Goal: Task Accomplishment & Management: Manage account settings

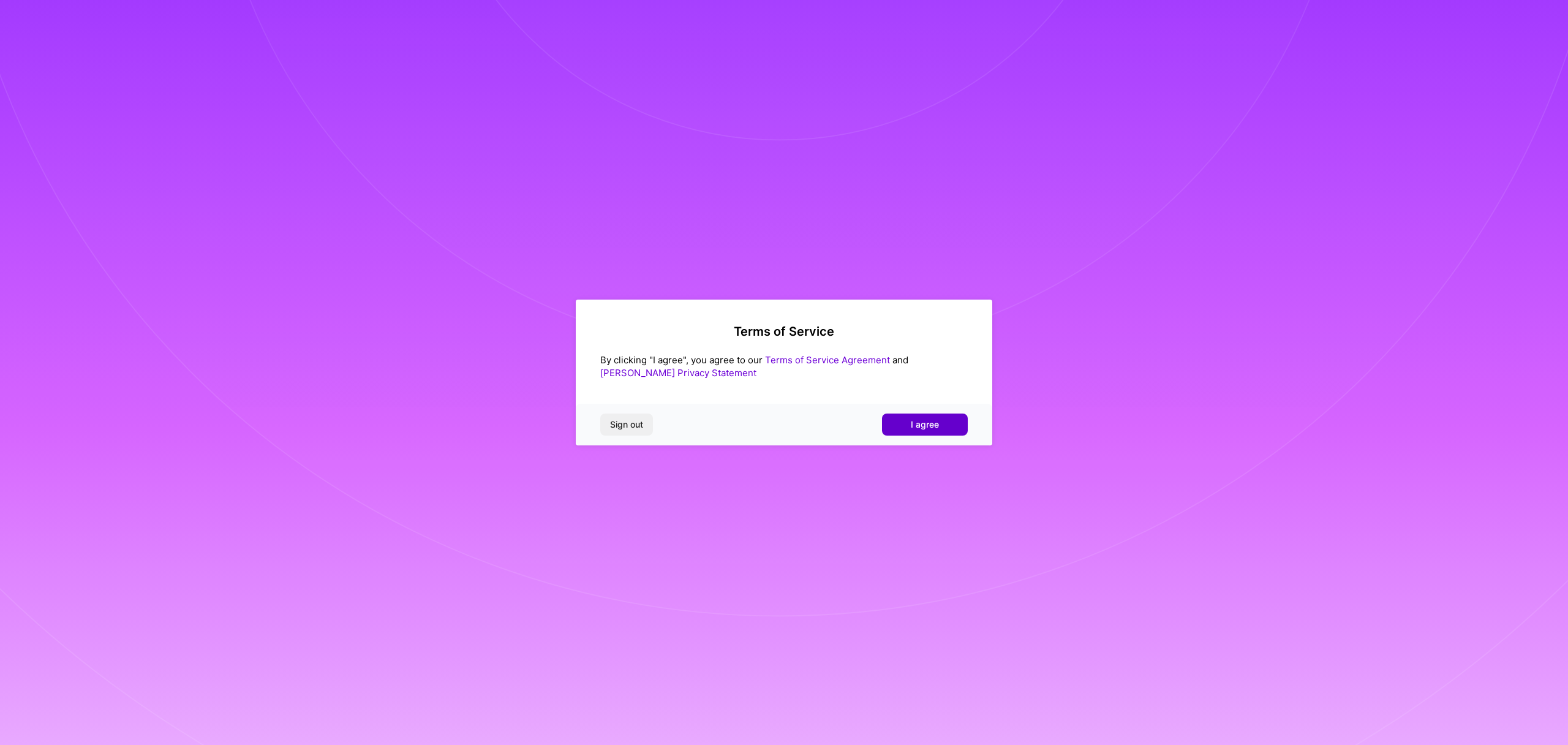
click at [912, 423] on span "I agree" at bounding box center [925, 424] width 28 height 13
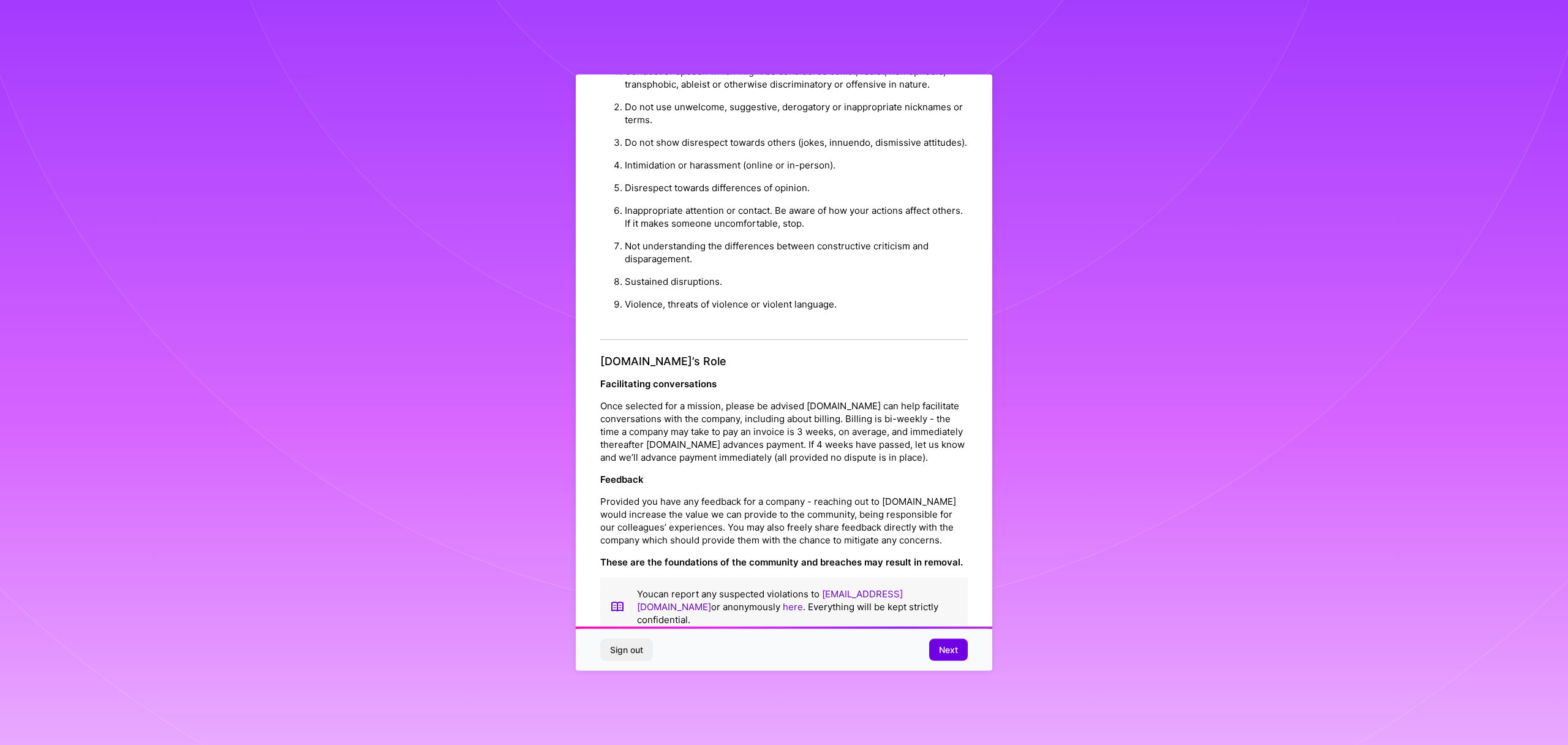
scroll to position [38, 0]
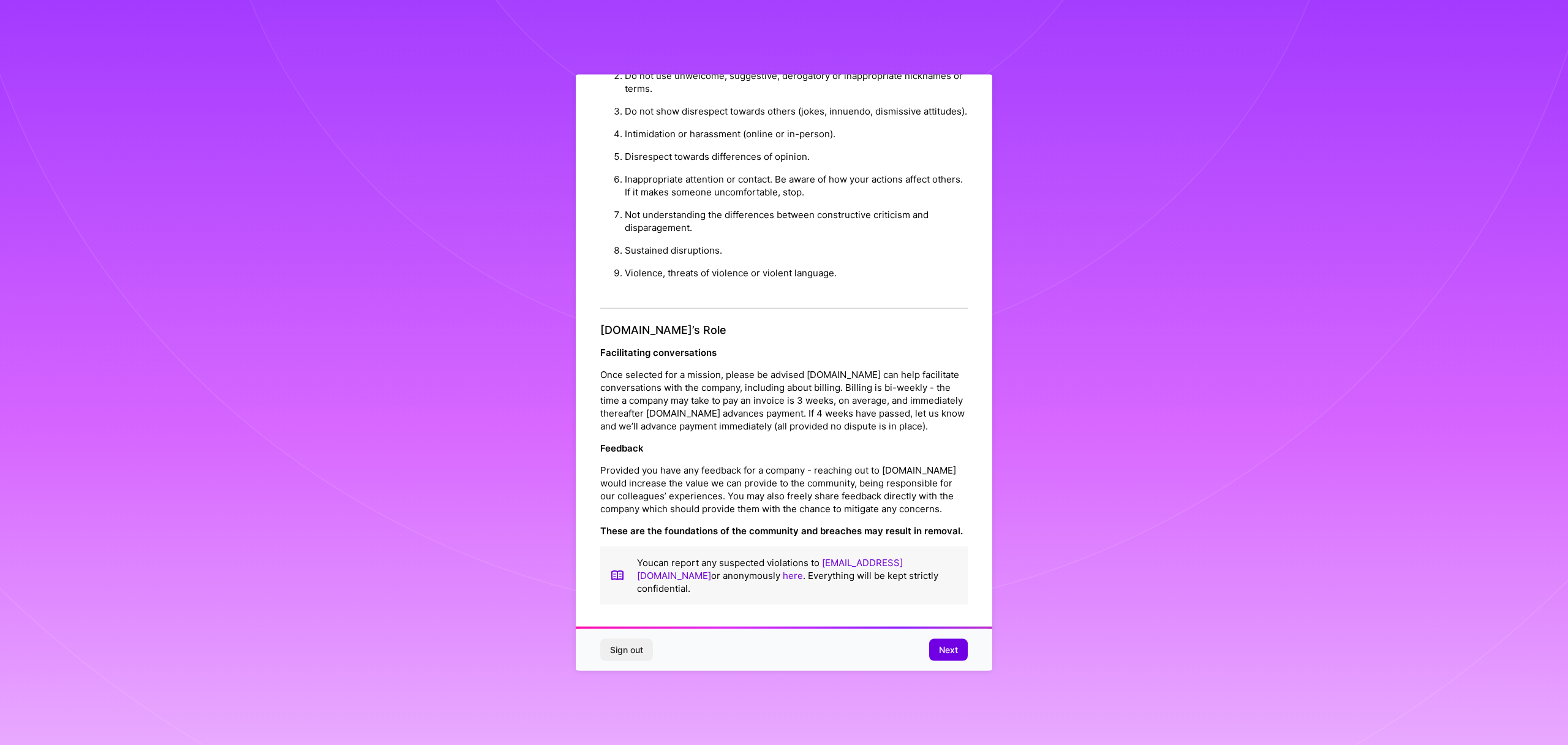
drag, startPoint x: 946, startPoint y: 650, endPoint x: 963, endPoint y: 609, distance: 44.4
click at [946, 650] on span "Next" at bounding box center [949, 649] width 19 height 13
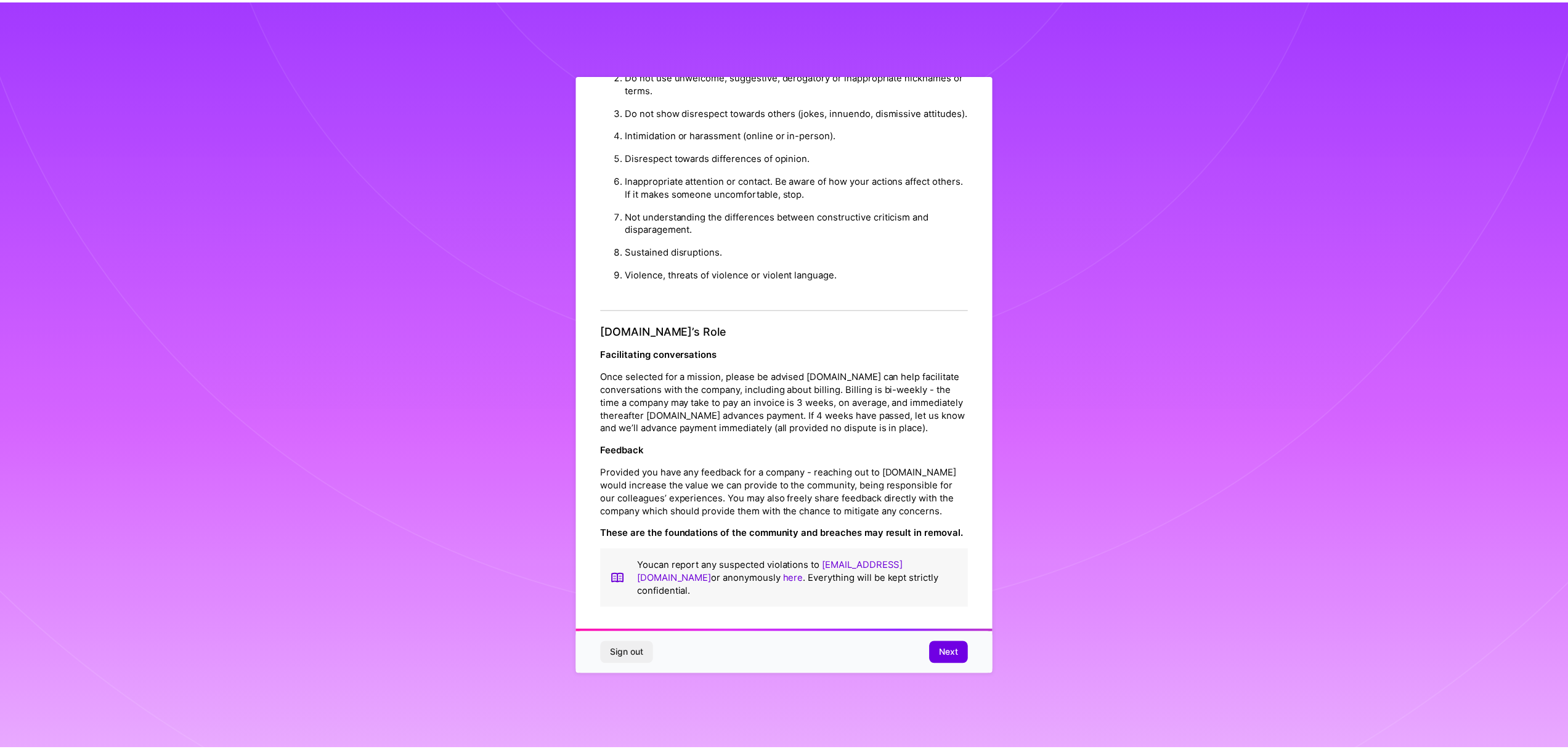
scroll to position [0, 0]
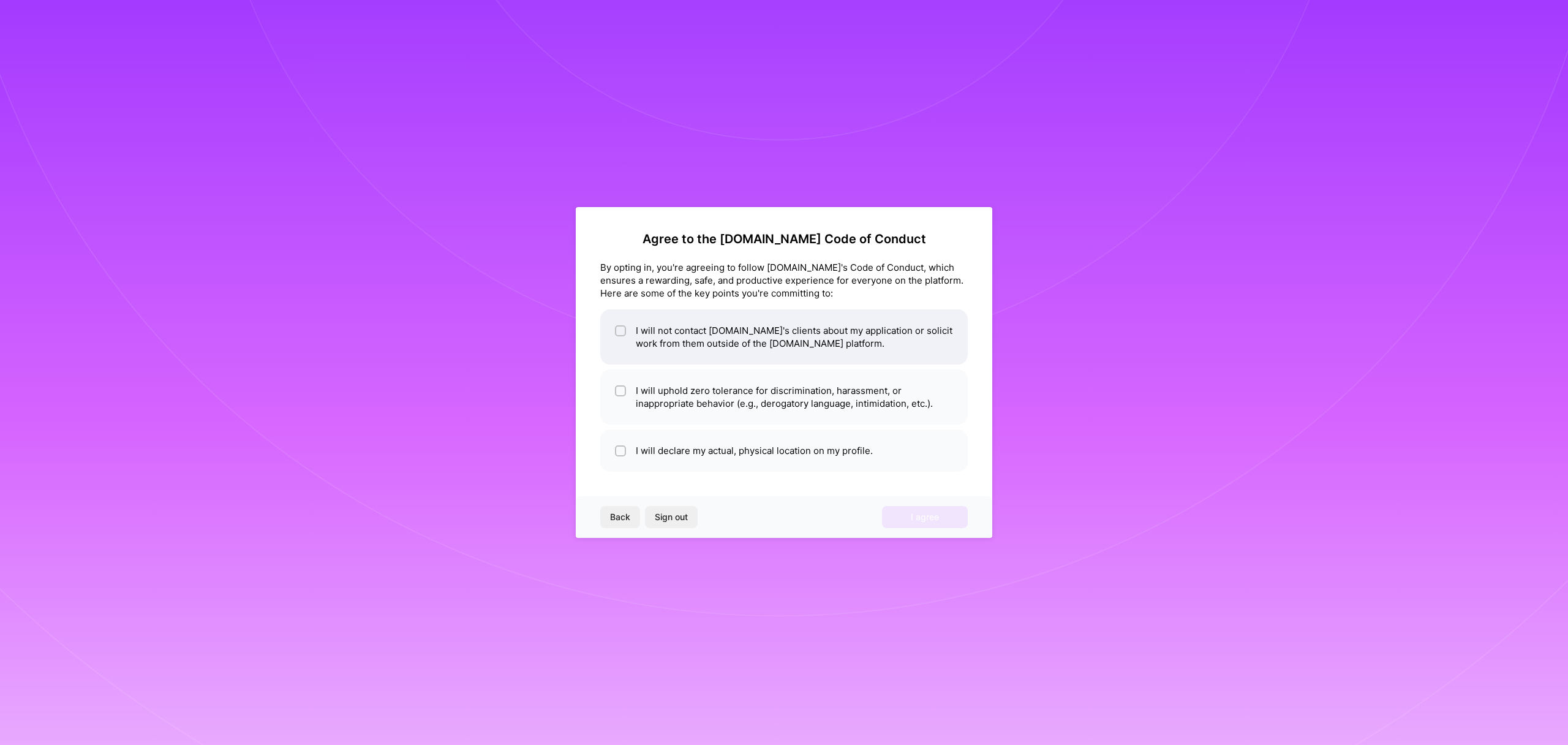
click at [618, 343] on span at bounding box center [620, 337] width 11 height 26
checkbox input "true"
click at [616, 394] on div at bounding box center [620, 391] width 11 height 11
checkbox input "true"
click at [621, 450] on input "checkbox" at bounding box center [622, 452] width 9 height 9
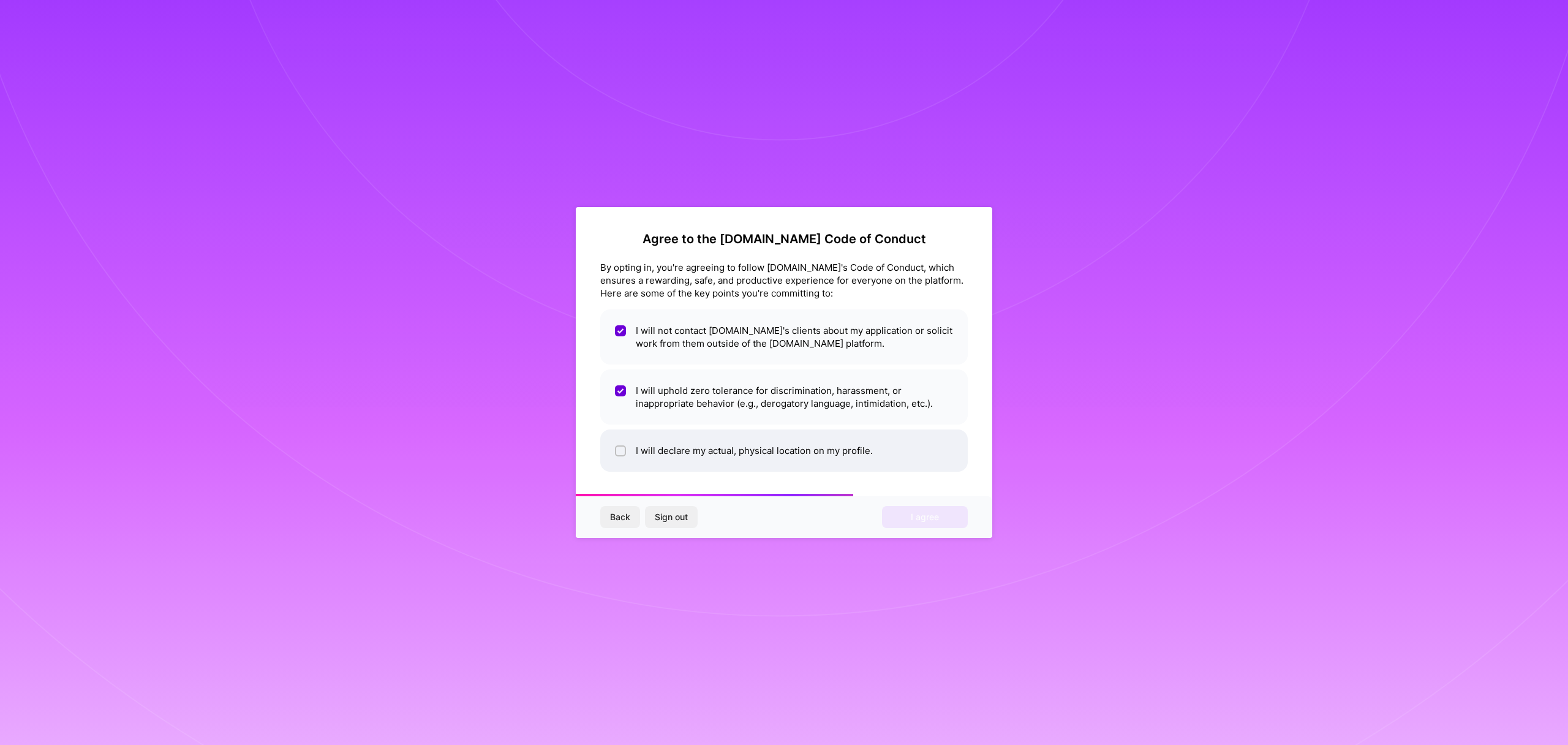
checkbox input "true"
click at [928, 518] on span "I agree" at bounding box center [925, 517] width 28 height 13
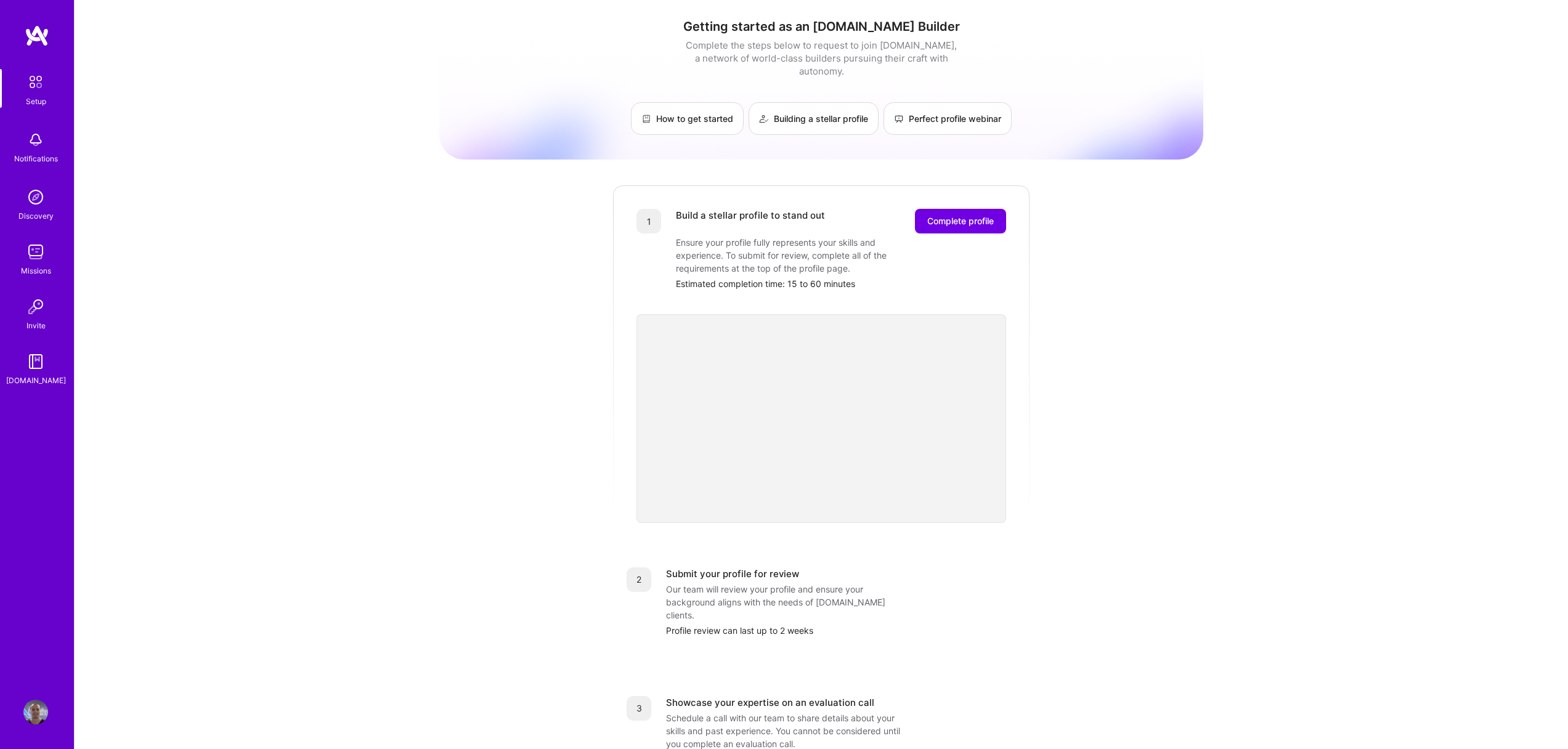
click at [1108, 362] on div "Getting started as an [DOMAIN_NAME] Builder Complete the steps below to request…" at bounding box center [821, 481] width 764 height 944
click at [1217, 329] on div "Getting started as an [DOMAIN_NAME] Builder Complete the steps below to request…" at bounding box center [821, 481] width 1493 height 962
click at [1130, 328] on div "Getting started as an [DOMAIN_NAME] Builder Complete the steps below to request…" at bounding box center [821, 481] width 764 height 944
click at [956, 215] on span "Complete profile" at bounding box center [961, 221] width 67 height 13
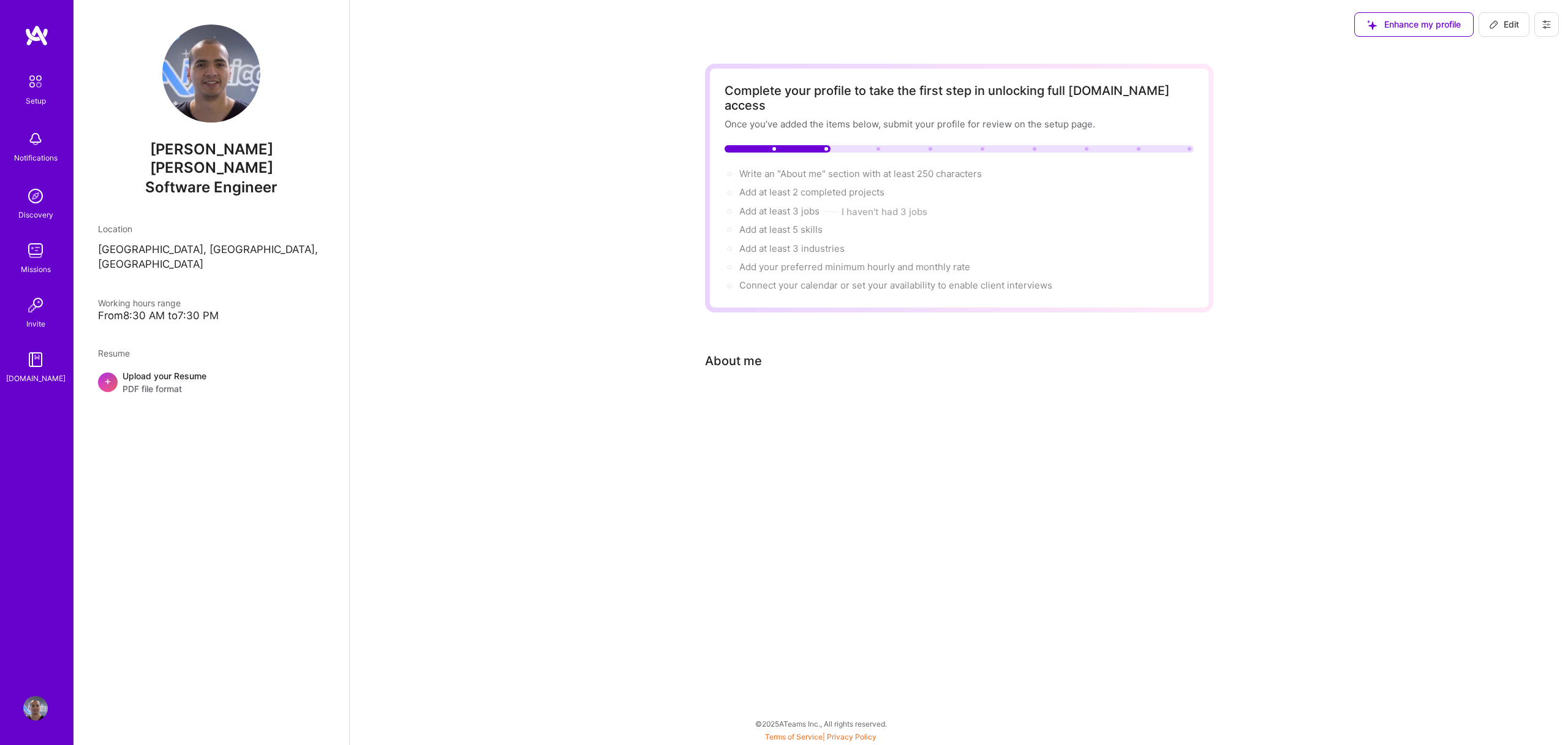
click at [1284, 122] on div "Complete your profile to take the first step in unlocking full [DOMAIN_NAME] ac…" at bounding box center [959, 256] width 1218 height 414
click at [658, 354] on div "Complete your profile to take the first step in unlocking full [DOMAIN_NAME] ac…" at bounding box center [959, 256] width 1218 height 414
drag, startPoint x: 725, startPoint y: 354, endPoint x: 727, endPoint y: 347, distance: 7.3
click at [725, 354] on div "About me" at bounding box center [733, 360] width 57 height 18
click at [727, 351] on div "About me" at bounding box center [733, 360] width 57 height 18
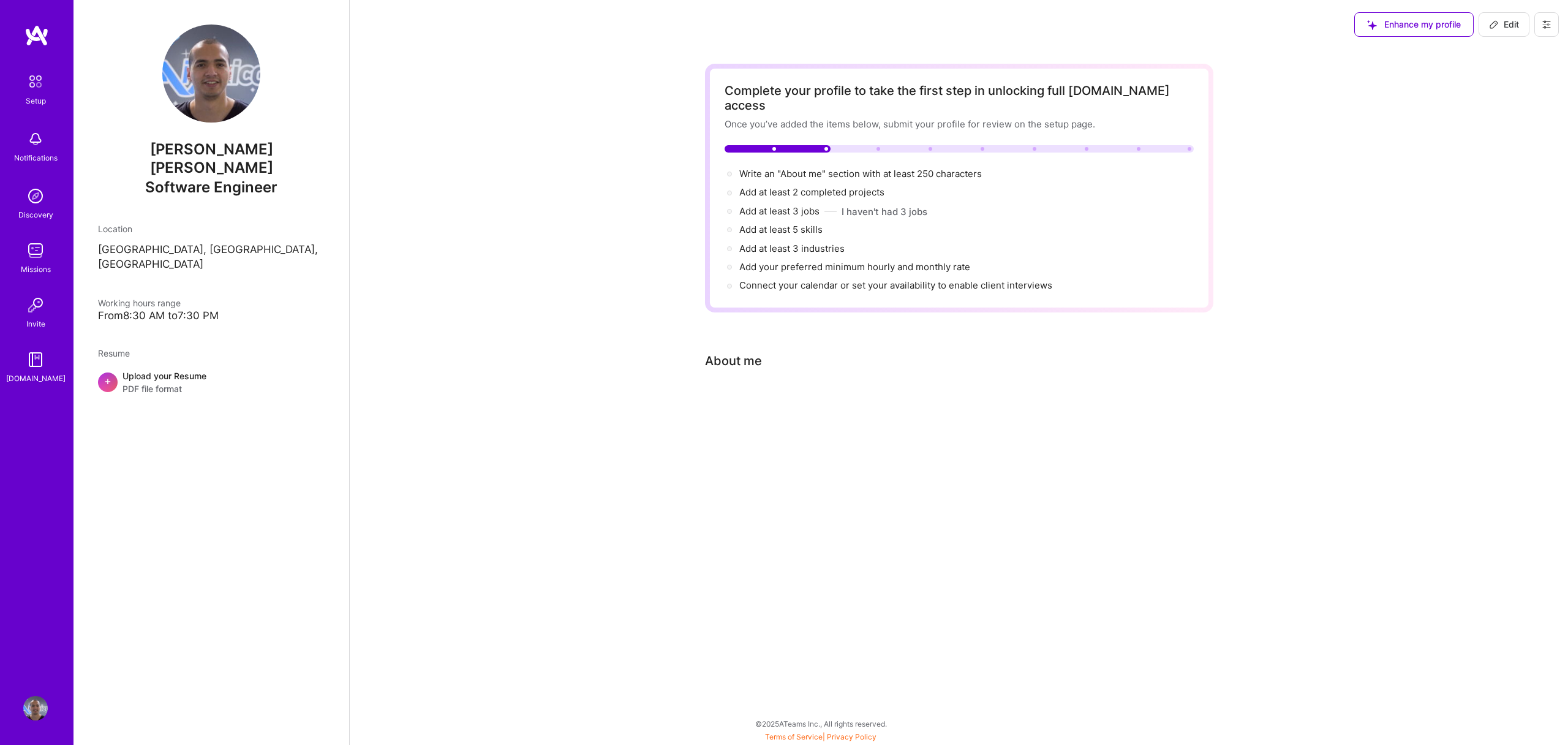
click at [767, 351] on div "About me" at bounding box center [949, 360] width 490 height 18
click at [766, 351] on div "About me" at bounding box center [949, 360] width 490 height 18
click at [782, 461] on div "Enhance my profile Edit Complete your profile to take the first step in unlocki…" at bounding box center [958, 372] width 1219 height 745
click at [847, 223] on div "Write an "About me" section with at least 250 characters → Add at least 2 compl…" at bounding box center [959, 230] width 469 height 126
click at [812, 168] on span "Write an "About me" section with at least 250 characters →" at bounding box center [868, 174] width 256 height 12
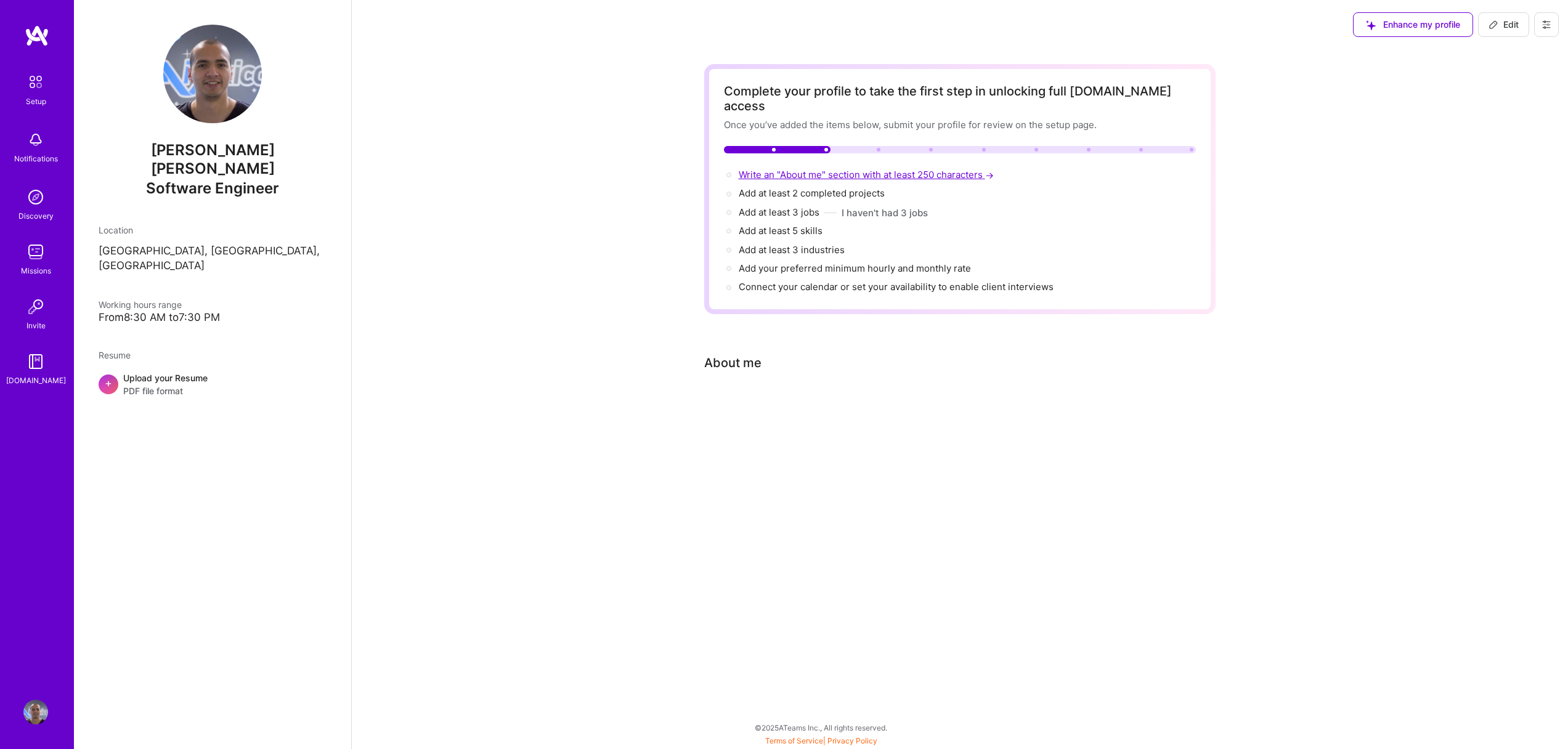
select select "US"
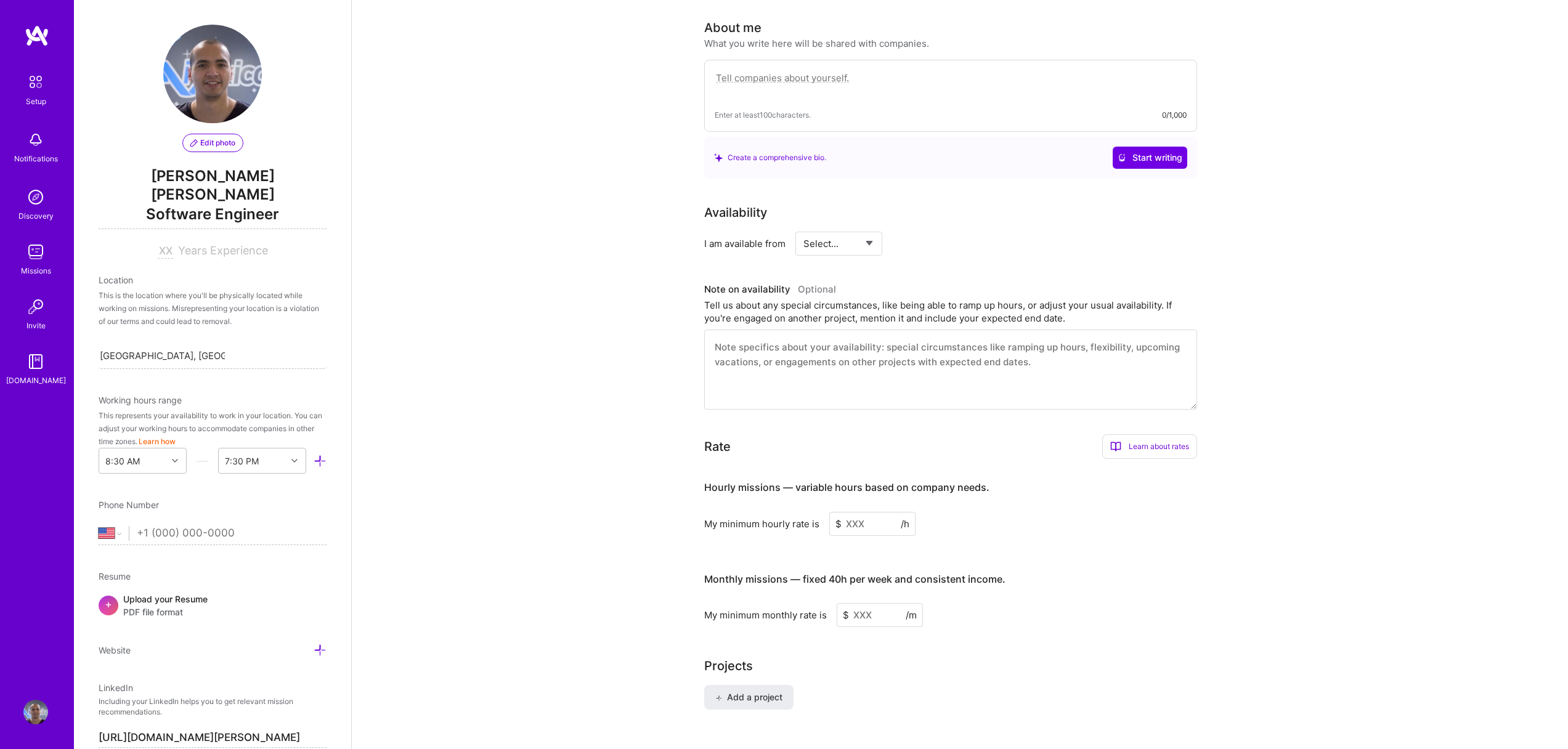
scroll to position [339, 0]
click at [845, 234] on select "Select... Right Now Future Date Not Available" at bounding box center [839, 240] width 71 height 31
select select "Right Now"
click at [804, 224] on select "Select... Right Now Future Date Not Available" at bounding box center [839, 240] width 71 height 31
click at [941, 228] on input at bounding box center [951, 240] width 74 height 24
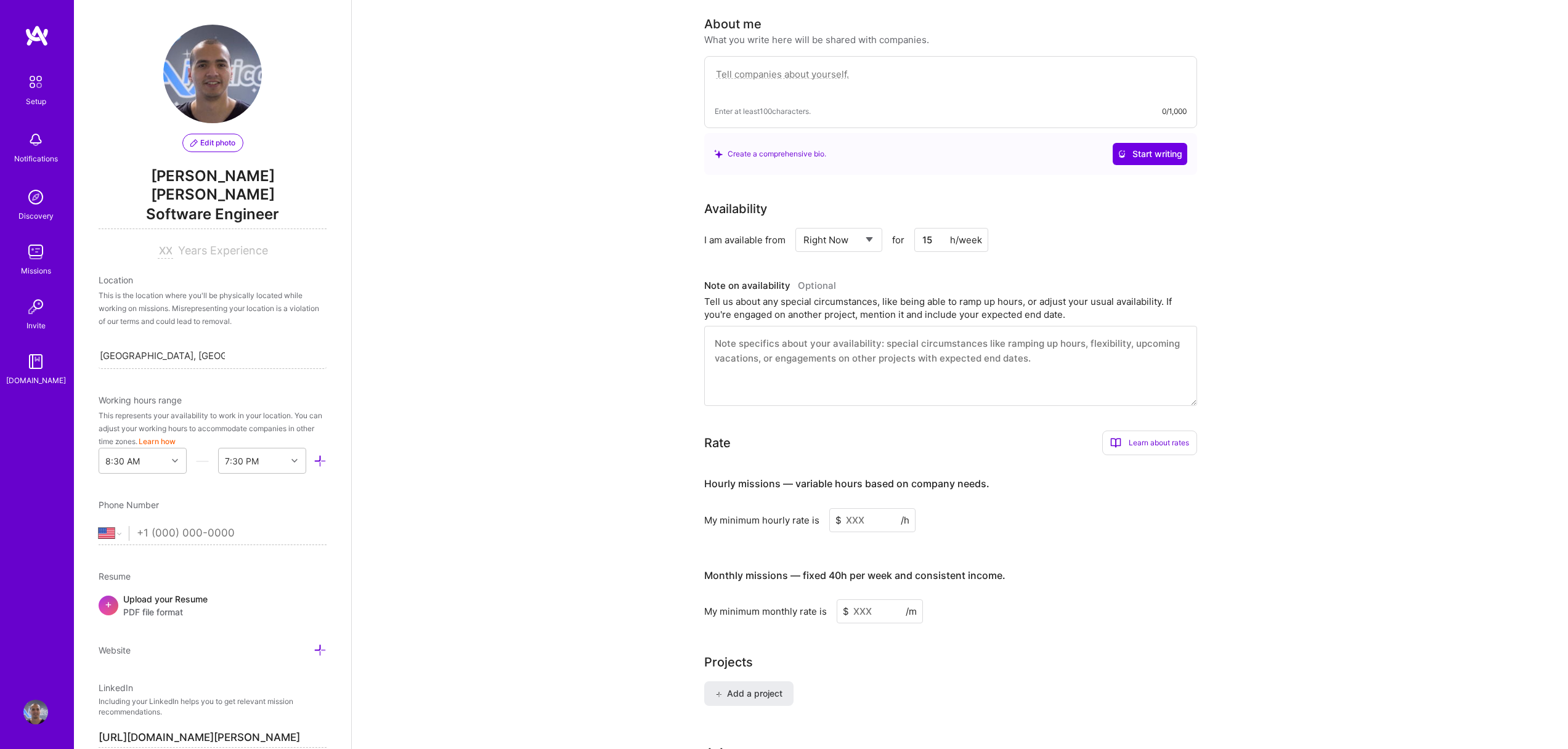
type input "15"
click at [950, 251] on div "Availability I am available from Select... Right Now Future Date Not Available …" at bounding box center [960, 302] width 511 height 207
click at [772, 326] on textarea at bounding box center [950, 366] width 493 height 80
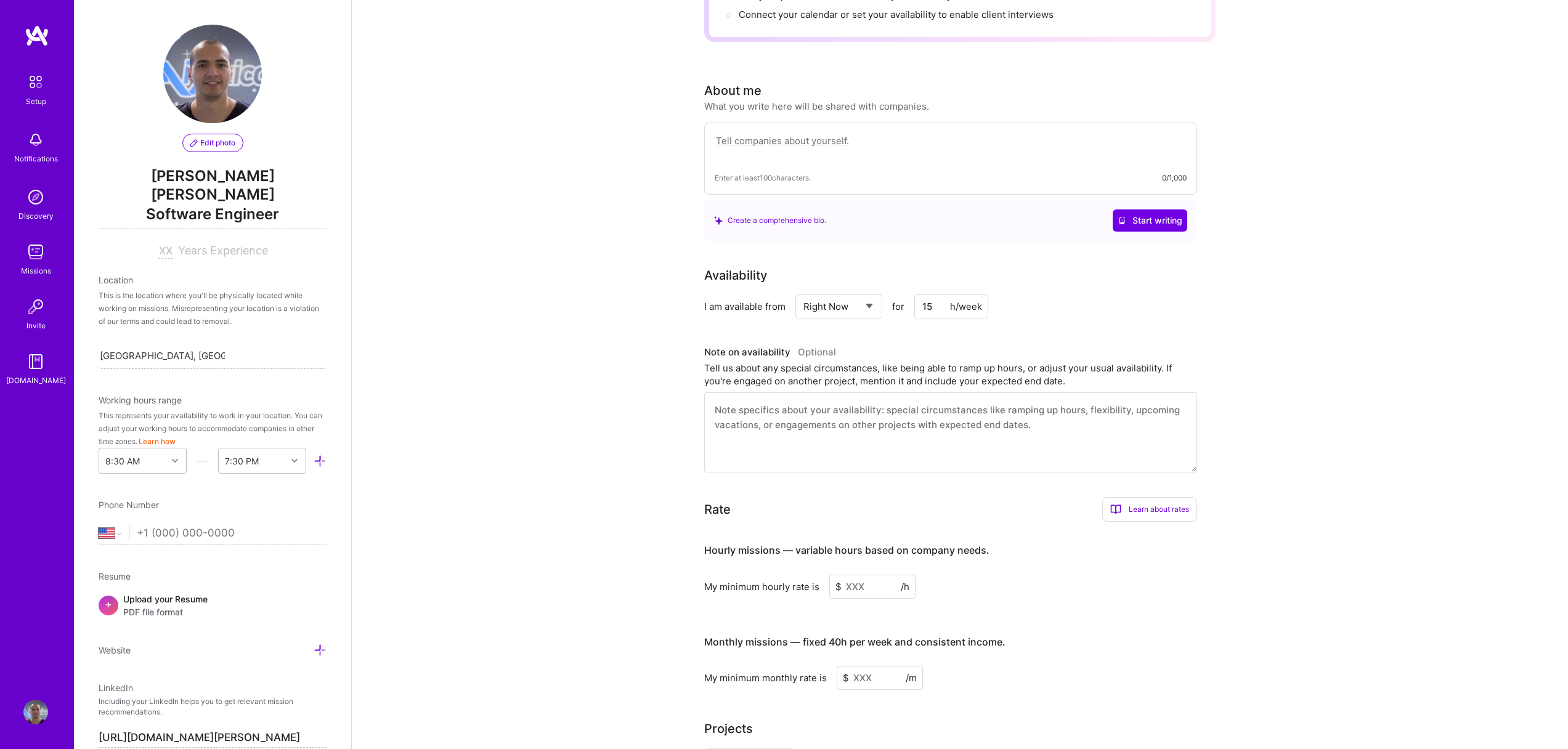
scroll to position [280, 0]
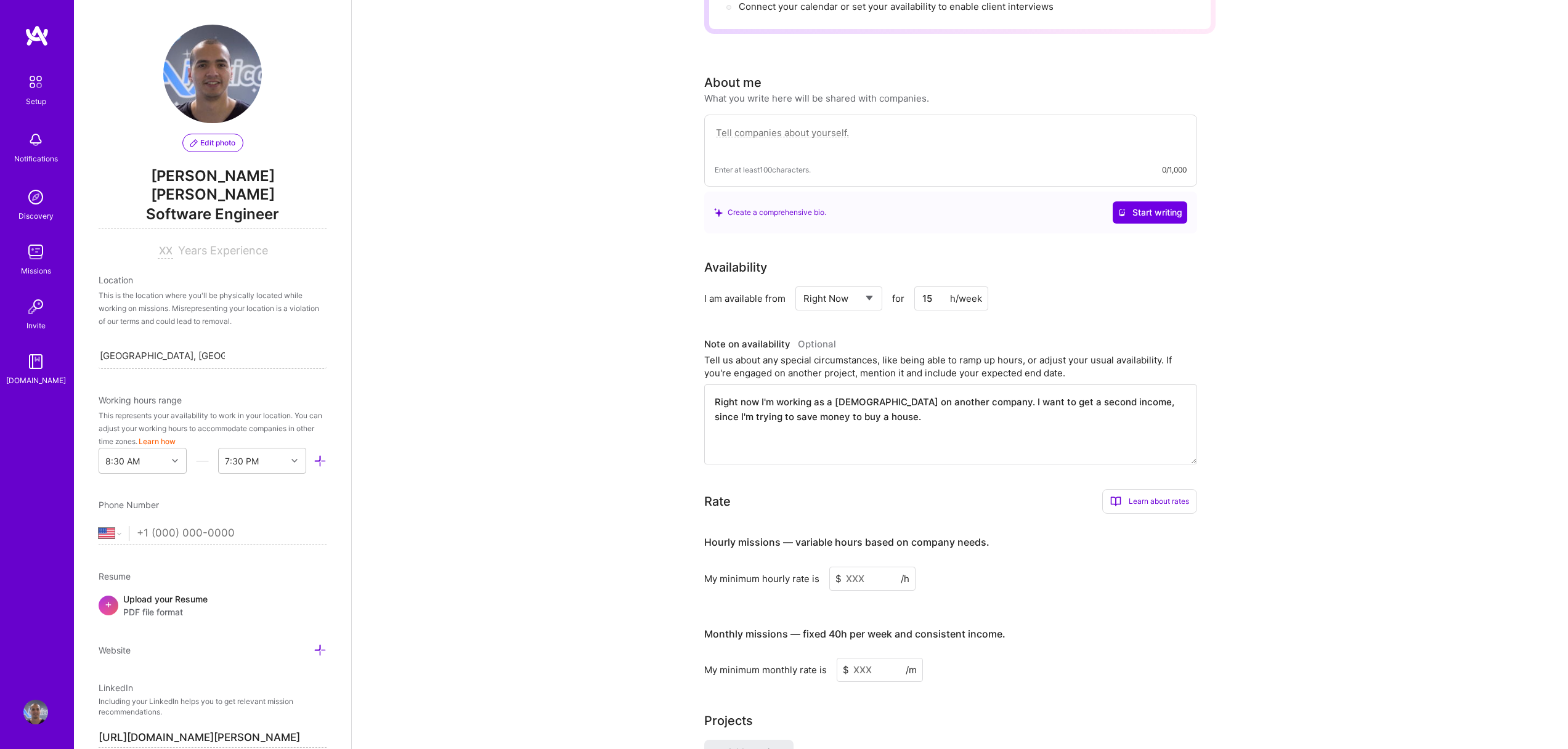
click at [752, 387] on textarea "Right now I'm working as a [DEMOGRAPHIC_DATA] on another company. I want to get…" at bounding box center [950, 425] width 493 height 80
click at [0, 0] on lt-span "now ," at bounding box center [0, 0] width 0 height 0
type textarea "Right now, I'm working as a [DEMOGRAPHIC_DATA] on another company. I want to ge…"
click at [681, 411] on div "Complete your profile to take the first step in unlocking full [DOMAIN_NAME] ac…" at bounding box center [960, 340] width 1216 height 1143
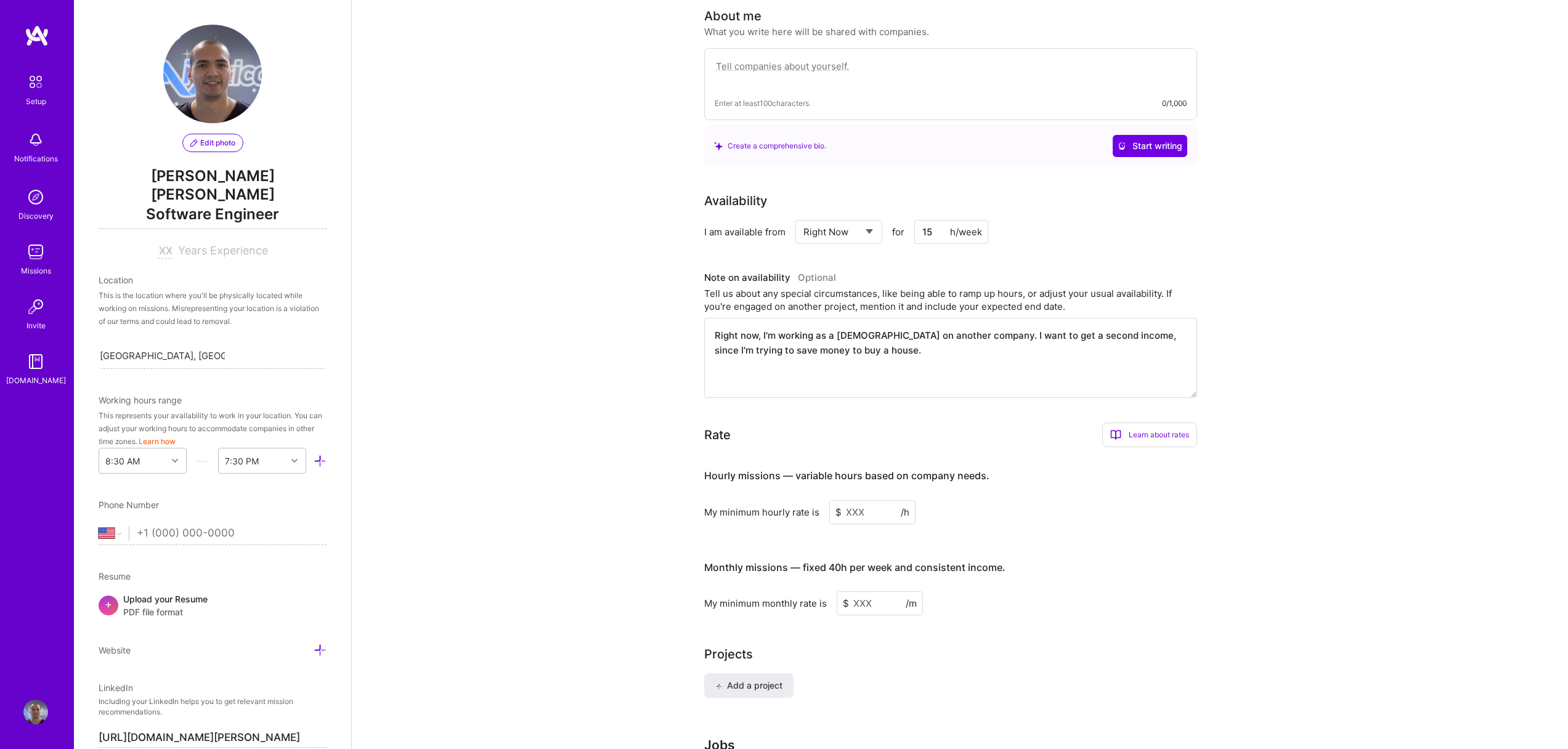
scroll to position [376, 0]
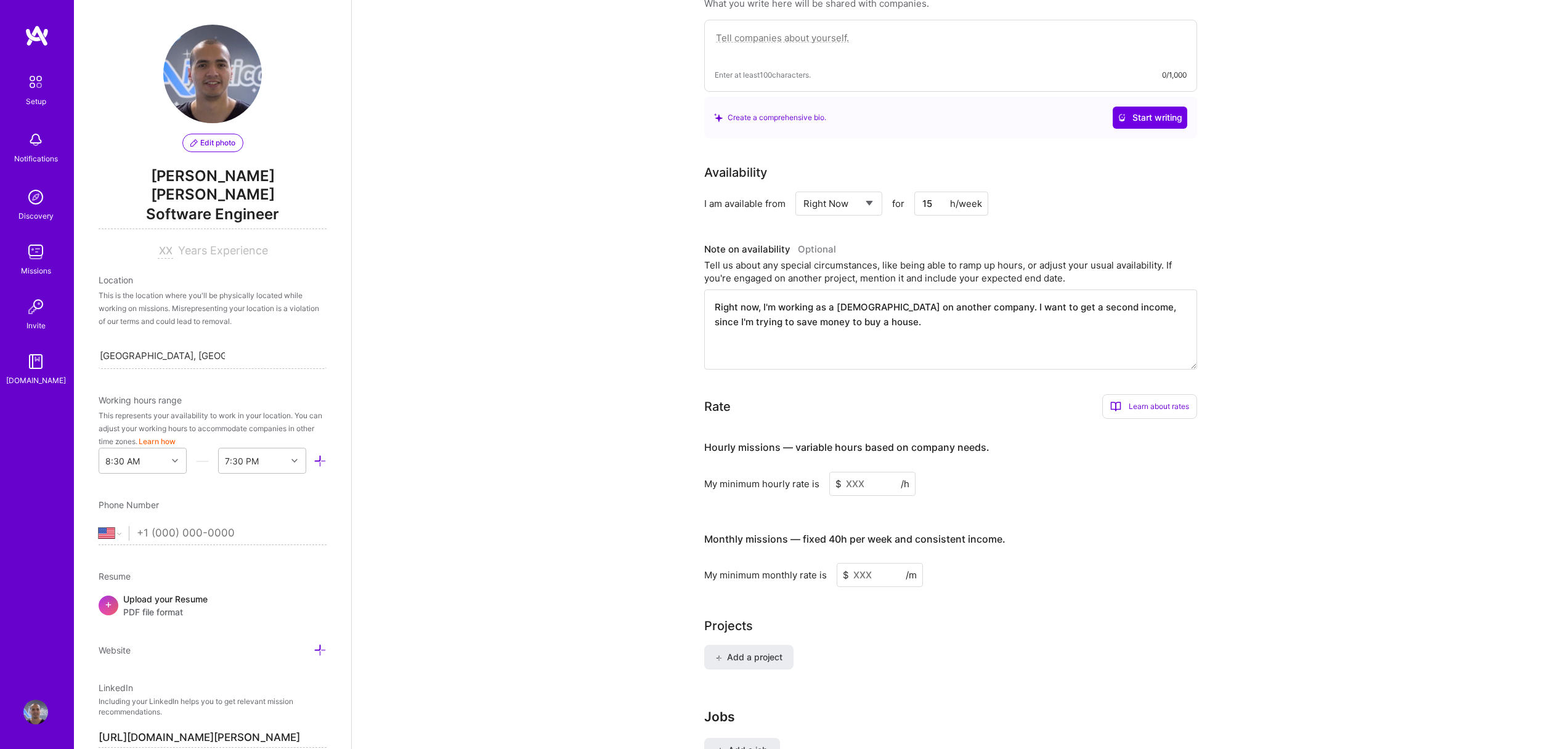
click at [848, 478] on input at bounding box center [873, 484] width 86 height 24
type input "50"
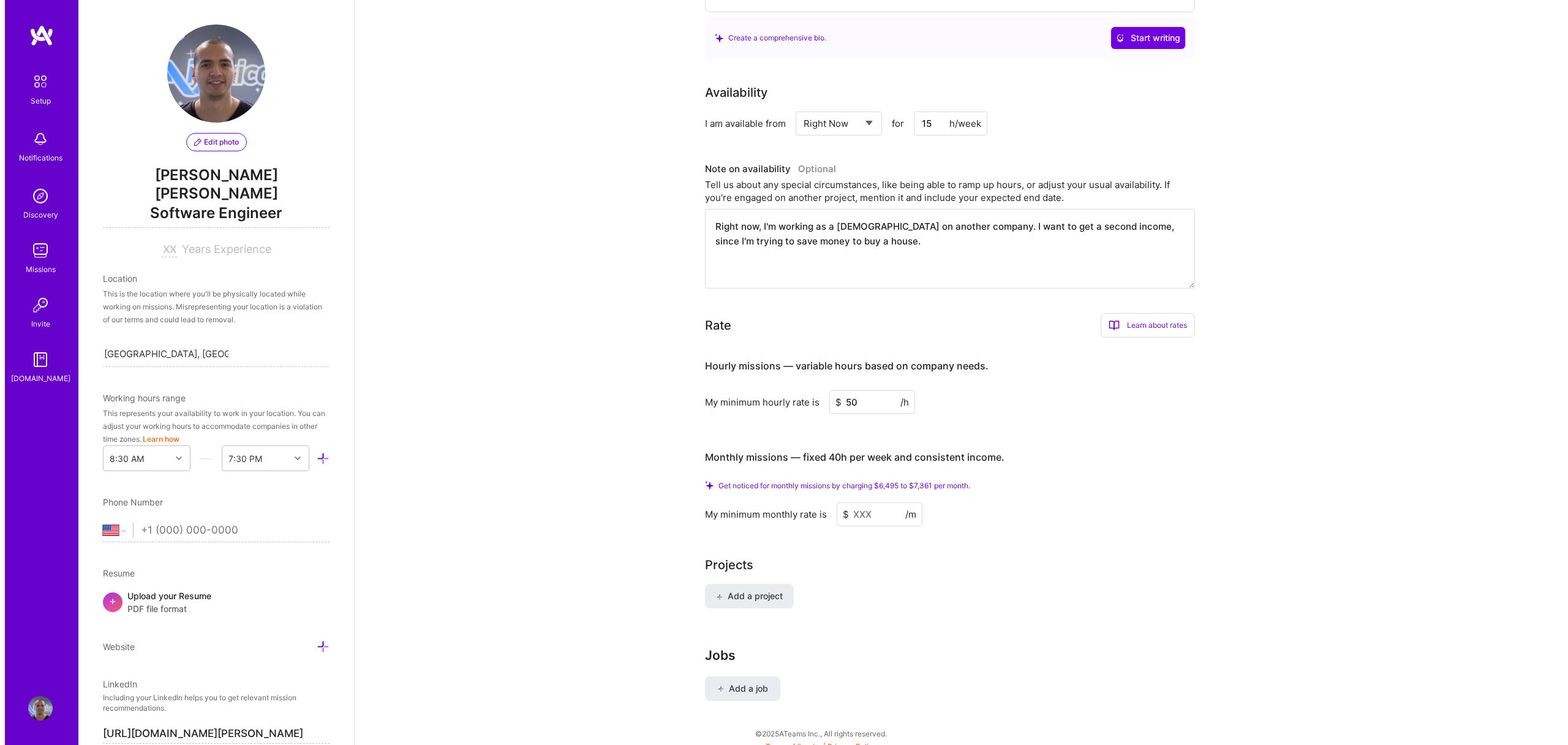
scroll to position [454, 0]
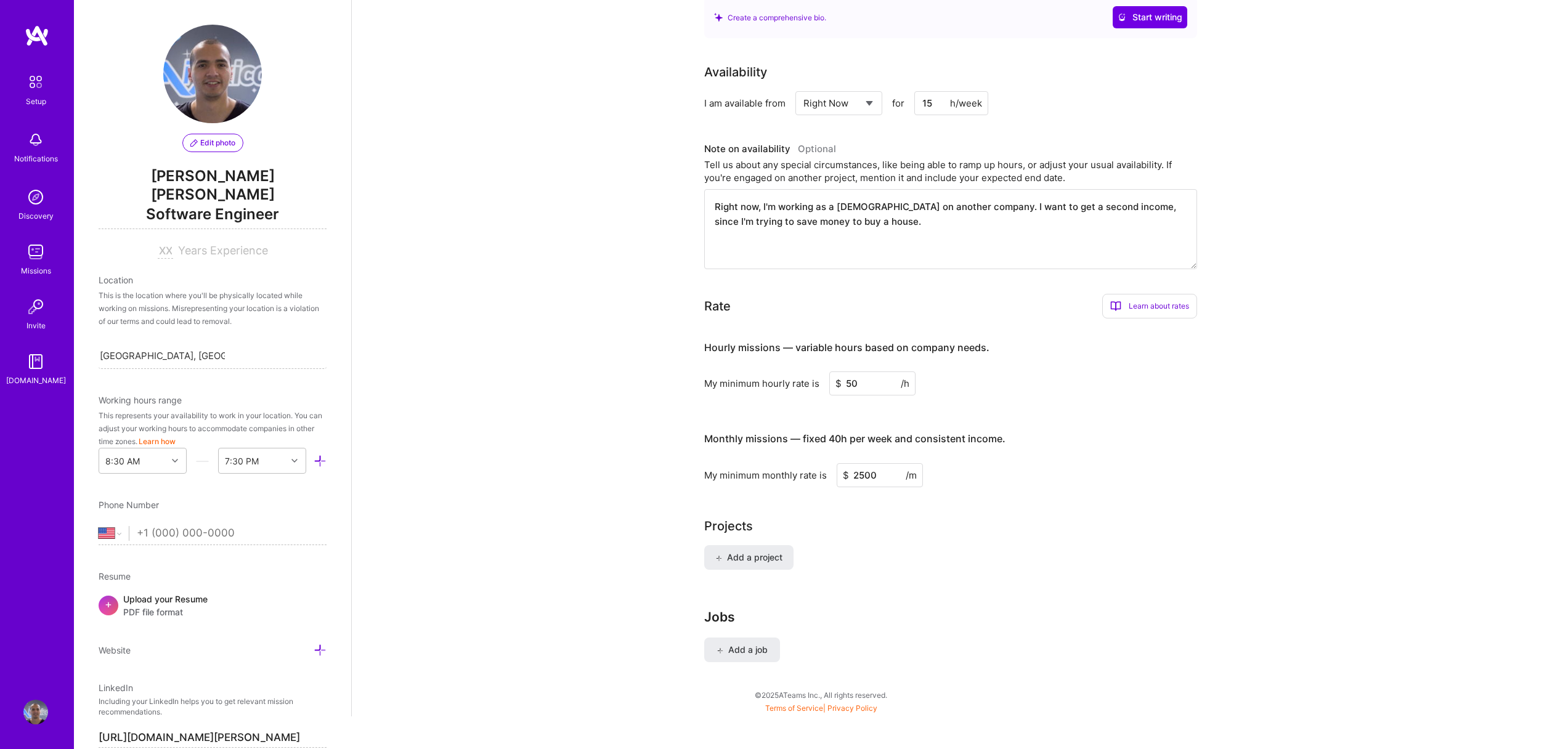
type input "2500"
click at [1044, 517] on div "Projects" at bounding box center [960, 526] width 511 height 19
click at [1030, 467] on div "My minimum monthly rate is $ 2500 /m" at bounding box center [950, 476] width 493 height 24
click at [866, 499] on div "Complete your profile to take the first step in unlocking full [DOMAIN_NAME] ac…" at bounding box center [960, 147] width 511 height 1079
click at [742, 551] on span "Add a project" at bounding box center [749, 557] width 67 height 13
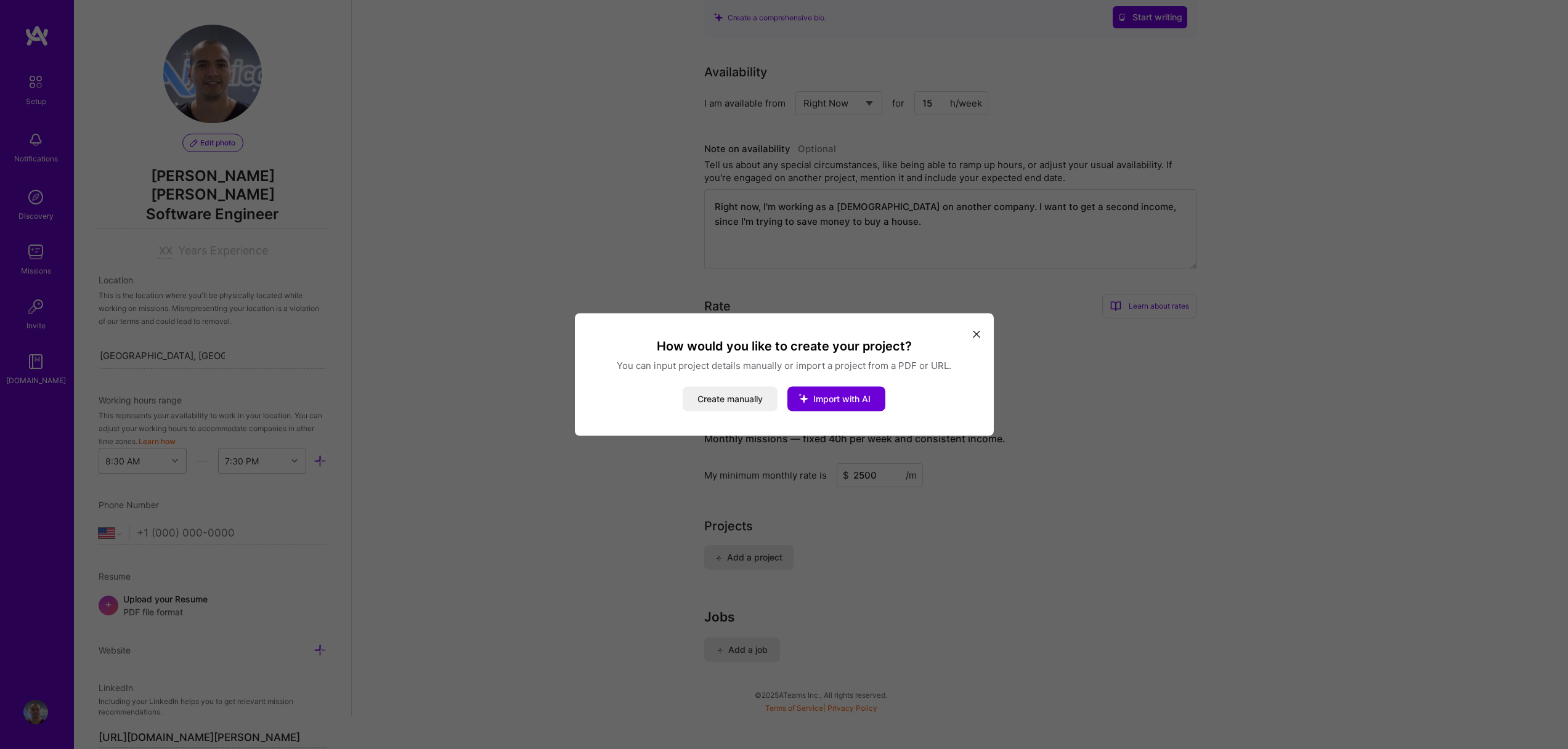
click at [970, 337] on button "modal" at bounding box center [976, 333] width 15 height 20
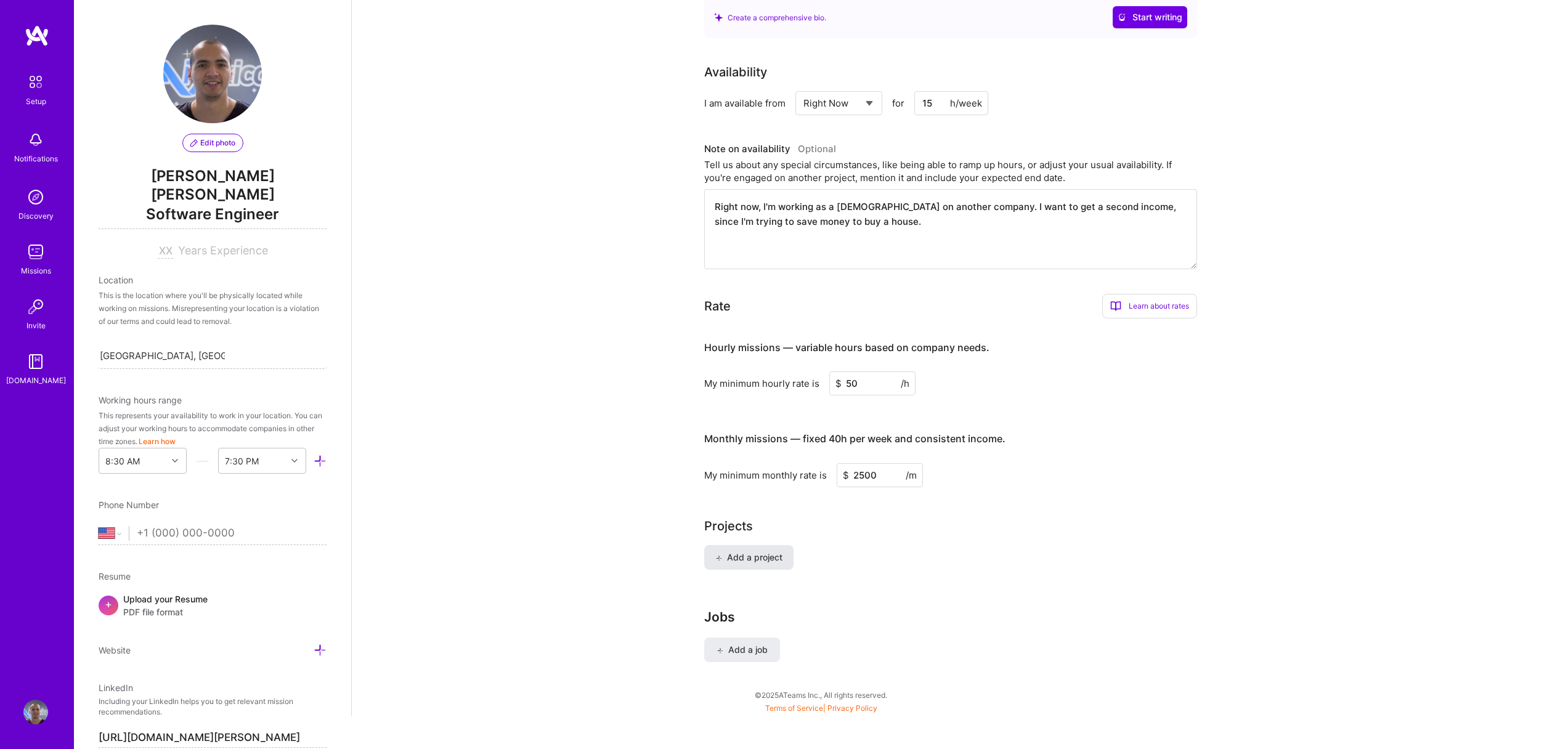
click at [743, 545] on button "Add a project" at bounding box center [749, 557] width 90 height 24
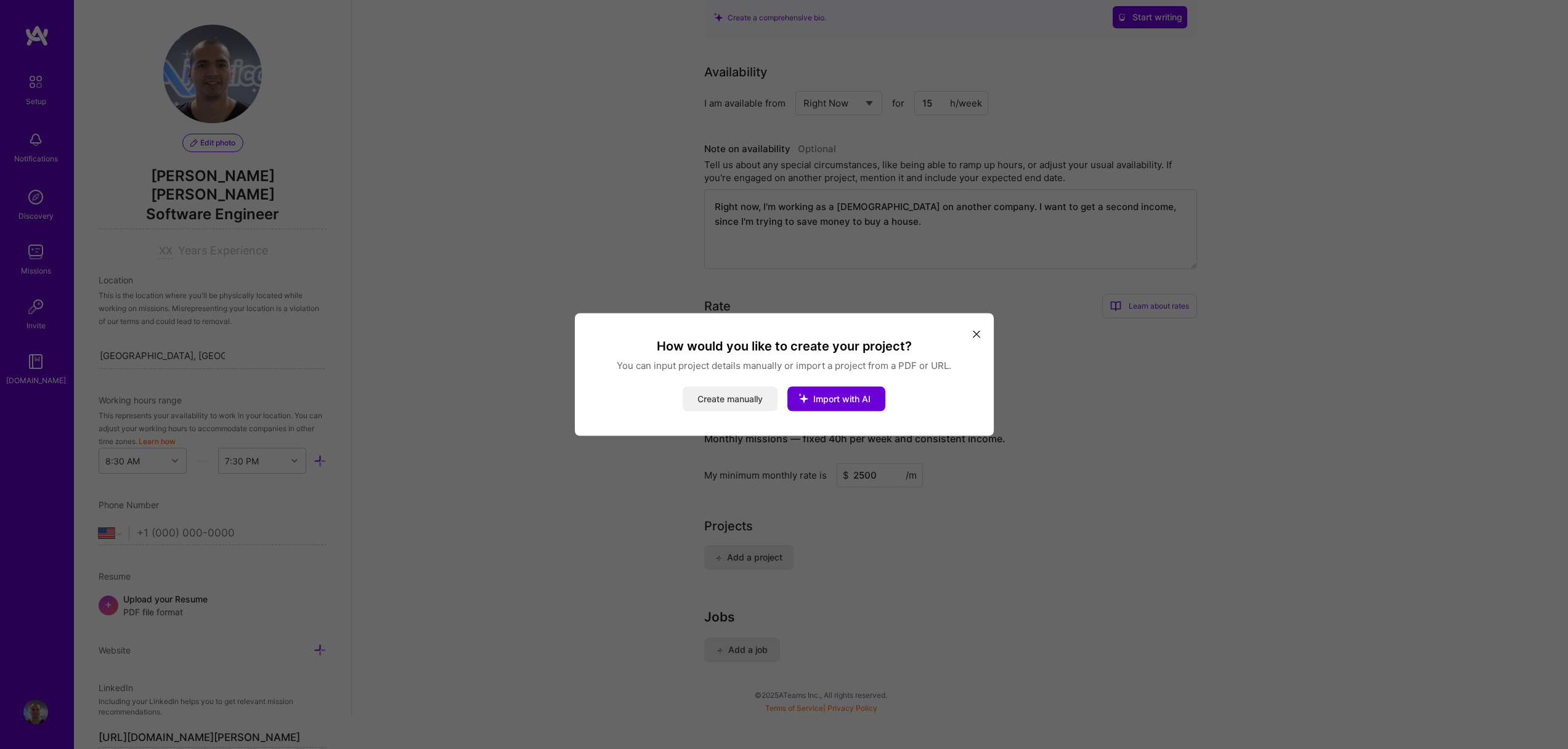
click at [731, 394] on button "Create manually" at bounding box center [730, 399] width 95 height 24
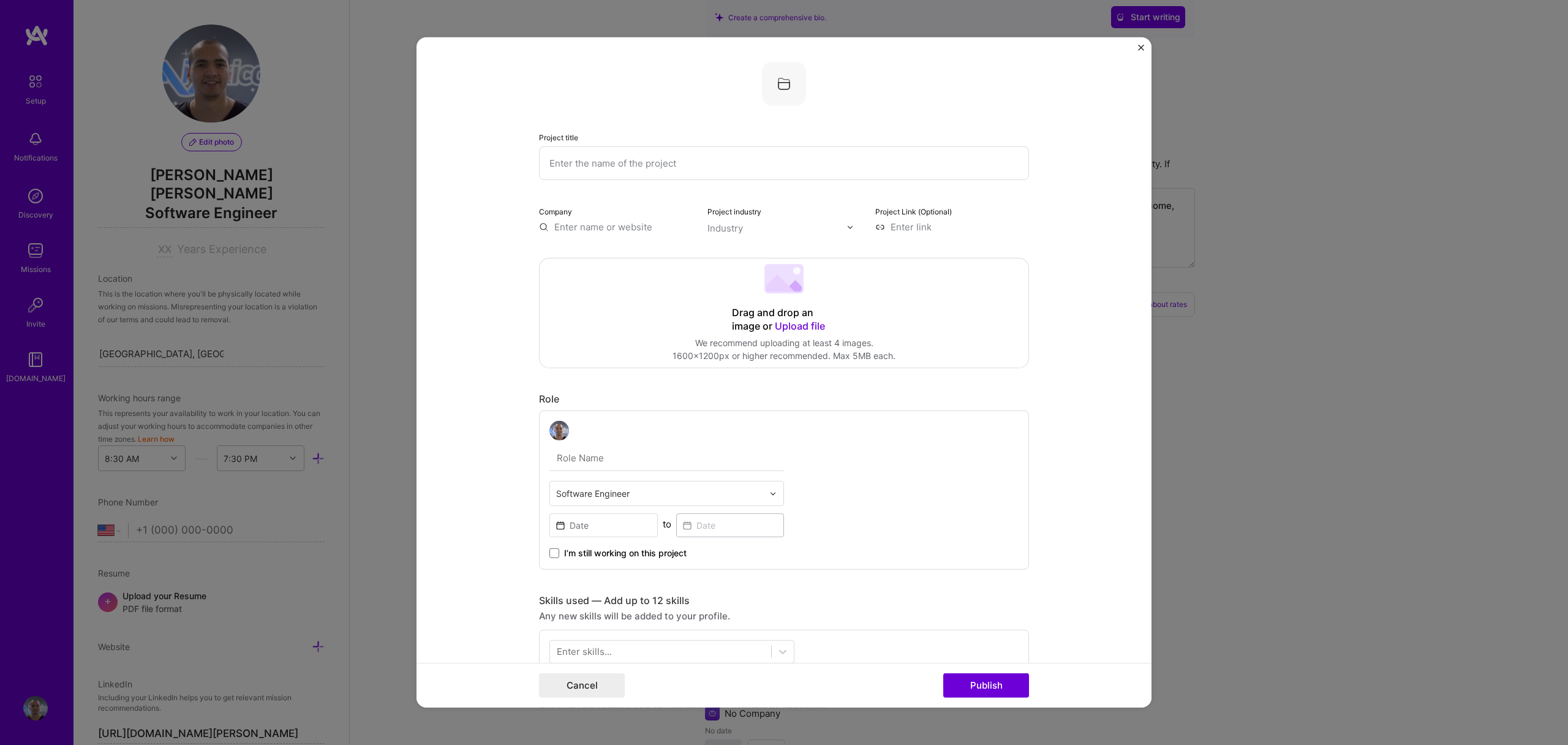
click at [682, 164] on input "text" at bounding box center [784, 164] width 490 height 34
type input "Design system"
click at [721, 235] on div "Project title Design system Company Project industry Industry Project Link (Opt…" at bounding box center [784, 659] width 490 height 1194
click at [652, 230] on input "text" at bounding box center [616, 226] width 154 height 13
click at [639, 228] on input "text" at bounding box center [616, 226] width 154 height 13
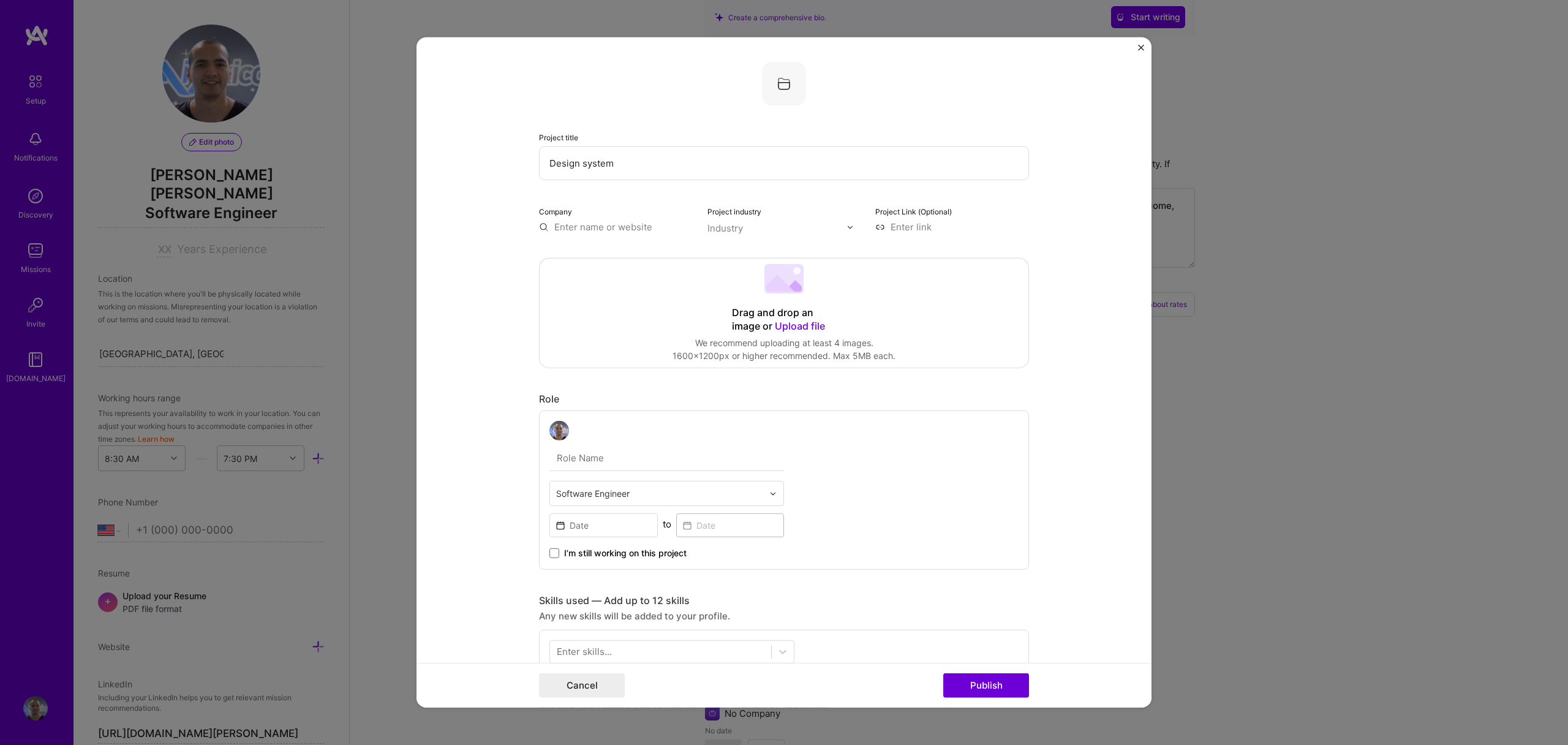
click at [632, 228] on input "text" at bounding box center [616, 226] width 154 height 13
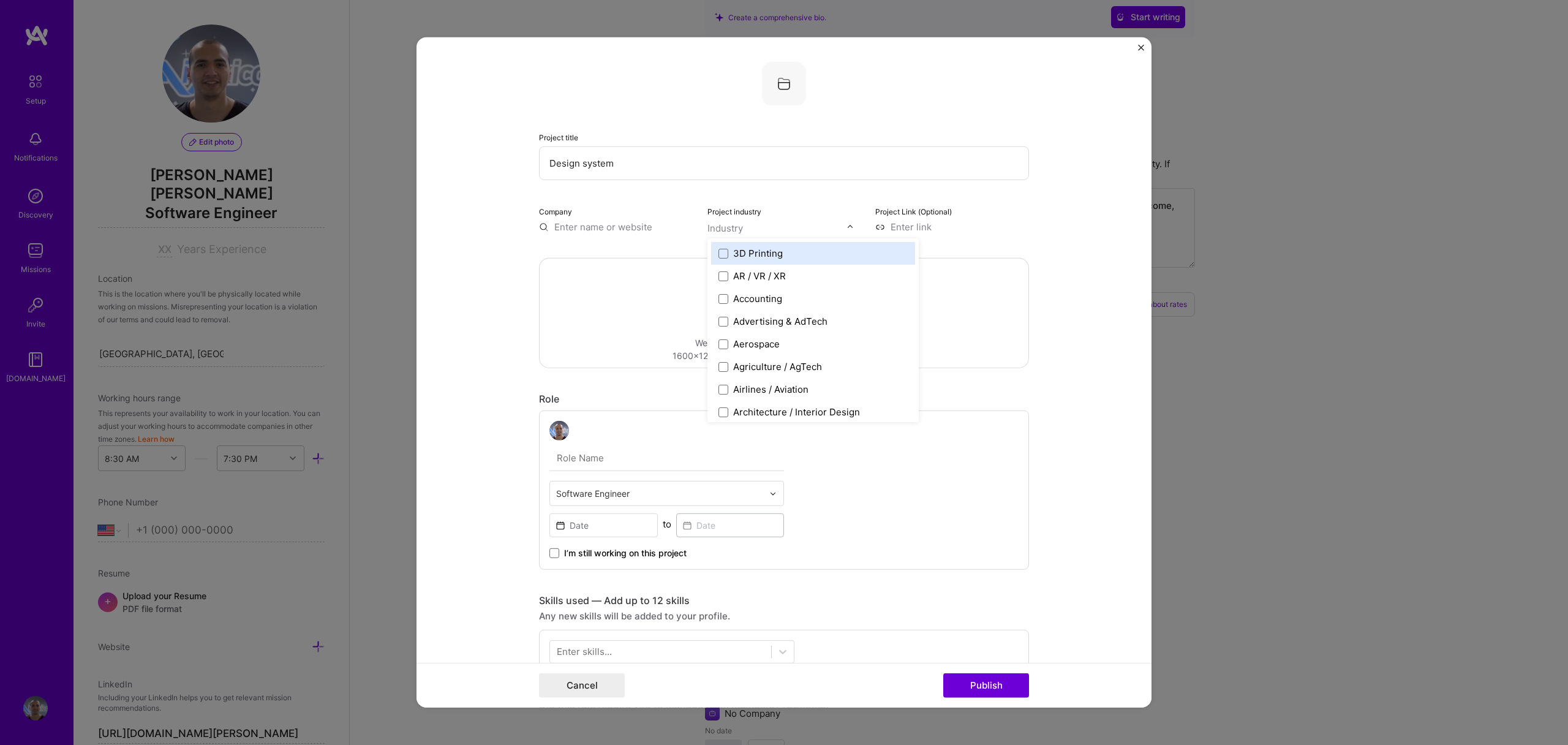
click at [730, 229] on div "Industry" at bounding box center [725, 228] width 35 height 13
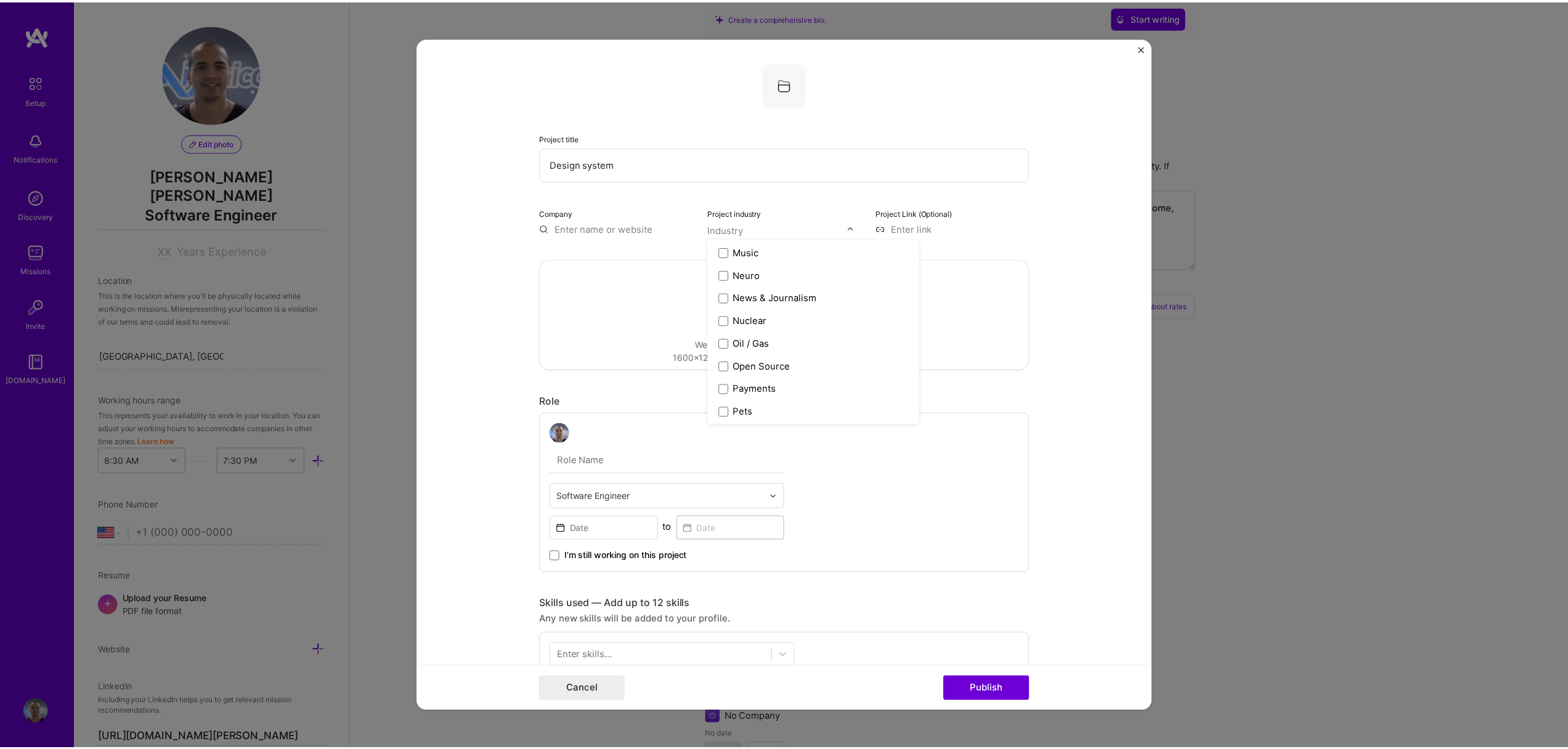
scroll to position [2120, 0]
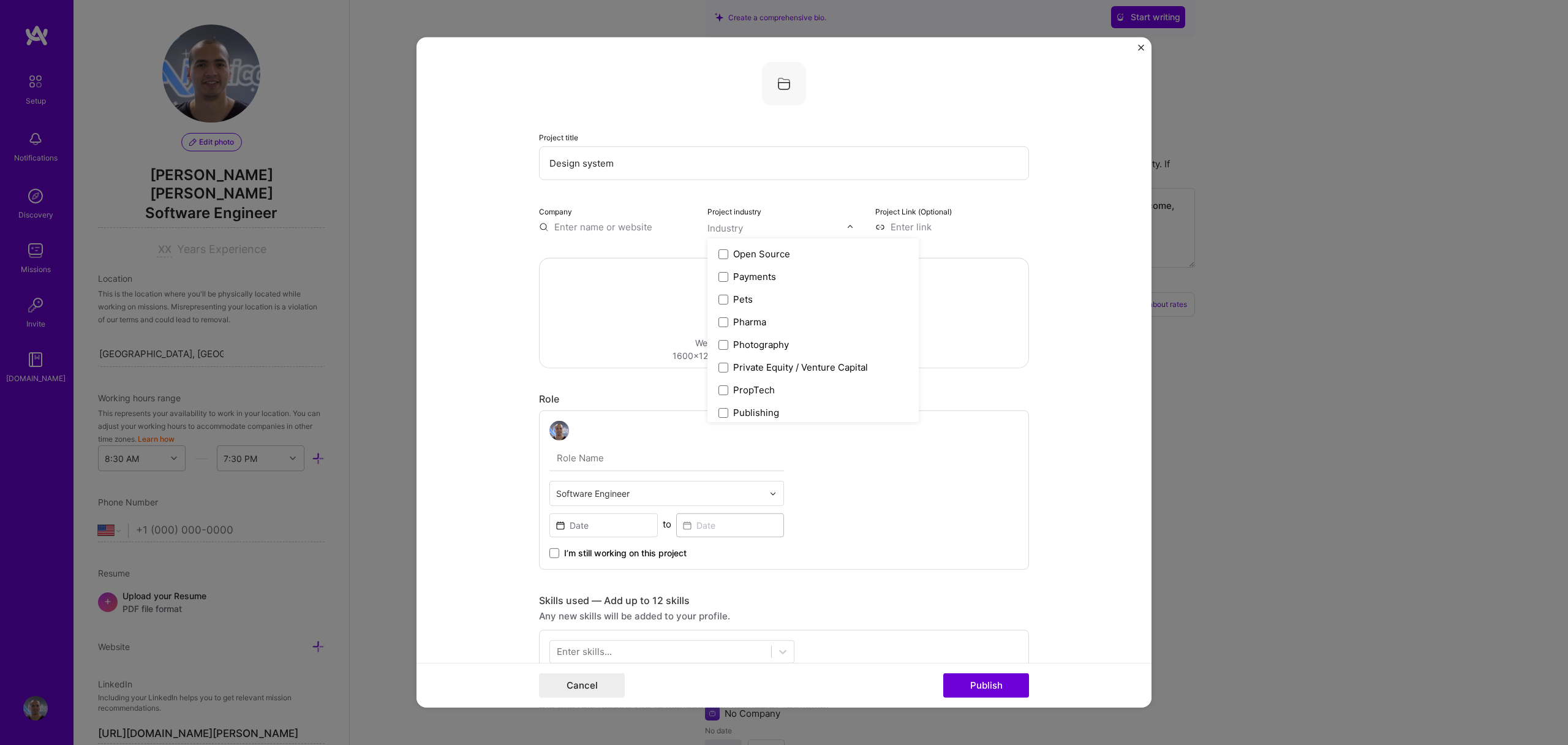
click at [852, 178] on input "Design system" at bounding box center [784, 164] width 490 height 34
click at [1142, 46] on img "Close" at bounding box center [1141, 48] width 6 height 6
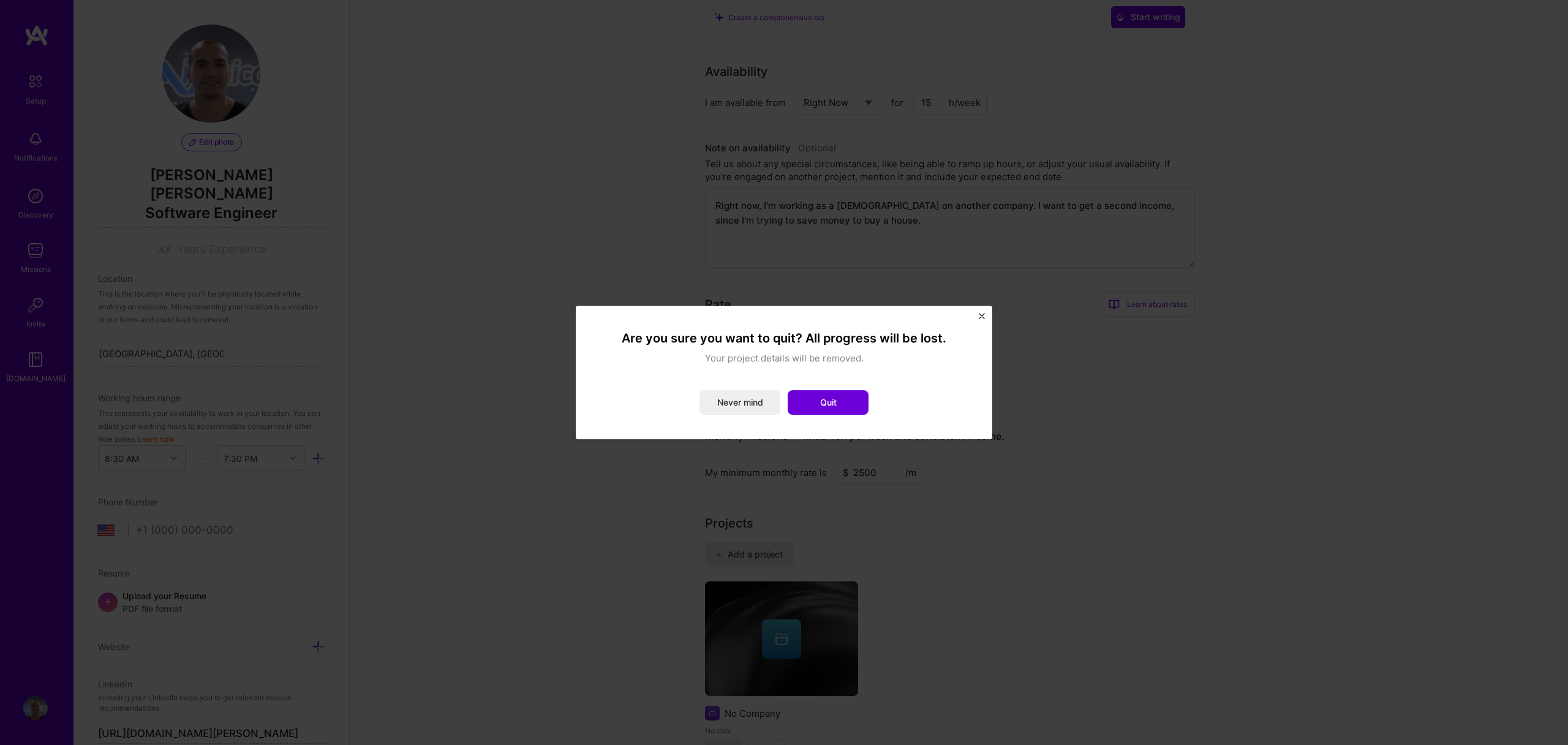
click at [982, 314] on img "Close" at bounding box center [982, 316] width 6 height 6
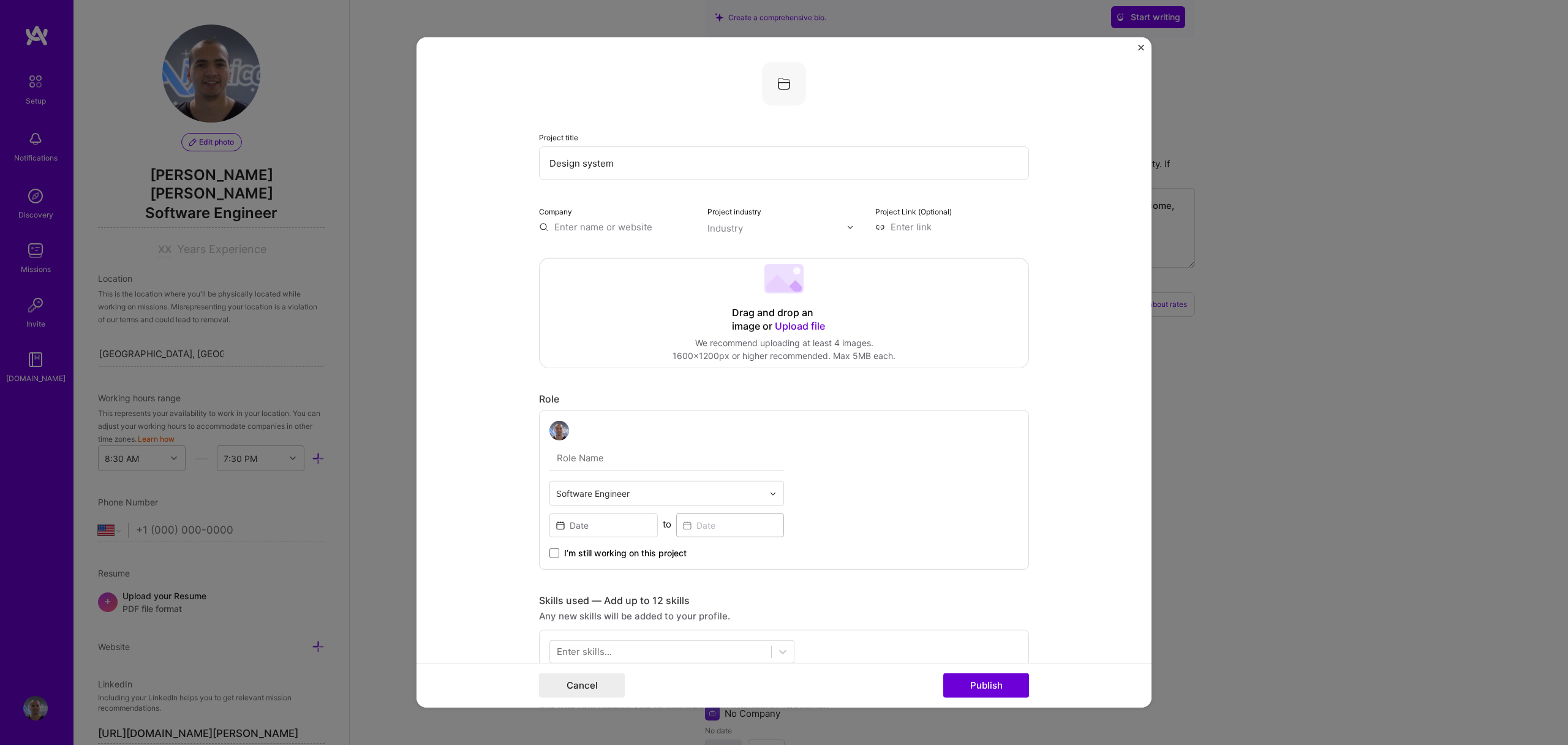
click at [1138, 52] on button "Close" at bounding box center [1141, 51] width 6 height 13
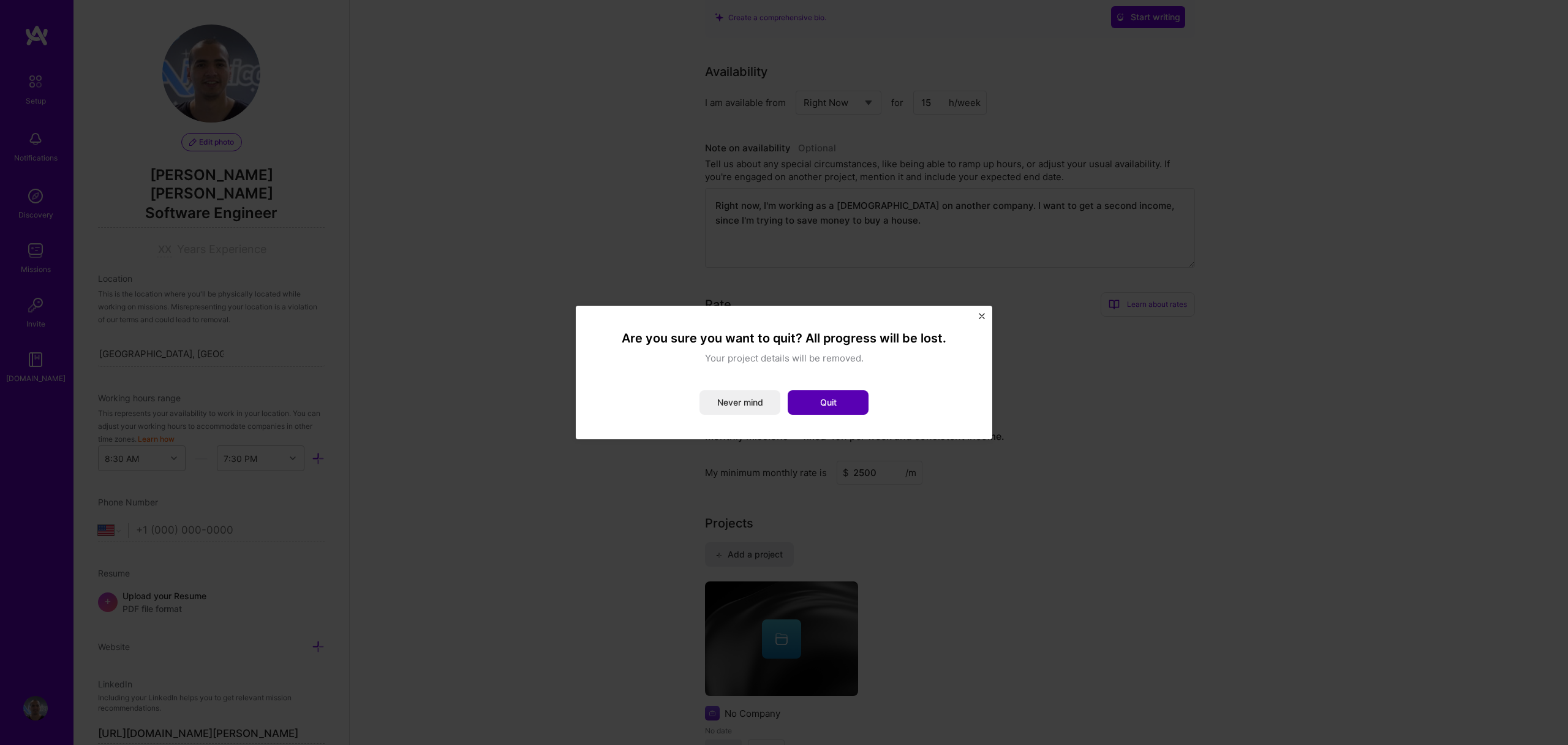
click at [842, 409] on button "Quit" at bounding box center [829, 402] width 81 height 24
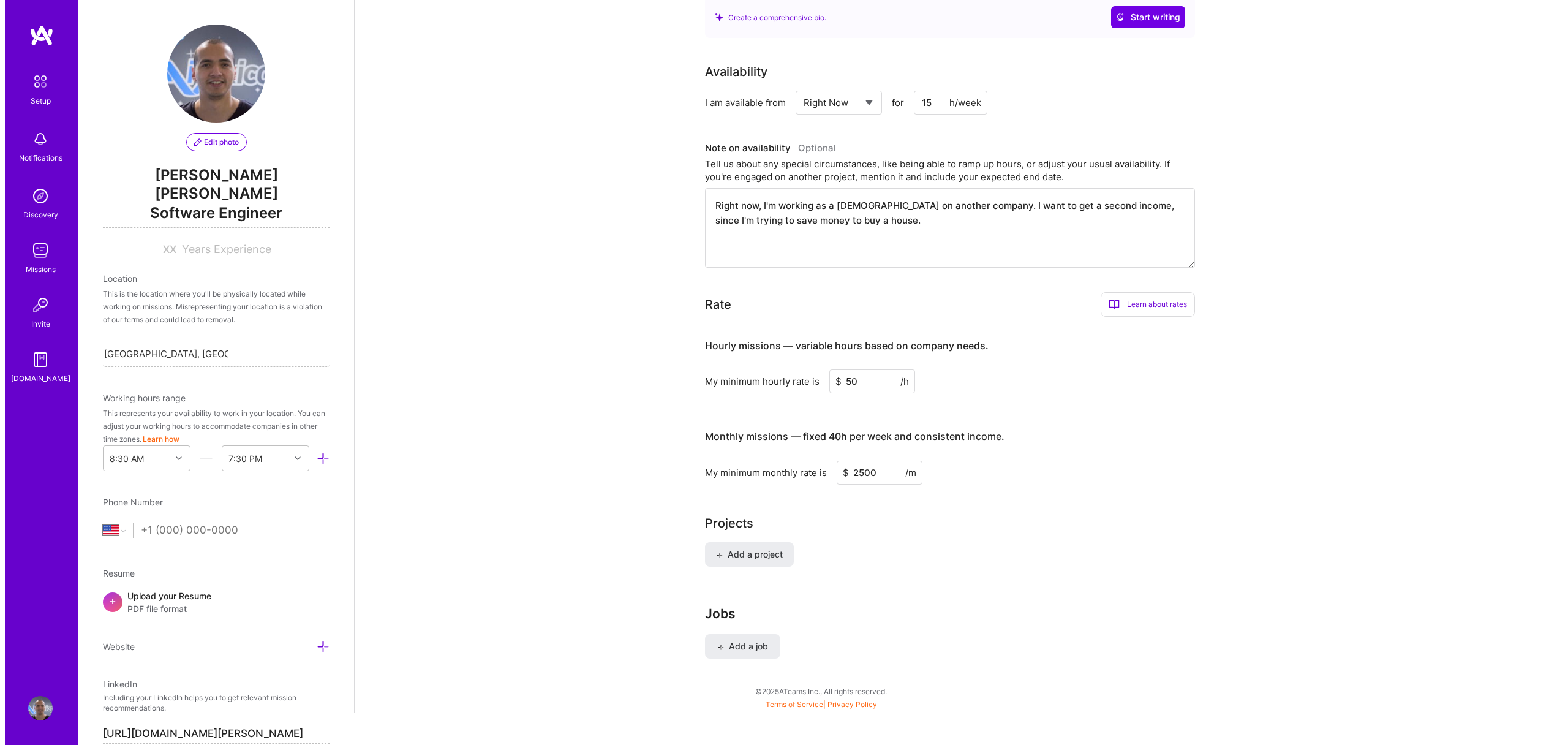
scroll to position [461, 0]
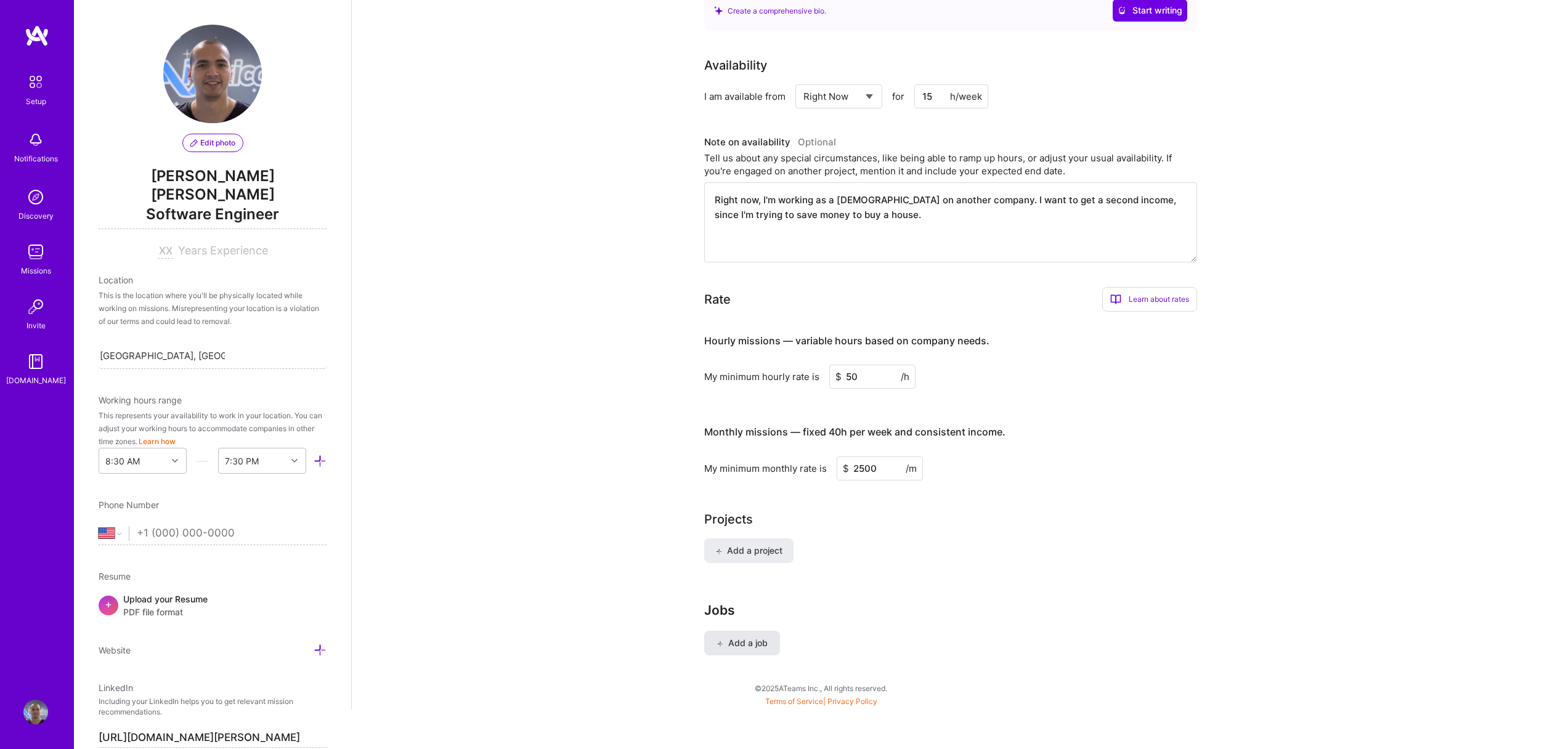
click at [734, 637] on span "Add a job" at bounding box center [741, 643] width 51 height 13
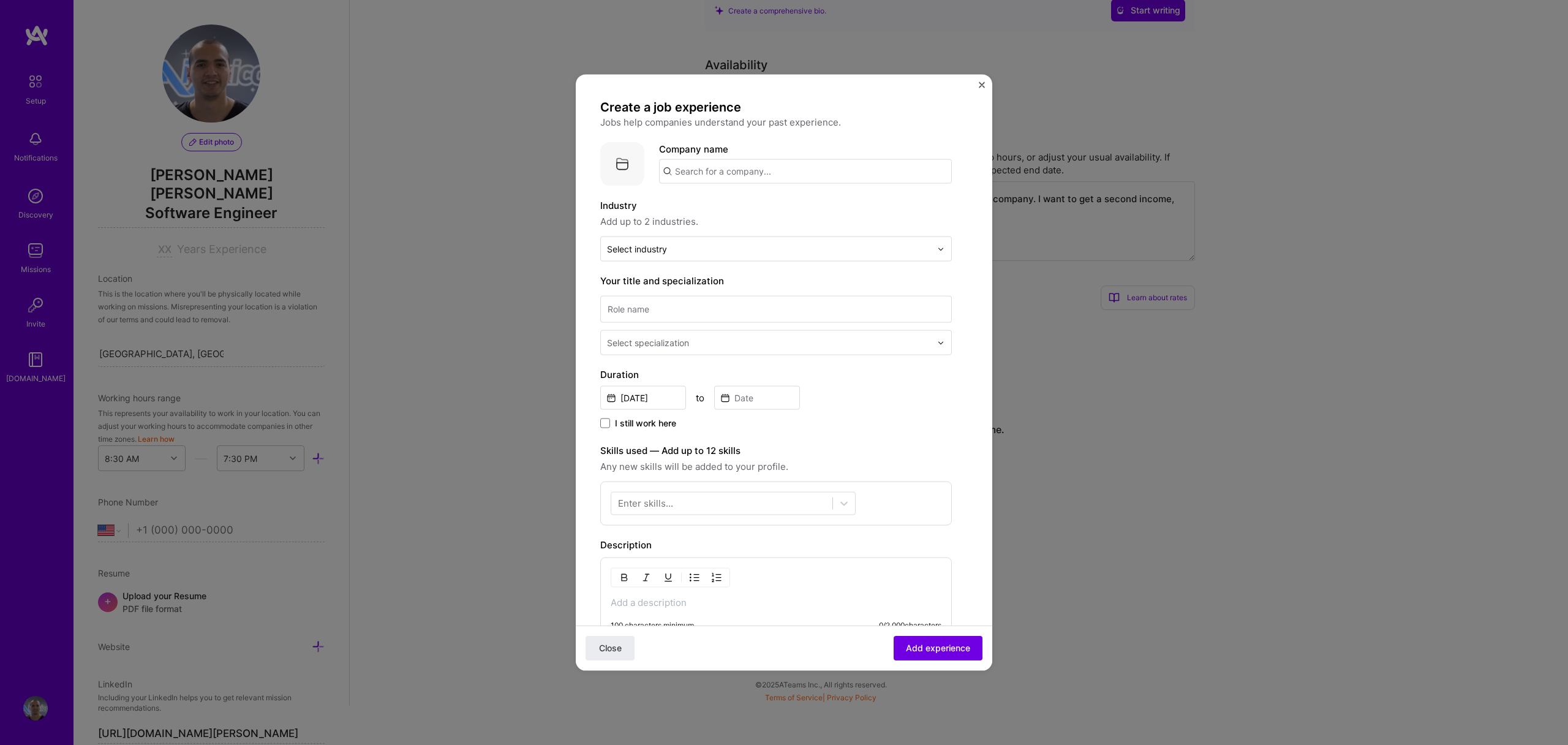
click at [712, 166] on input "text" at bounding box center [806, 171] width 293 height 24
type input "Salesloft"
click at [711, 203] on span "Salesloft" at bounding box center [715, 201] width 38 height 13
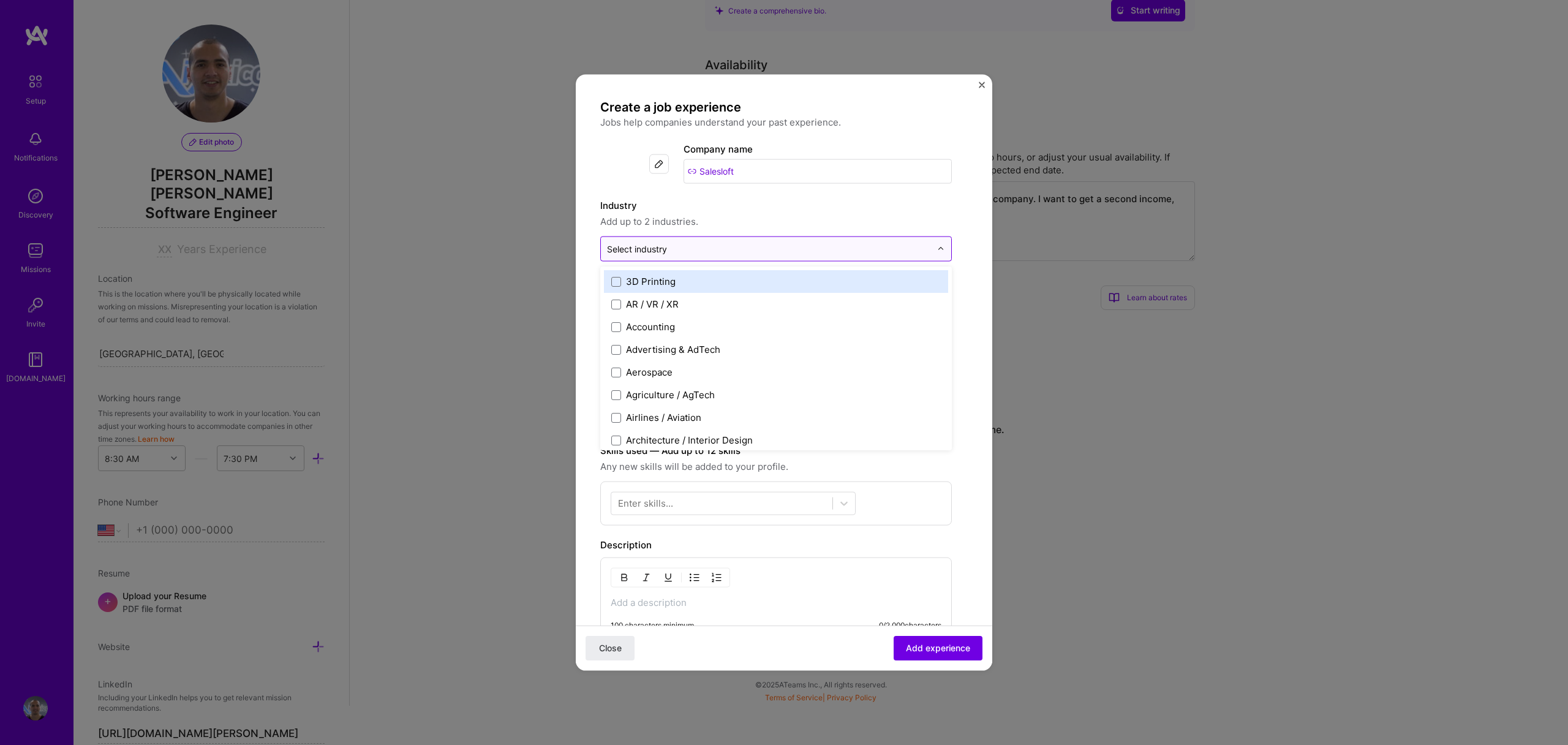
click at [661, 254] on div "Select industry 0" at bounding box center [637, 248] width 60 height 13
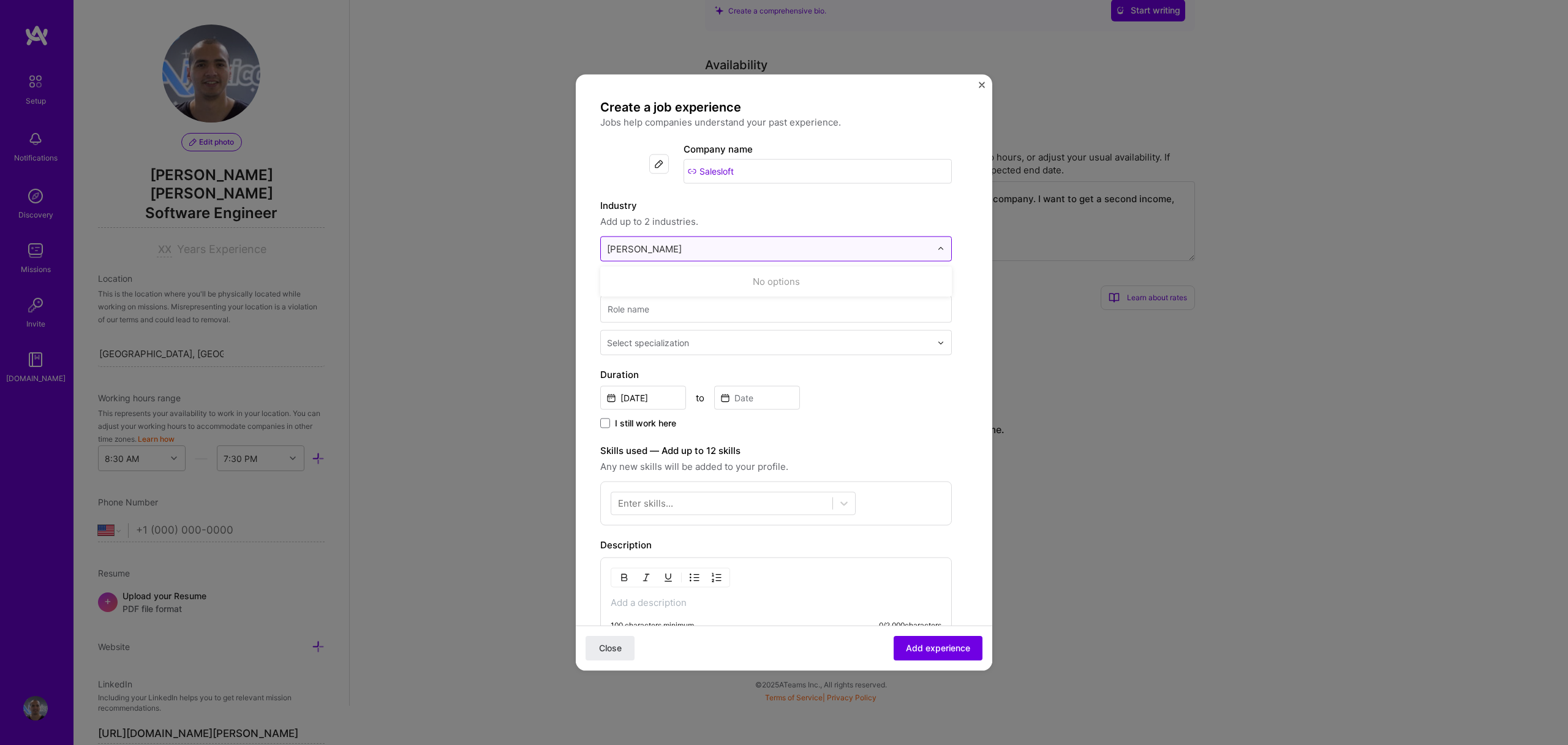
type input "sa"
click at [667, 276] on label "SaaS" at bounding box center [776, 281] width 329 height 13
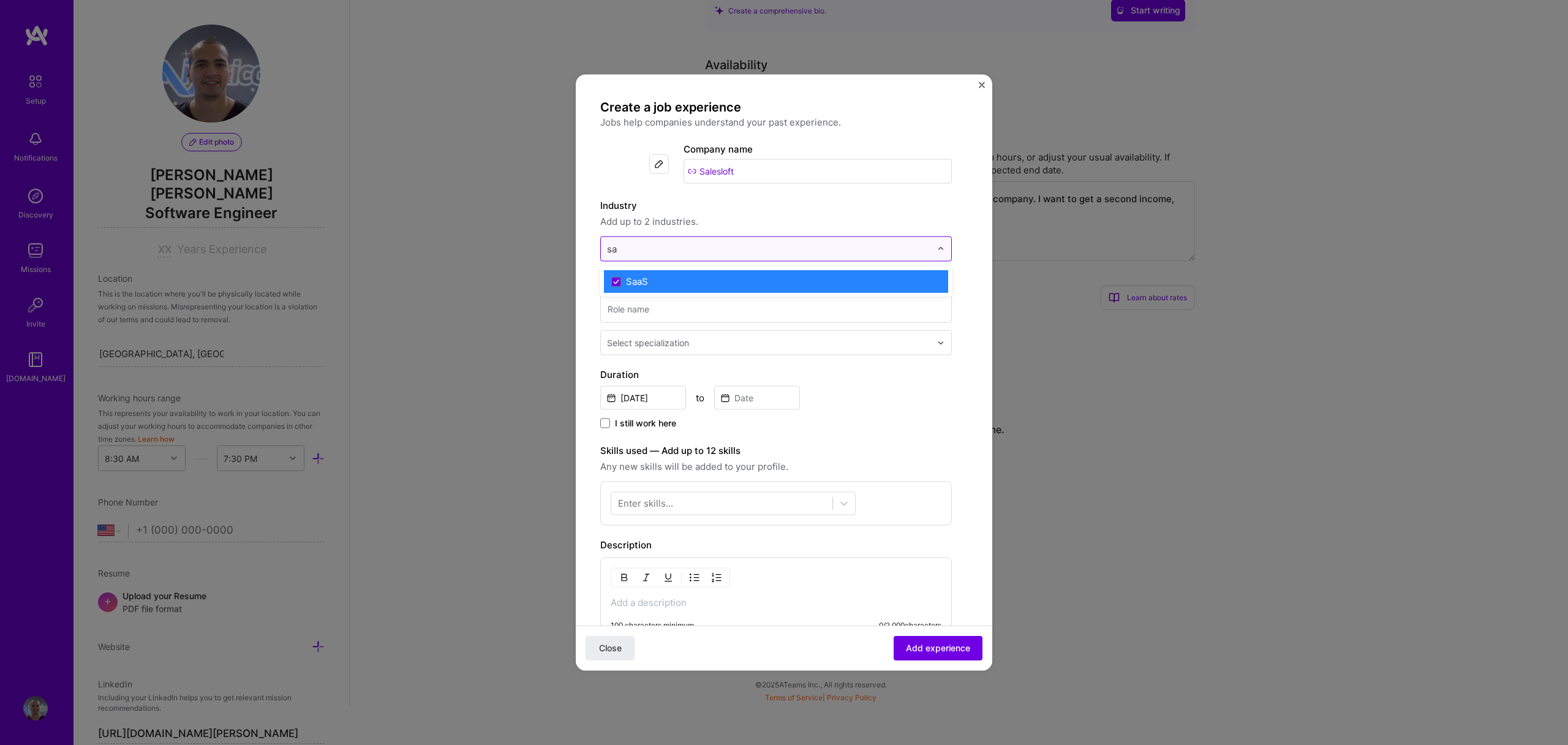
type input "sa"
click at [770, 213] on div "Industry Add up to 2 industries." at bounding box center [776, 214] width 351 height 31
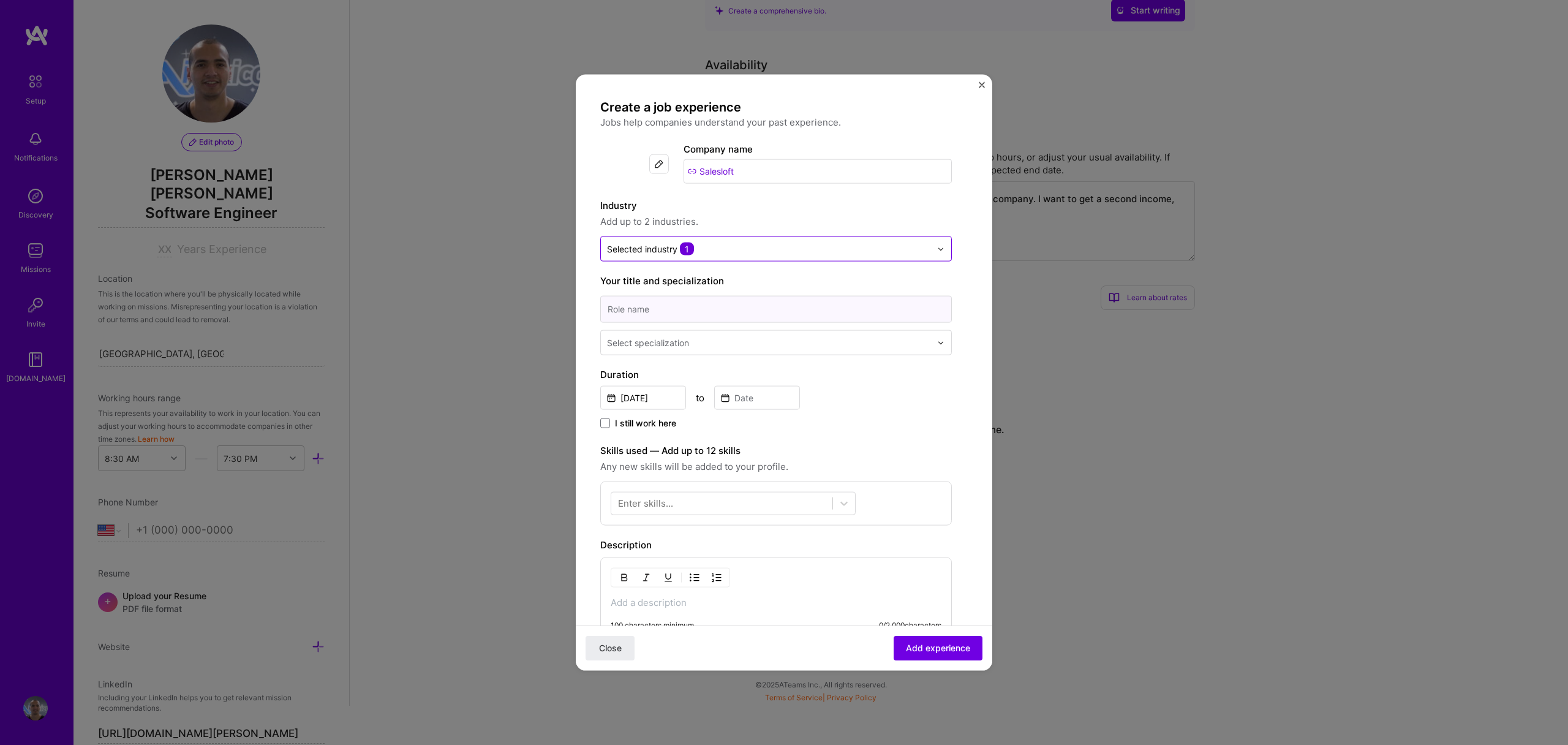
click at [694, 312] on input at bounding box center [776, 309] width 351 height 27
type input "Senior Software Engineer"
click at [690, 335] on div at bounding box center [770, 343] width 326 height 15
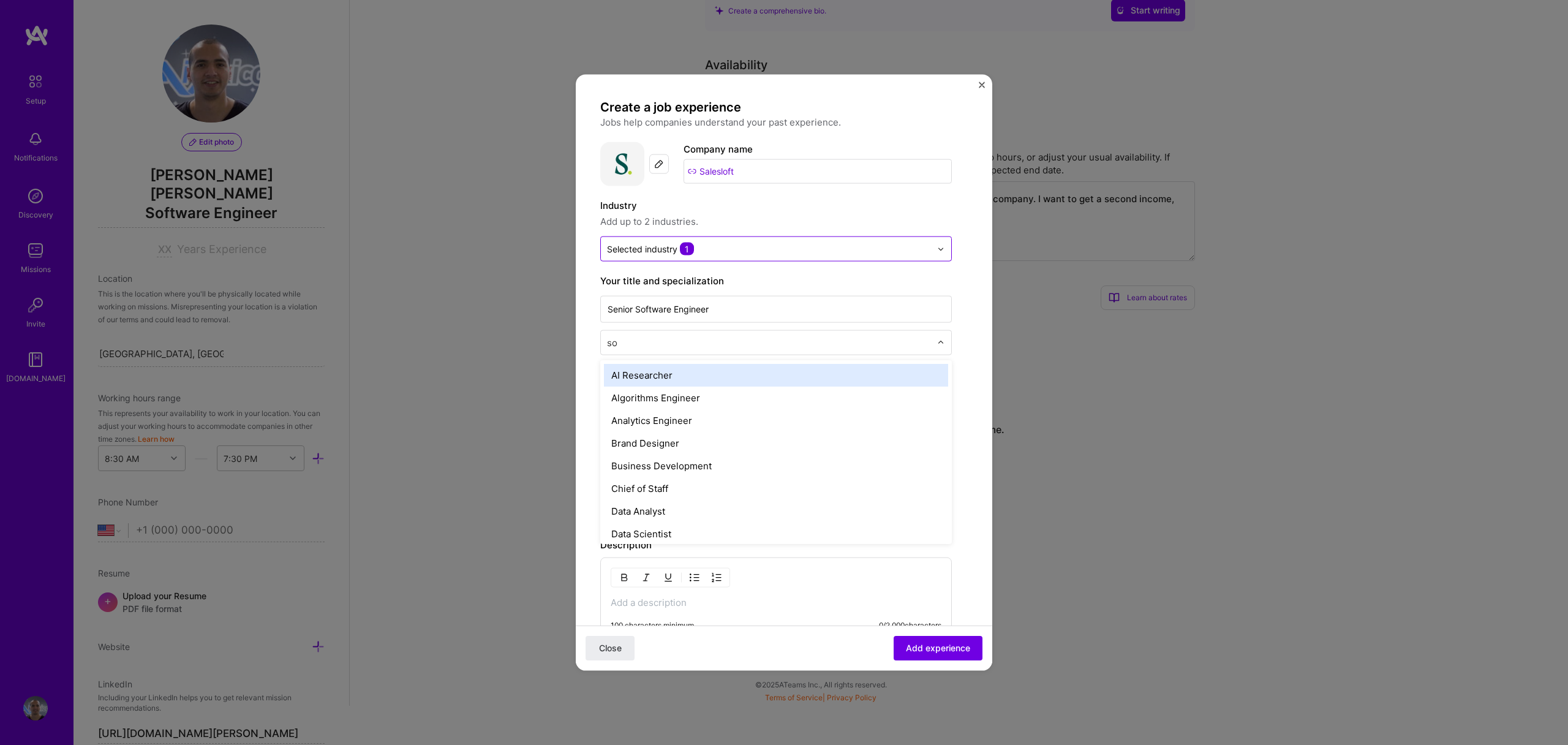
type input "sof"
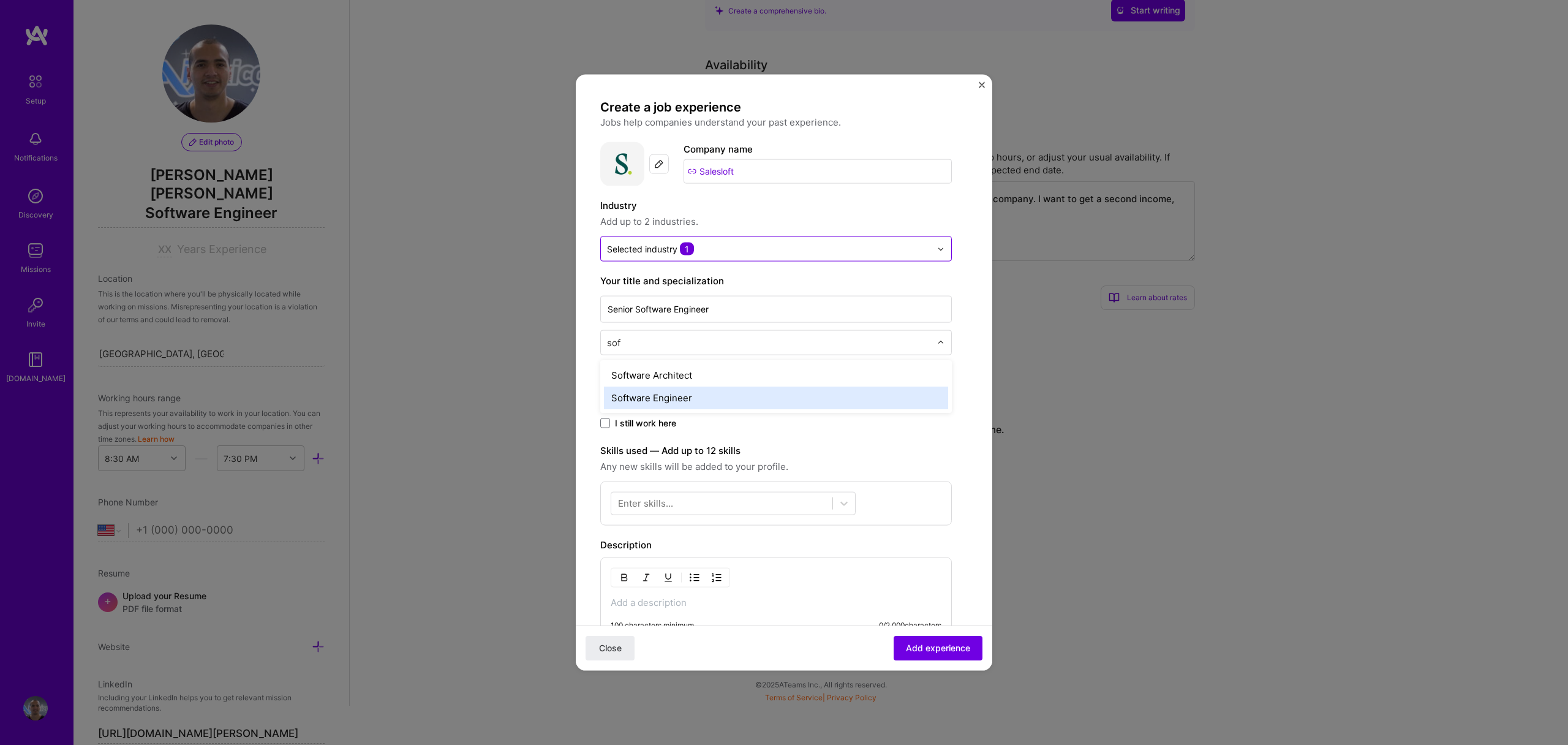
click at [685, 402] on div "Software Engineer" at bounding box center [776, 398] width 344 height 23
click at [611, 422] on label "I still work here" at bounding box center [638, 423] width 76 height 13
click at [0, 0] on input "I still work here" at bounding box center [0, 0] width 0 height 0
click at [664, 397] on input "[DATE]" at bounding box center [643, 398] width 85 height 24
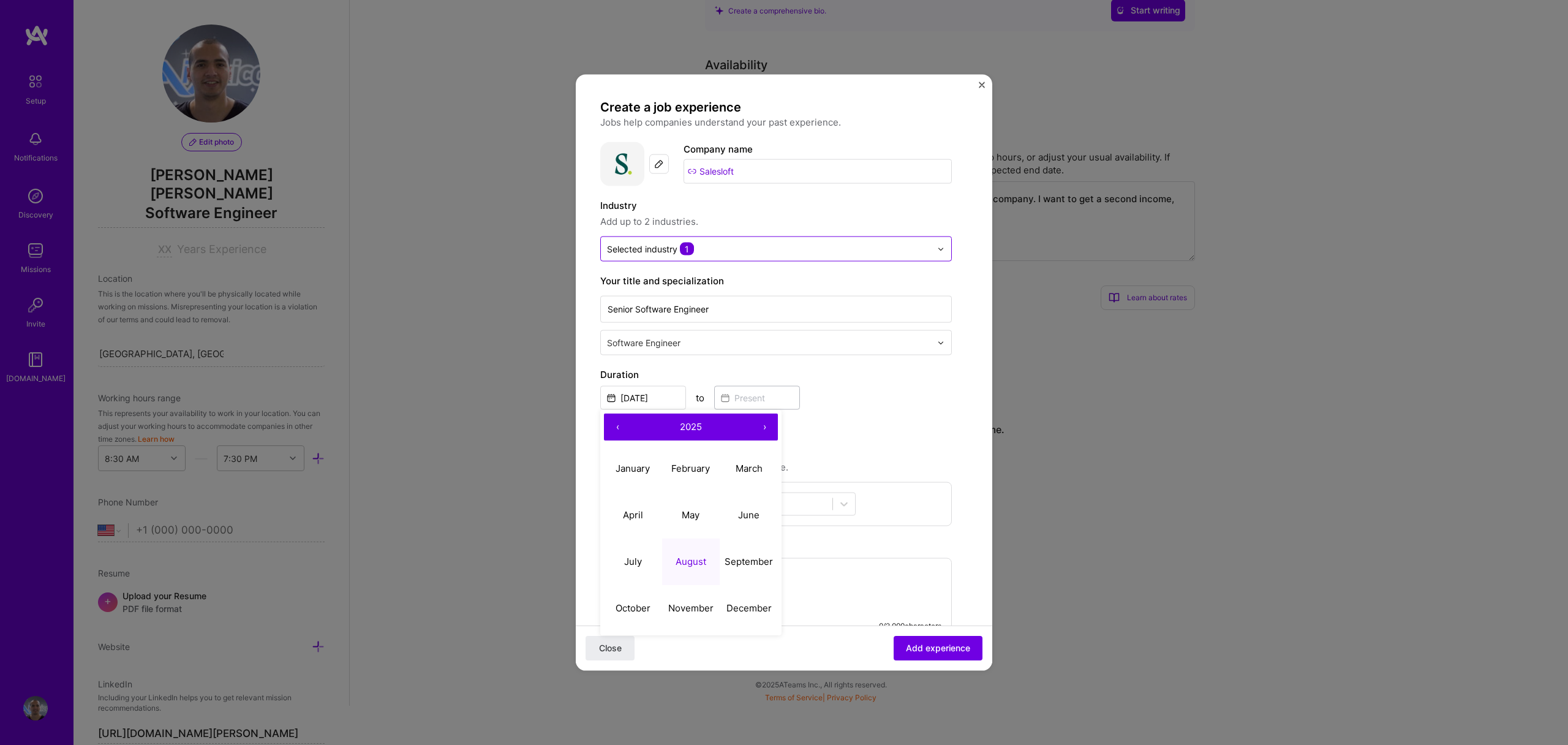
click at [697, 430] on span "2025" at bounding box center [691, 427] width 22 height 12
click at [641, 468] on button "2021" at bounding box center [633, 468] width 58 height 46
click at [747, 475] on button "March" at bounding box center [748, 468] width 58 height 46
type input "[DATE]"
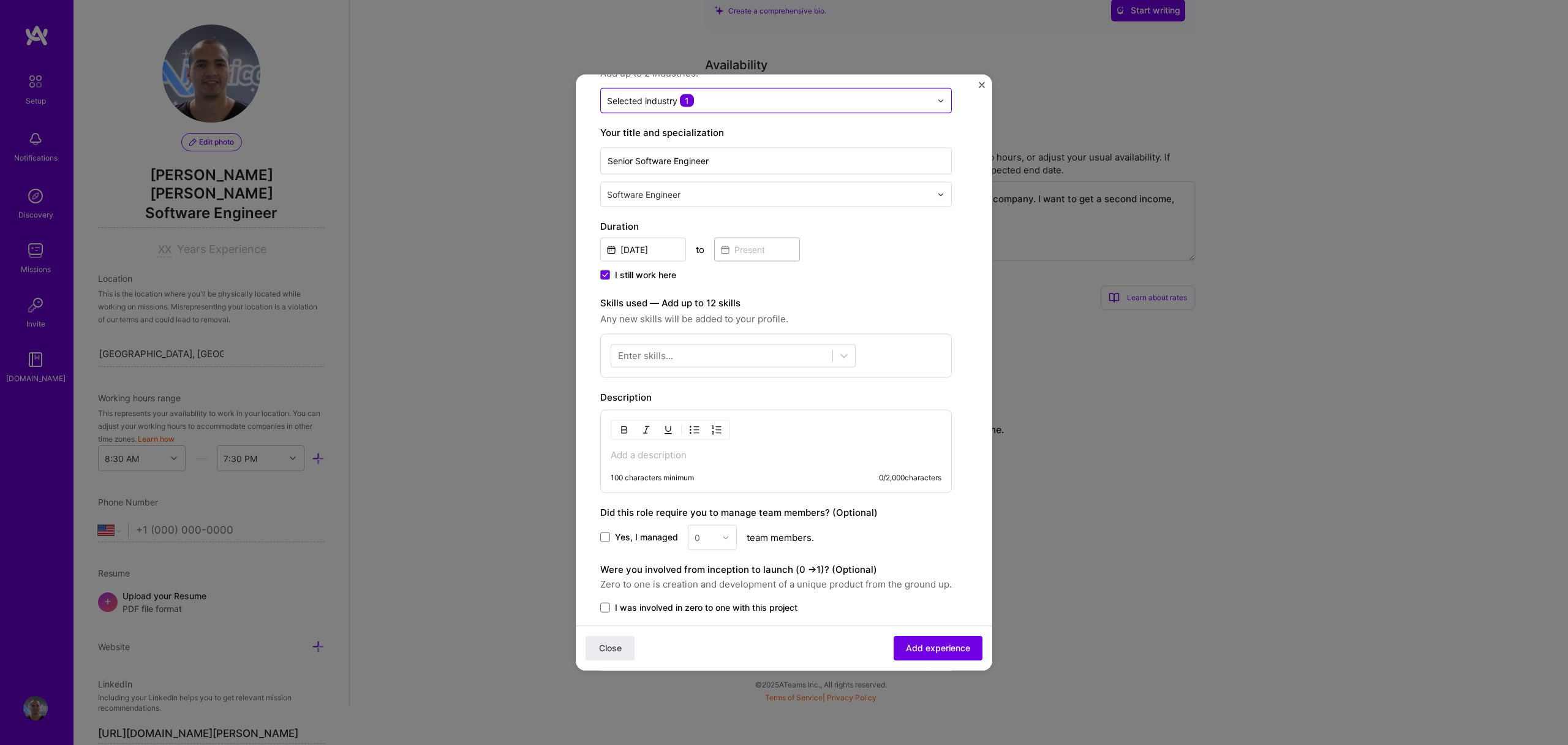
scroll to position [173, 0]
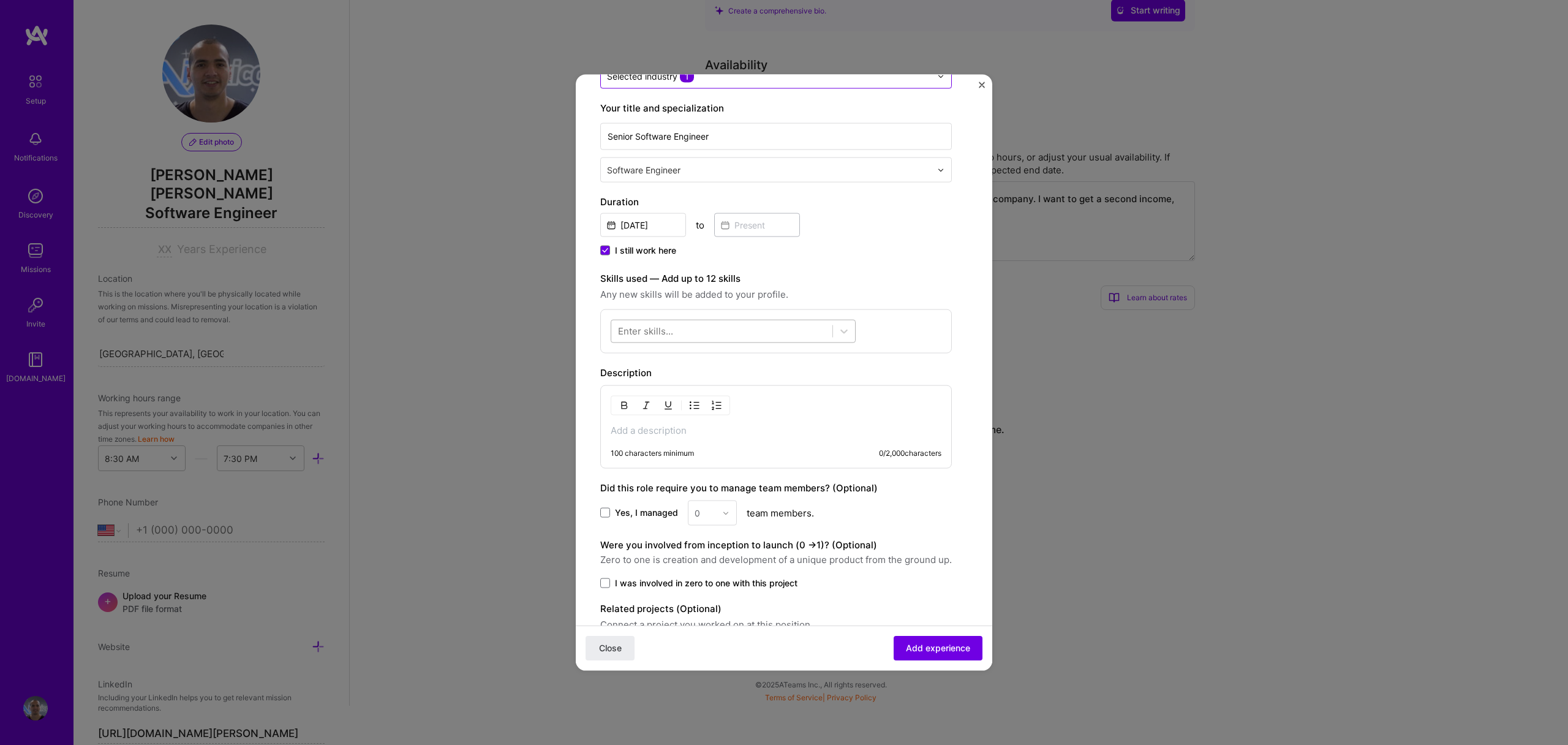
click at [692, 326] on div at bounding box center [722, 331] width 221 height 20
click at [659, 421] on div "React" at bounding box center [733, 426] width 231 height 13
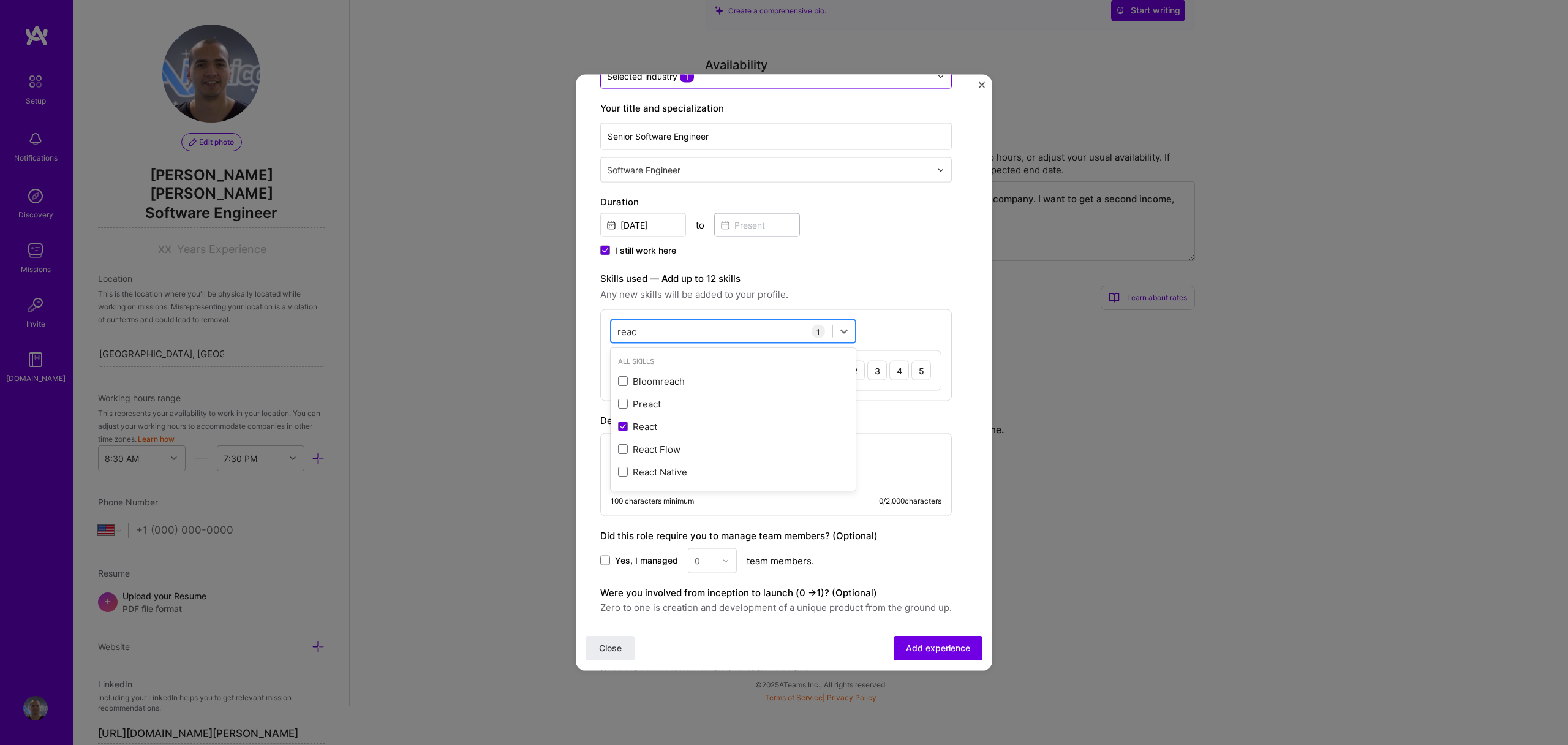
click at [668, 326] on div "reac reac" at bounding box center [722, 331] width 221 height 20
type input "r"
click at [670, 449] on div "Design Systems" at bounding box center [733, 449] width 231 height 13
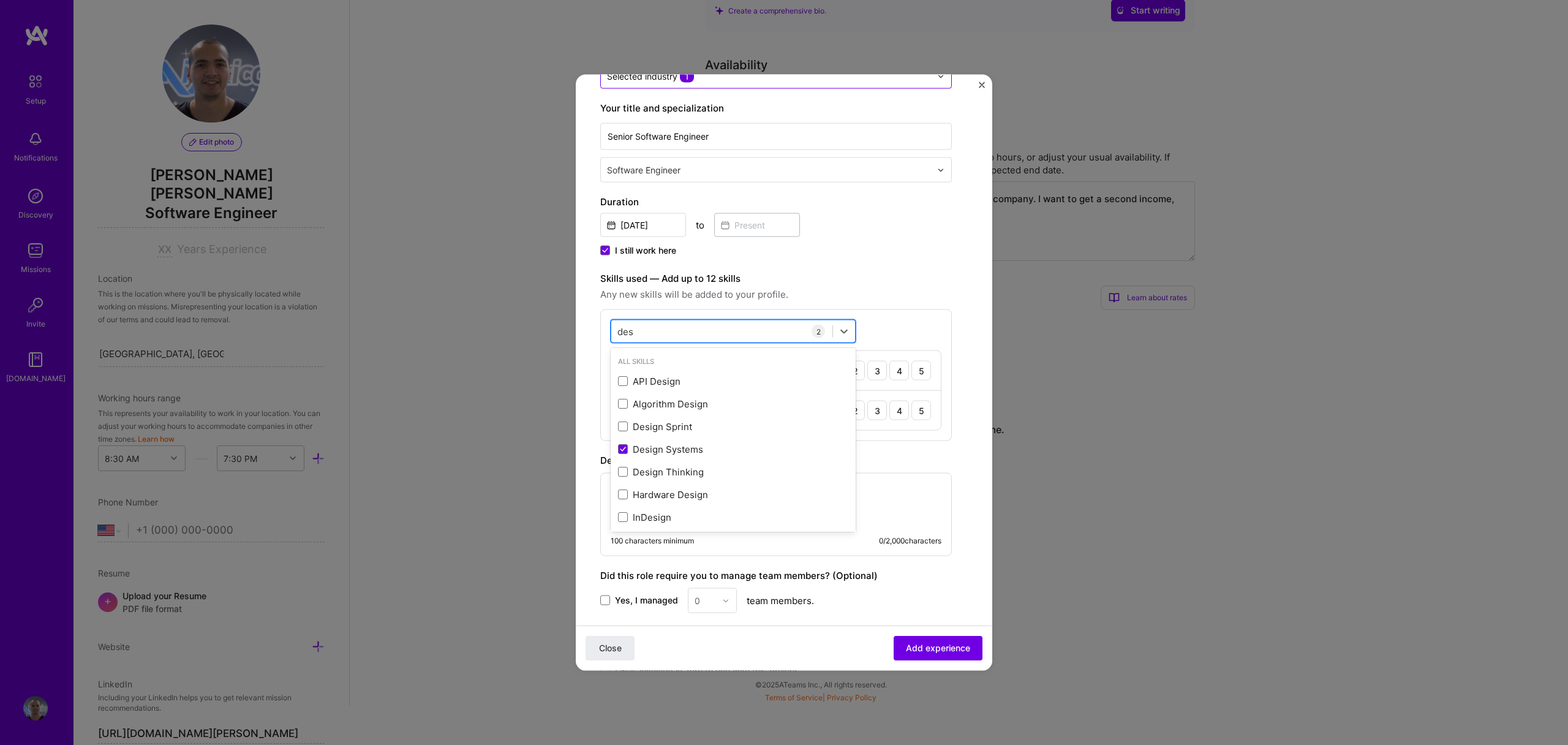
click at [694, 328] on div "des des" at bounding box center [722, 331] width 221 height 20
type input "d"
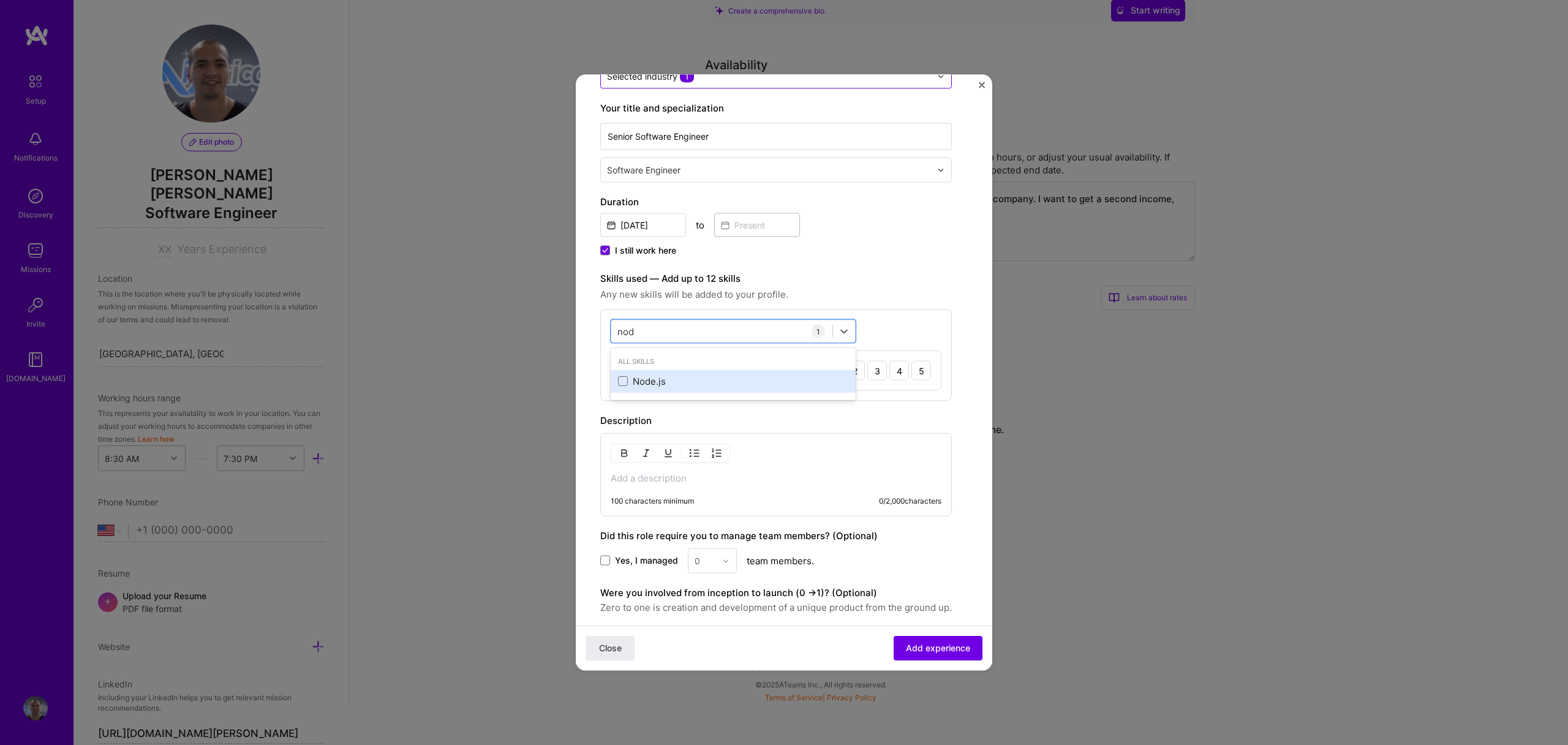
click at [687, 377] on div "Node.js" at bounding box center [733, 380] width 231 height 13
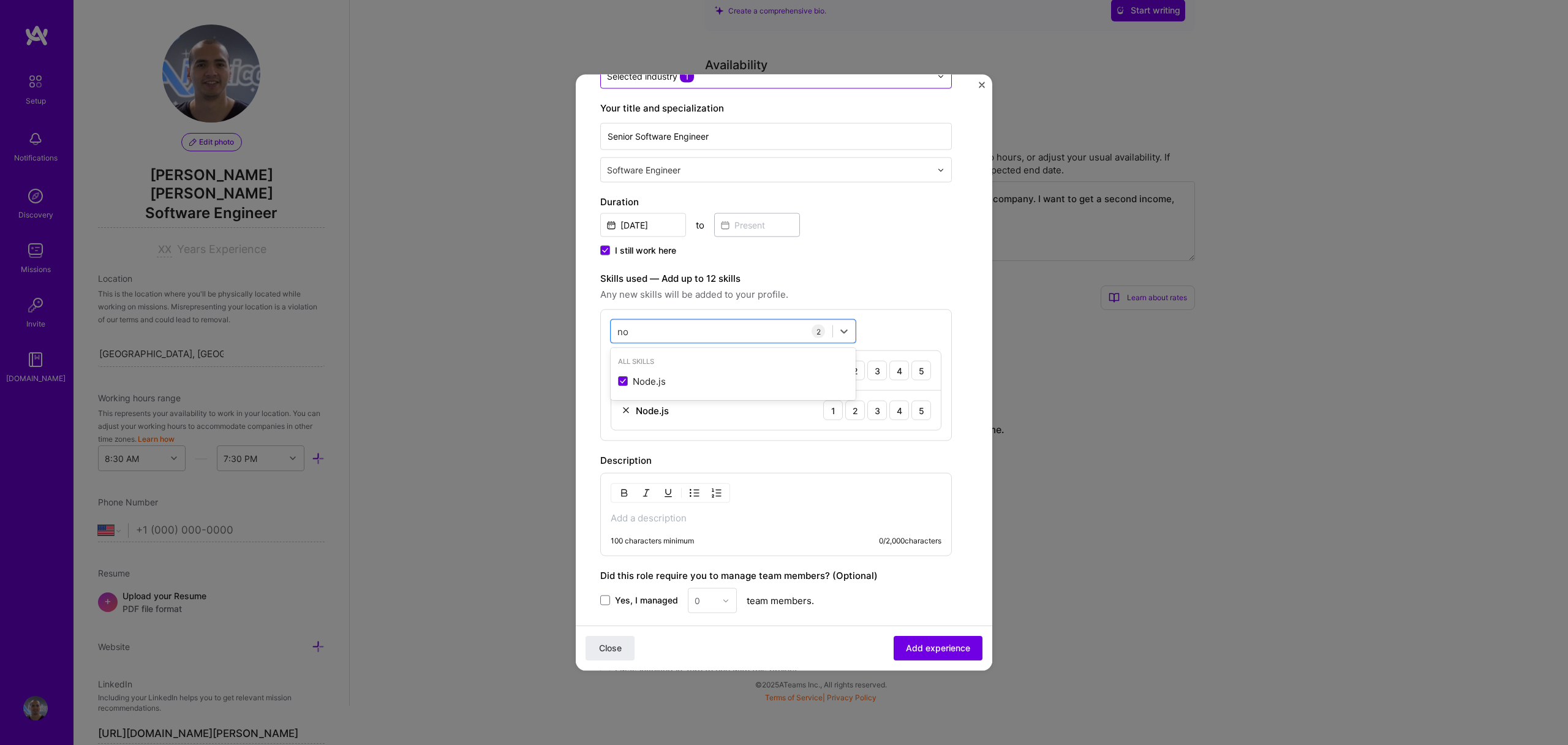
type input "n"
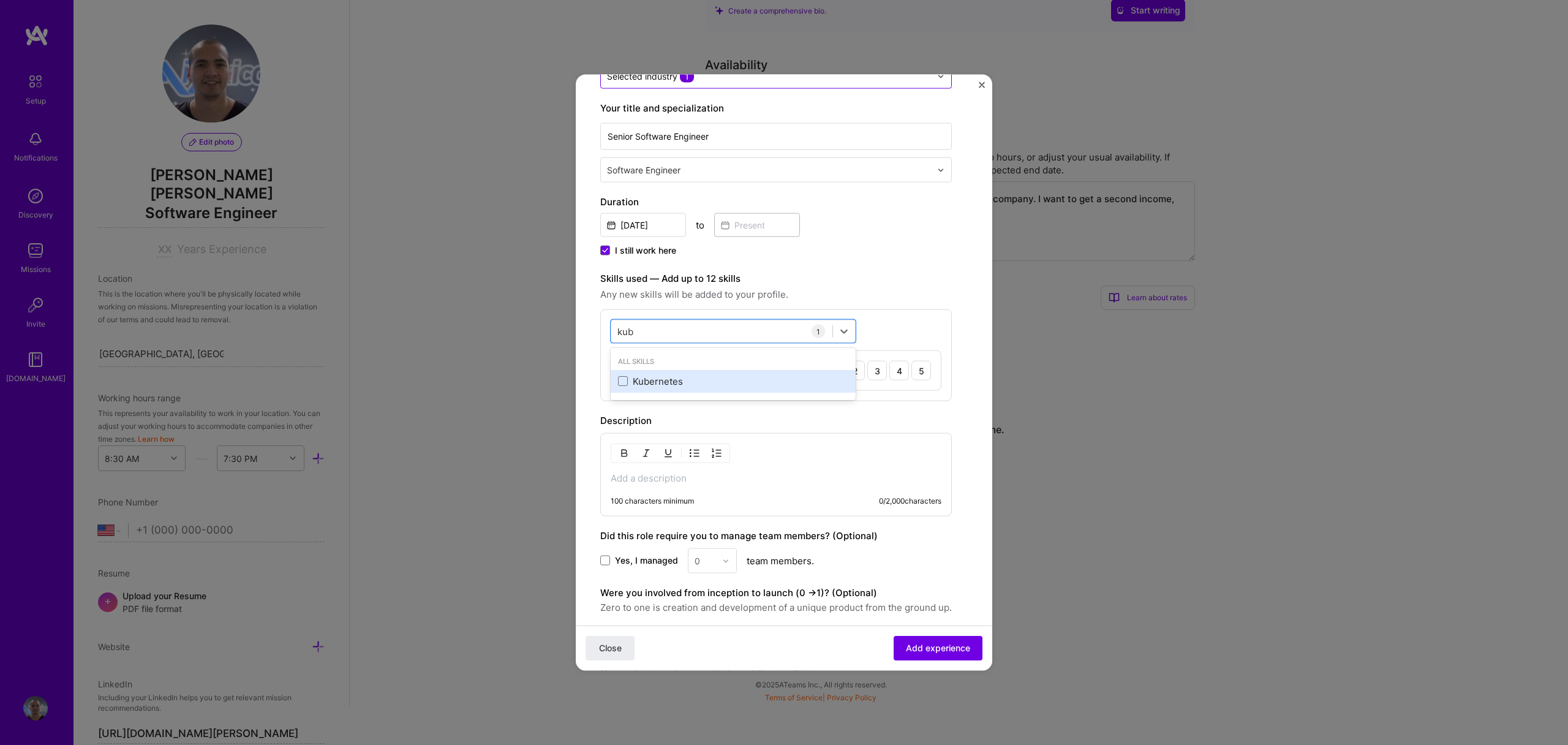
click at [697, 381] on div "Kubernetes" at bounding box center [733, 380] width 231 height 13
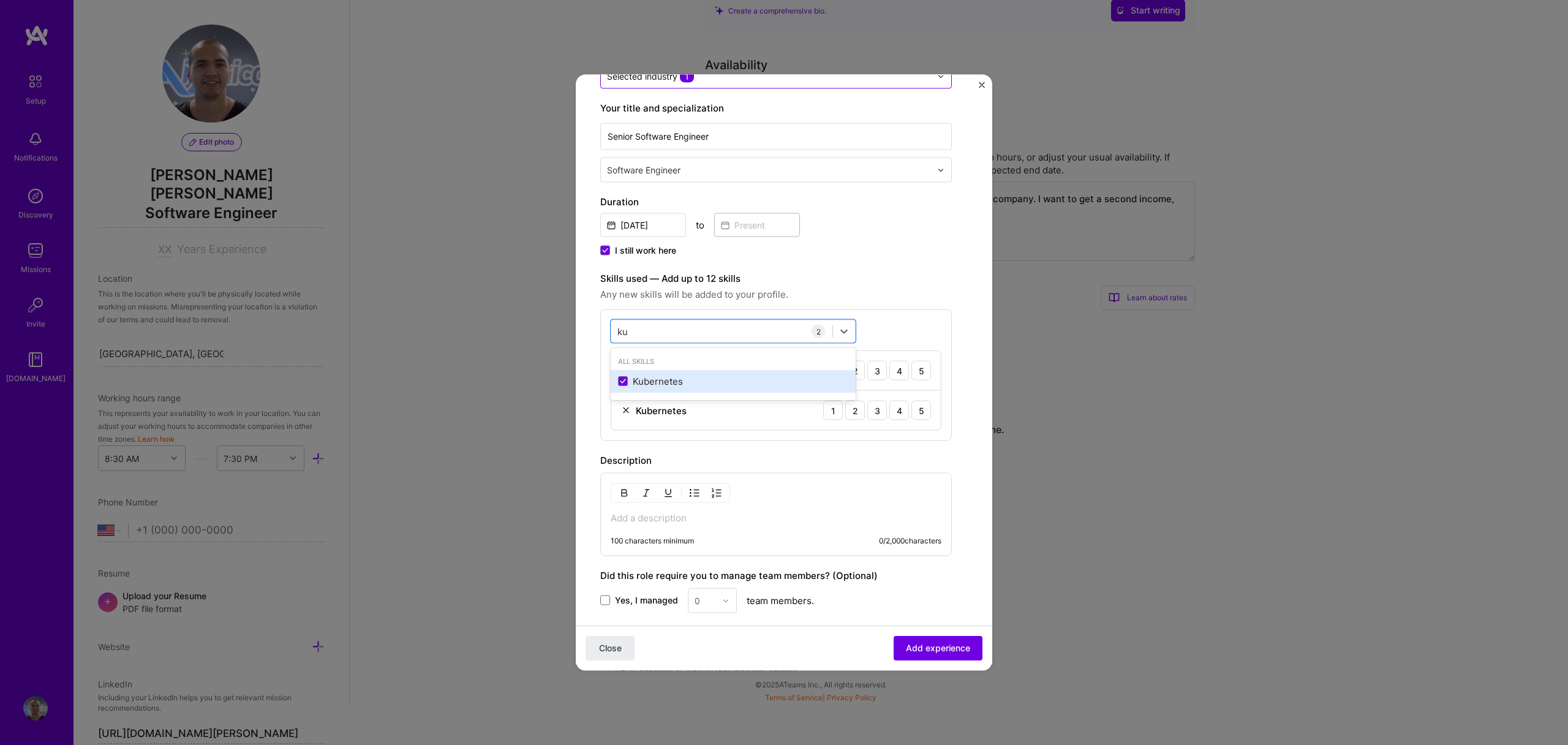
type input "k"
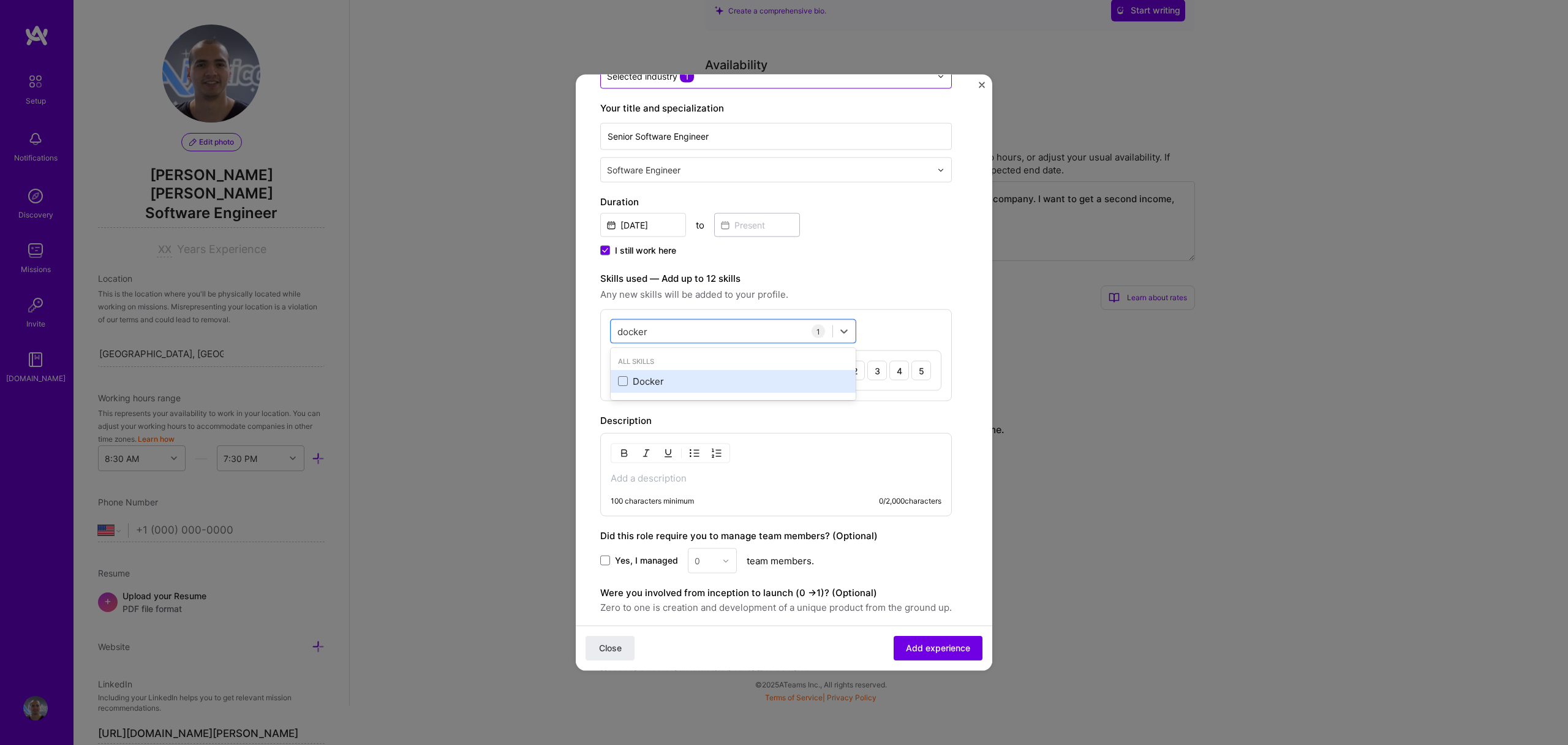
click at [697, 383] on div "Docker" at bounding box center [733, 380] width 231 height 13
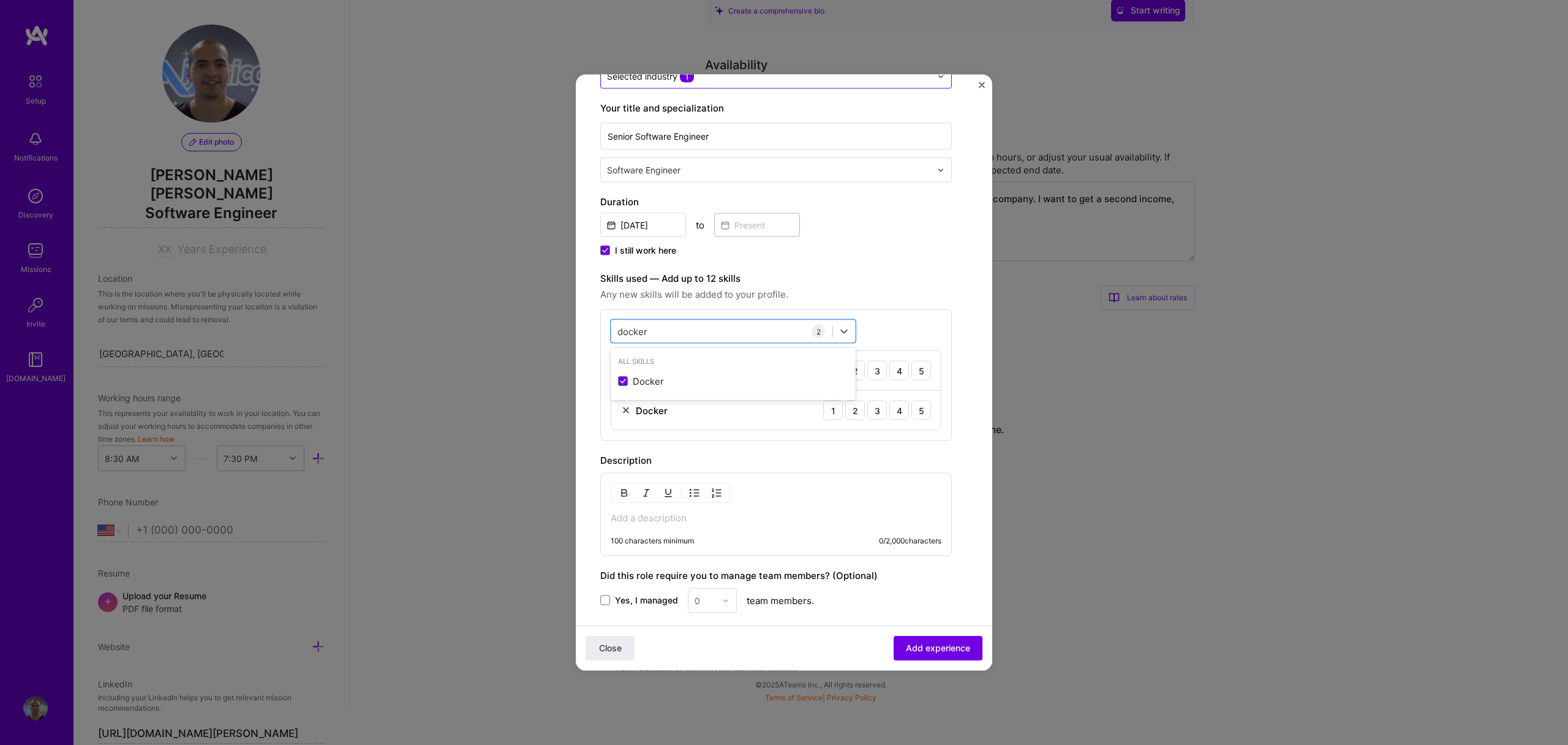
click at [892, 279] on label "Skills used — Add up to 12 skills" at bounding box center [776, 279] width 351 height 15
click at [784, 313] on div "docker docker 2 React 1 2 3 4 5 Docker 1 2 3 4 5" at bounding box center [776, 375] width 351 height 132
click at [756, 331] on div "docker docker" at bounding box center [722, 331] width 221 height 20
type input "d"
click at [722, 375] on div "Elixir" at bounding box center [733, 380] width 231 height 13
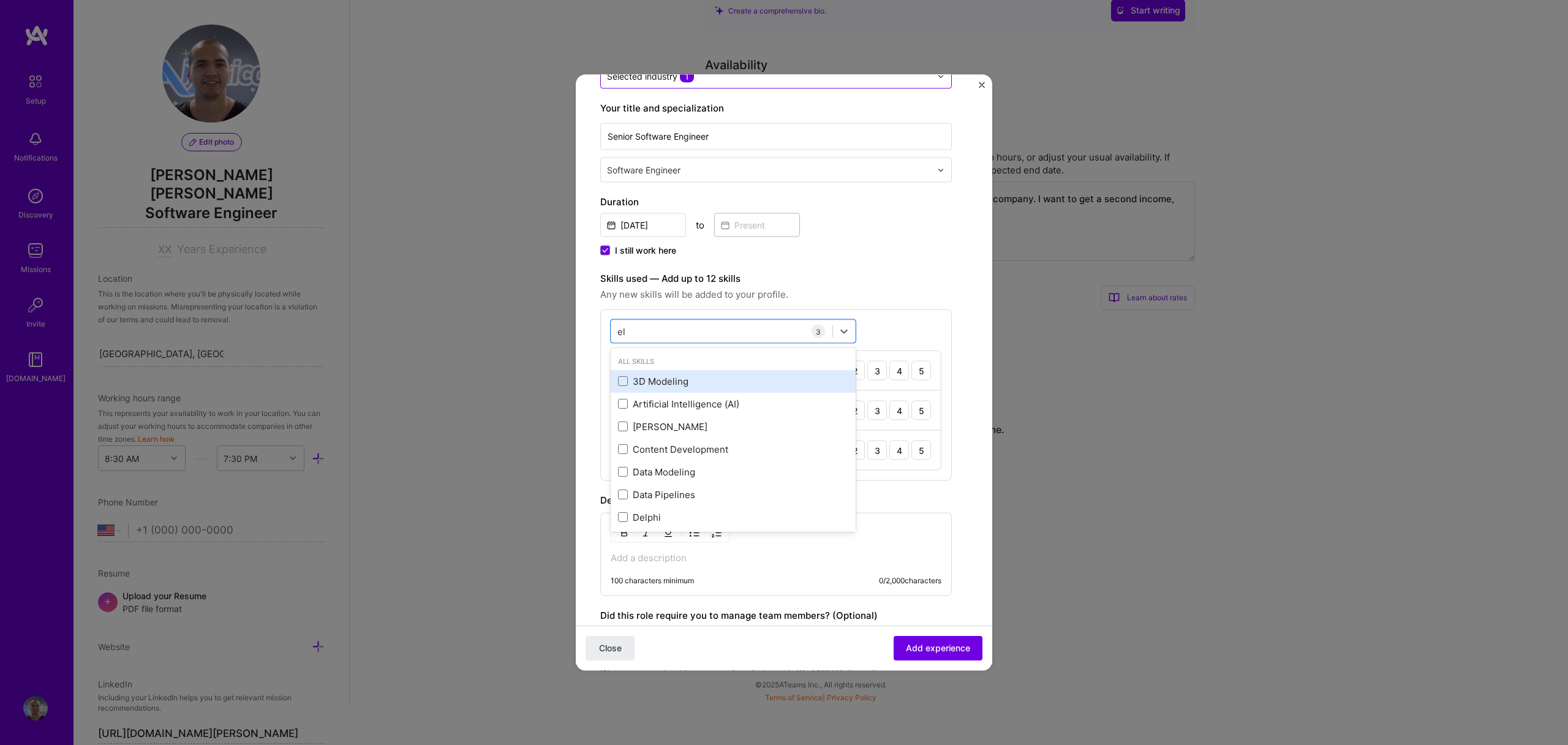
type input "e"
click at [718, 371] on div "Phoenix" at bounding box center [733, 381] width 245 height 23
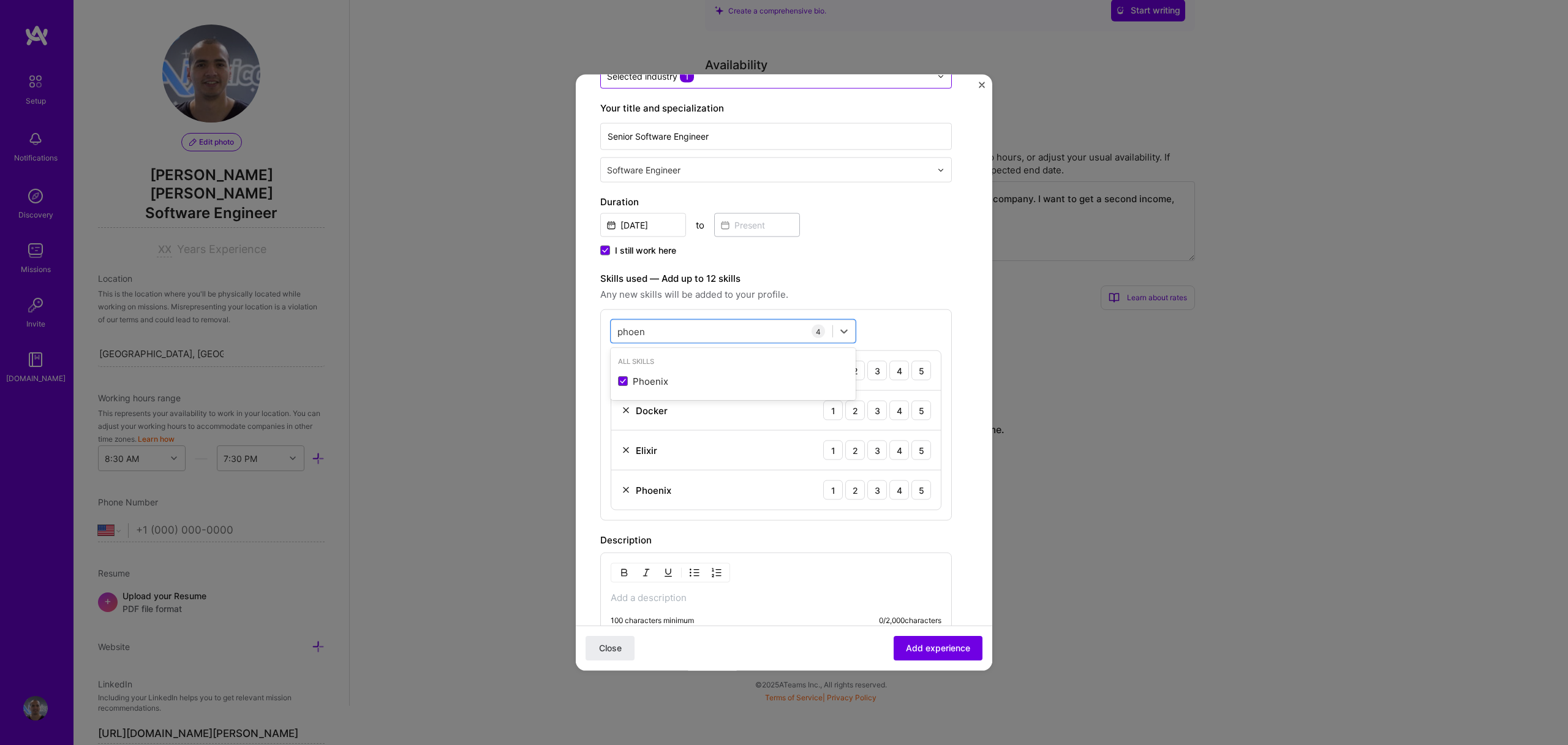
type input "phoen"
click at [878, 279] on label "Skills used — Add up to 12 skills" at bounding box center [776, 279] width 351 height 15
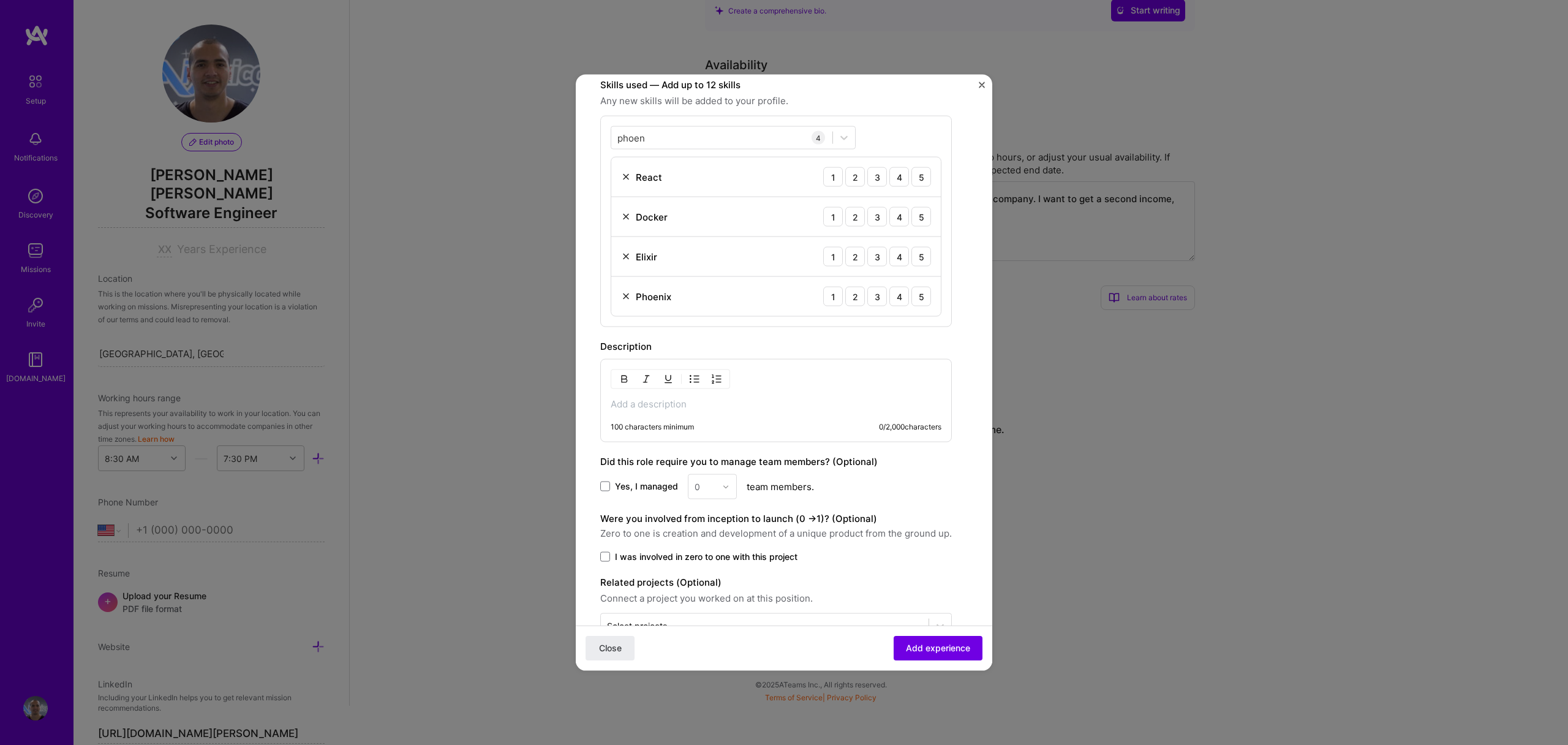
scroll to position [371, 0]
click at [779, 394] on p at bounding box center [776, 400] width 331 height 13
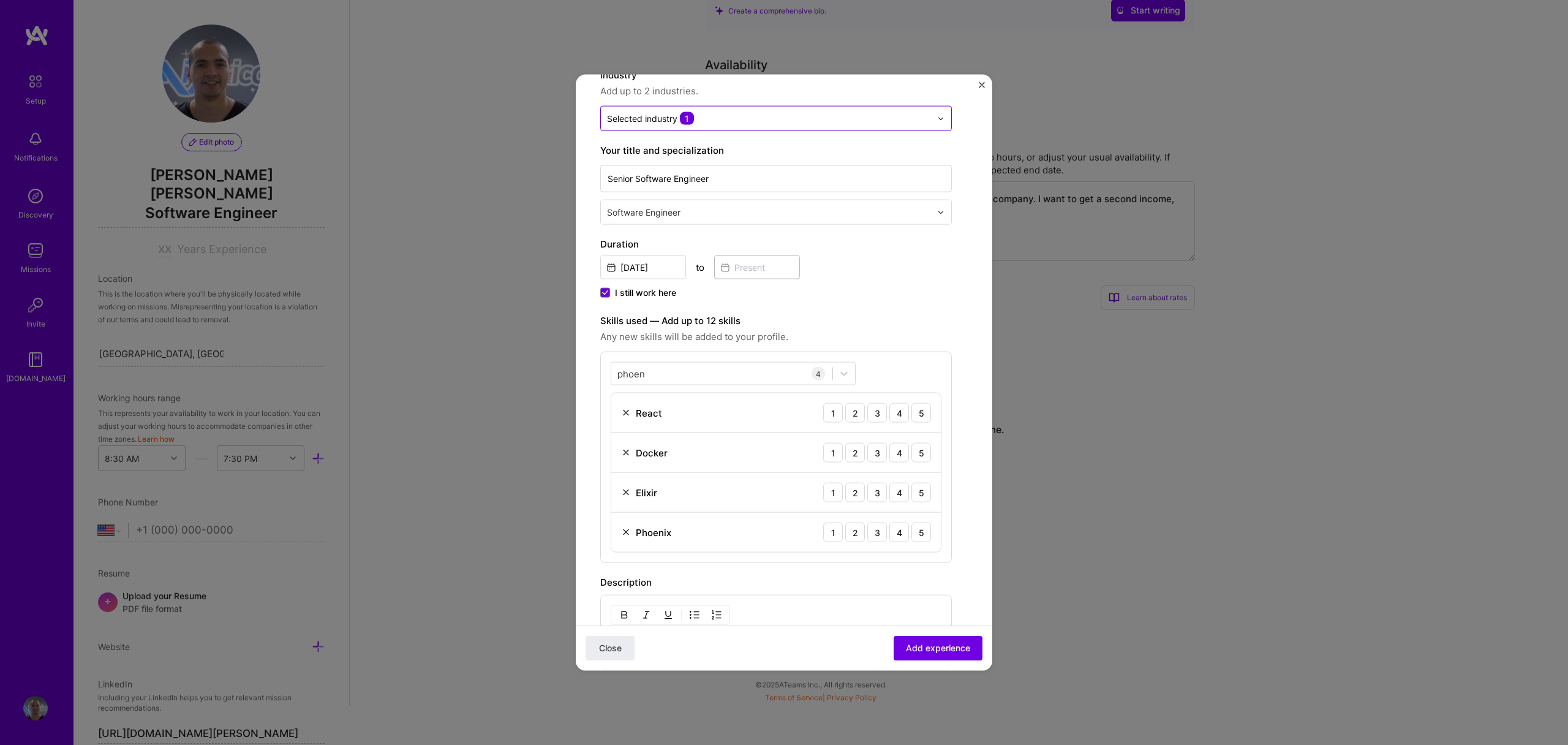
scroll to position [130, 0]
click at [723, 376] on div "phoen phoen" at bounding box center [722, 374] width 221 height 20
type input "p"
type input "l"
click at [669, 422] on div "API Integration" at bounding box center [733, 423] width 231 height 13
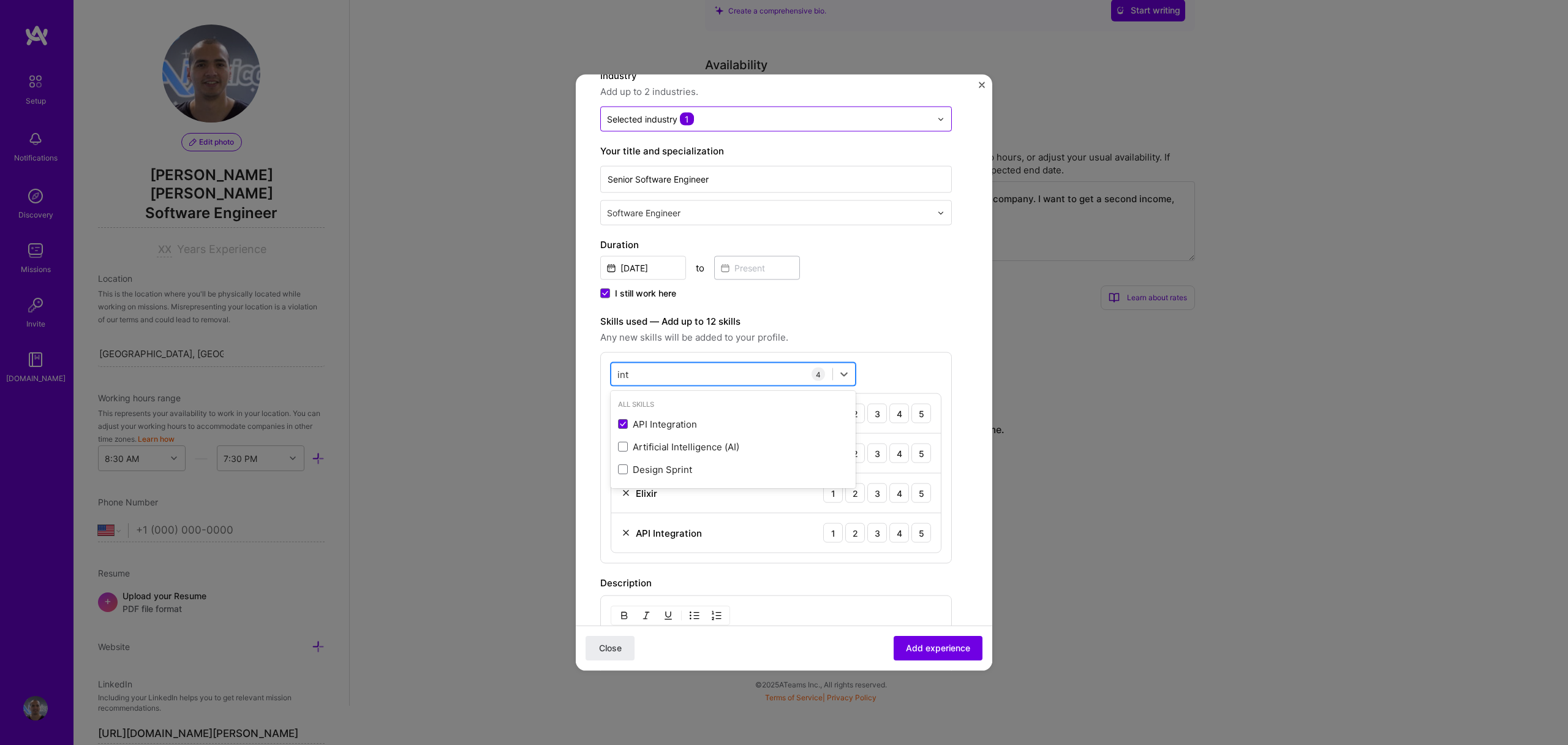
click at [686, 377] on div "int int" at bounding box center [722, 374] width 221 height 20
type input "i"
type input "a"
click at [701, 451] on div "TypeScript" at bounding box center [733, 446] width 231 height 13
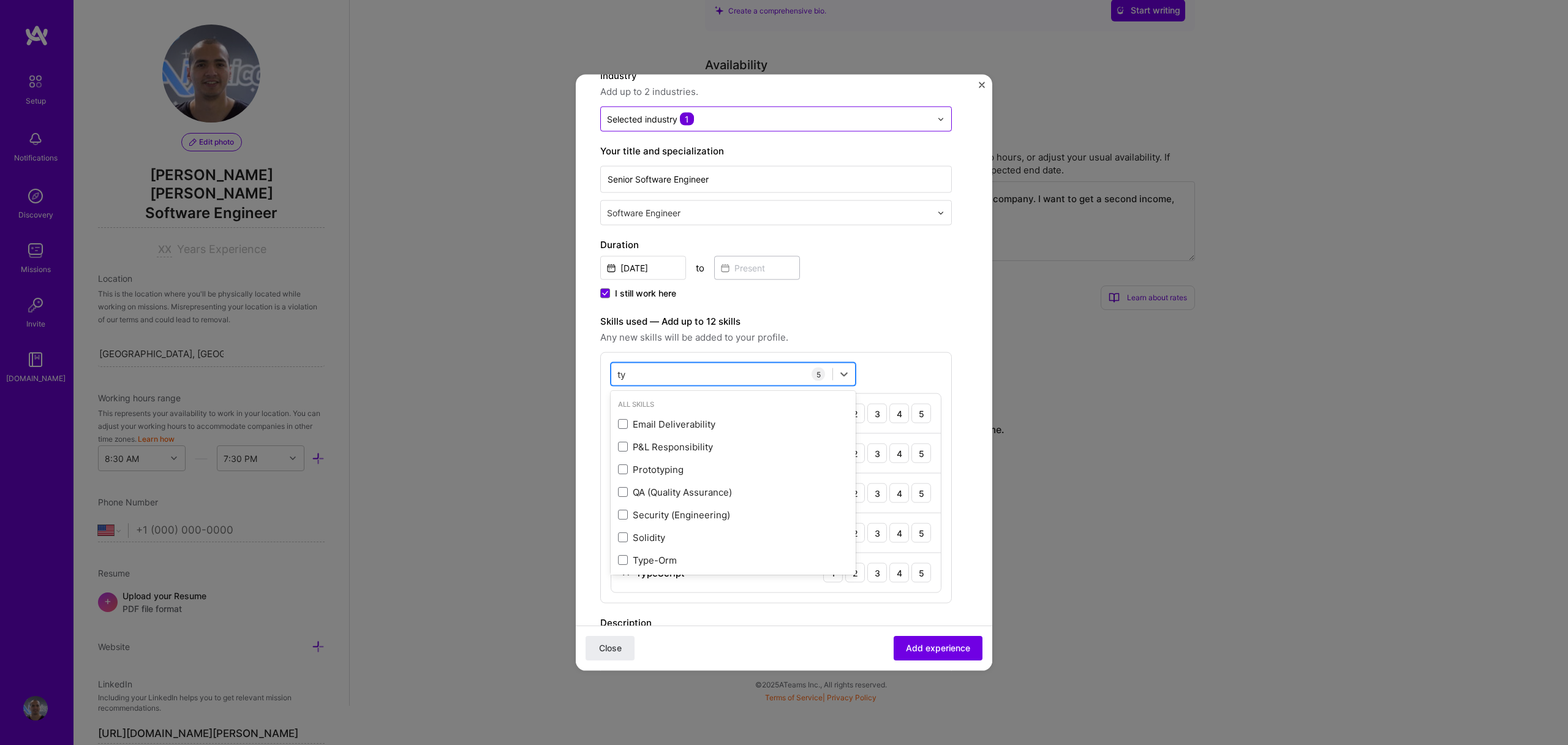
type input "t"
click at [671, 447] on div "JavaScript" at bounding box center [733, 446] width 231 height 13
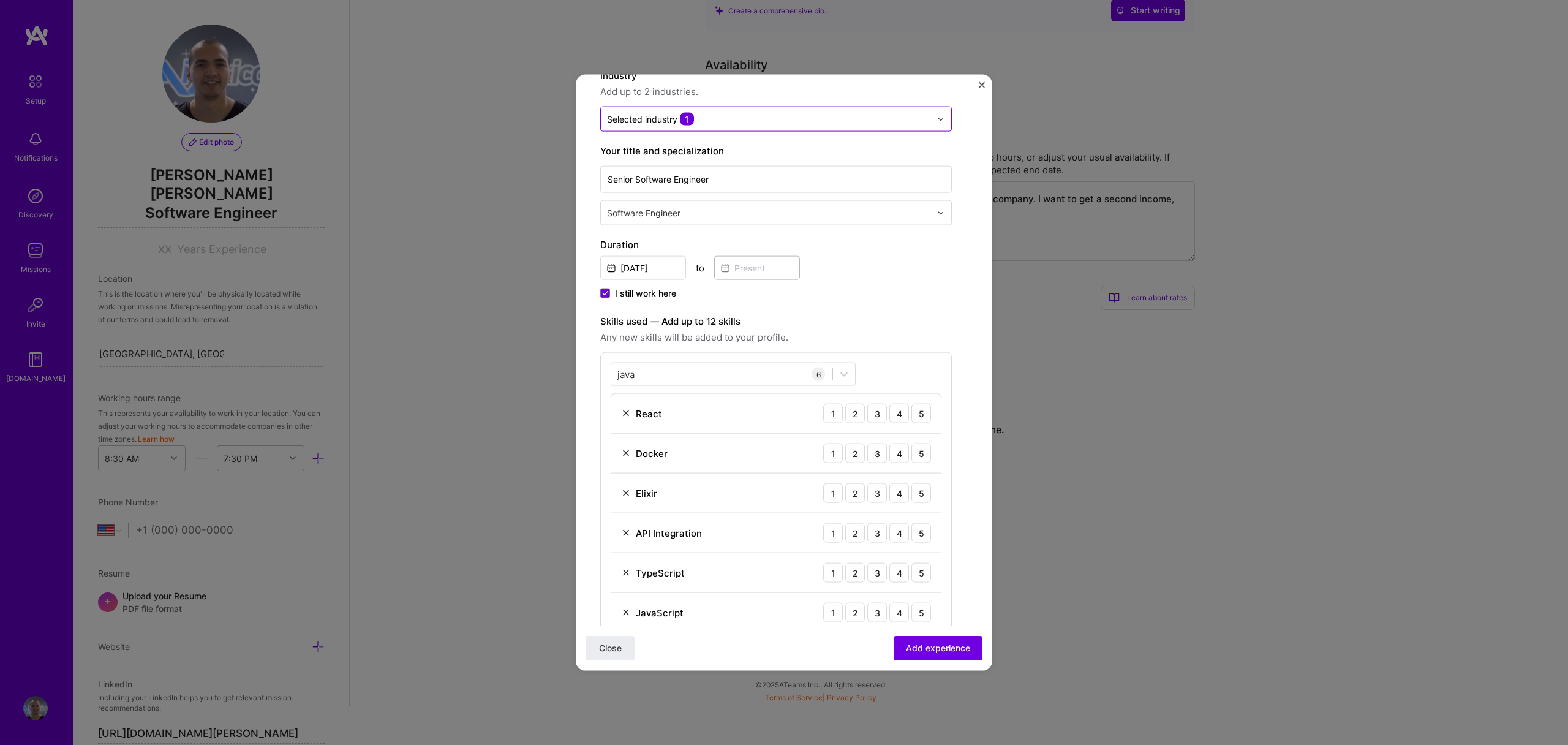
click at [865, 347] on div "Skills used — Add up to 12 skills Any new skills will be added to your profile.…" at bounding box center [776, 479] width 351 height 329
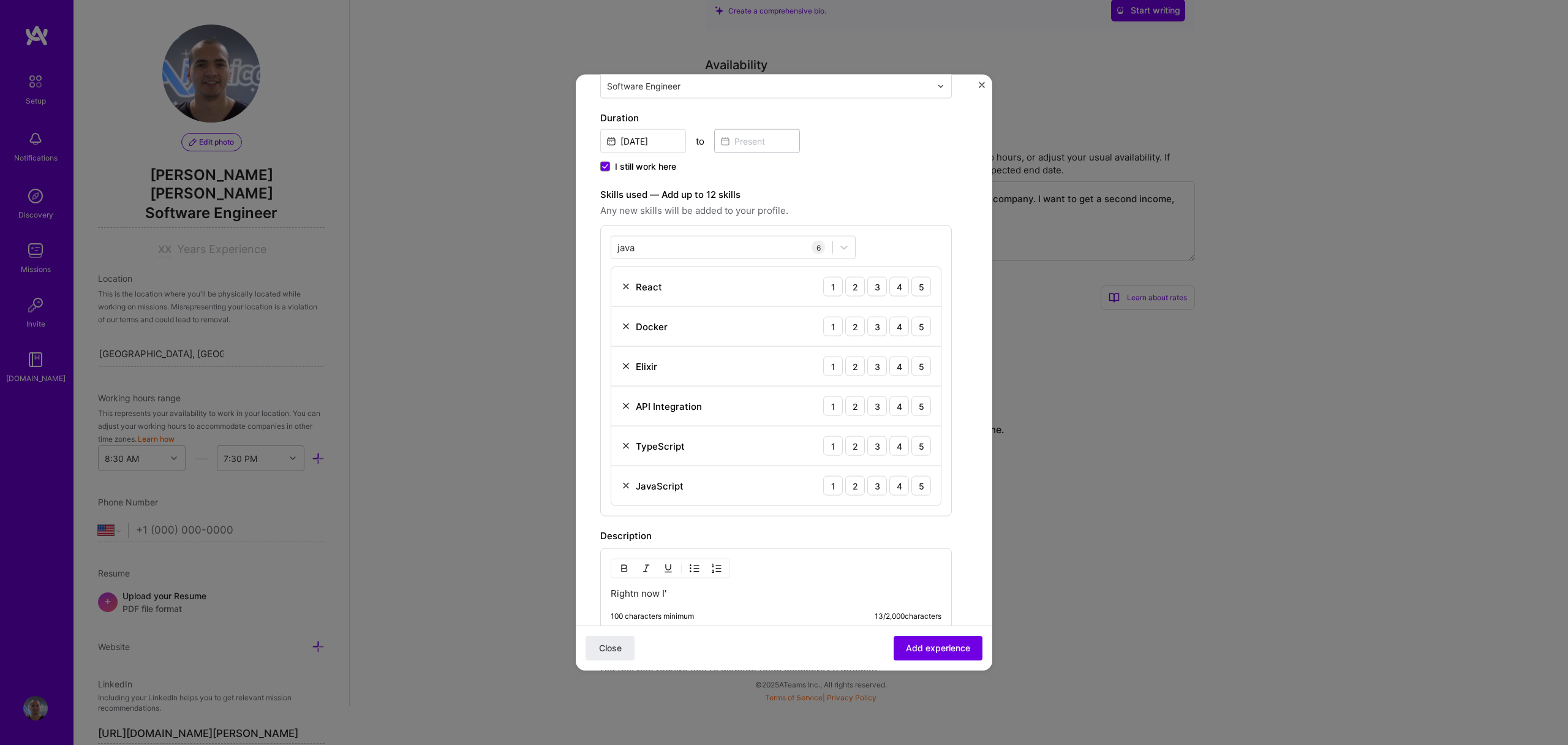
scroll to position [247, 0]
click at [921, 301] on div "5" at bounding box center [921, 296] width 20 height 20
click at [901, 338] on div "4" at bounding box center [899, 336] width 20 height 20
click at [879, 381] on div "3" at bounding box center [877, 376] width 20 height 20
click at [903, 419] on div "4" at bounding box center [899, 416] width 20 height 20
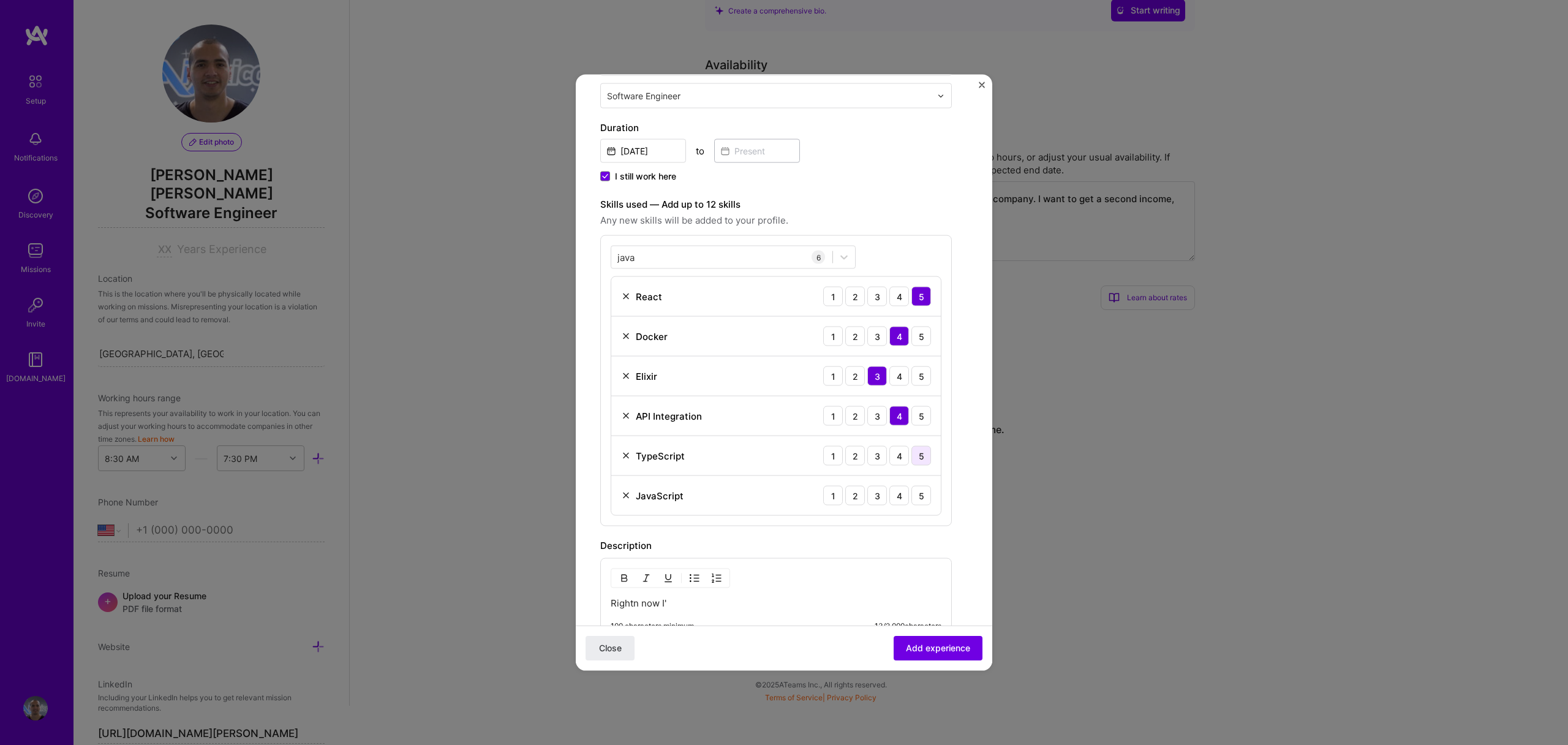
click at [919, 457] on div "5" at bounding box center [921, 456] width 20 height 20
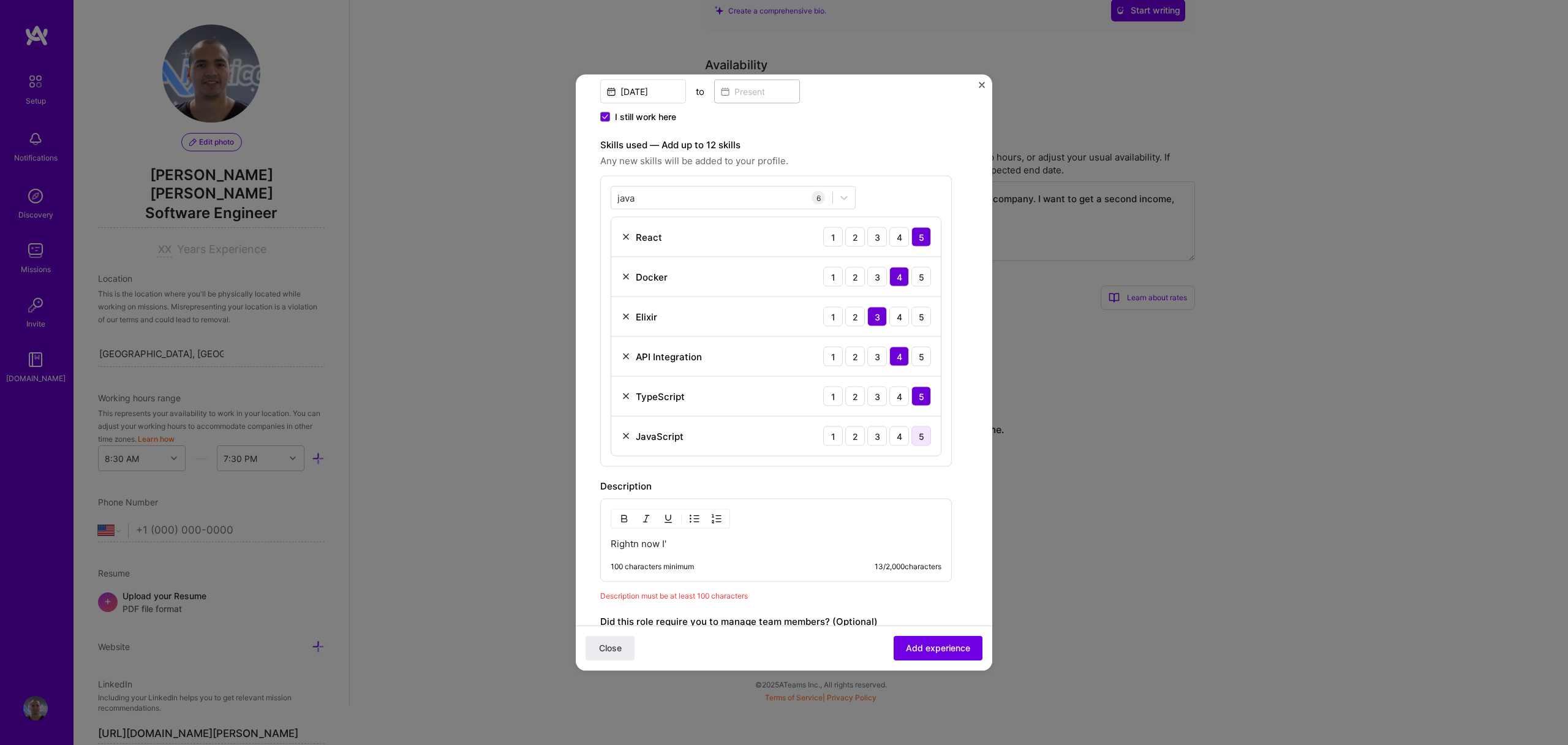
click at [916, 439] on div "5" at bounding box center [921, 436] width 20 height 20
drag, startPoint x: 943, startPoint y: 250, endPoint x: 939, endPoint y: 263, distance: 13.6
click at [943, 250] on div "java java 6 React 1 2 3 4 5 Docker 1 2 3 4 5 Elixir 1 2 3 4 5 API Integration 1…" at bounding box center [776, 317] width 351 height 291
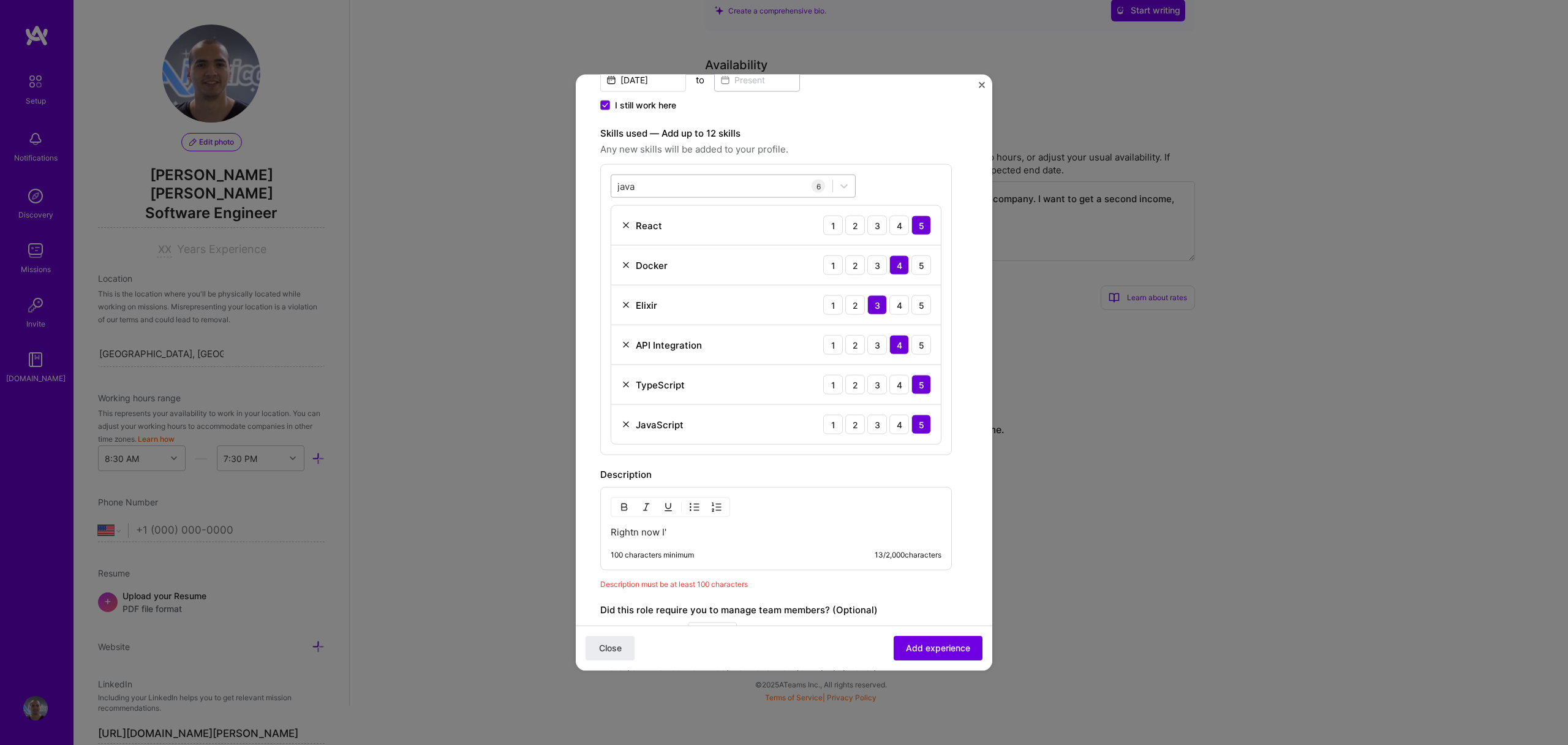
scroll to position [315, 0]
click at [847, 191] on icon at bounding box center [844, 189] width 13 height 13
click at [882, 178] on div "option JavaScript, selected. option Java focused, 0 of 2. 3 results available f…" at bounding box center [776, 312] width 351 height 291
click at [800, 184] on div "java java" at bounding box center [722, 188] width 221 height 20
type input "j"
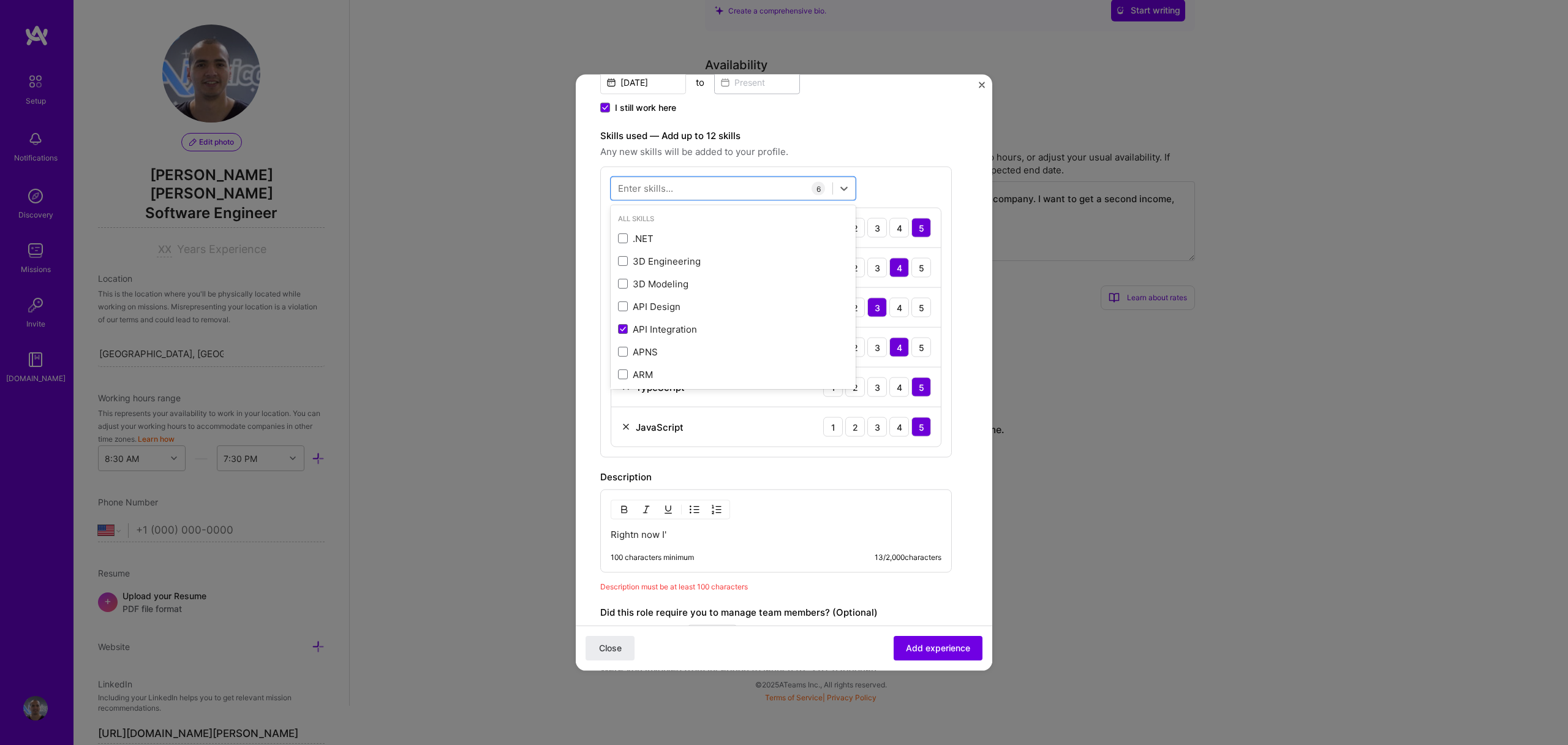
click at [899, 174] on div "option JavaScript, selected. option Java focused, 0 of 2. 378 results available…" at bounding box center [776, 312] width 351 height 291
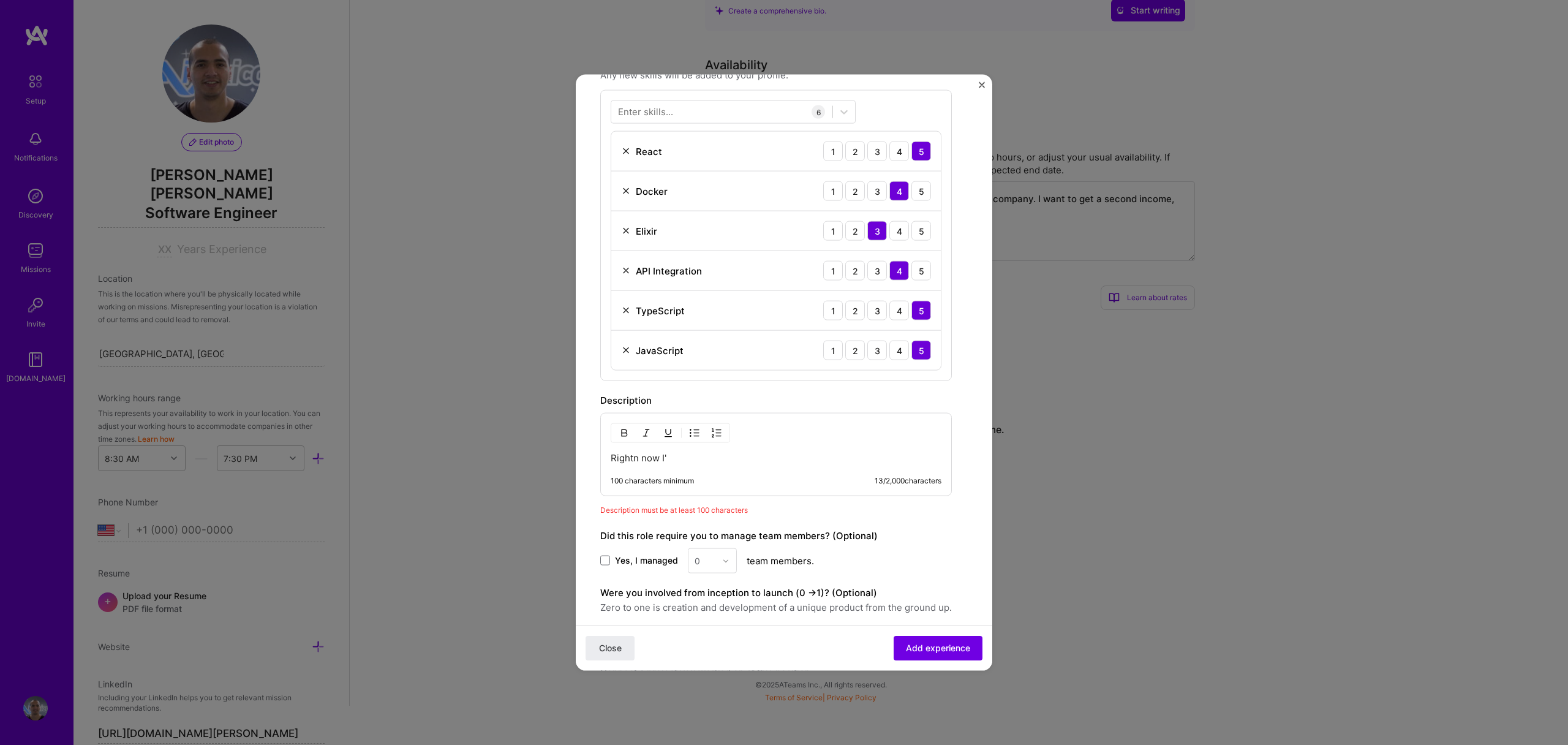
scroll to position [377, 0]
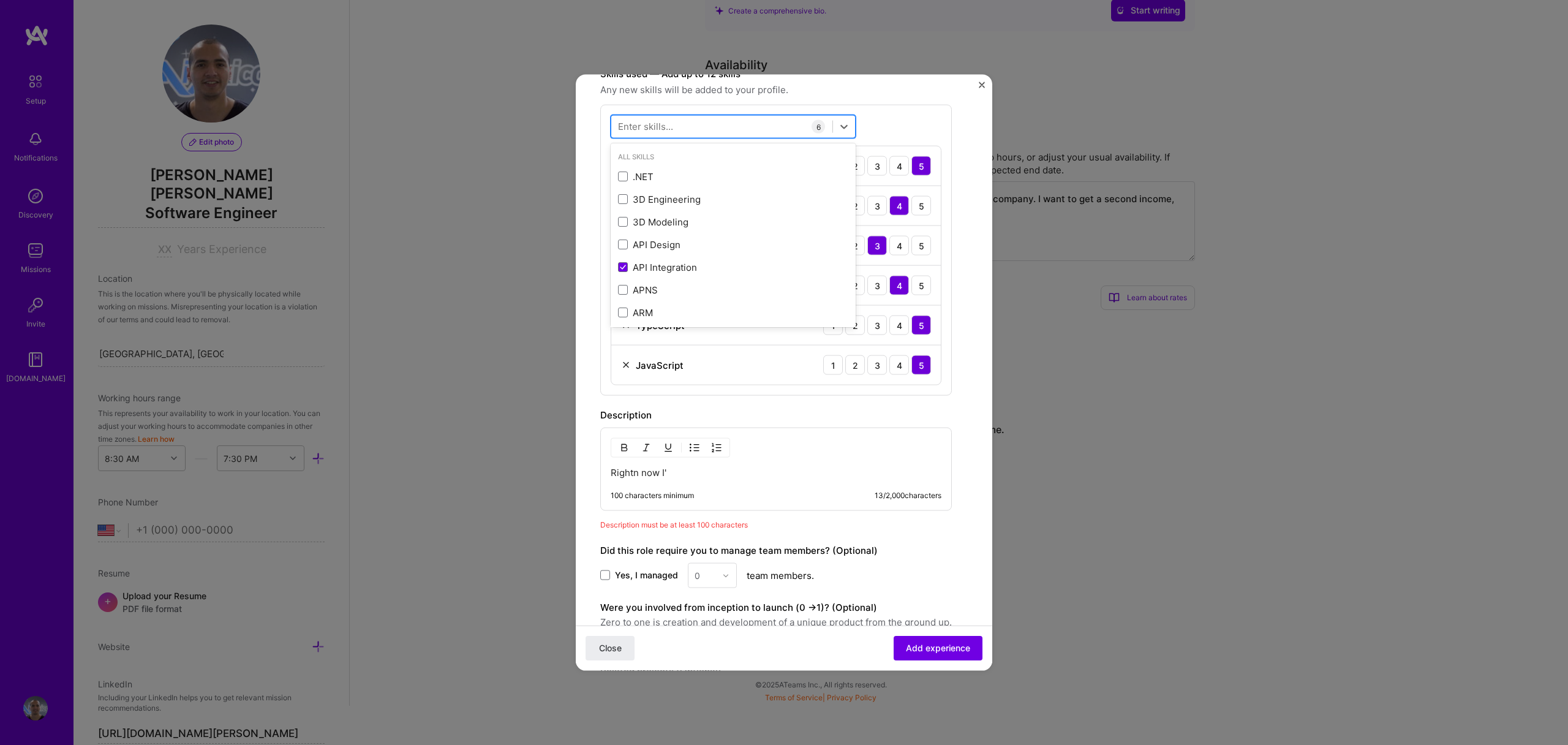
click at [728, 116] on div at bounding box center [733, 127] width 245 height 24
click at [680, 181] on div "Node.js" at bounding box center [733, 175] width 231 height 13
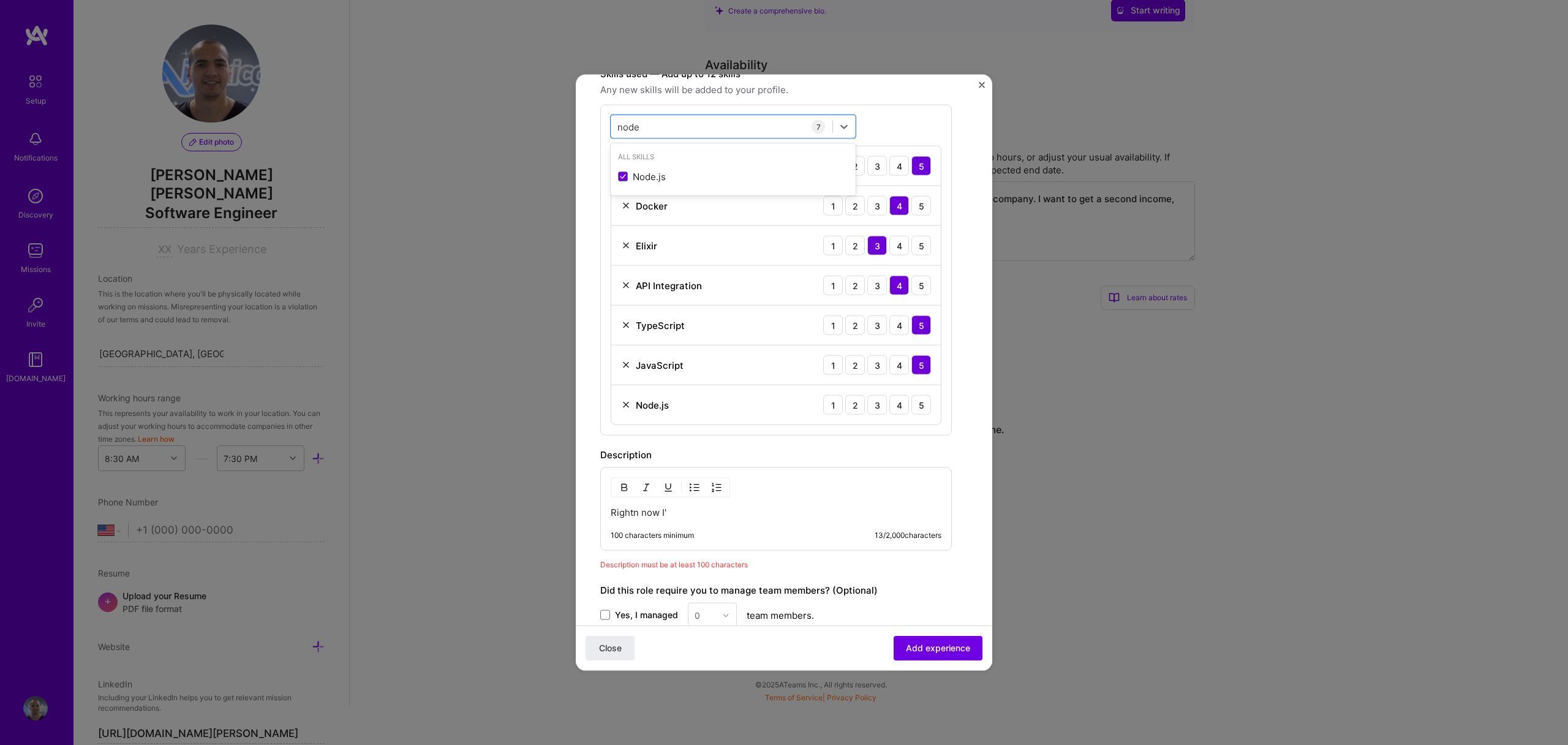
type input "node"
click at [903, 125] on div "node node 7 React 1 2 3 4 5 Docker 1 2 3 4 5 Elixir 1 2 3 4 5 API Integration 1…" at bounding box center [776, 270] width 351 height 331
click at [901, 413] on div "4" at bounding box center [899, 405] width 20 height 20
click at [967, 359] on form "Create a job experience Jobs help companies understand your past experience. Co…" at bounding box center [784, 279] width 417 height 1115
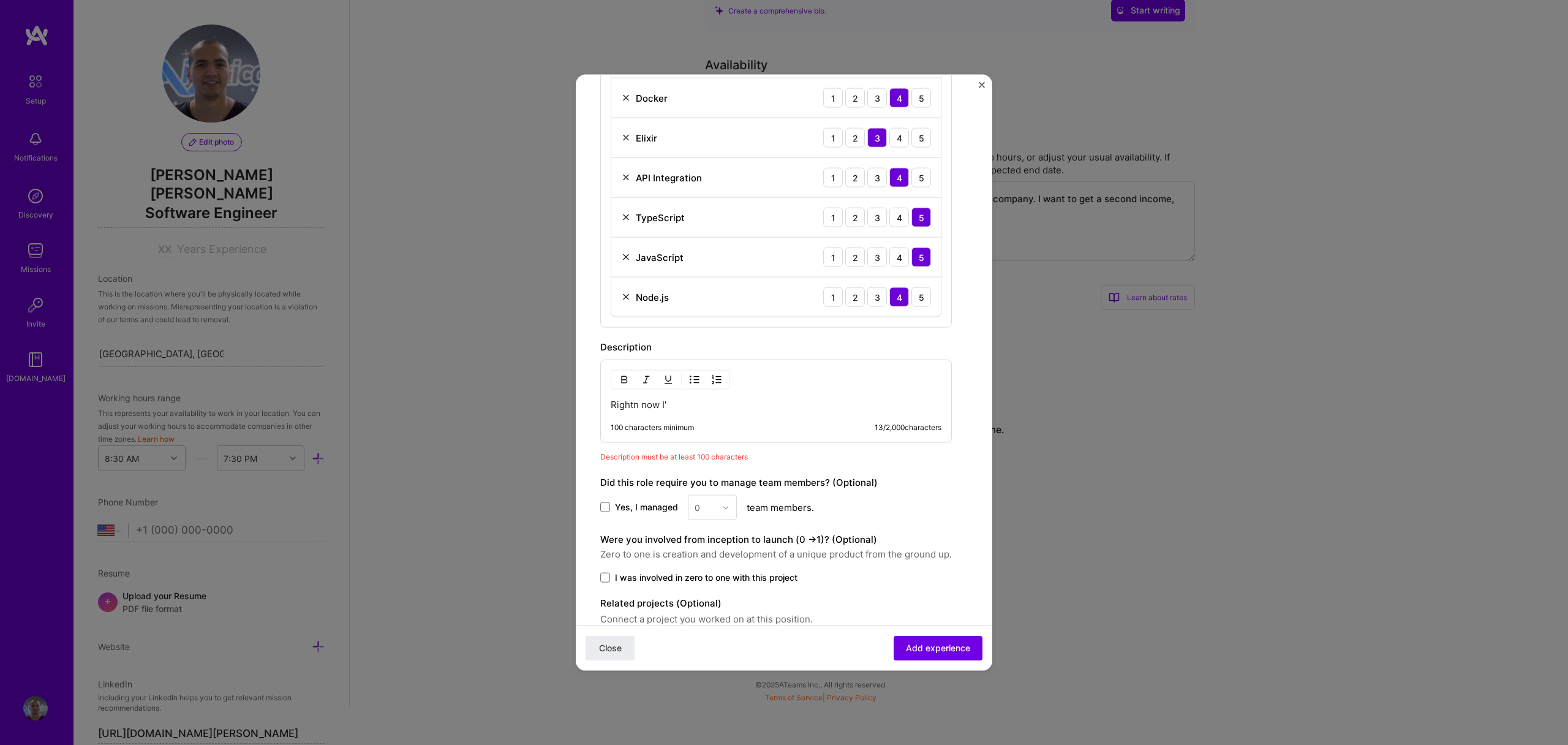
scroll to position [486, 0]
click at [729, 406] on p "Rightn now I'" at bounding box center [776, 404] width 331 height 13
click at [637, 402] on p "Rightn now I'm" at bounding box center [776, 404] width 331 height 13
click at [731, 399] on p "Right now I'm" at bounding box center [776, 404] width 331 height 13
click at [802, 398] on p "Right now I'm working in multiple proyects helping" at bounding box center [776, 404] width 331 height 13
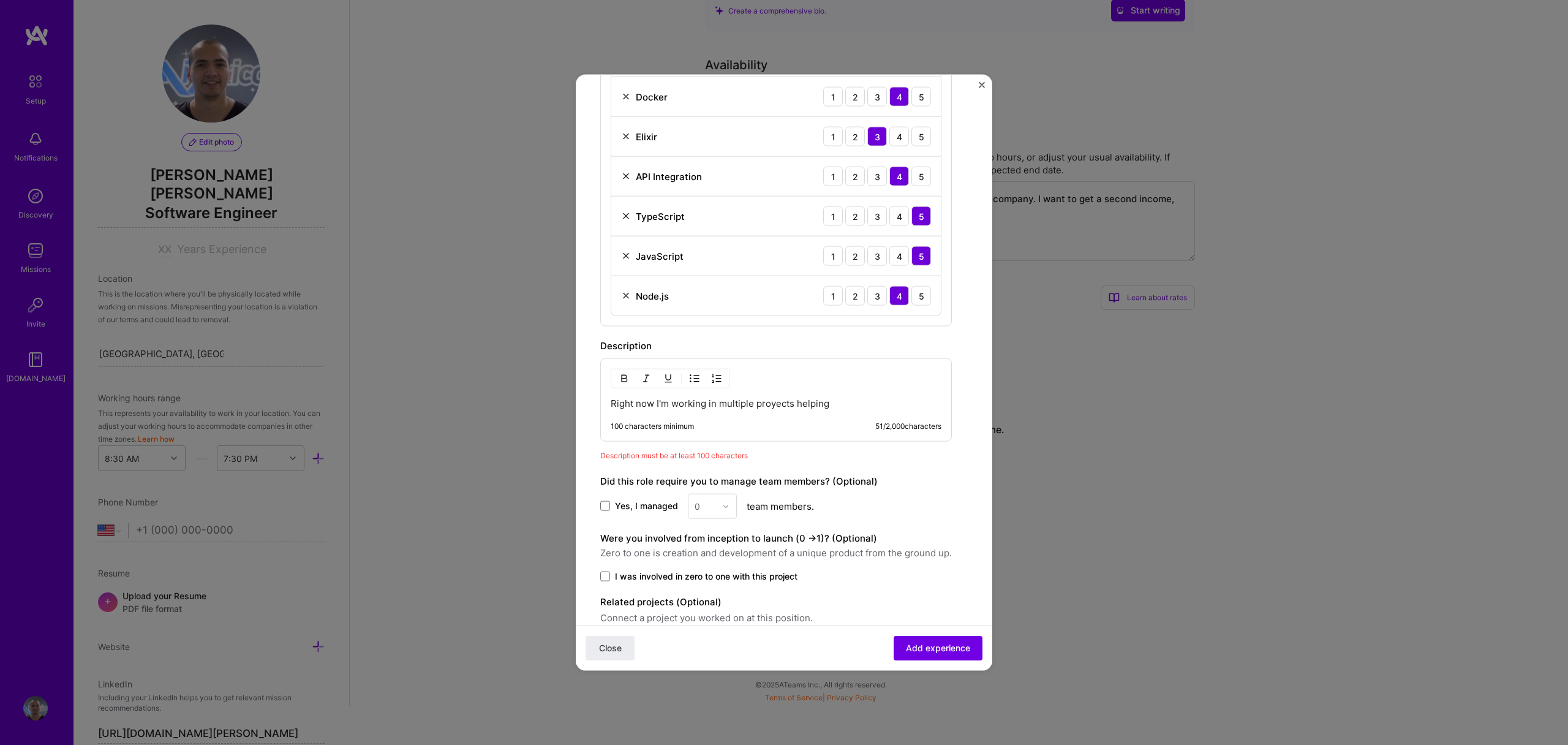
click at [786, 402] on p "Right now I'm working in multiple proyects helping" at bounding box center [776, 404] width 331 height 13
click at [0, 0] on lt-div "Possible spelling mistake found. pro j ects pro t ects Ignore" at bounding box center [0, 0] width 0 height 0
click at [0, 0] on lt-span "pro j ects" at bounding box center [0, 0] width 0 height 0
click at [832, 406] on p "Right now I'm working in multiple projects helping" at bounding box center [776, 404] width 331 height 13
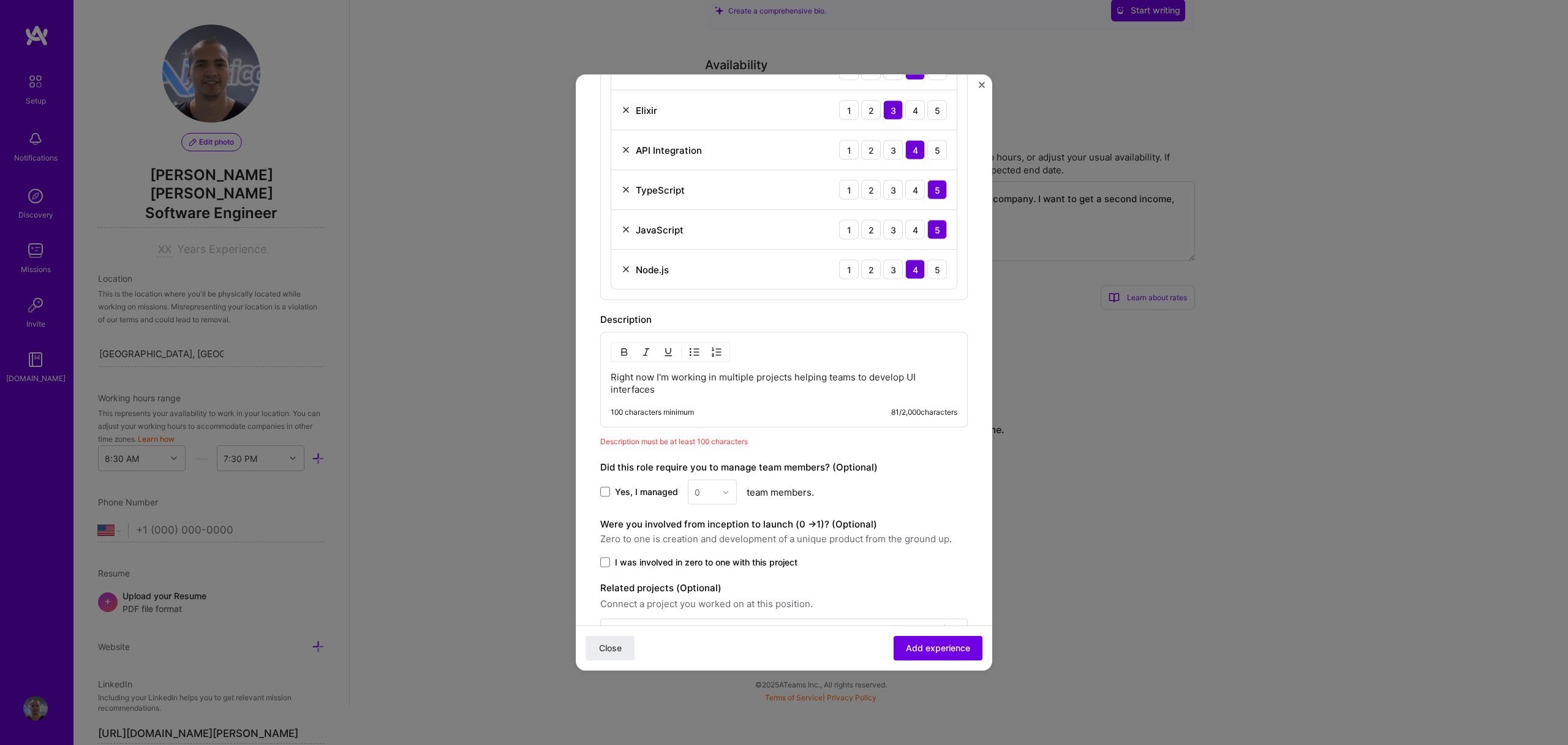
scroll to position [556, 0]
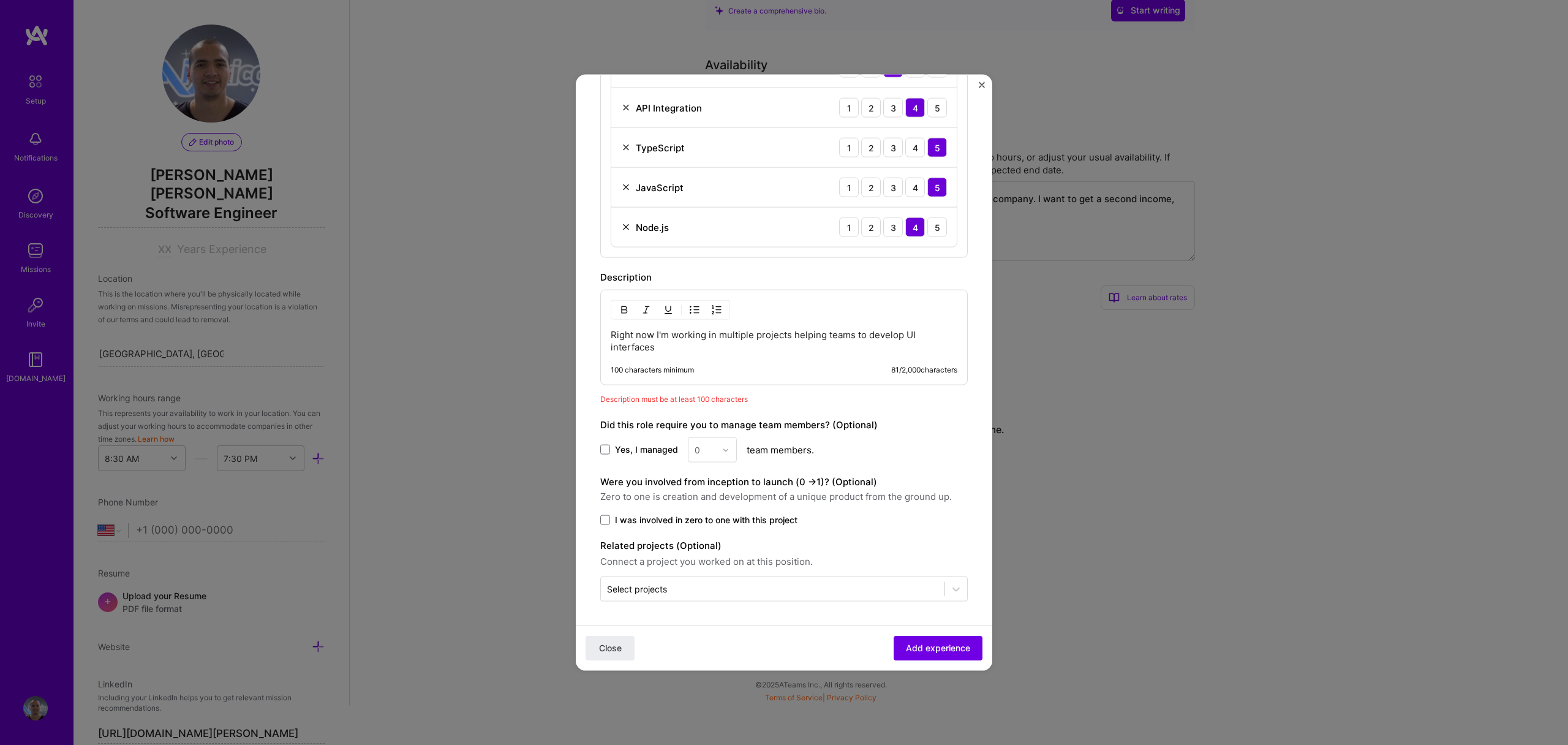
click at [615, 520] on span "I was involved in zero to one with this project" at bounding box center [706, 520] width 183 height 13
click at [0, 0] on input "I was involved in zero to one with this project" at bounding box center [0, 0] width 0 height 0
click at [732, 589] on input "text" at bounding box center [773, 589] width 331 height 13
drag, startPoint x: 851, startPoint y: 501, endPoint x: 855, endPoint y: 508, distance: 8.1
click at [851, 501] on span "Zero to one is creation and development of a unique product from the ground up." at bounding box center [784, 497] width 368 height 15
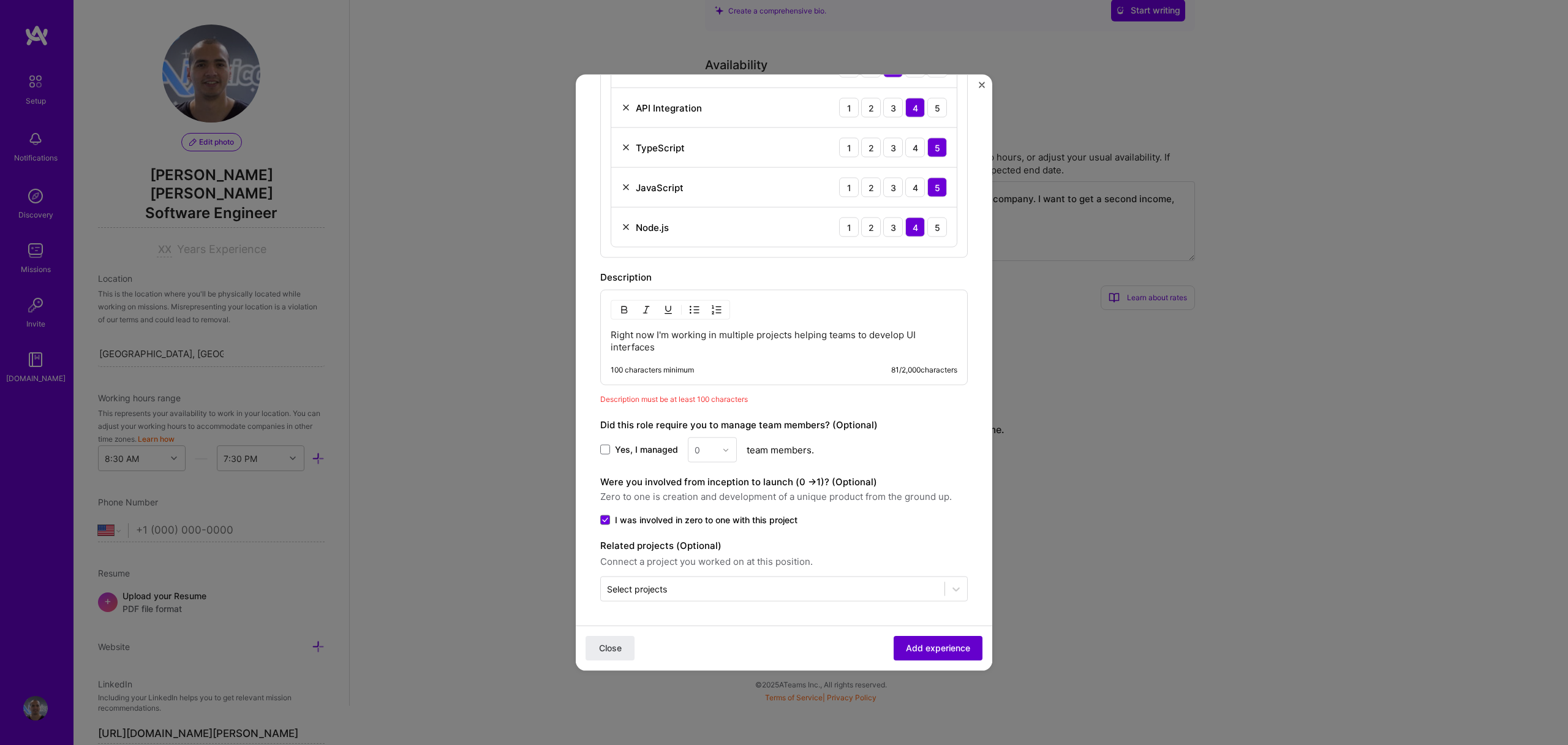
click at [923, 646] on span "Add experience" at bounding box center [938, 648] width 64 height 13
click at [753, 351] on p "Right now I'm working in multiple projects helping teams to develop UI interfac…" at bounding box center [784, 341] width 347 height 24
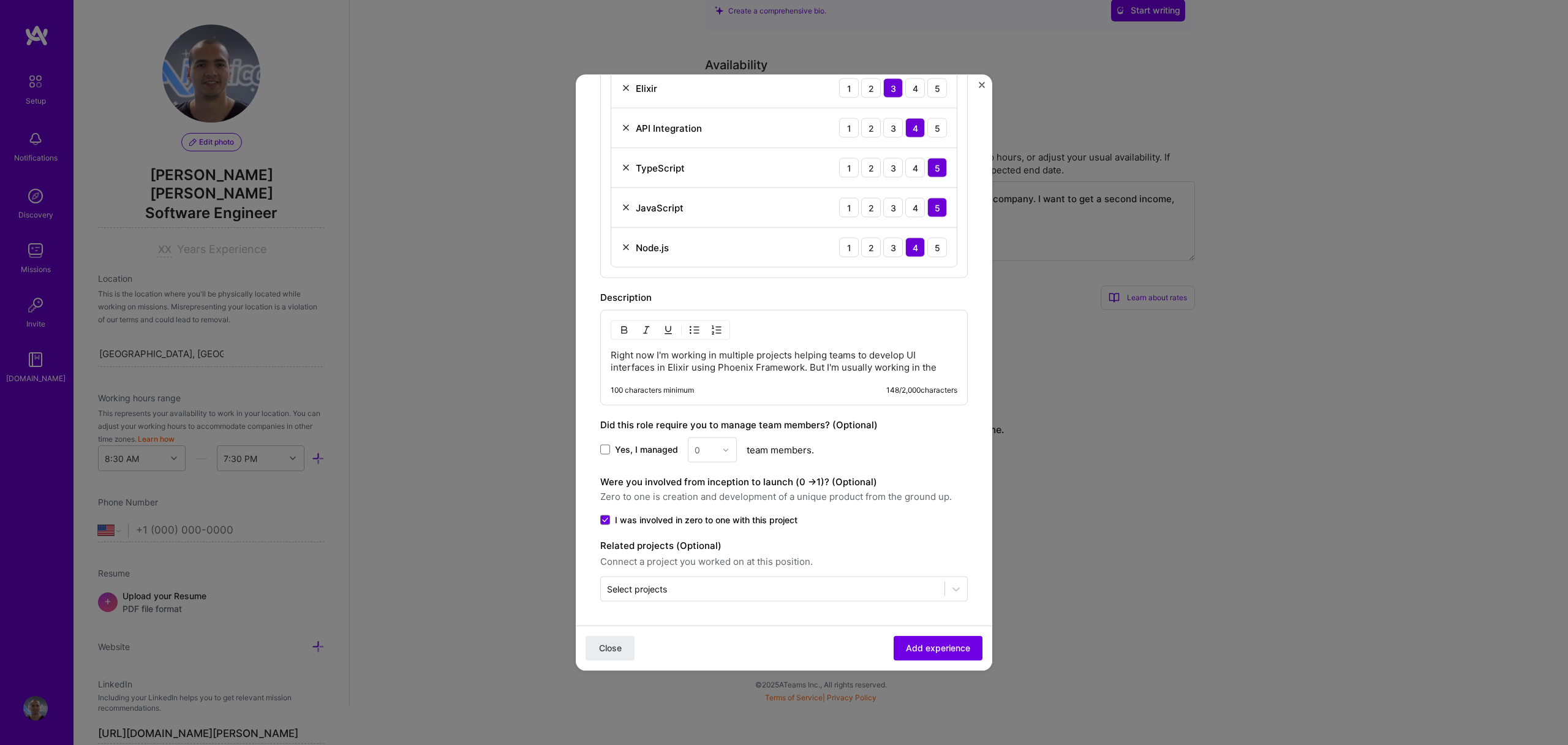
scroll to position [548, 0]
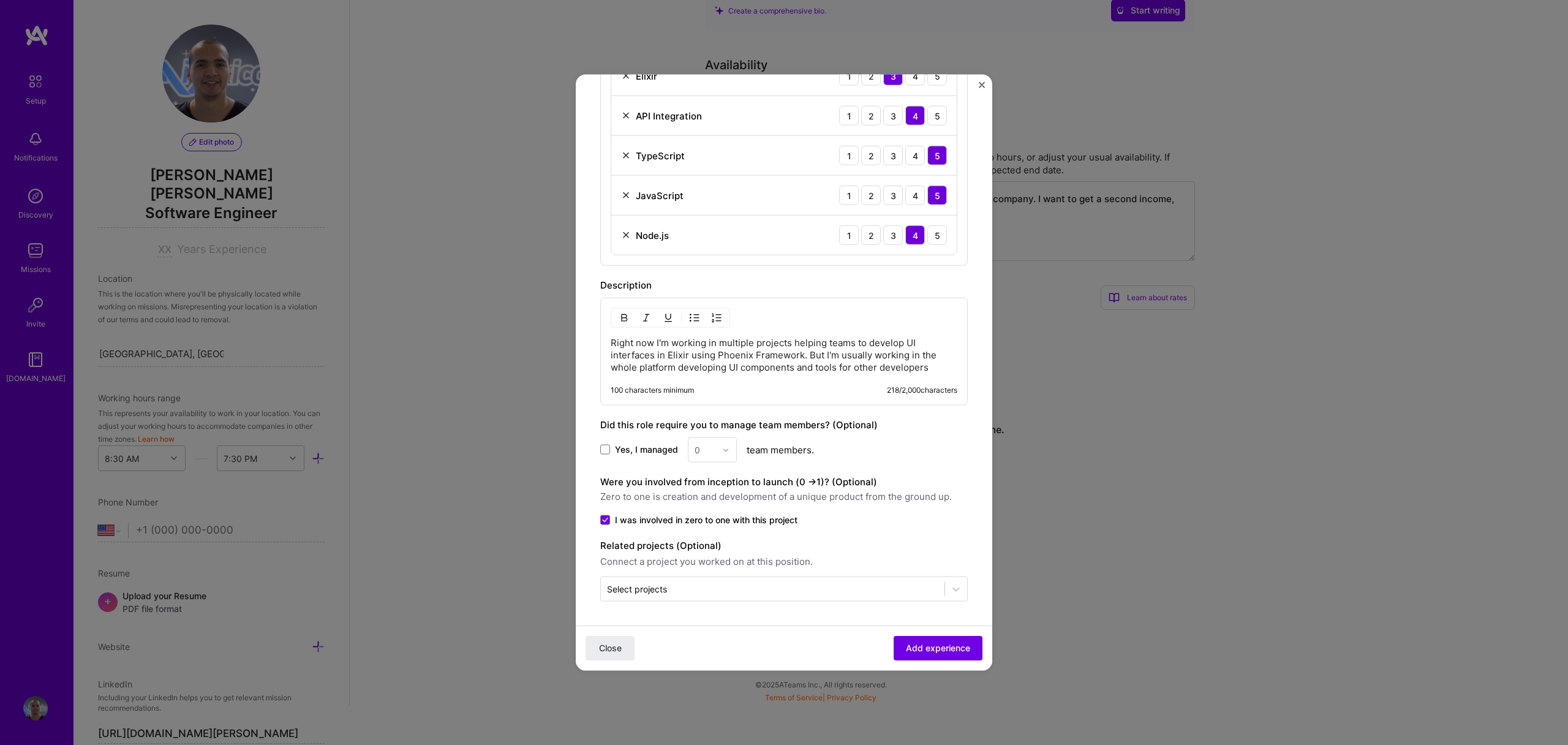
click at [643, 373] on p "Right now I'm working in multiple projects helping teams to develop UI interfac…" at bounding box center [784, 355] width 347 height 37
click at [0, 0] on lt-span "platform ," at bounding box center [0, 0] width 0 height 0
click at [920, 646] on span "Add experience" at bounding box center [938, 648] width 64 height 13
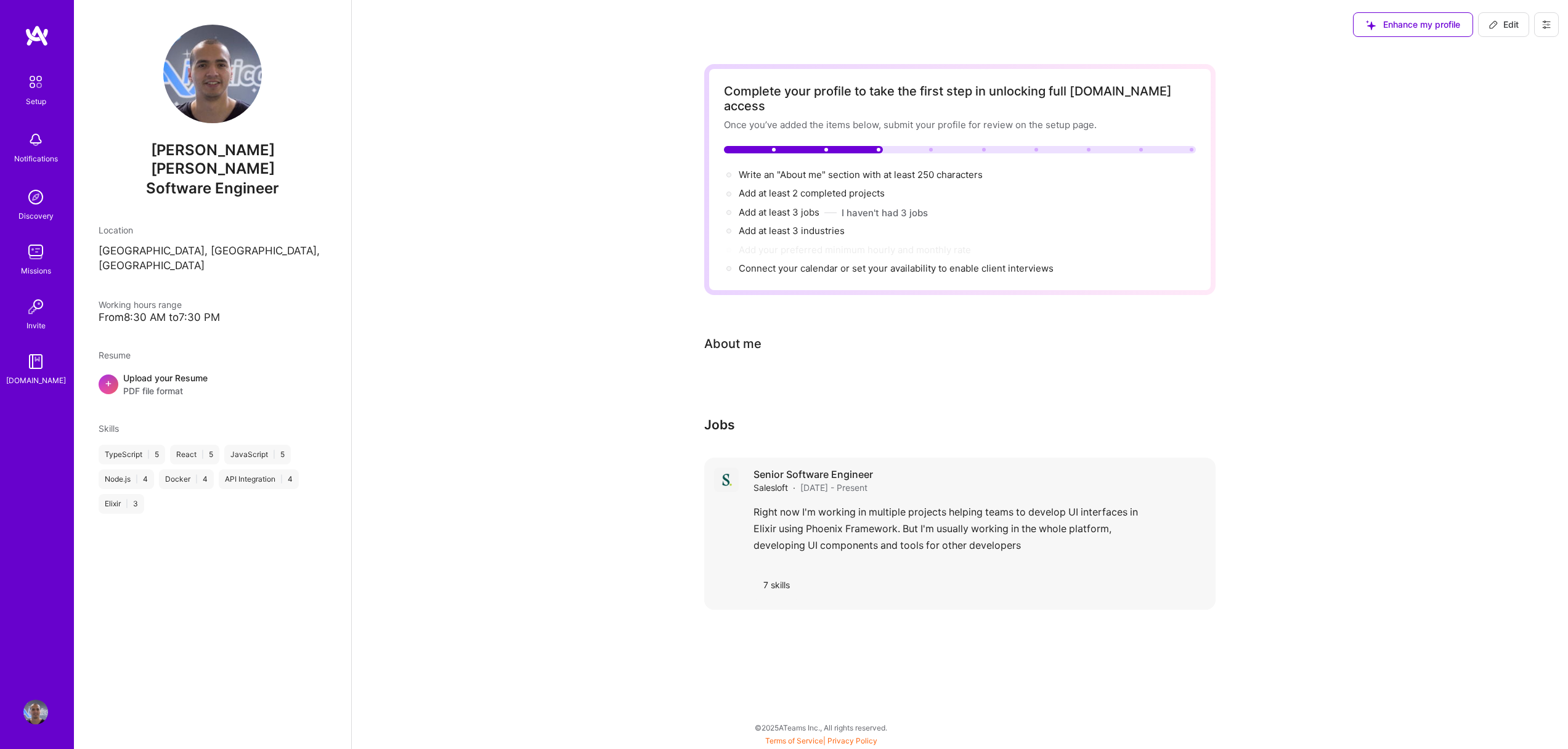
scroll to position [0, 0]
click at [692, 277] on div "Complete your profile to take the first step in unlocking full [DOMAIN_NAME] ac…" at bounding box center [964, 344] width 1225 height 590
click at [734, 335] on div "About me" at bounding box center [737, 344] width 57 height 19
click at [853, 169] on span "Write an "About me" section with at least 250 characters →" at bounding box center [873, 175] width 258 height 12
select select "US"
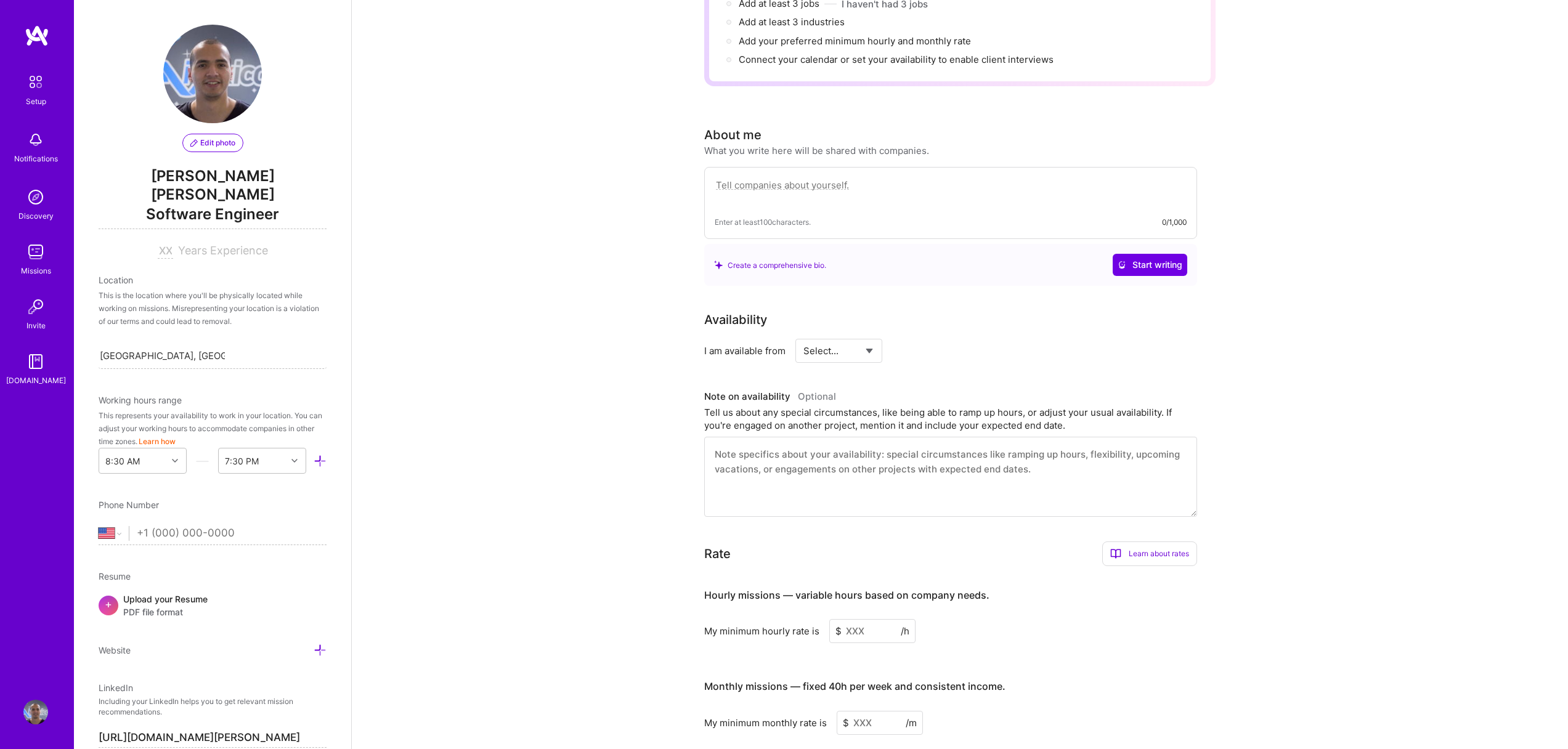
scroll to position [207, 0]
click at [745, 188] on textarea "I'm a passionate software engineer who is always trying to learn new technologi…" at bounding box center [950, 193] width 472 height 28
click at [760, 190] on textarea "I'm a passionate software engineer who is always trying to learn new technologi…" at bounding box center [950, 193] width 472 height 28
click at [762, 186] on textarea "I'm a passionate software engineer who is always trying to learn new technologi…" at bounding box center [950, 193] width 472 height 28
click at [830, 190] on textarea "I'm a passionate software engineer who is always trying to learn new technologi…" at bounding box center [950, 193] width 472 height 28
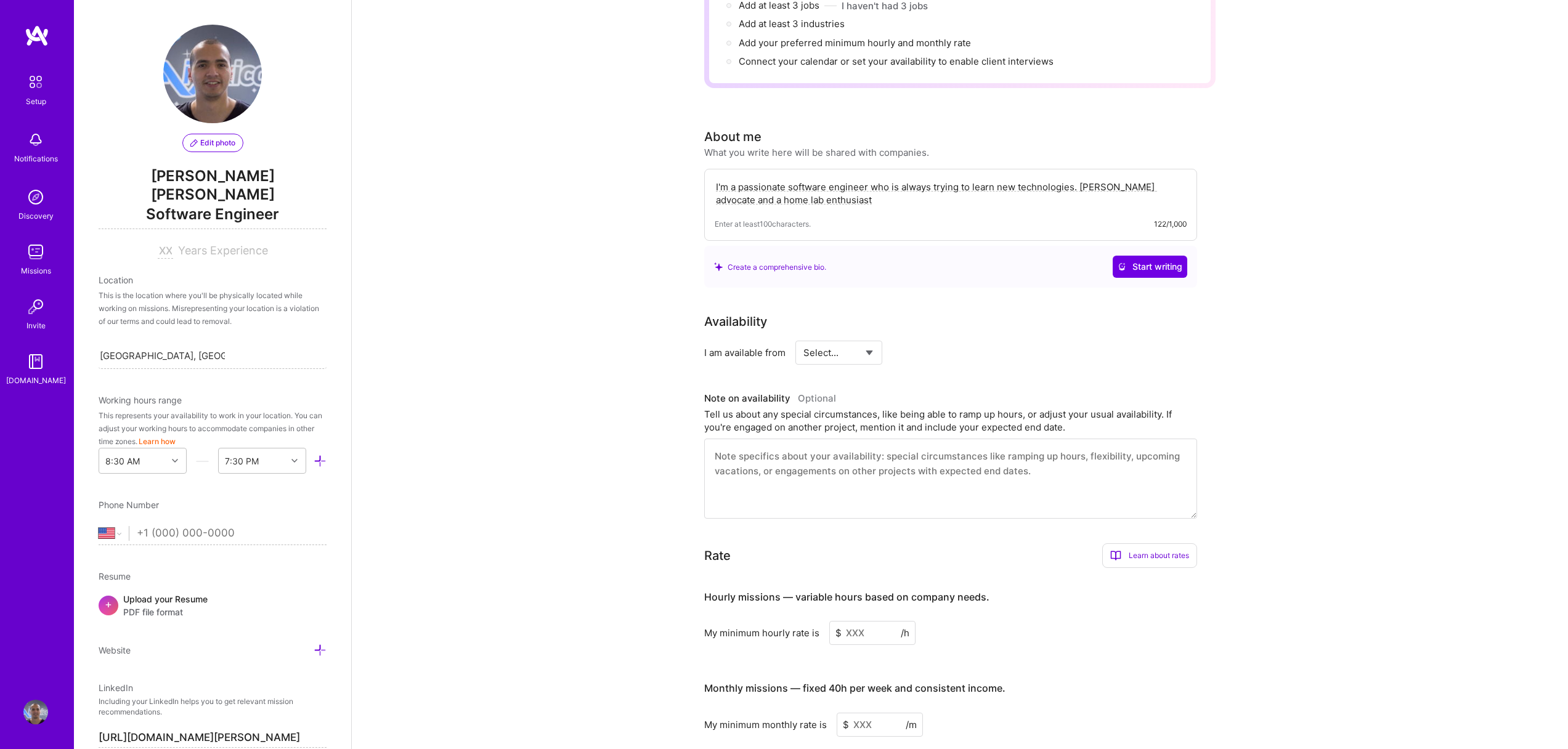
click at [790, 186] on textarea "I'm a passionate software engineer who is always trying to learn new technologi…" at bounding box center [950, 193] width 472 height 28
click at [835, 181] on textarea "I'm a passionate software engineer who is always trying to learn new technologi…" at bounding box center [950, 193] width 472 height 28
click at [956, 218] on div "Enter at least 100 characters. 122/1,000" at bounding box center [950, 224] width 472 height 13
click at [947, 196] on div "I'm a passionate software engineer who is always trying to learn new technologi…" at bounding box center [950, 204] width 493 height 72
click at [1126, 261] on span "Start writing" at bounding box center [1150, 267] width 64 height 13
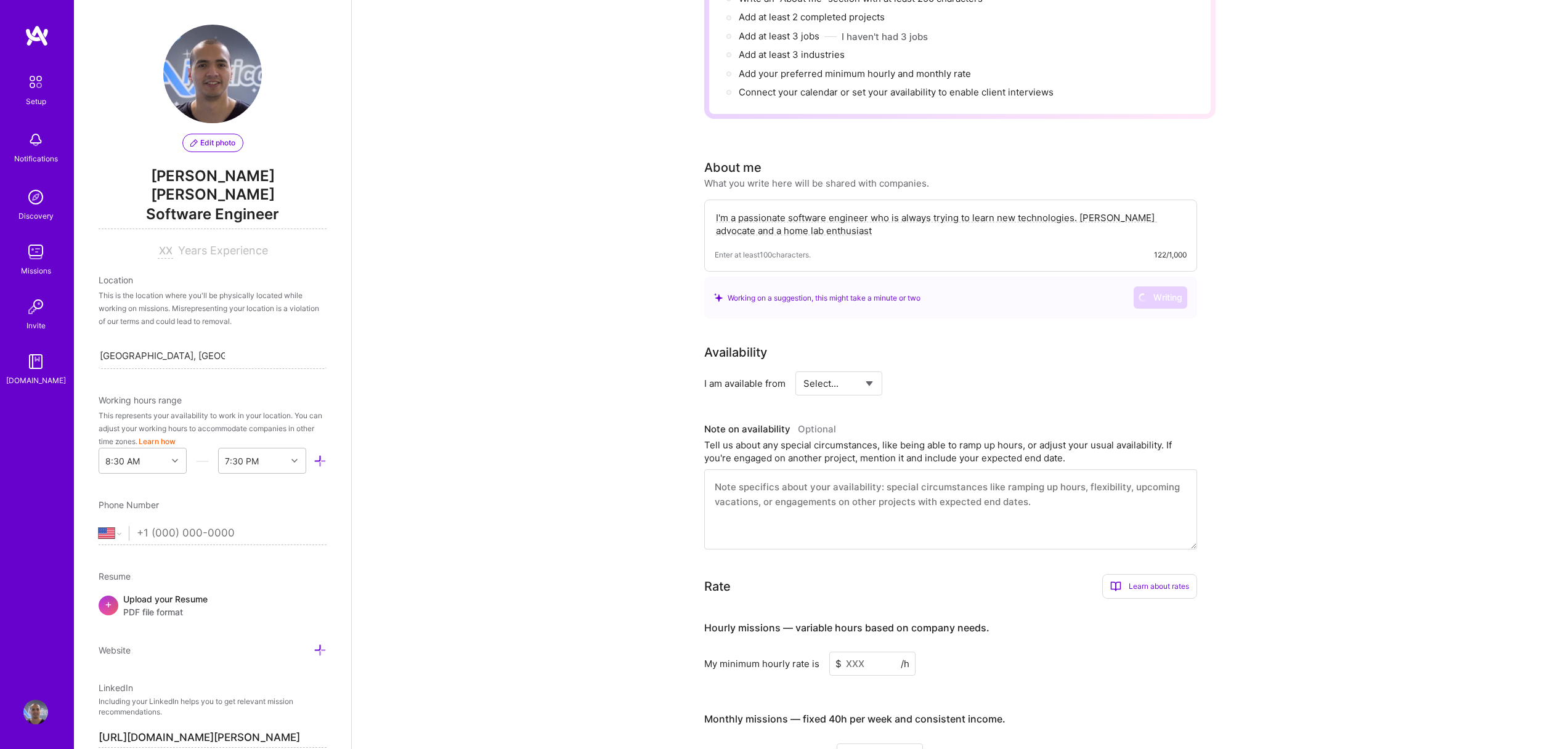
scroll to position [173, 0]
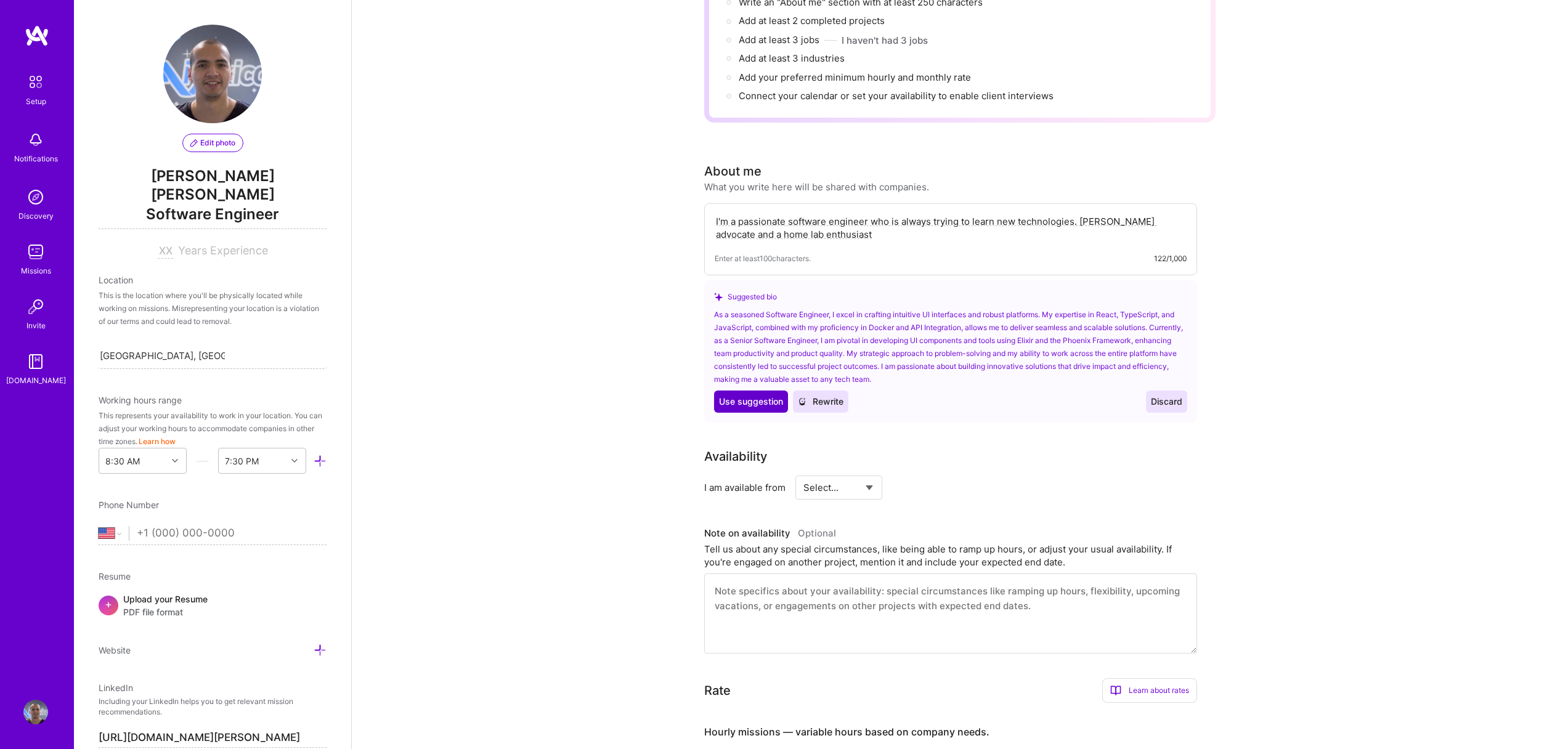
click at [747, 396] on span "Use suggestion" at bounding box center [751, 402] width 64 height 13
type textarea "As a seasoned Software Engineer, I excel in crafting intuitive UI interfaces an…"
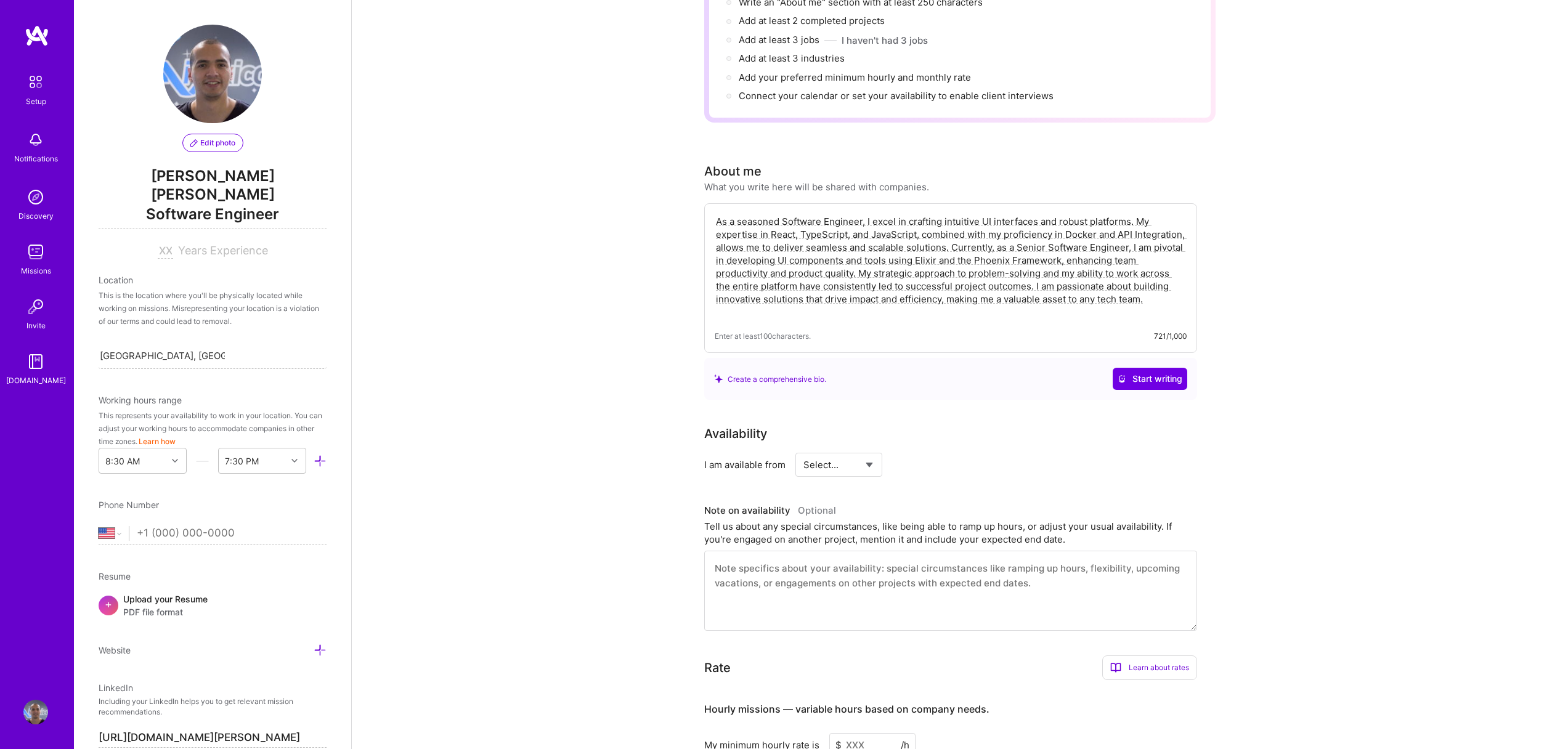
click at [1313, 375] on div "Complete your profile to take the first step in unlocking full [DOMAIN_NAME] ac…" at bounding box center [960, 553] width 1216 height 1354
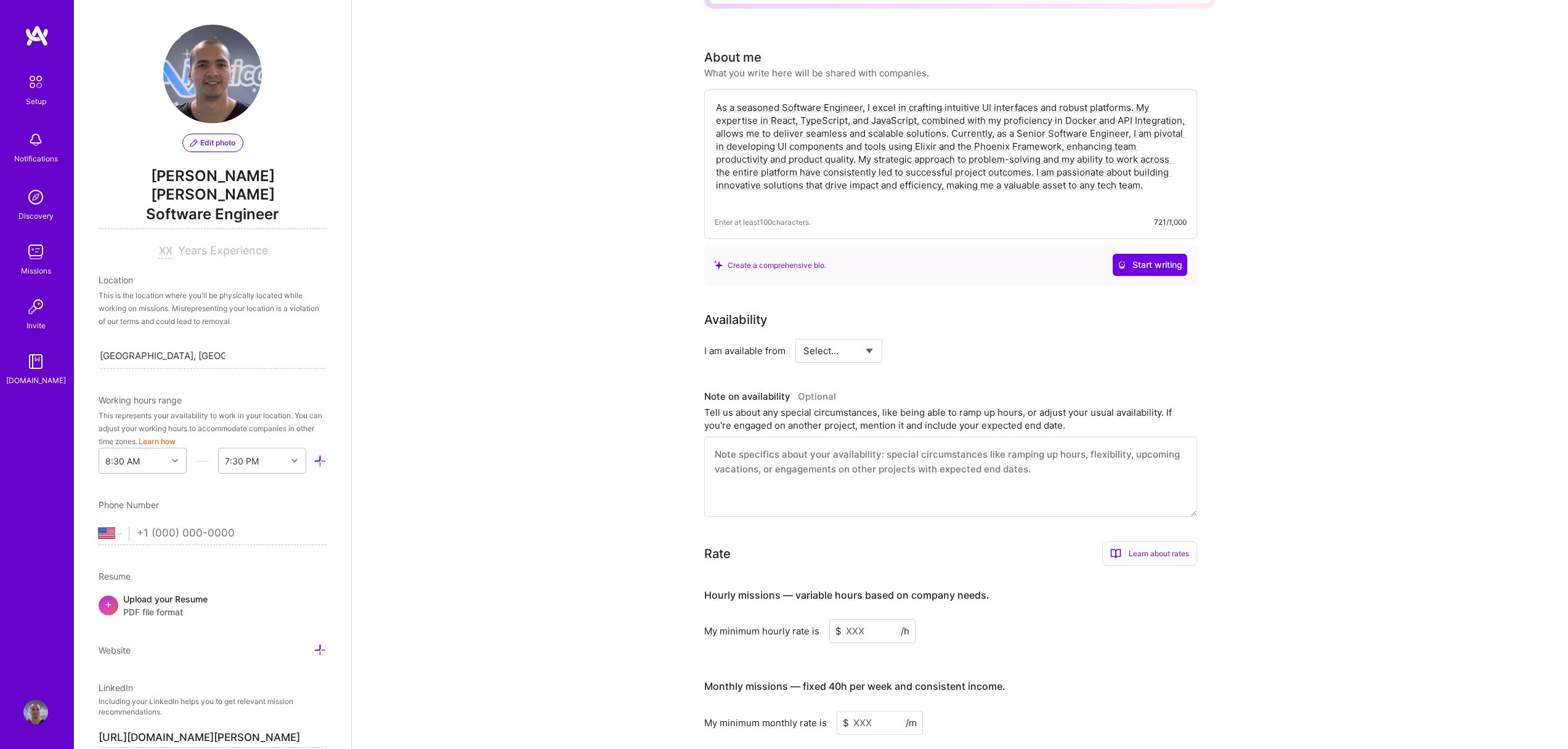
scroll to position [287, 0]
click at [859, 339] on select "Select... Right Now Future Date Not Available" at bounding box center [839, 350] width 71 height 31
select select "Right Now"
click at [804, 334] on select "Select... Right Now Future Date Not Available" at bounding box center [839, 350] width 71 height 31
click at [1082, 338] on div "I am available from Select... Right Now Future Date Not Available for h/week" at bounding box center [950, 350] width 493 height 24
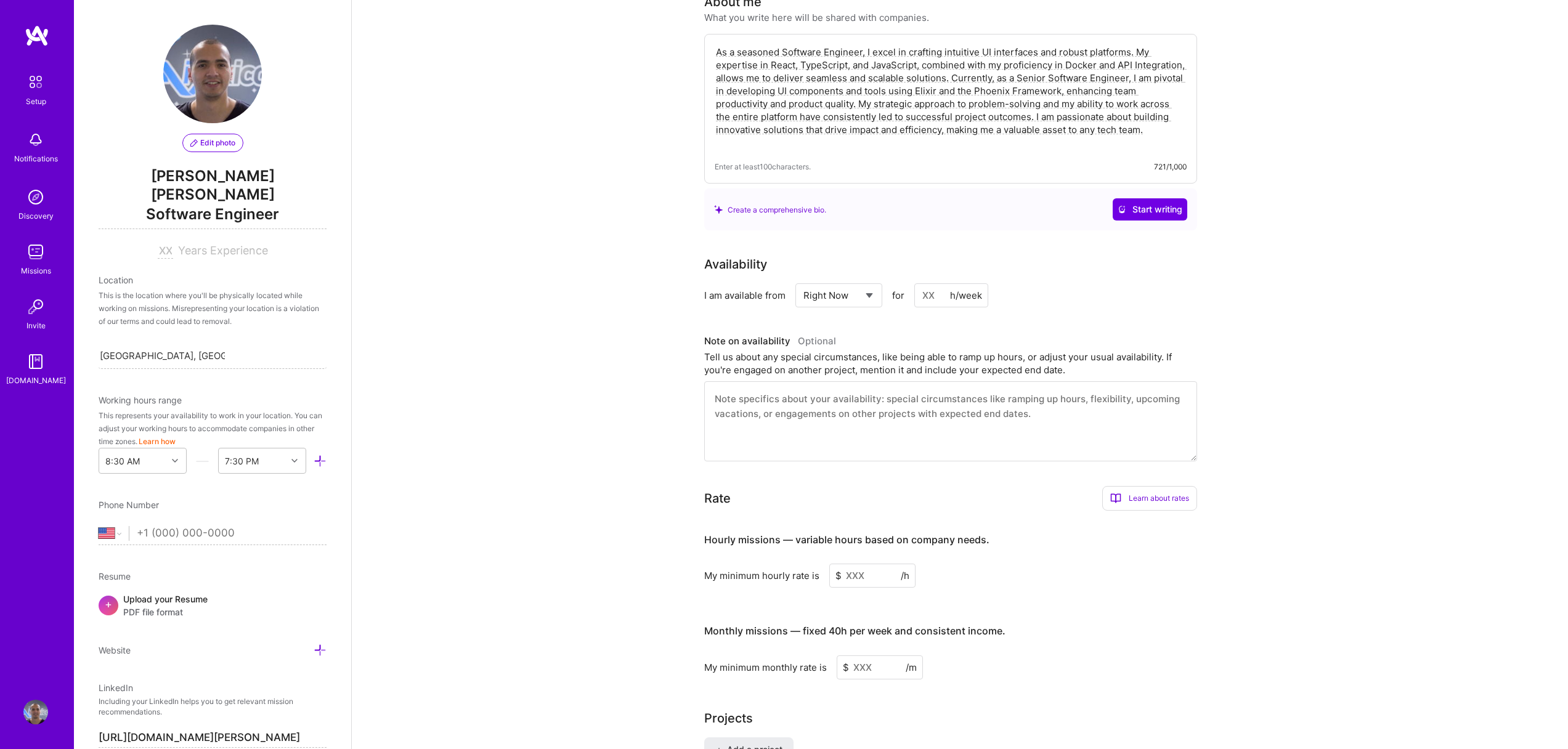
scroll to position [342, 0]
click at [944, 283] on input at bounding box center [951, 295] width 74 height 24
type input "15"
click at [1172, 295] on div "Availability I am available from Select... Right Now Future Date Not Available …" at bounding box center [960, 358] width 511 height 207
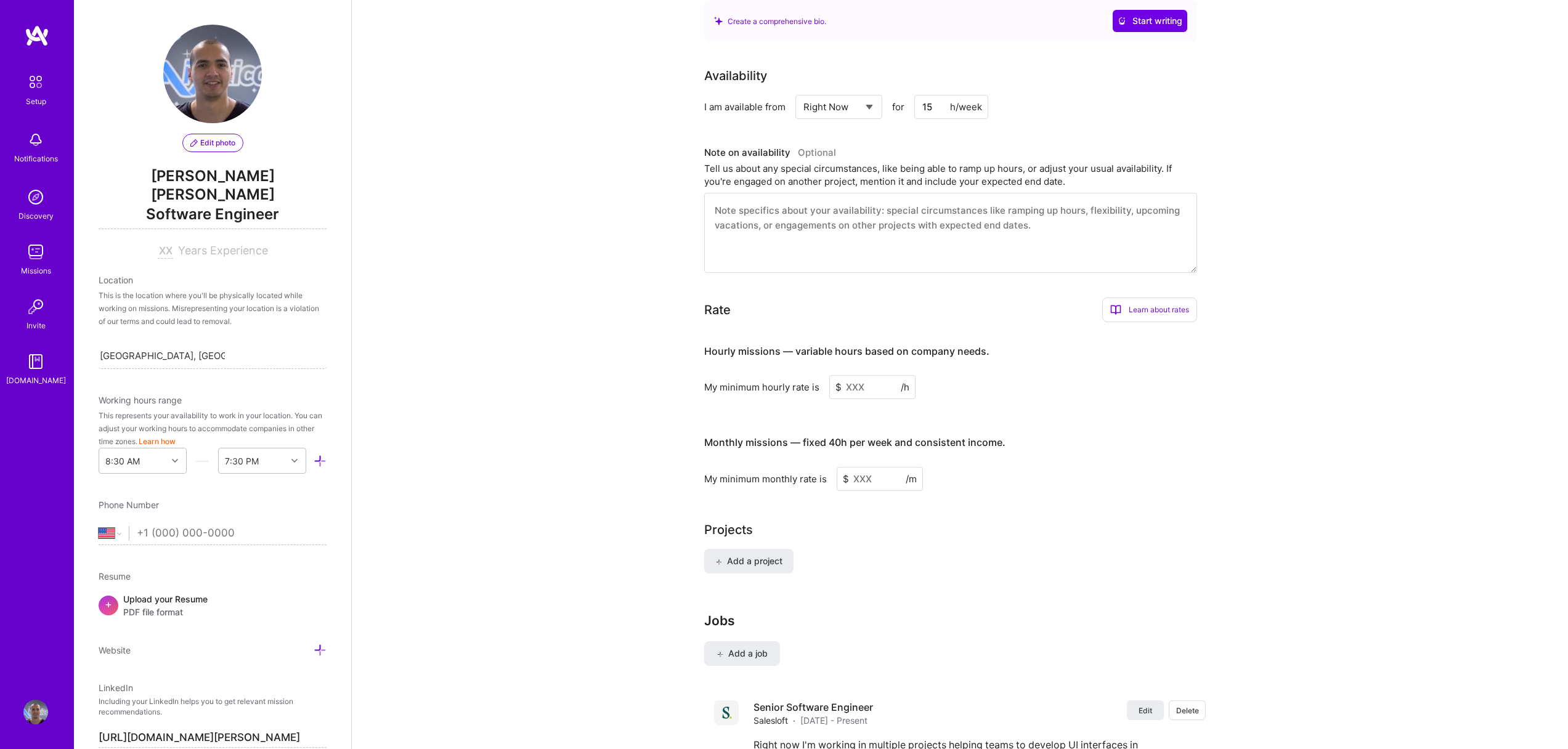
scroll to position [533, 0]
click at [869, 373] on input at bounding box center [873, 385] width 86 height 24
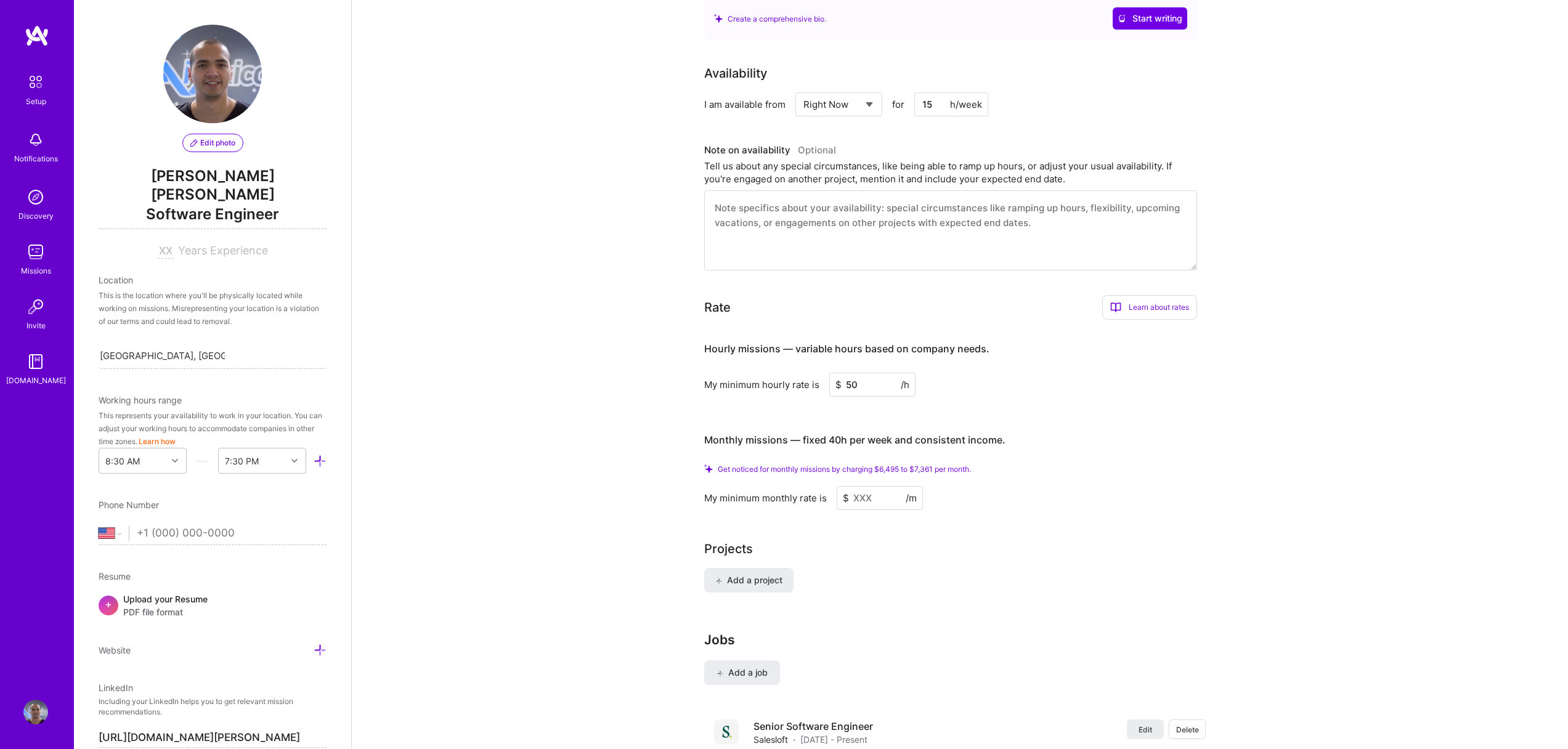
type input "50"
drag, startPoint x: 884, startPoint y: 456, endPoint x: 902, endPoint y: 457, distance: 18.0
click at [902, 465] on span "Get noticed for monthly missions by charging $6,495 to $7,361 per month." at bounding box center [844, 469] width 253 height 9
copy span "6,495"
click at [870, 487] on input at bounding box center [880, 498] width 86 height 24
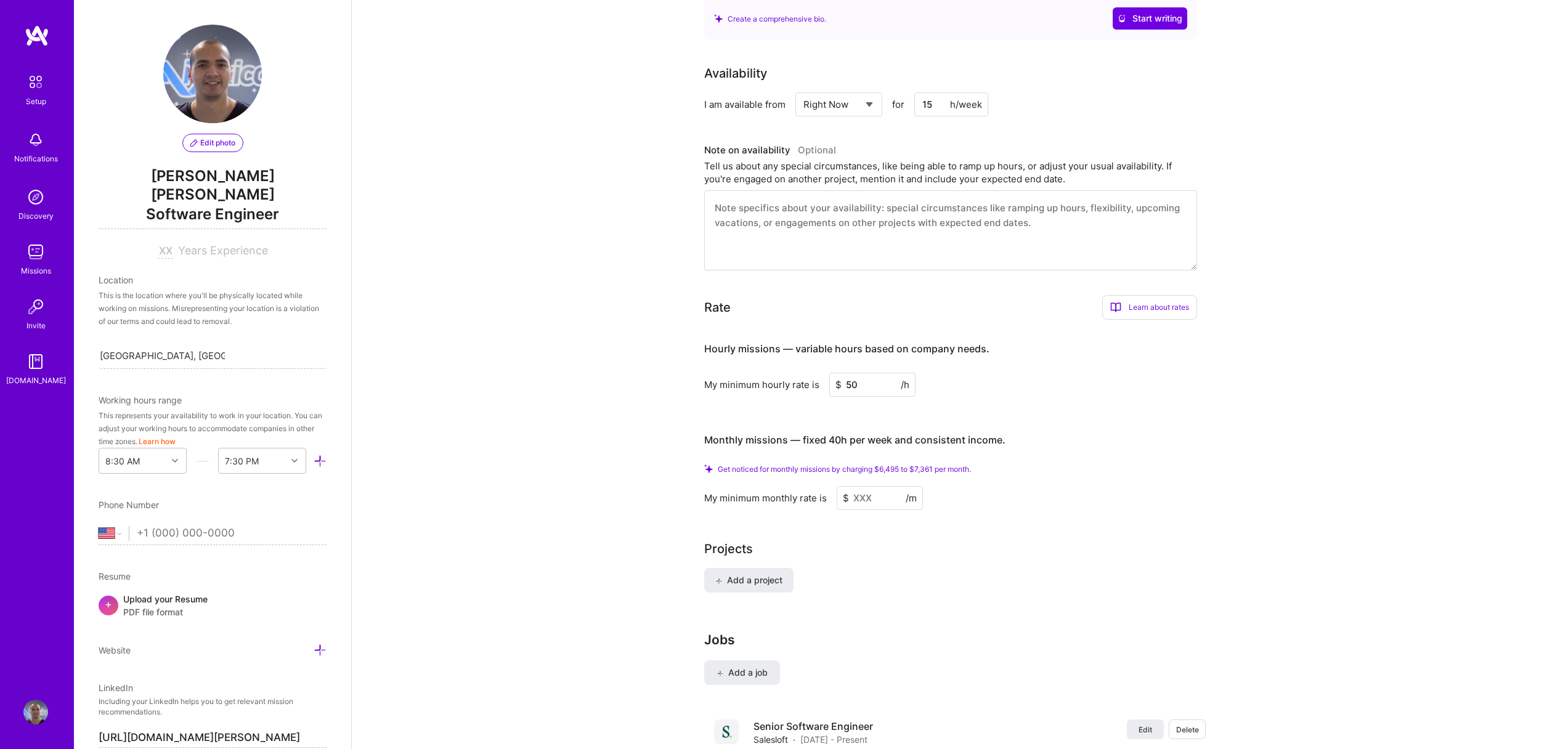
paste input
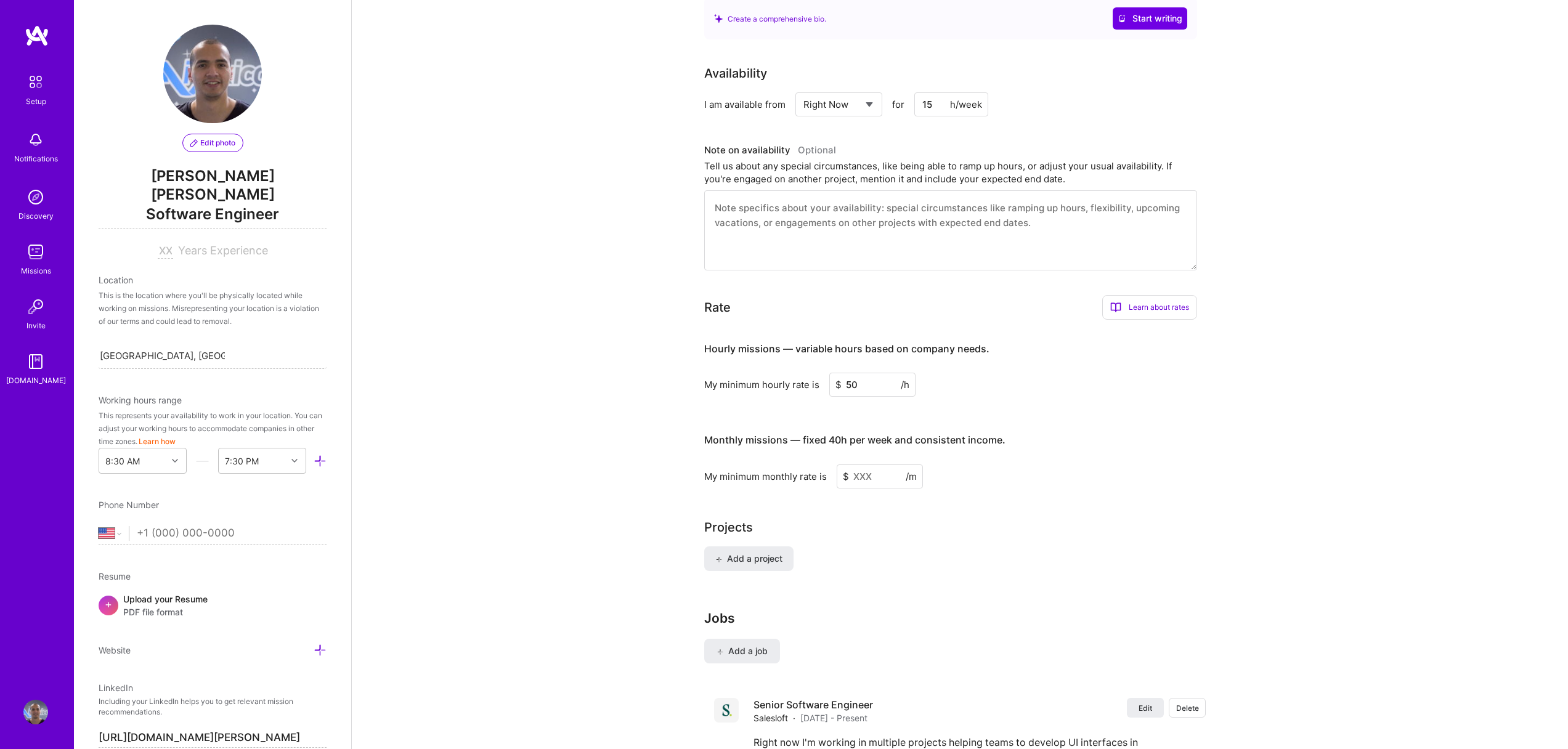
drag, startPoint x: 844, startPoint y: 375, endPoint x: 868, endPoint y: 370, distance: 24.5
click at [844, 375] on input "50" at bounding box center [873, 385] width 86 height 24
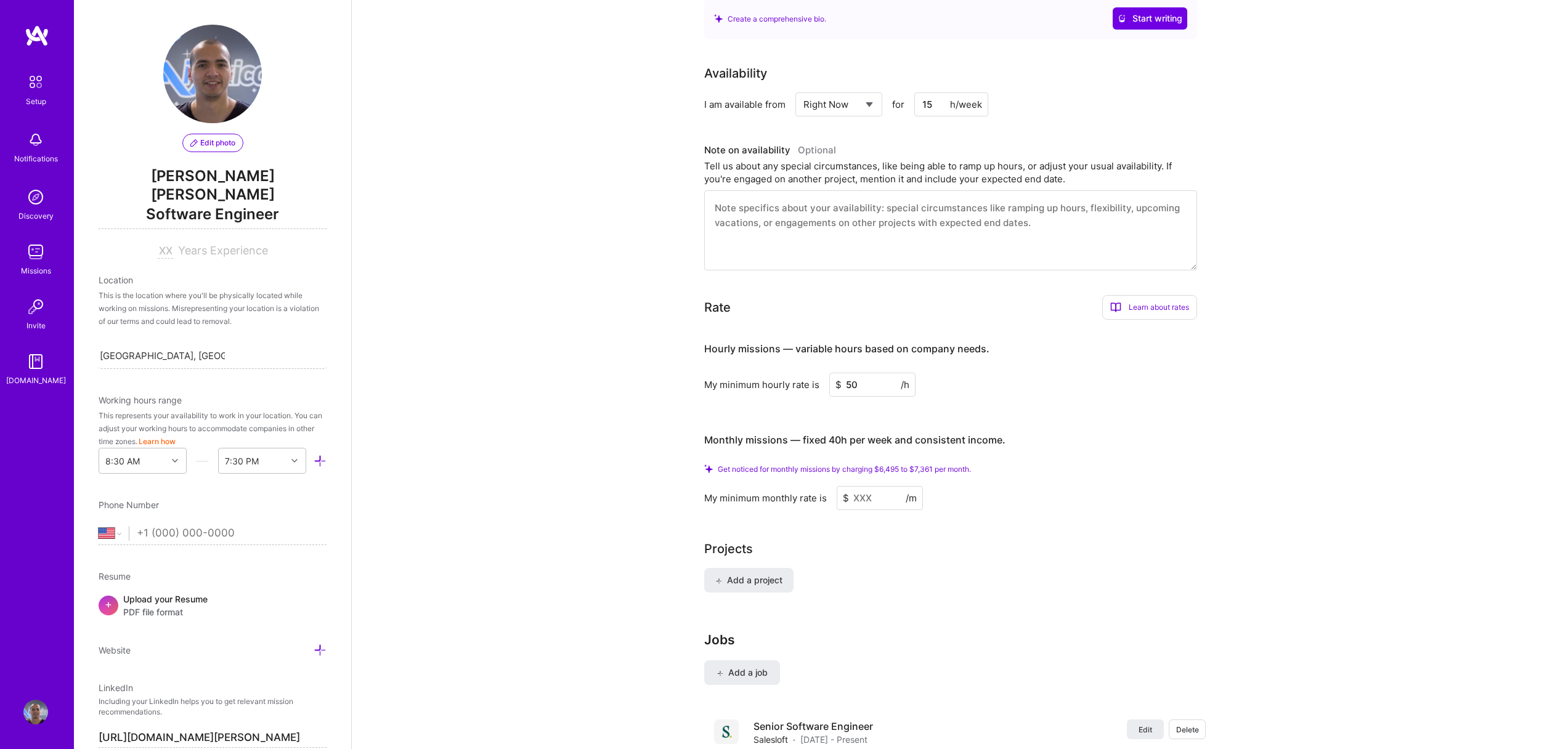
click at [870, 486] on input at bounding box center [880, 498] width 86 height 24
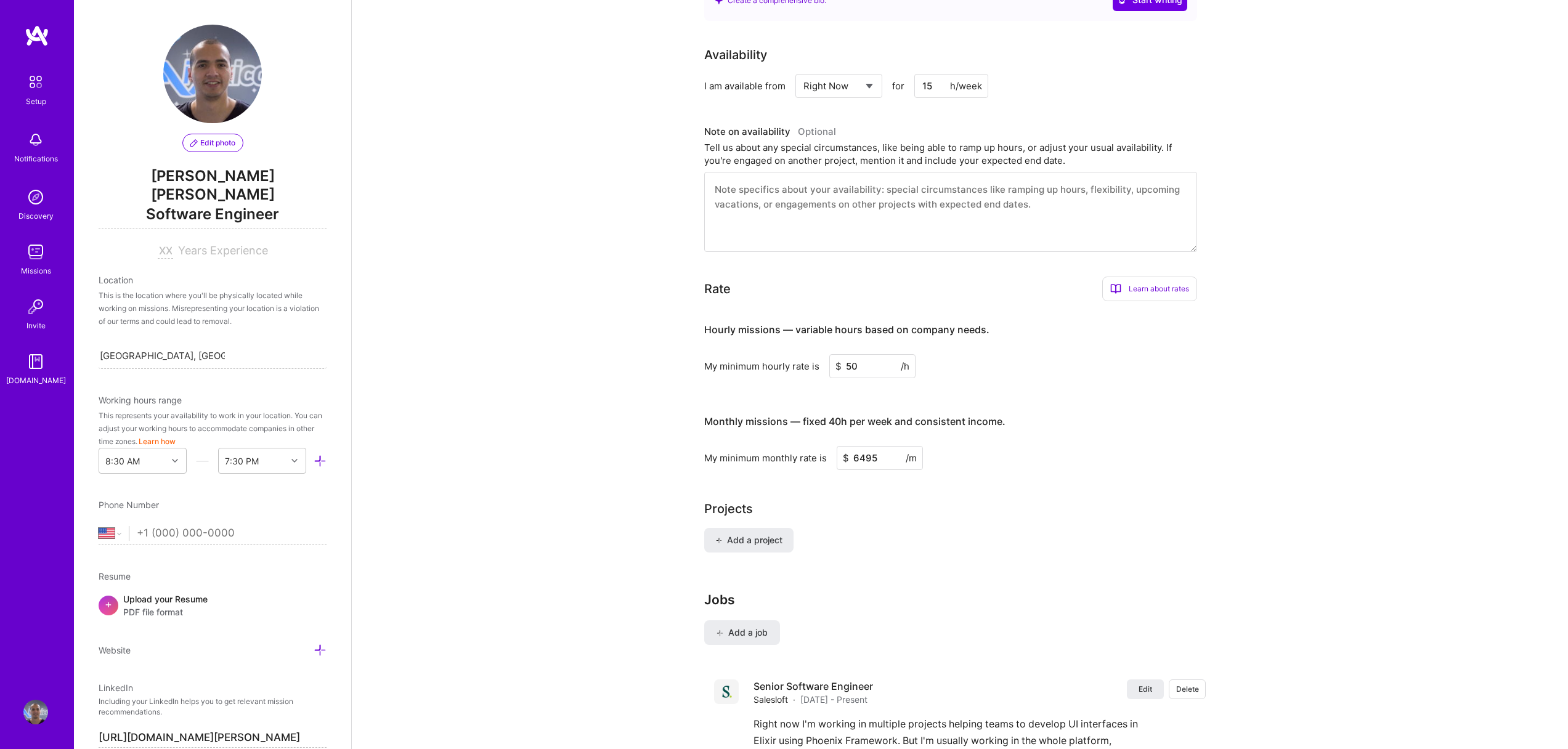
type input "6495"
click at [1137, 446] on div "My minimum monthly rate is $ 6495 /m" at bounding box center [950, 458] width 493 height 24
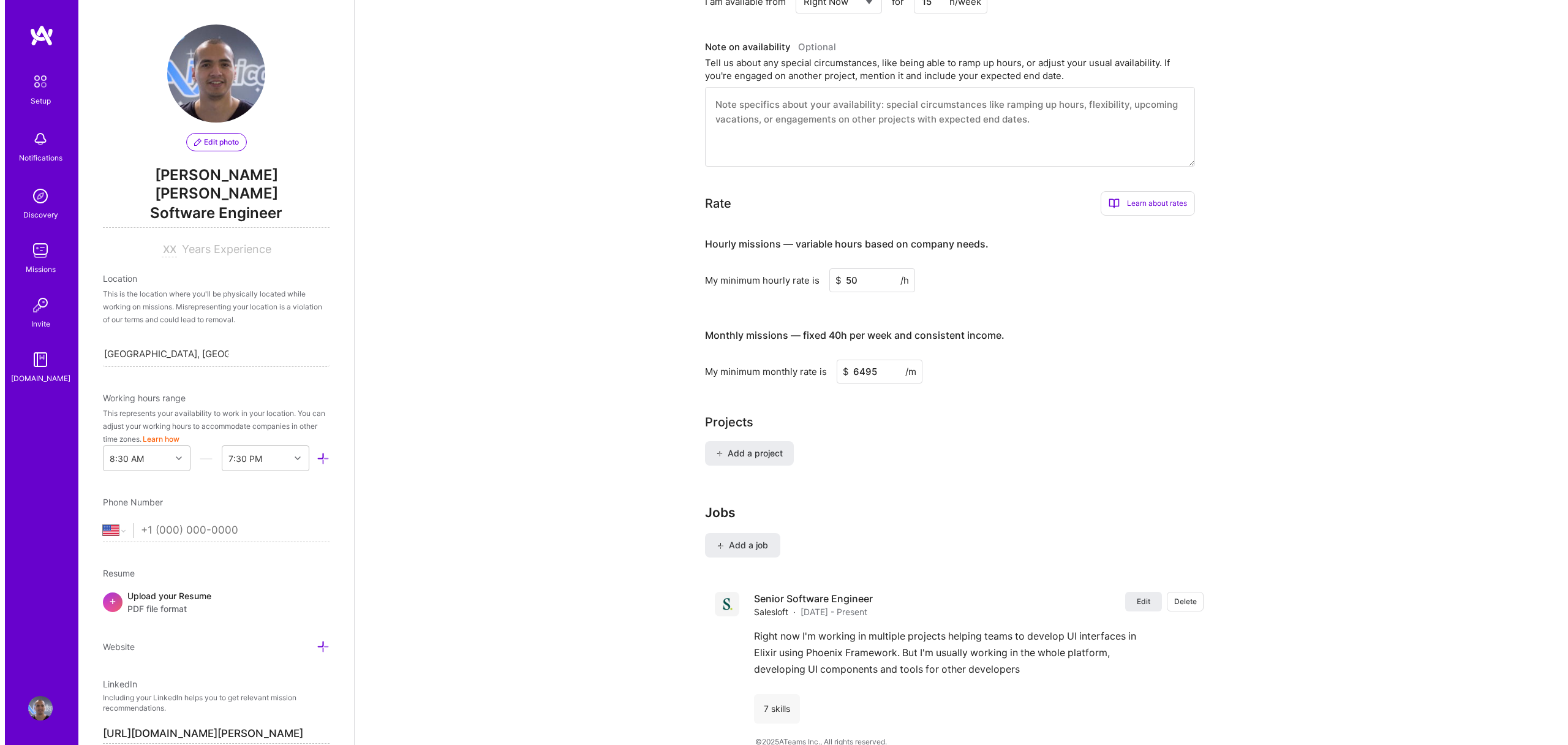
scroll to position [618, 0]
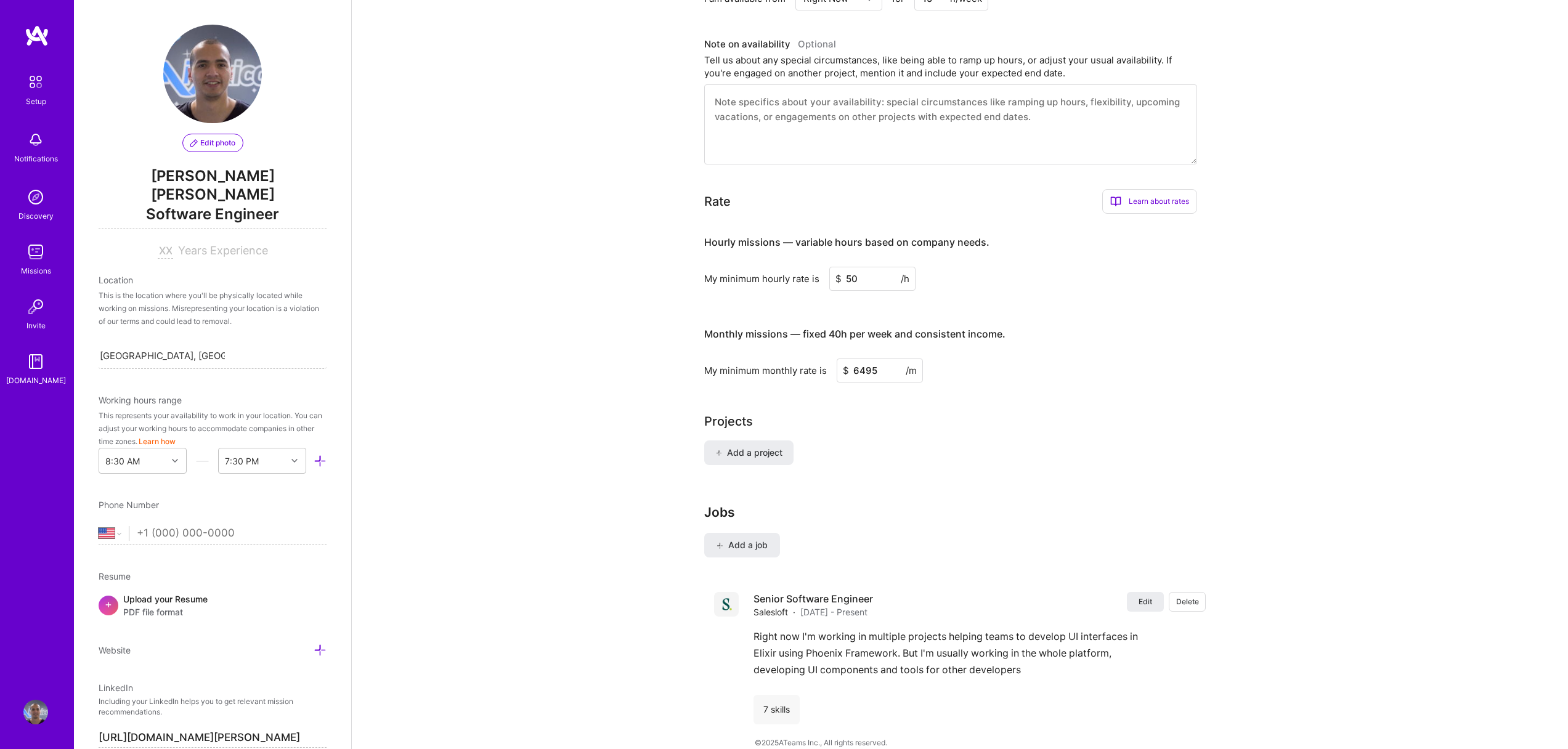
click at [1357, 297] on div "Complete your profile to take the first step in unlocking full [DOMAIN_NAME] ac…" at bounding box center [960, 96] width 1216 height 1335
click at [1372, 416] on div "Complete your profile to take the first step in unlocking full [DOMAIN_NAME] ac…" at bounding box center [960, 96] width 1216 height 1335
click at [734, 539] on span "Add a job" at bounding box center [741, 545] width 51 height 13
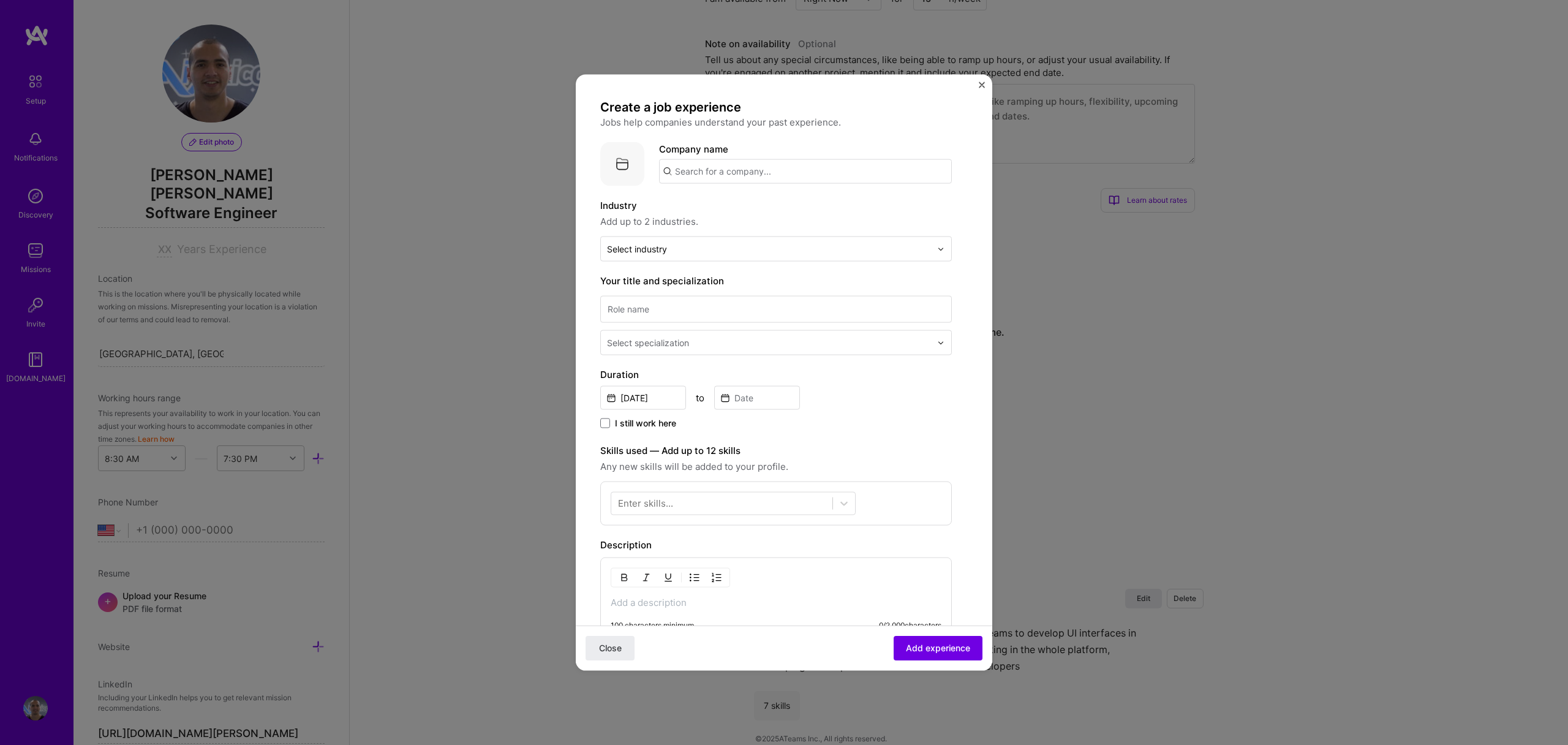
click at [826, 174] on input "text" at bounding box center [806, 171] width 293 height 24
type input "Scalable Press"
click at [778, 209] on div "Scalable Press [DOMAIN_NAME]" at bounding box center [751, 207] width 184 height 35
click at [864, 209] on label "Industry" at bounding box center [776, 206] width 351 height 15
click at [700, 250] on input "text" at bounding box center [769, 248] width 324 height 13
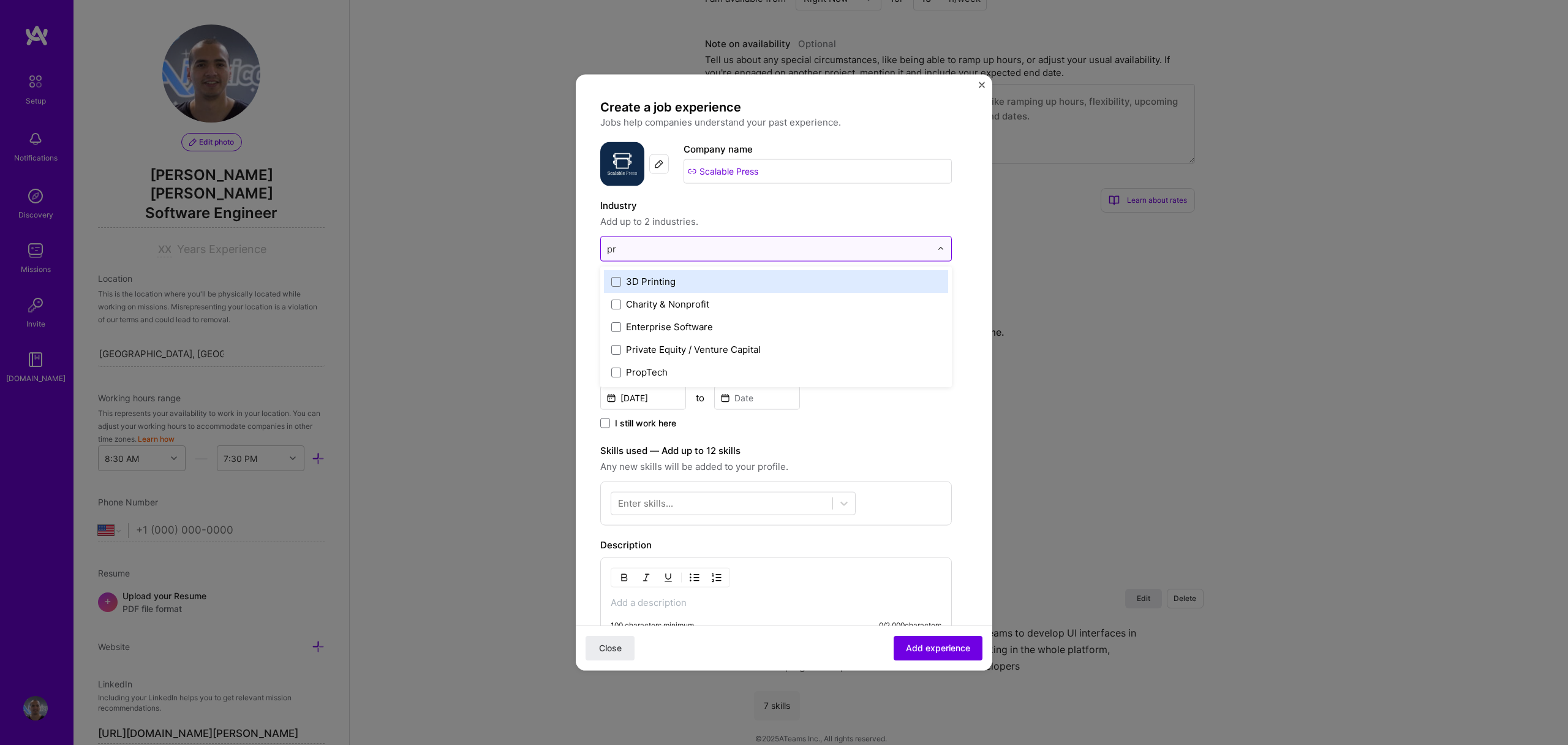
type input "p"
type input "f"
type input "g"
type input "p"
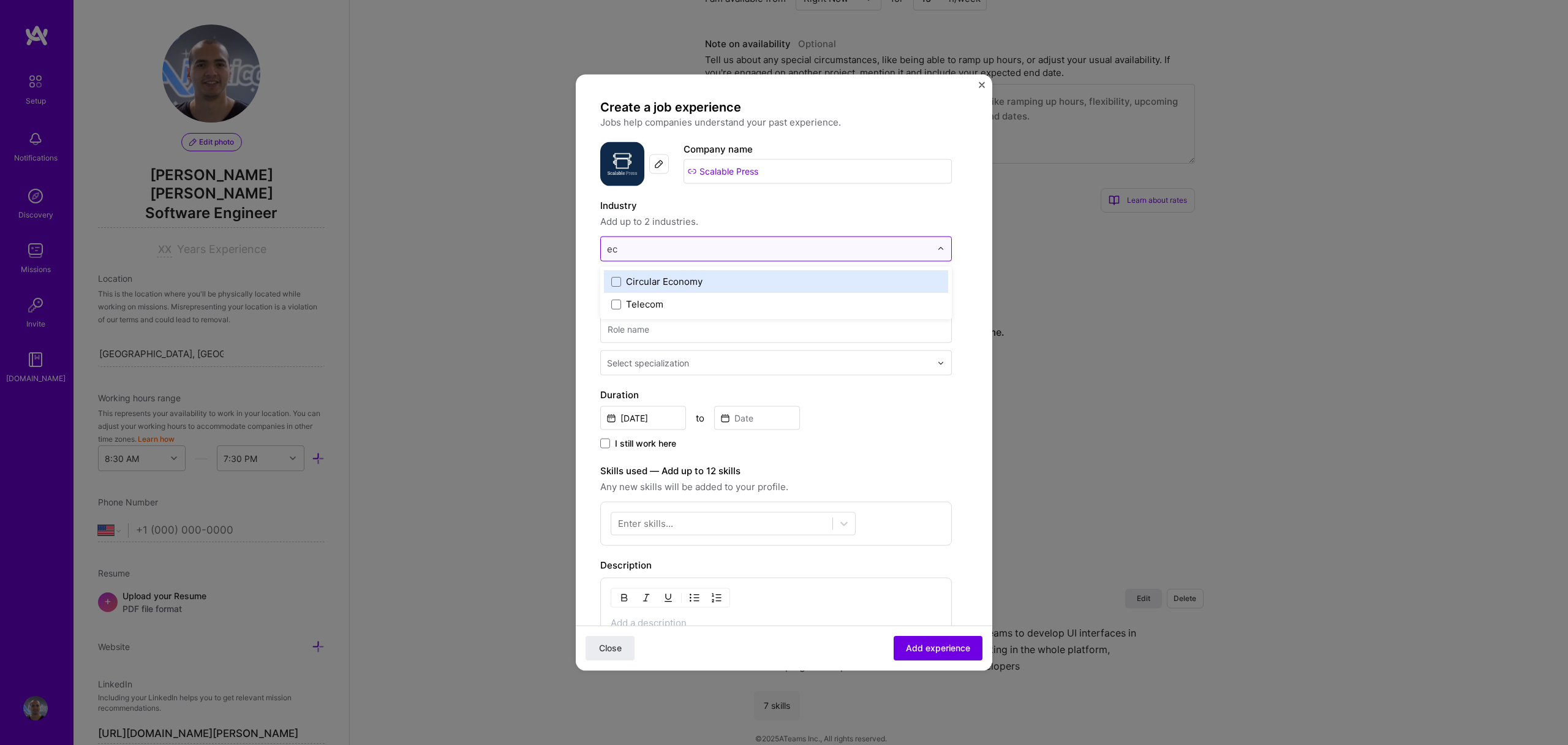
type input "e"
type input "p"
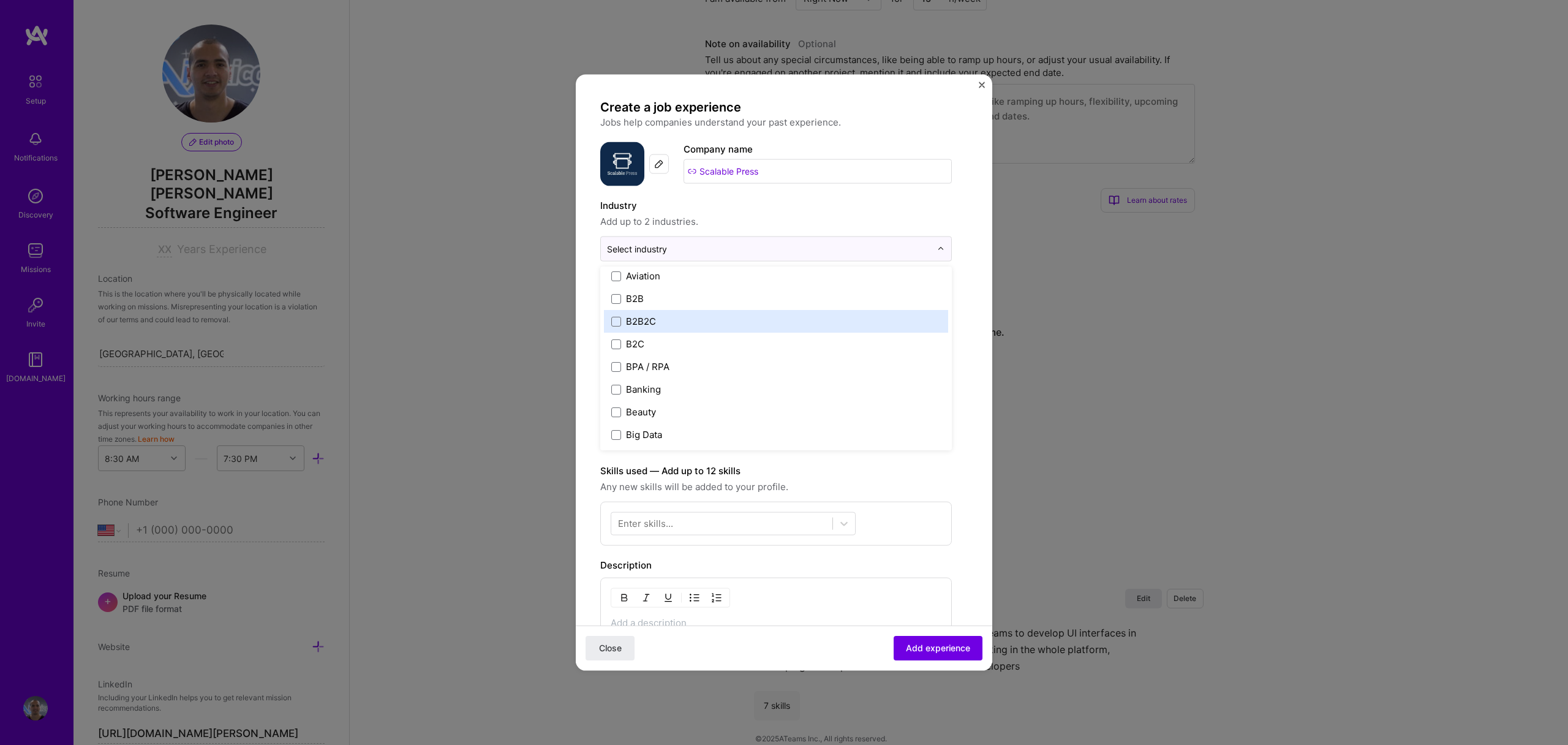
scroll to position [312, 0]
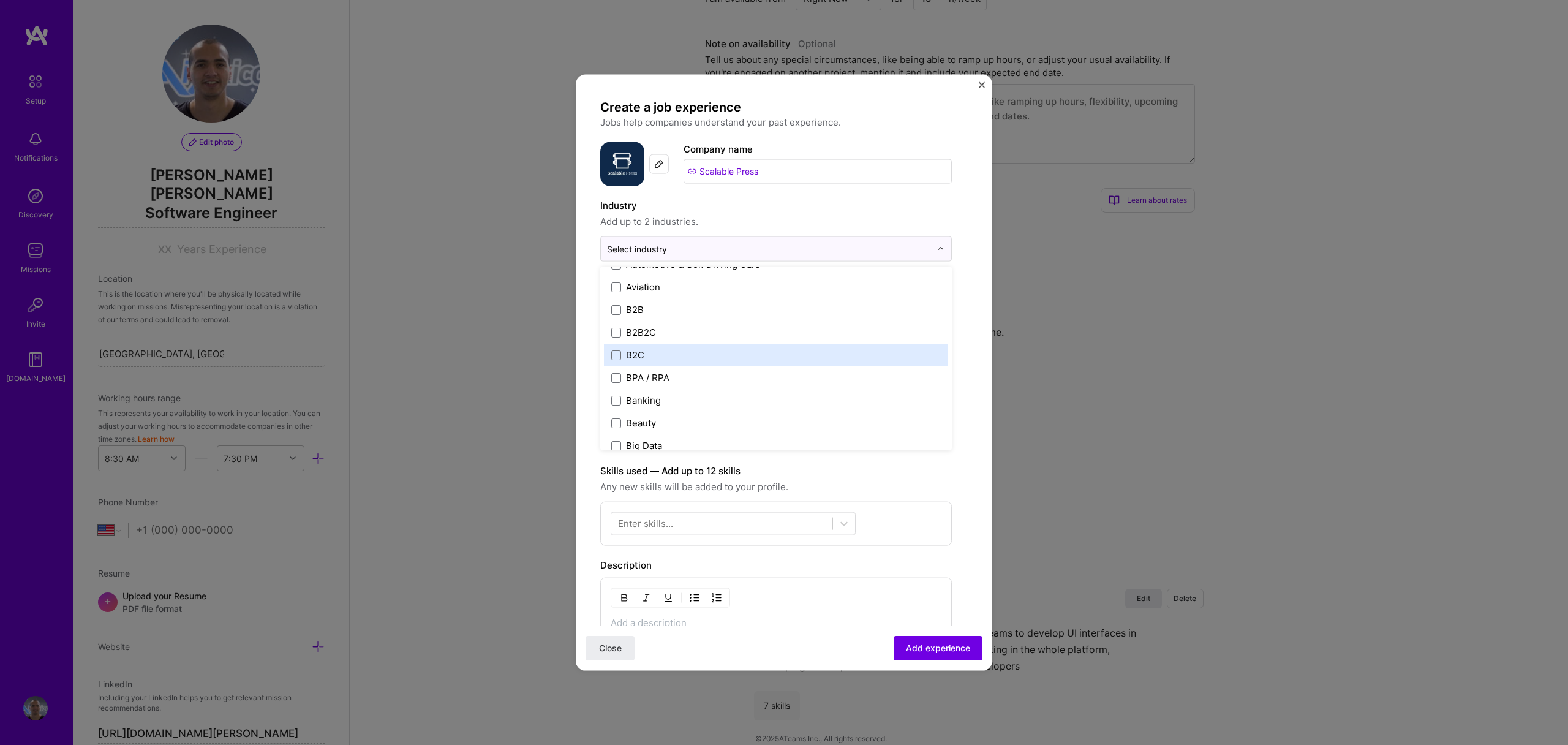
click at [672, 353] on label "B2C" at bounding box center [776, 354] width 329 height 13
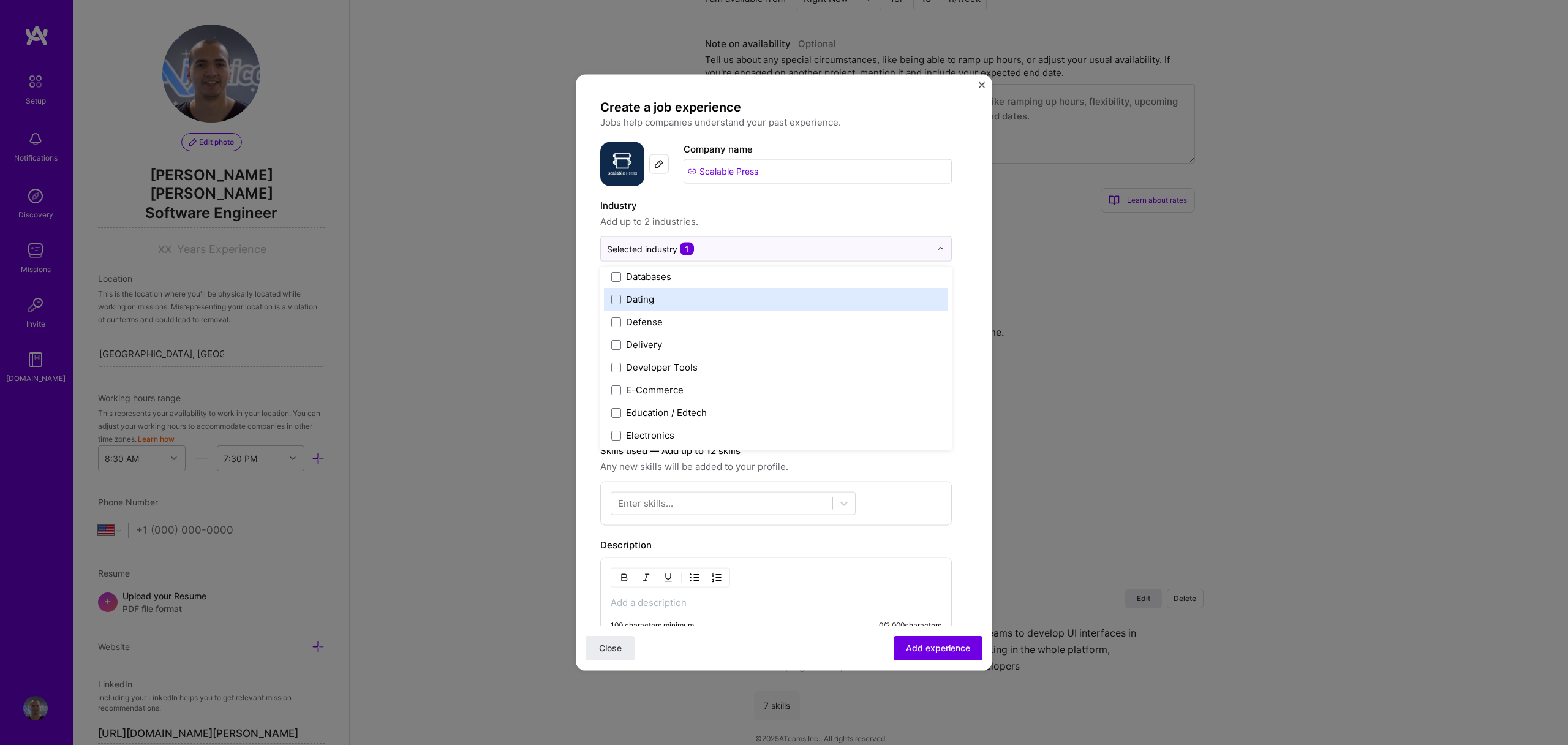
scroll to position [982, 0]
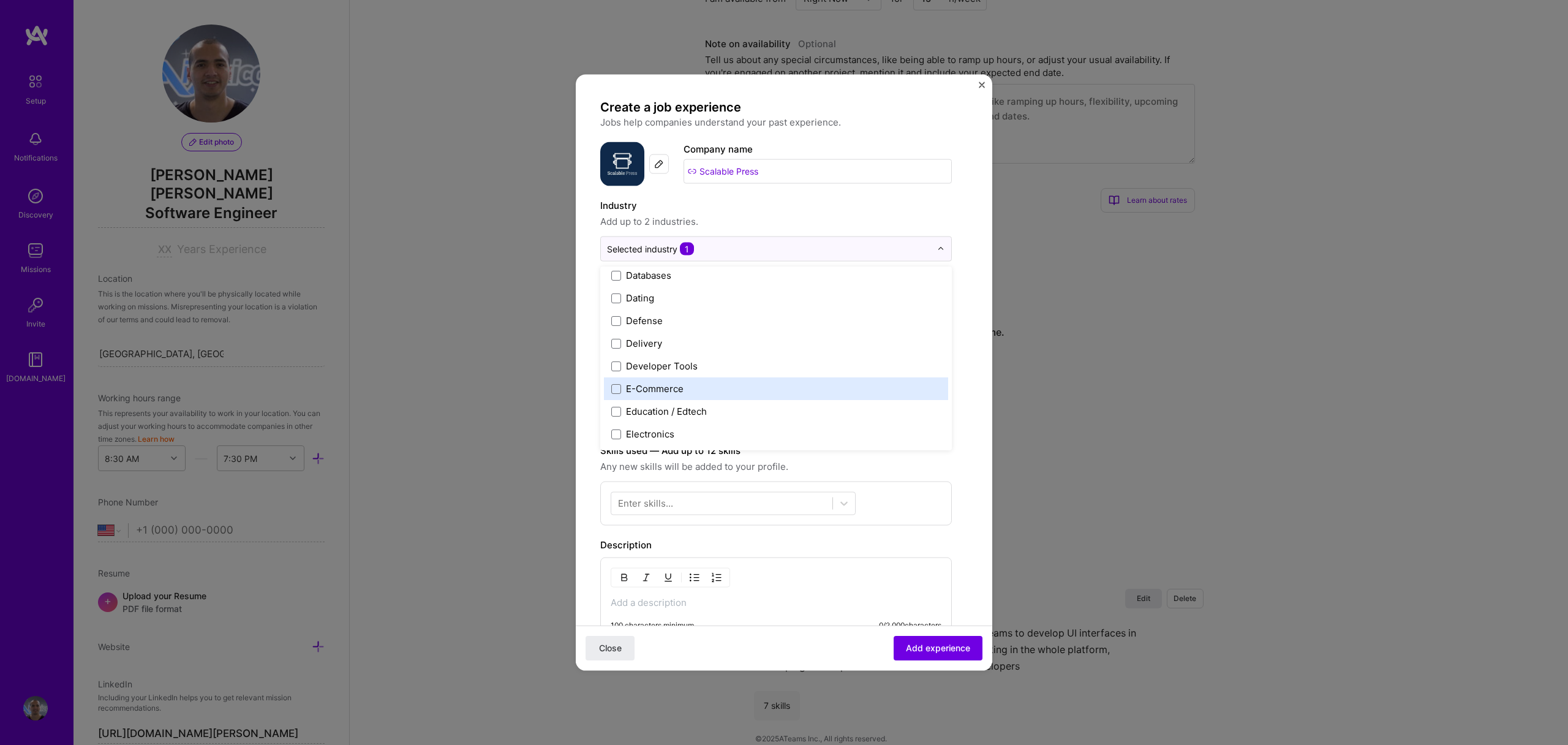
click at [661, 384] on div "E-Commerce" at bounding box center [655, 388] width 57 height 13
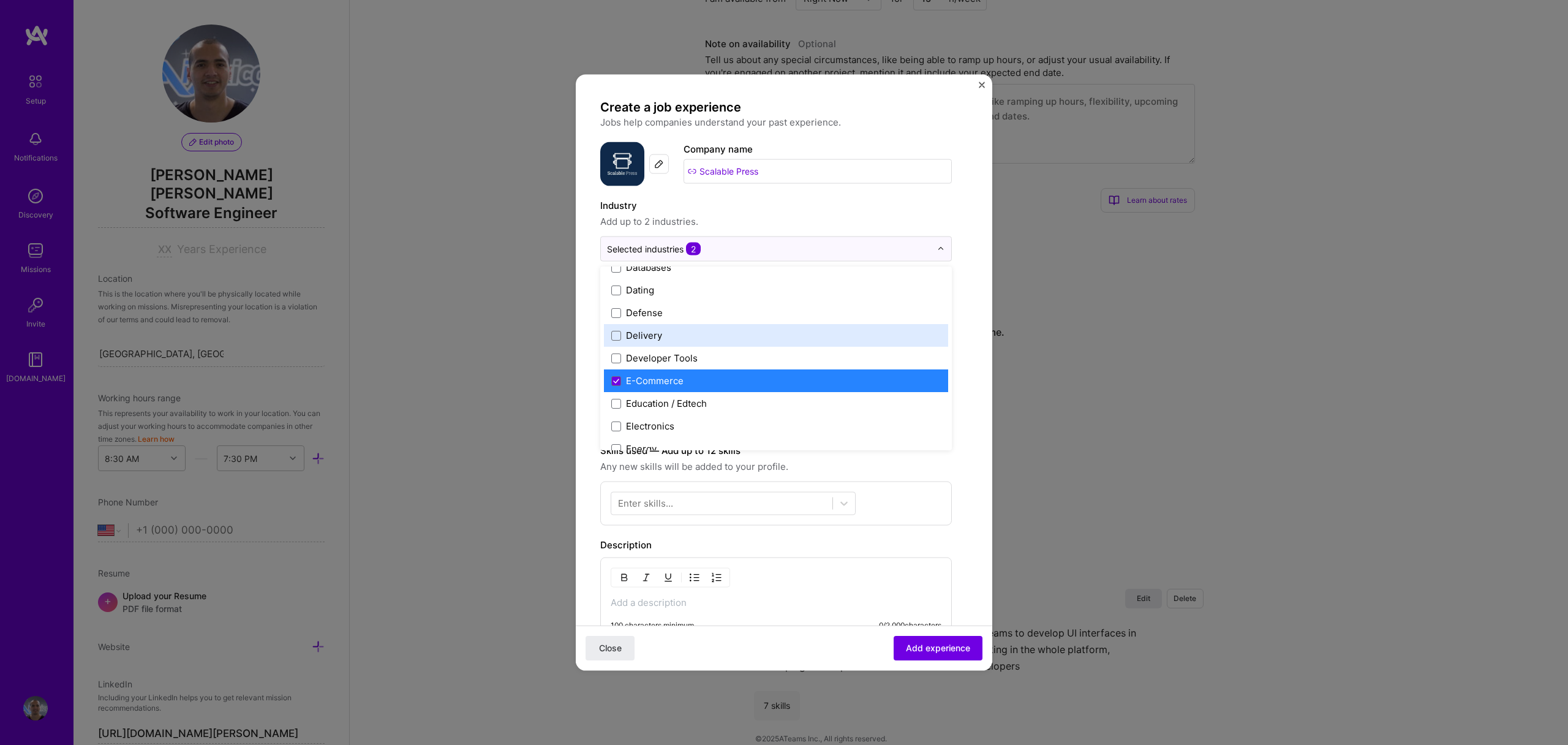
scroll to position [993, 0]
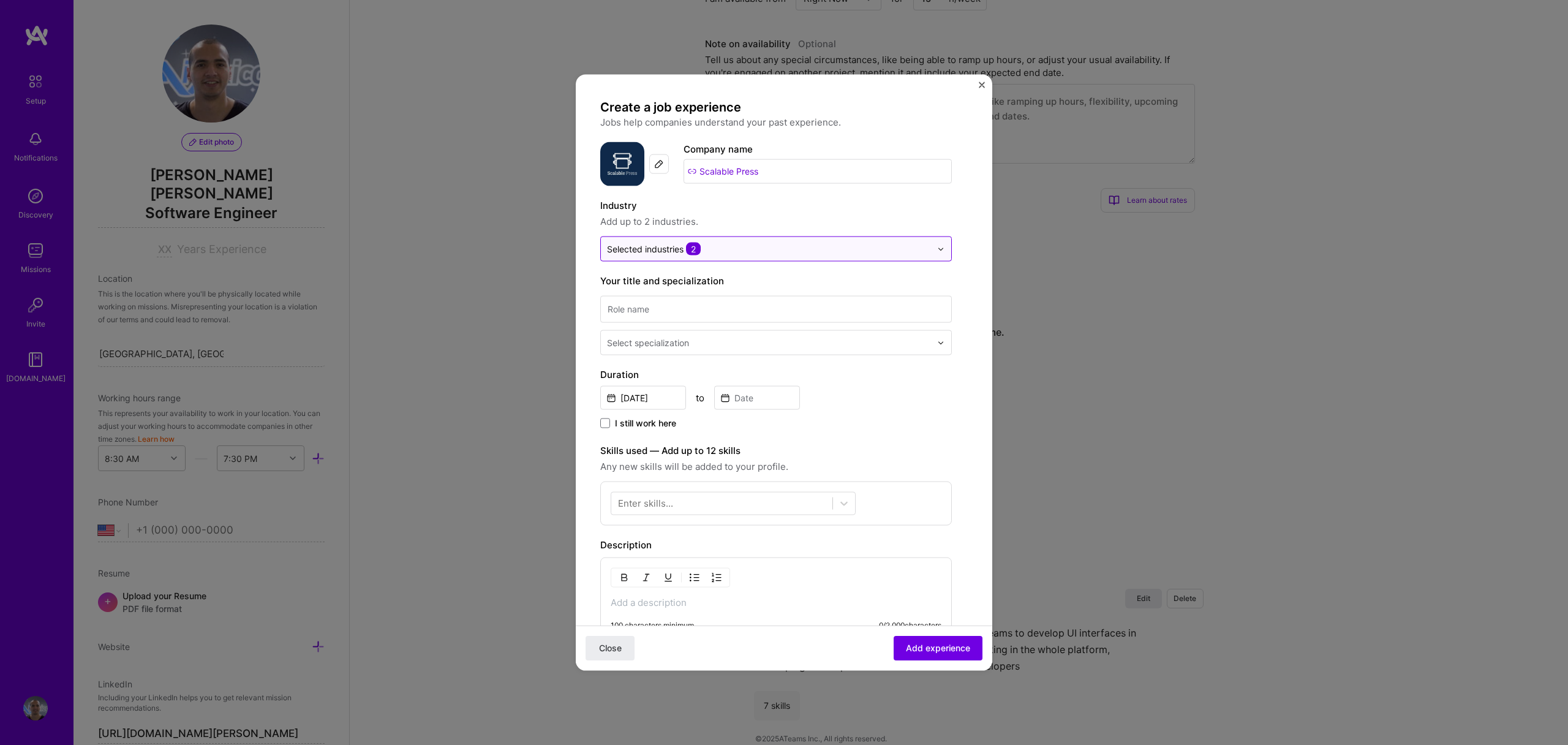
click at [777, 255] on input "text" at bounding box center [769, 248] width 324 height 13
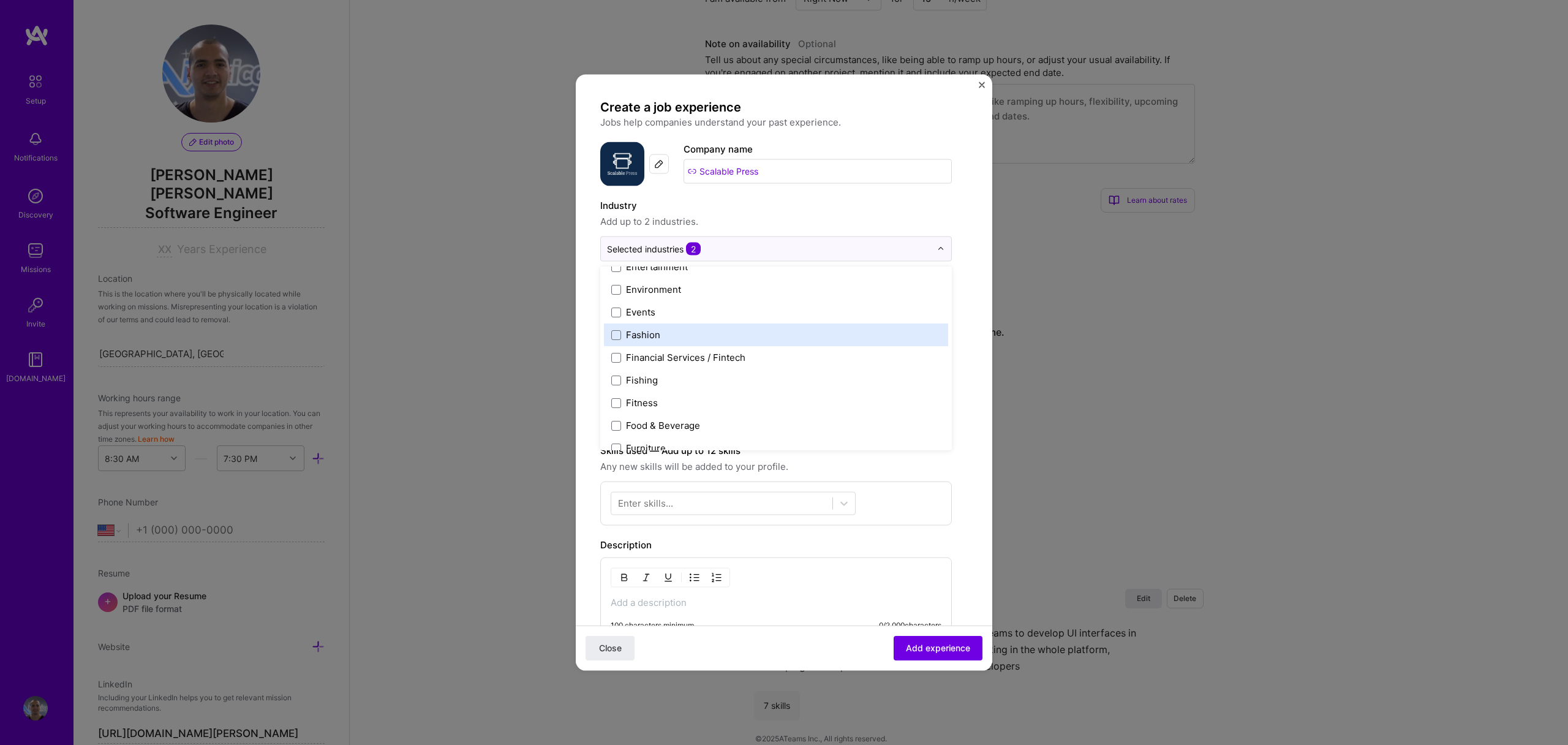
click at [767, 326] on div "Fashion" at bounding box center [776, 335] width 344 height 23
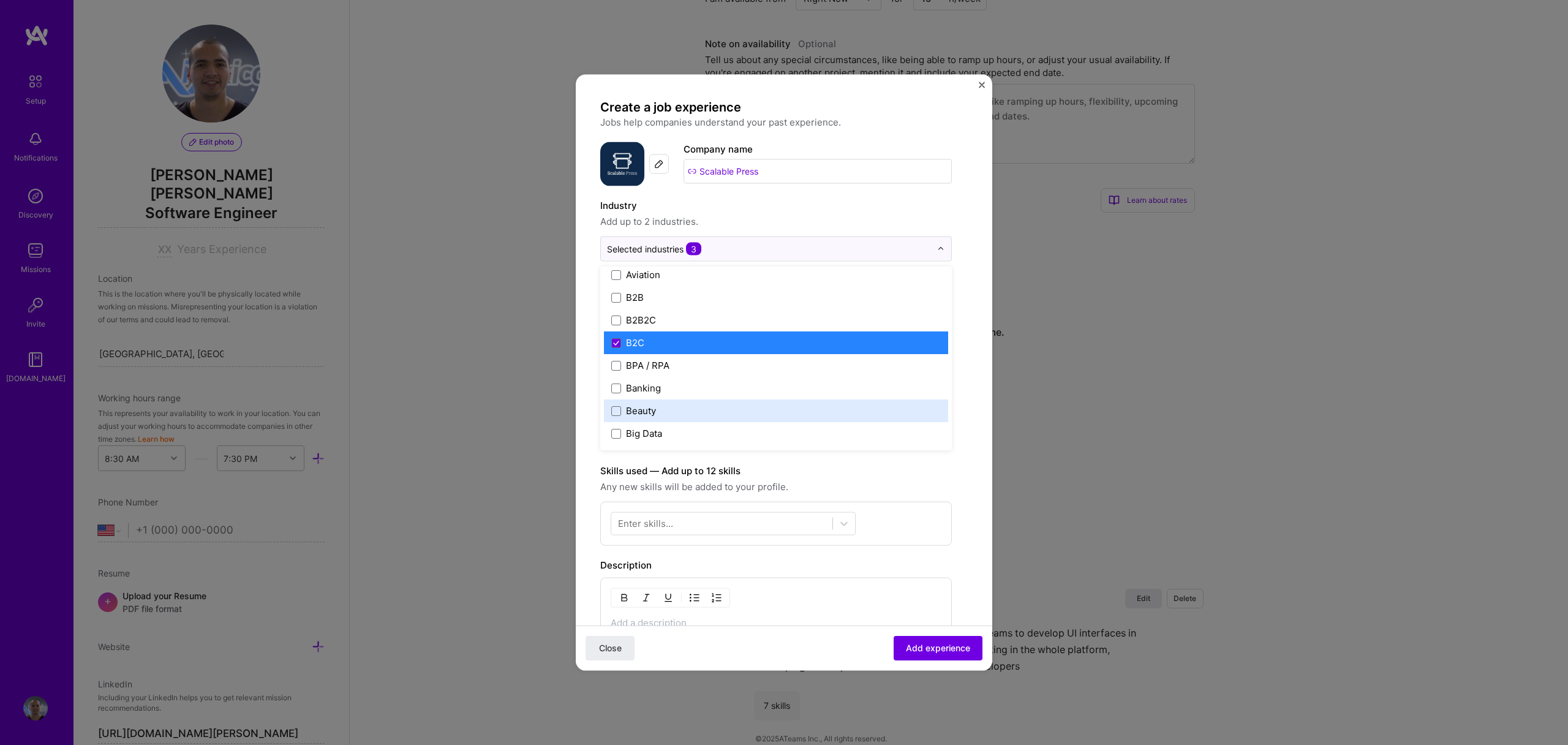
scroll to position [315, 0]
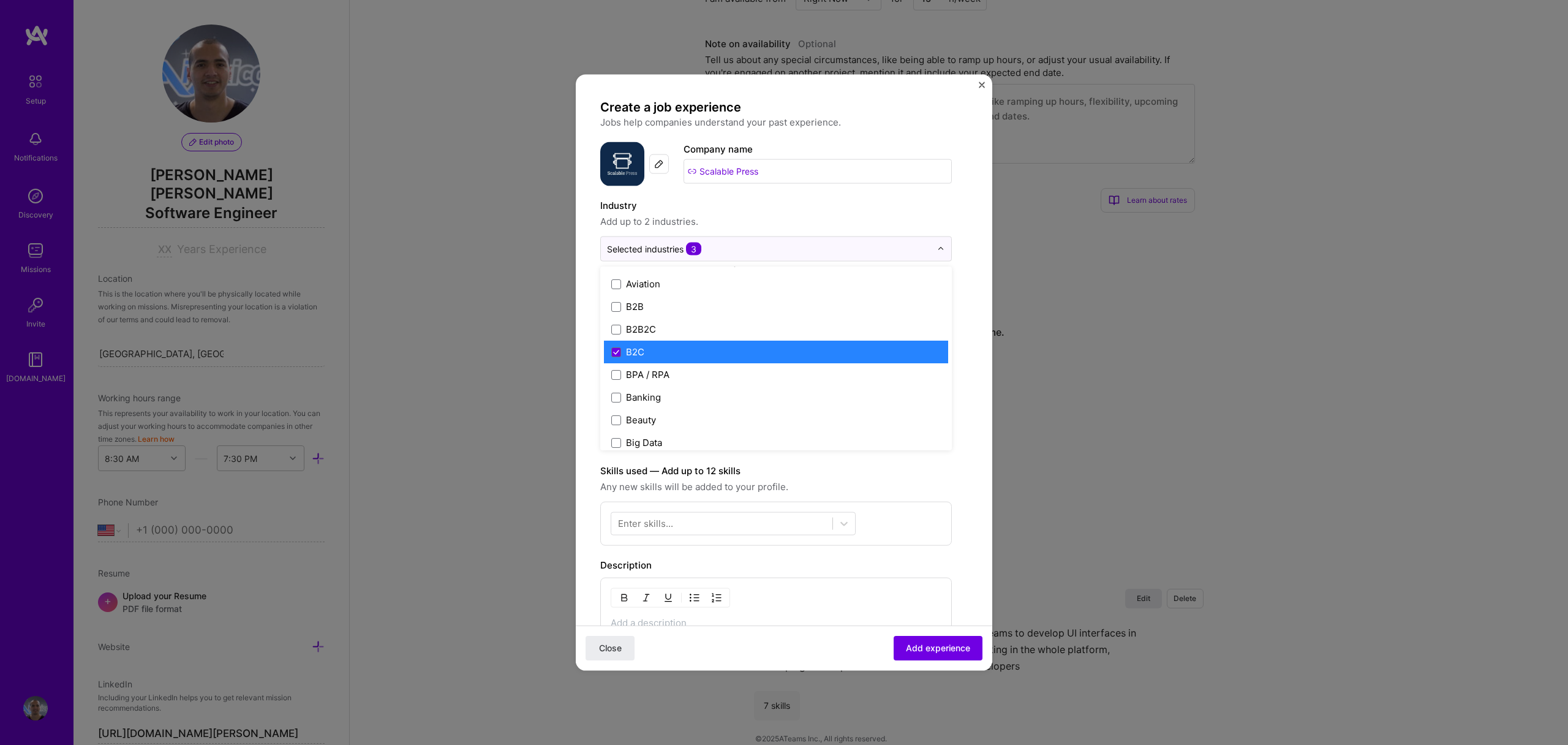
click at [736, 349] on label "B2C" at bounding box center [776, 351] width 329 height 13
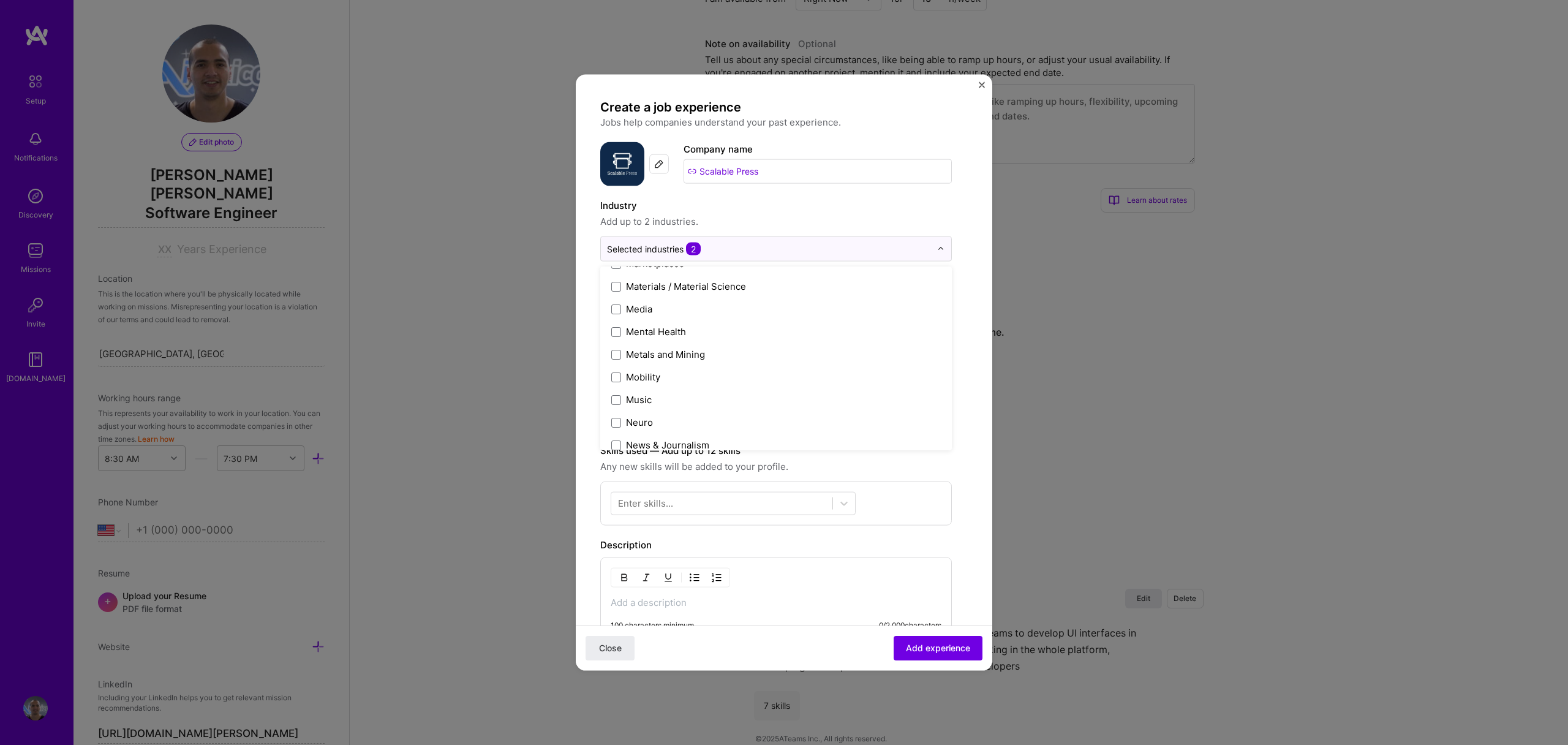
scroll to position [1890, 0]
click at [941, 196] on div "Create a job experience Jobs help companies understand your past experience. Co…" at bounding box center [776, 468] width 351 height 738
click at [720, 301] on input at bounding box center [776, 309] width 351 height 27
type input "Senior Software Engineer"
click at [735, 344] on input "text" at bounding box center [770, 343] width 326 height 13
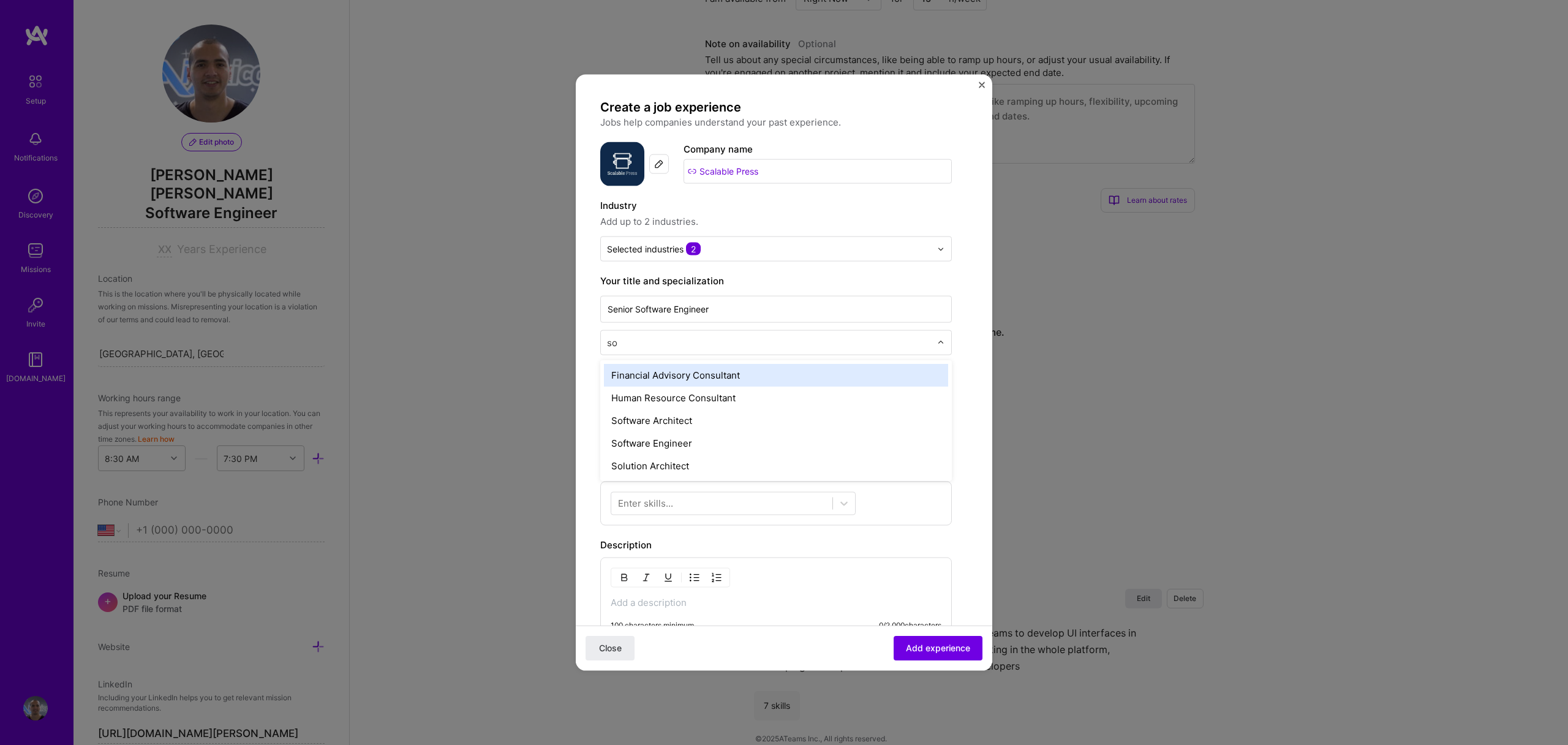
type input "sof"
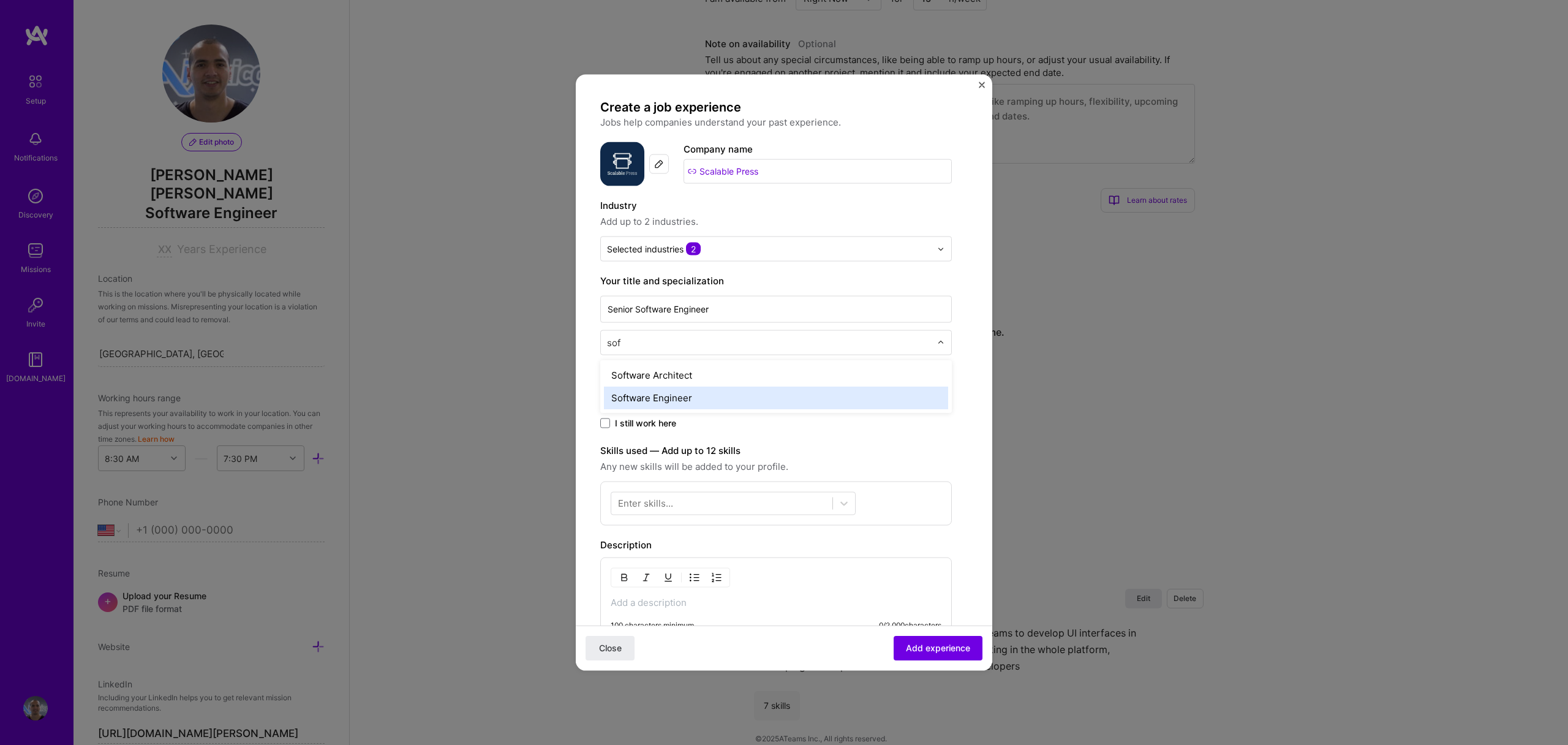
click at [707, 396] on div "Software Engineer" at bounding box center [776, 398] width 344 height 23
click at [879, 386] on div "[DATE] to" at bounding box center [776, 397] width 351 height 27
click at [650, 402] on input "[DATE]" at bounding box center [643, 398] width 85 height 24
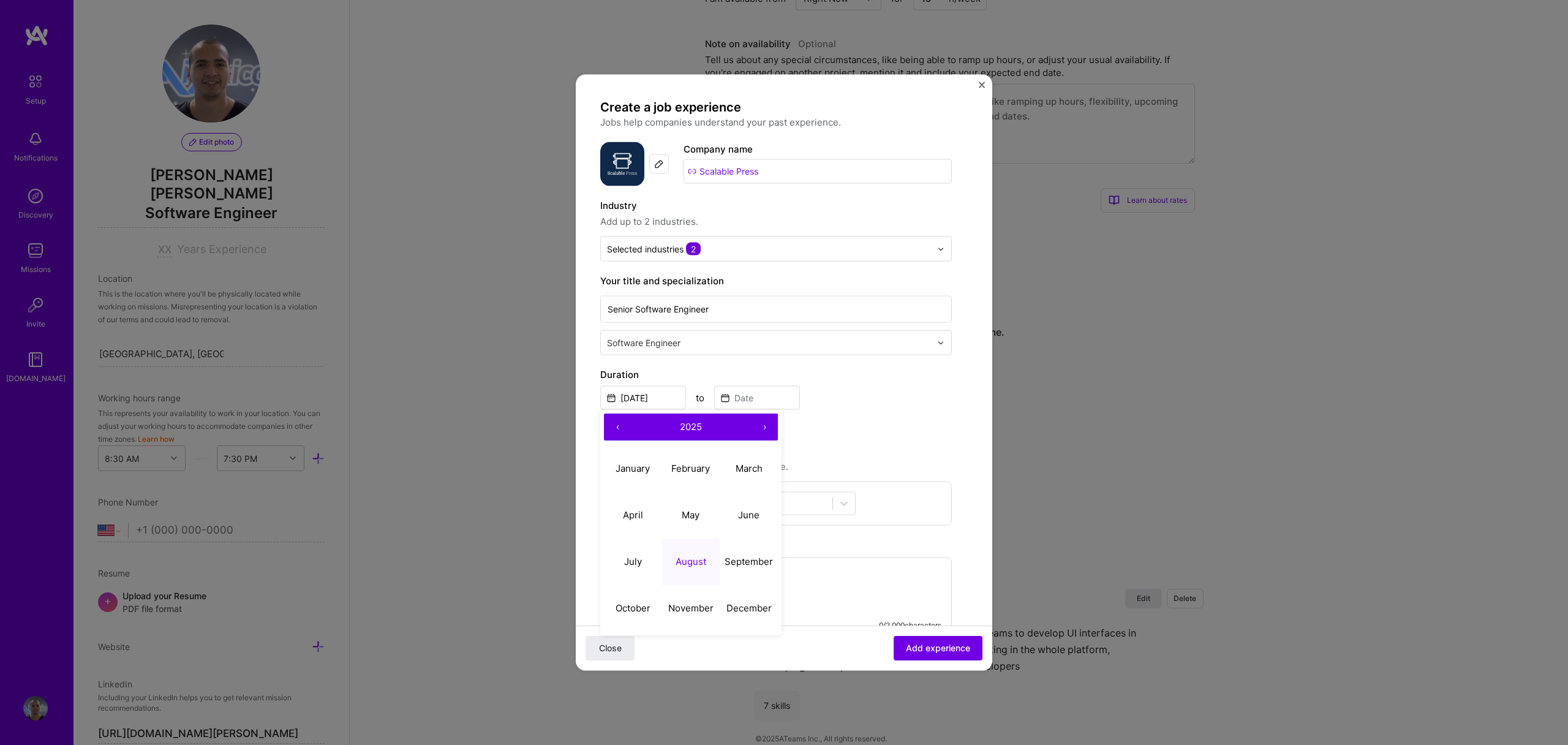
click at [692, 421] on span "2025" at bounding box center [691, 427] width 22 height 12
click at [617, 425] on button "‹" at bounding box center [617, 427] width 27 height 27
click at [621, 426] on button "‹" at bounding box center [617, 427] width 27 height 27
click at [621, 425] on button "‹" at bounding box center [617, 427] width 27 height 27
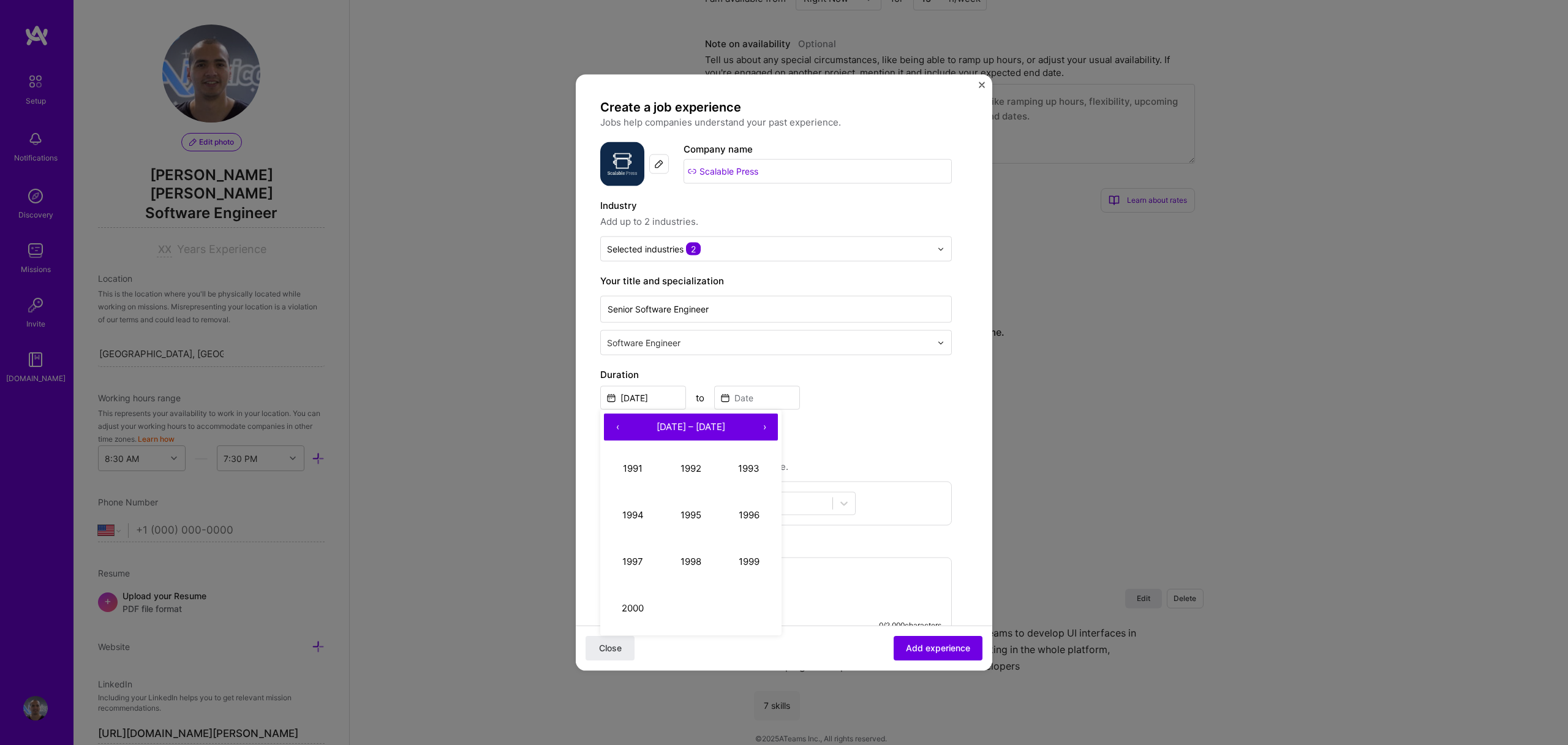
click at [621, 425] on button "‹" at bounding box center [617, 427] width 27 height 27
click at [770, 424] on button "›" at bounding box center [764, 427] width 27 height 27
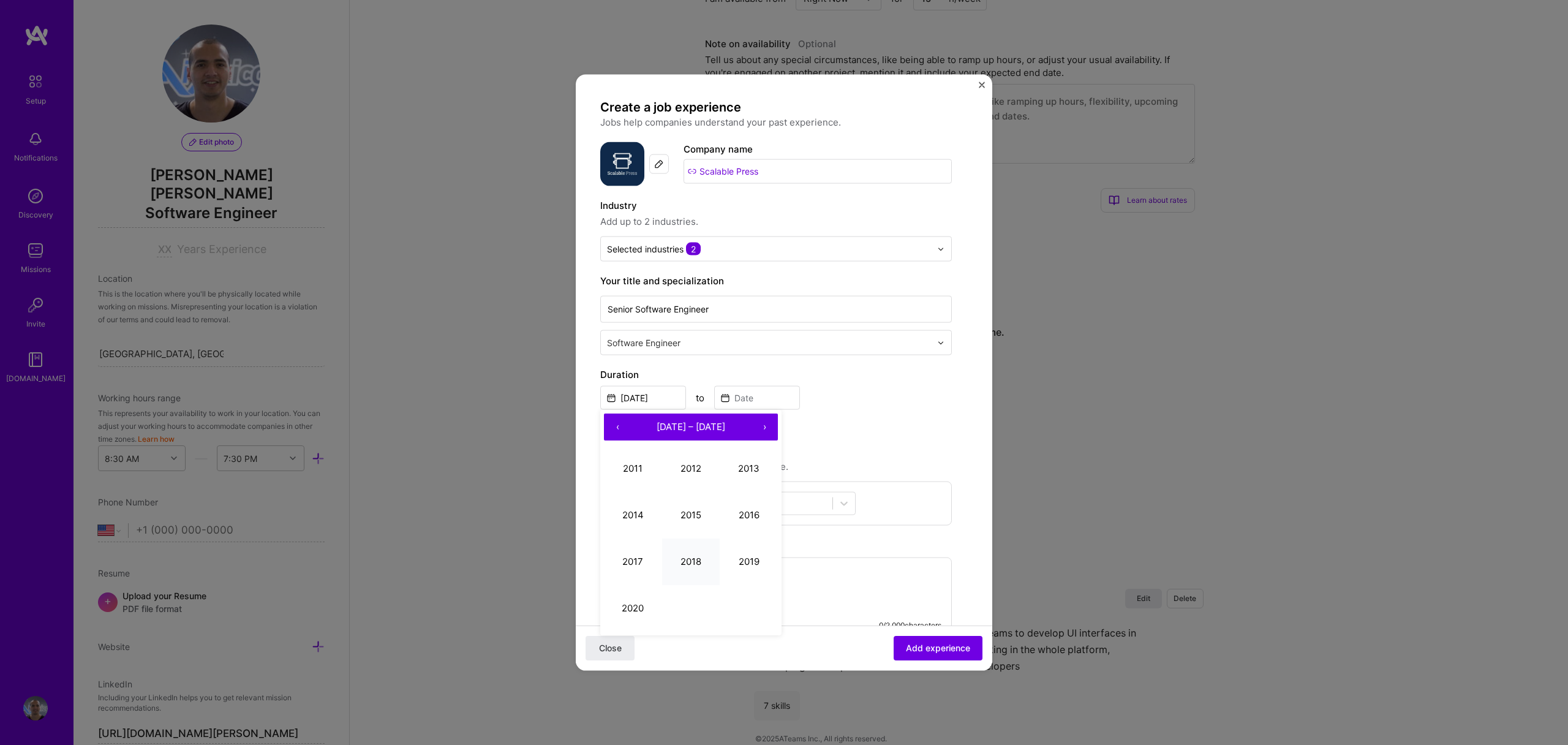
click at [687, 566] on button "2018" at bounding box center [691, 561] width 58 height 46
click at [746, 604] on abbr "December" at bounding box center [749, 608] width 46 height 12
type input "[DATE]"
click at [736, 399] on input at bounding box center [757, 398] width 85 height 24
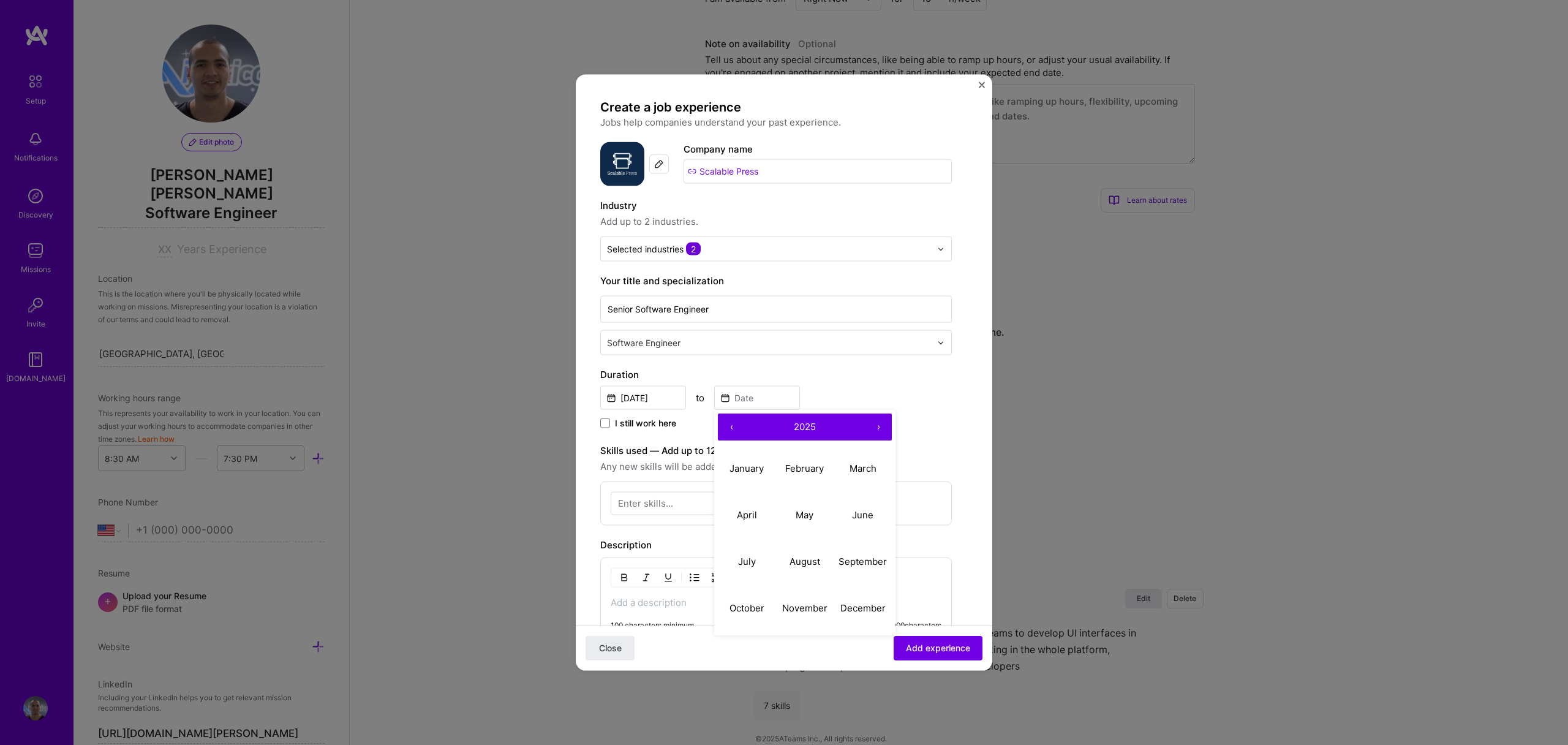
click at [730, 430] on button "‹" at bounding box center [731, 427] width 27 height 27
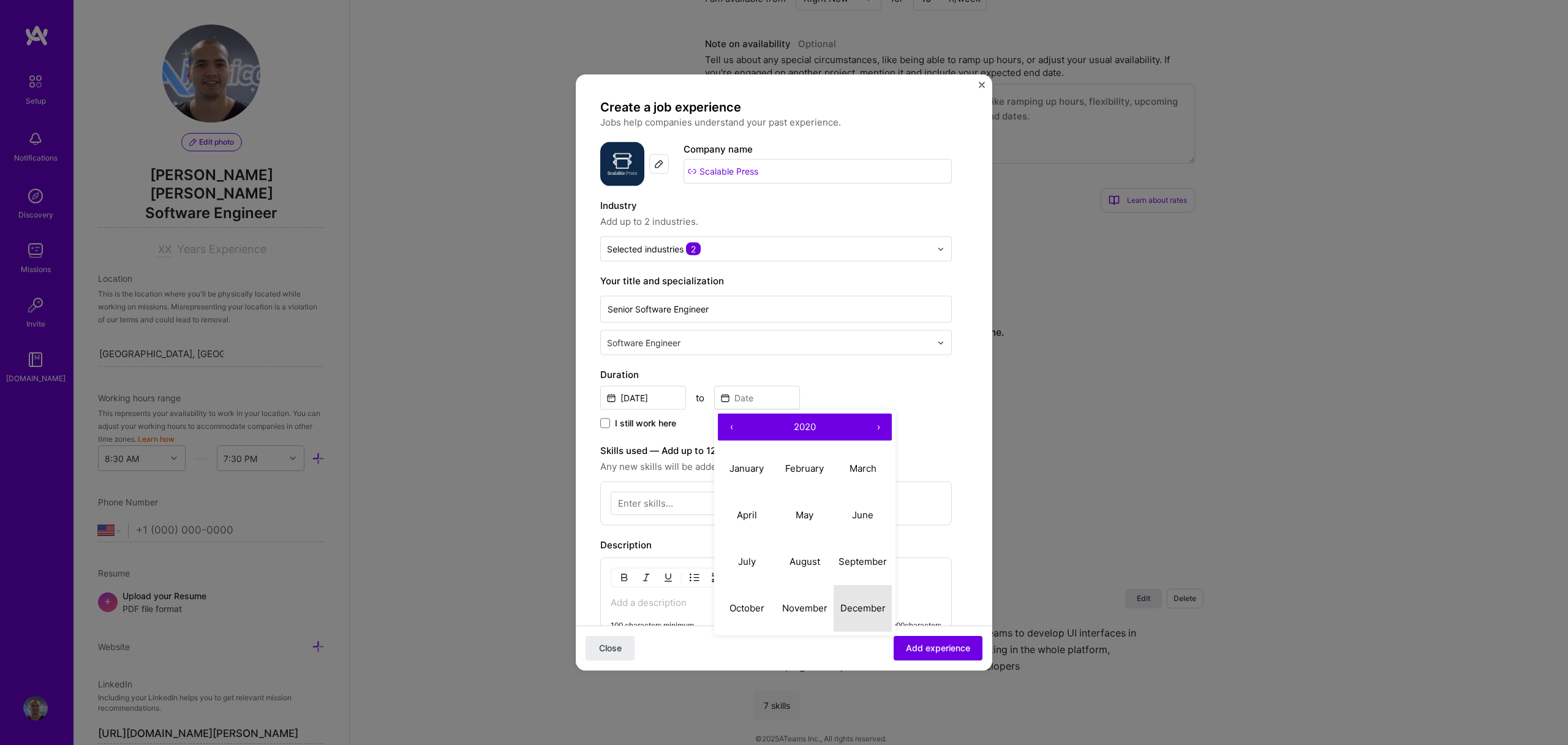
click at [848, 603] on abbr "December" at bounding box center [863, 608] width 46 height 12
type input "[DATE]"
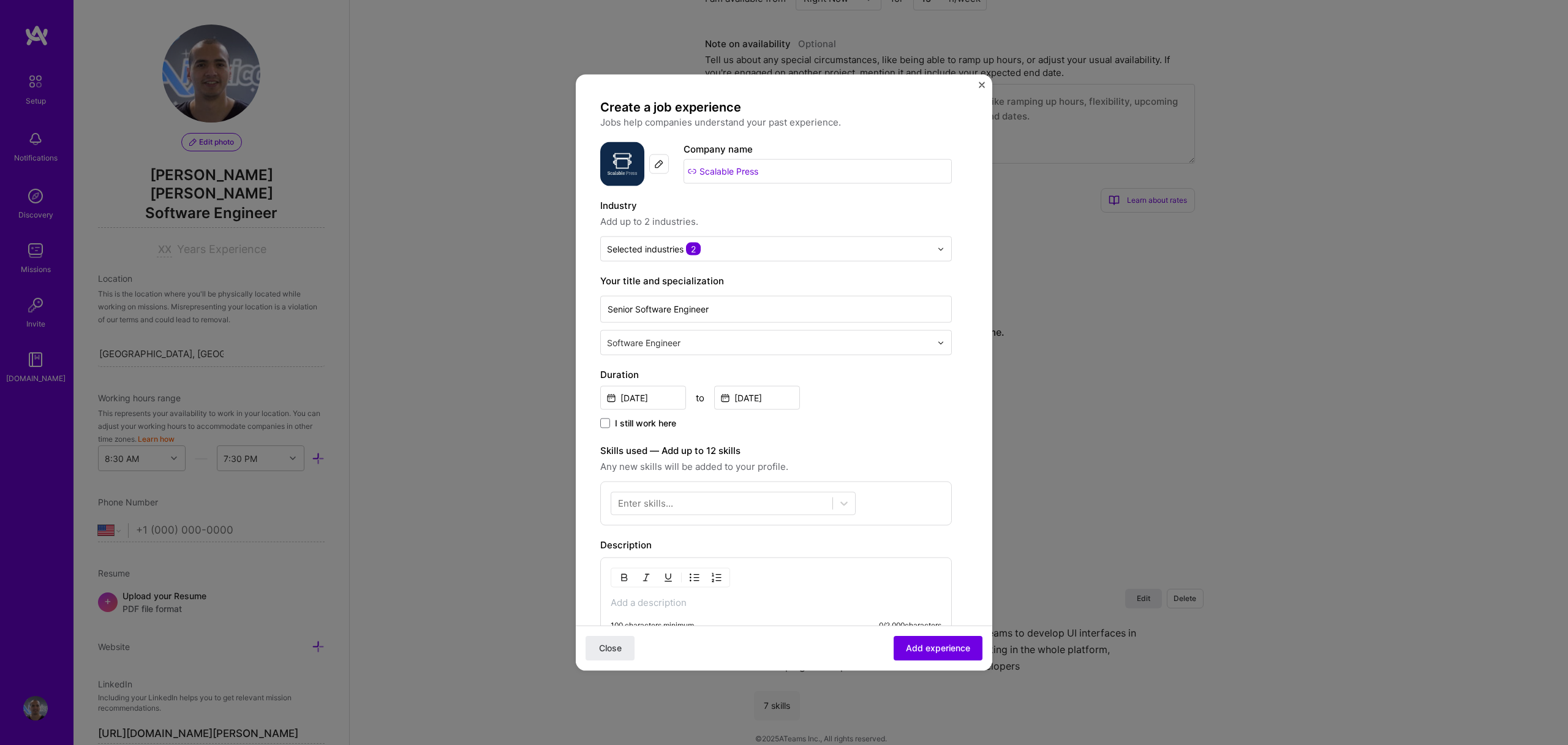
click at [885, 413] on div "Duration [DATE] to [DATE] I still work here" at bounding box center [776, 399] width 351 height 64
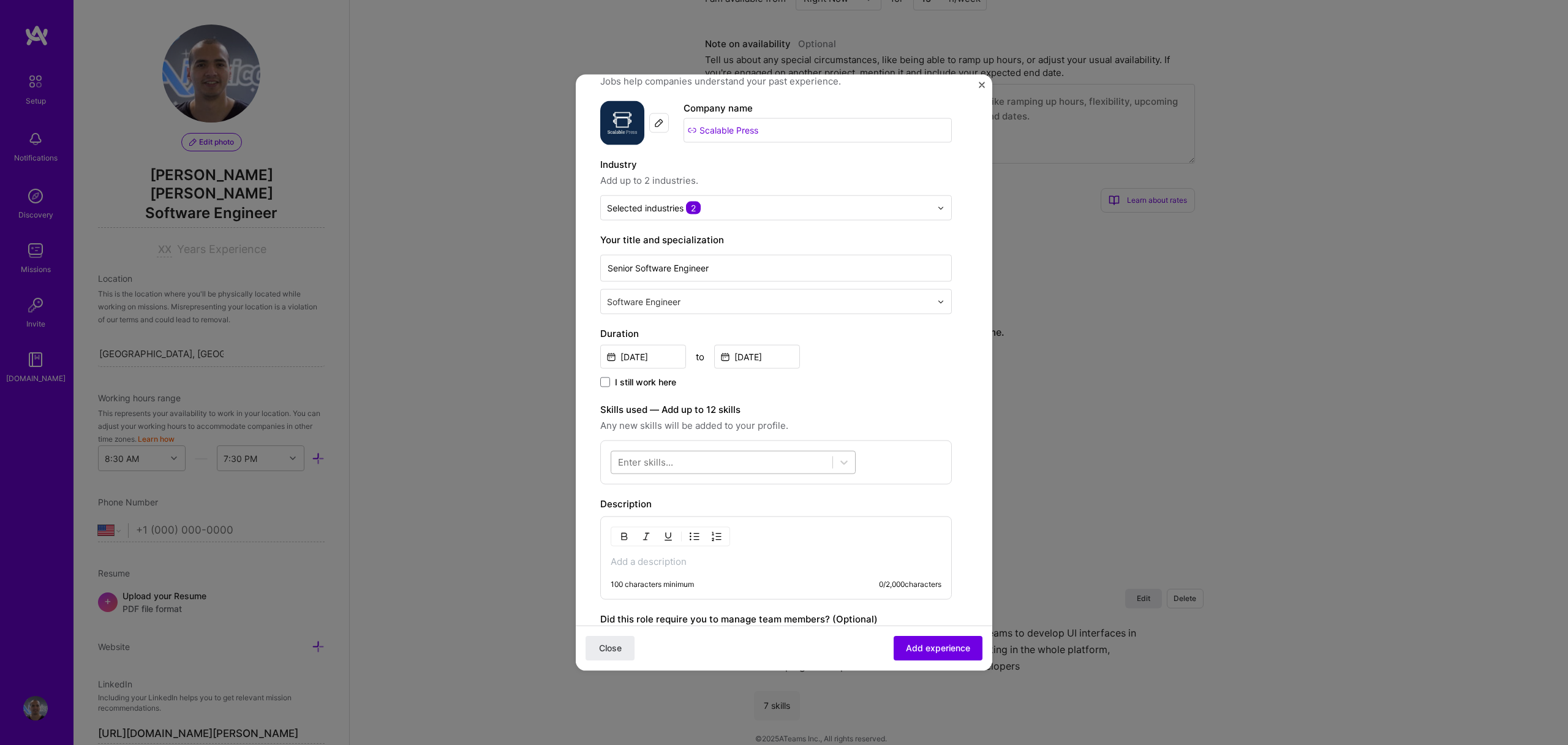
scroll to position [42, 0]
click at [726, 464] on div at bounding box center [722, 461] width 221 height 20
click at [702, 501] on div "Docker" at bounding box center [733, 511] width 245 height 23
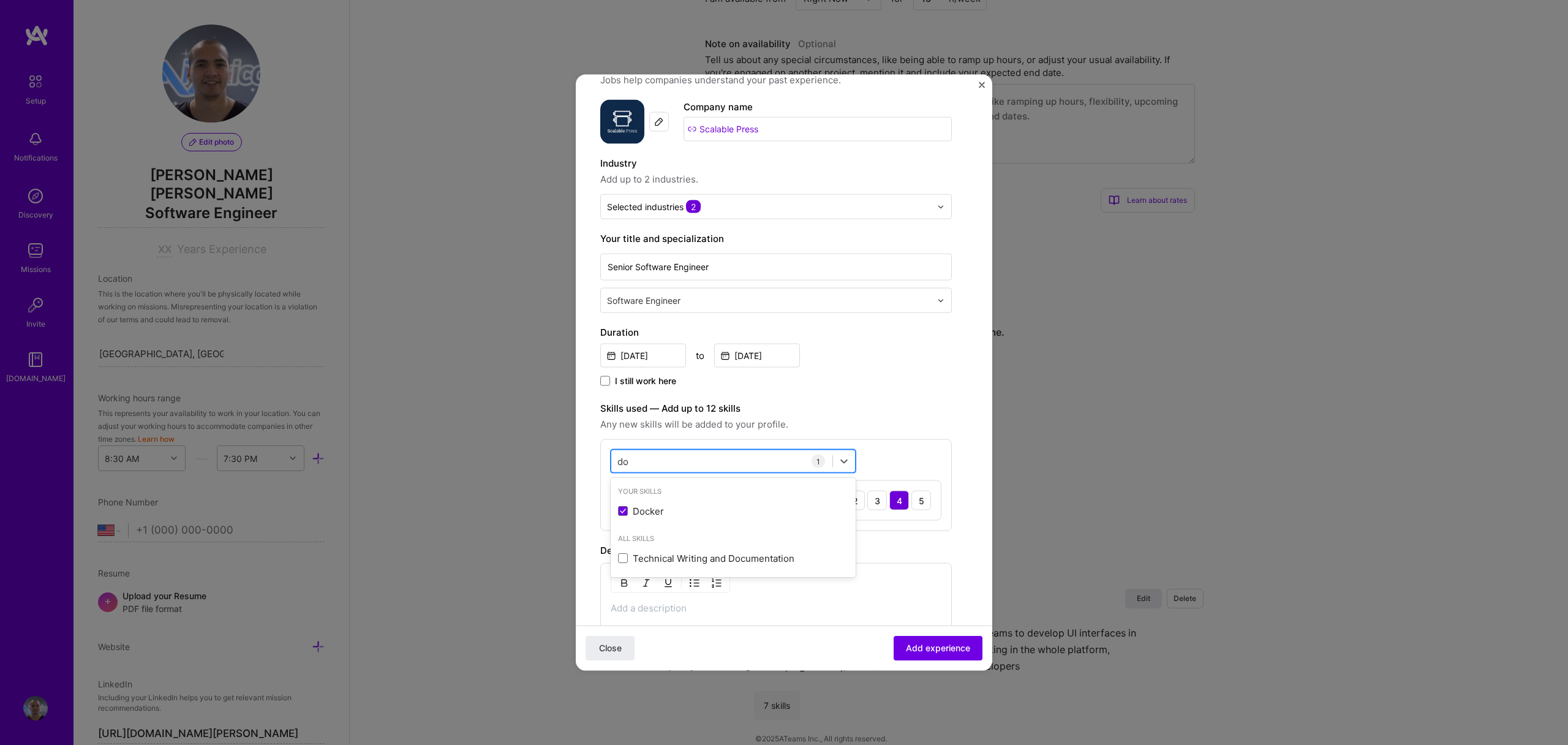
type input "d"
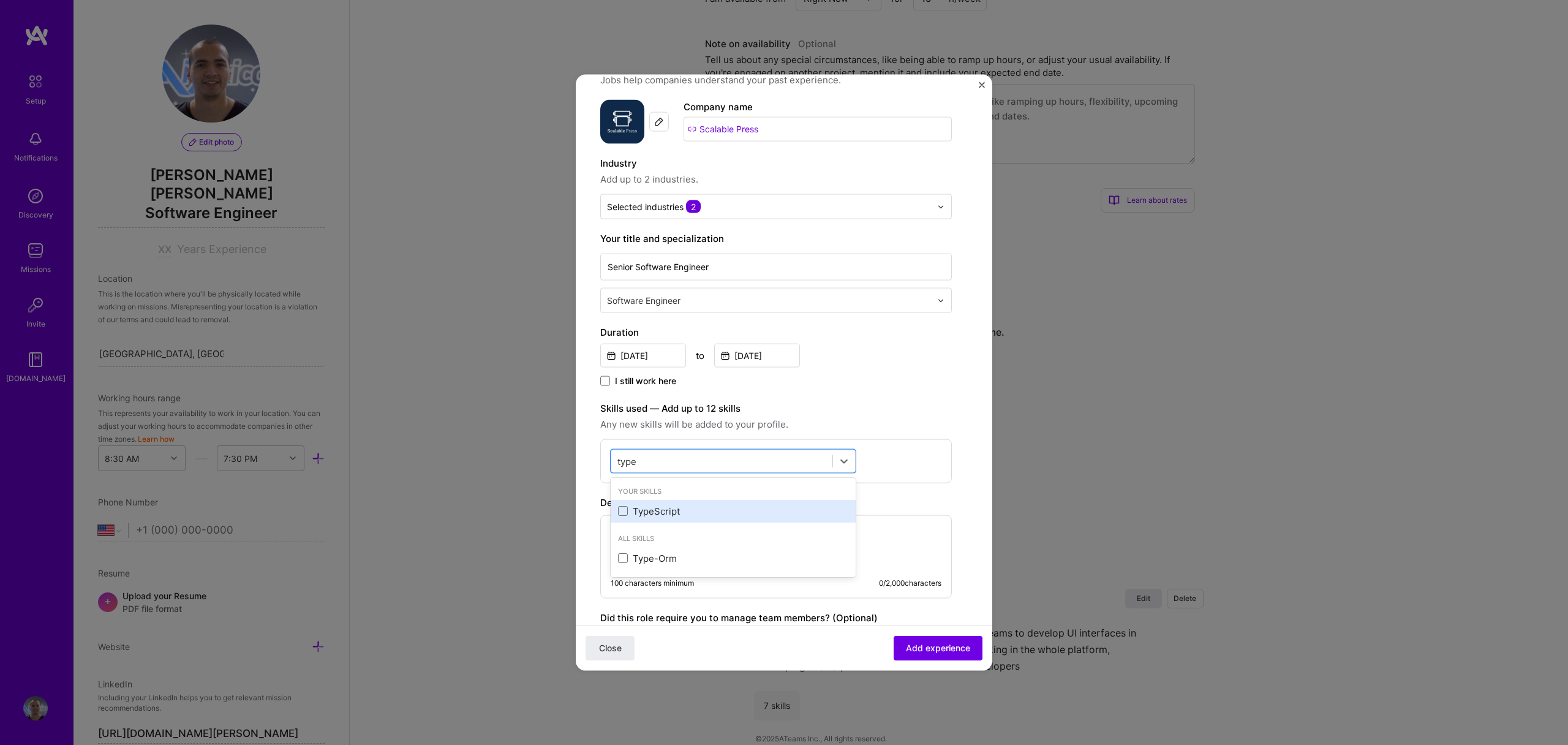
click at [723, 510] on div "TypeScript" at bounding box center [733, 511] width 231 height 13
type input "t"
click at [710, 510] on div "JavaScript" at bounding box center [733, 511] width 231 height 13
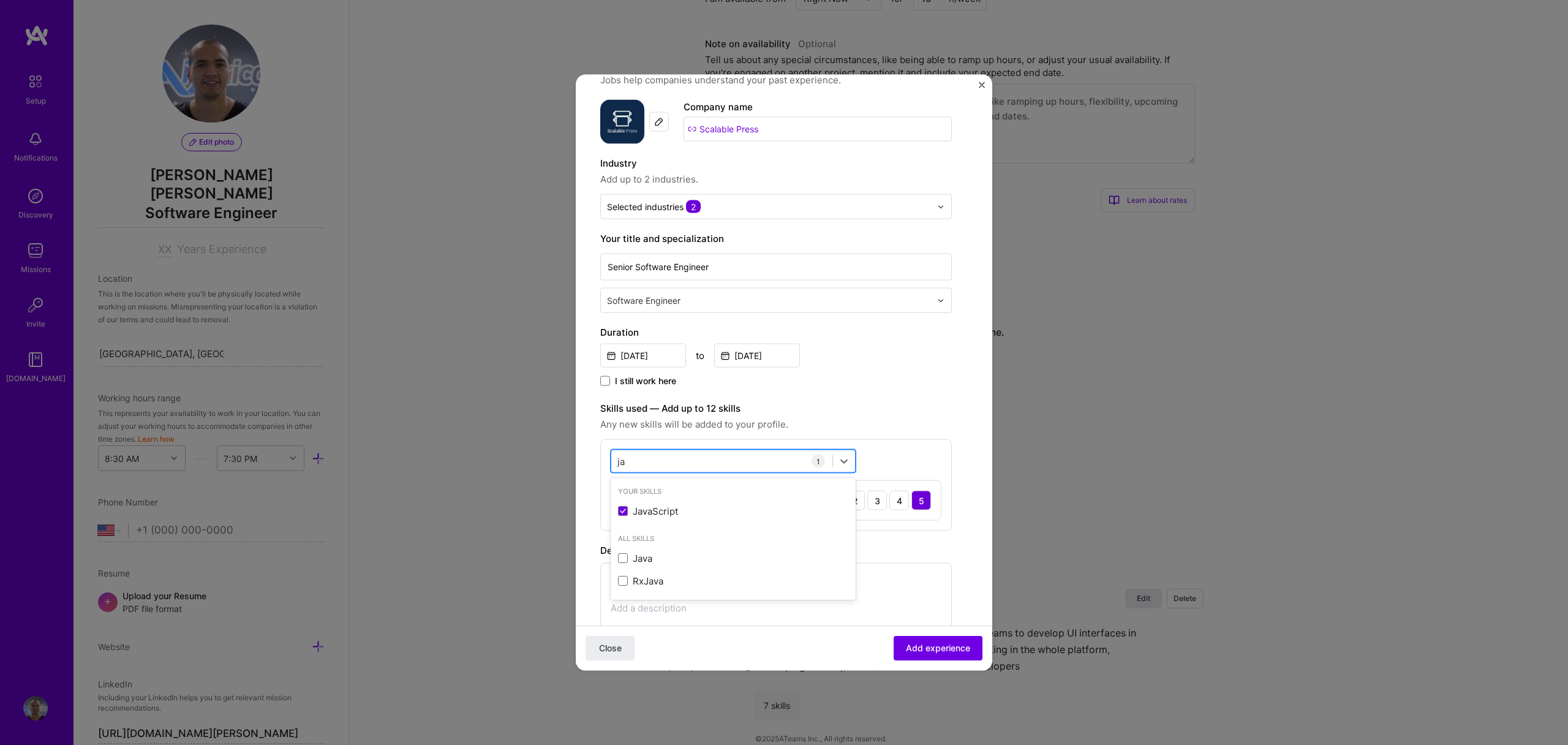
type input "j"
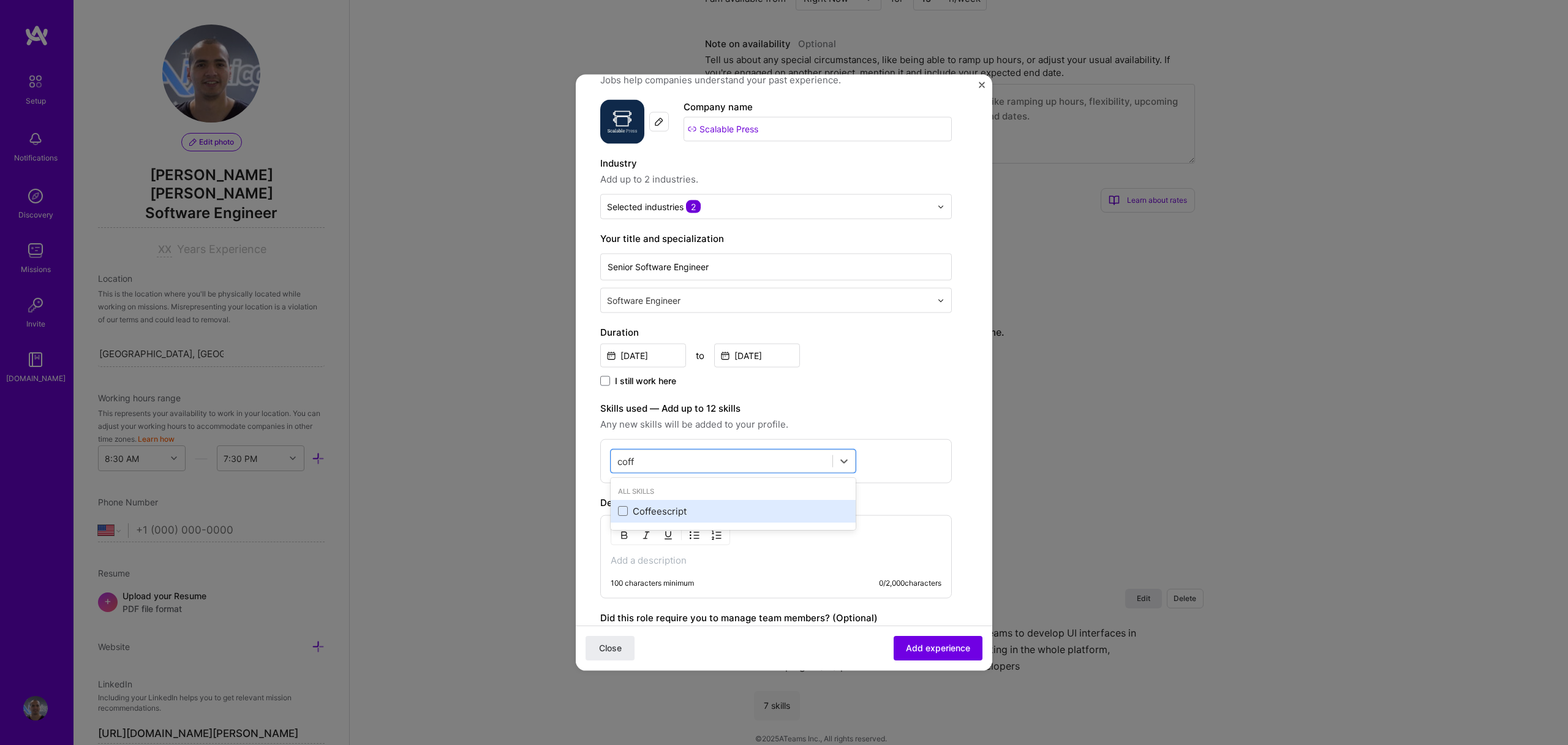
click at [675, 505] on div "Coffeescript" at bounding box center [733, 511] width 231 height 13
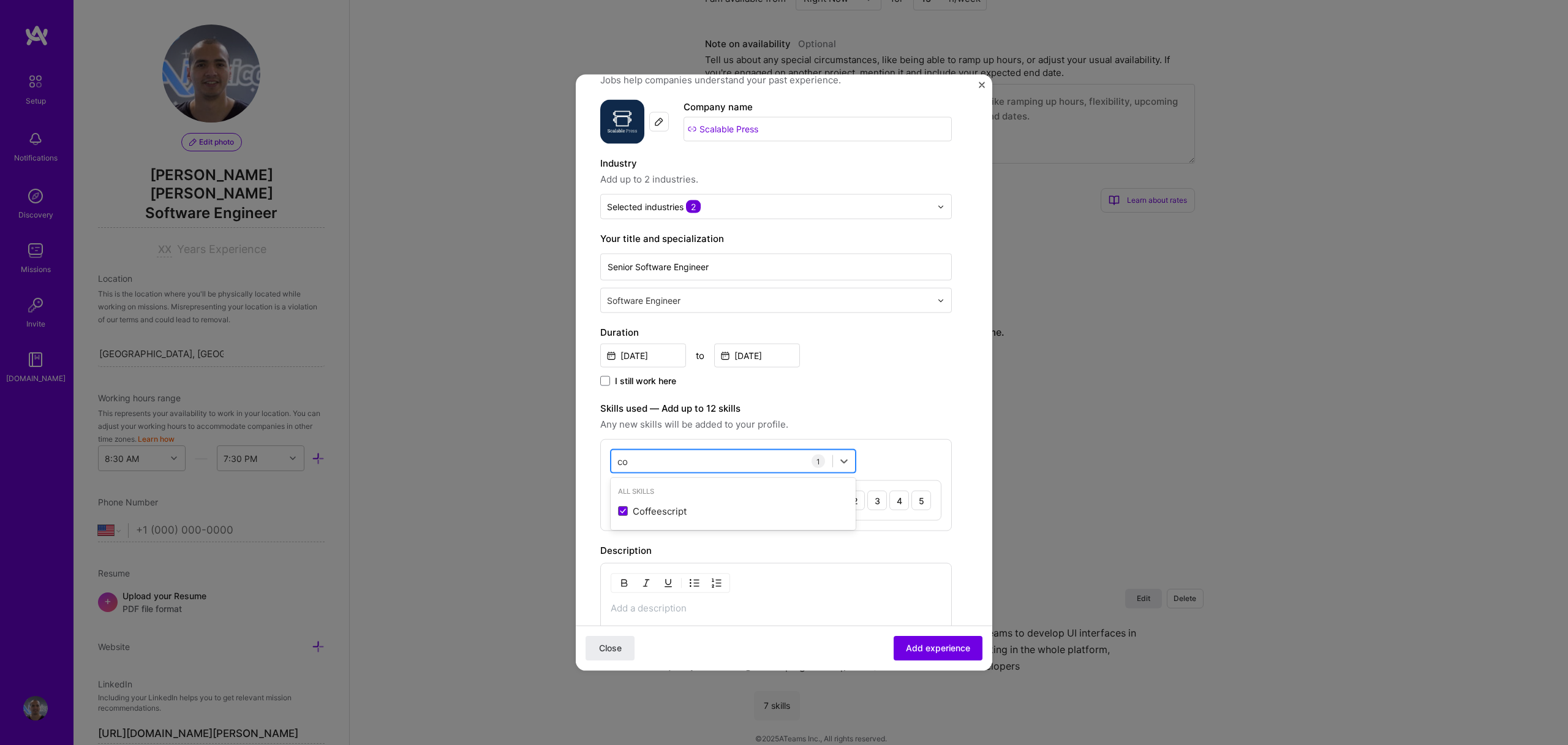
type input "c"
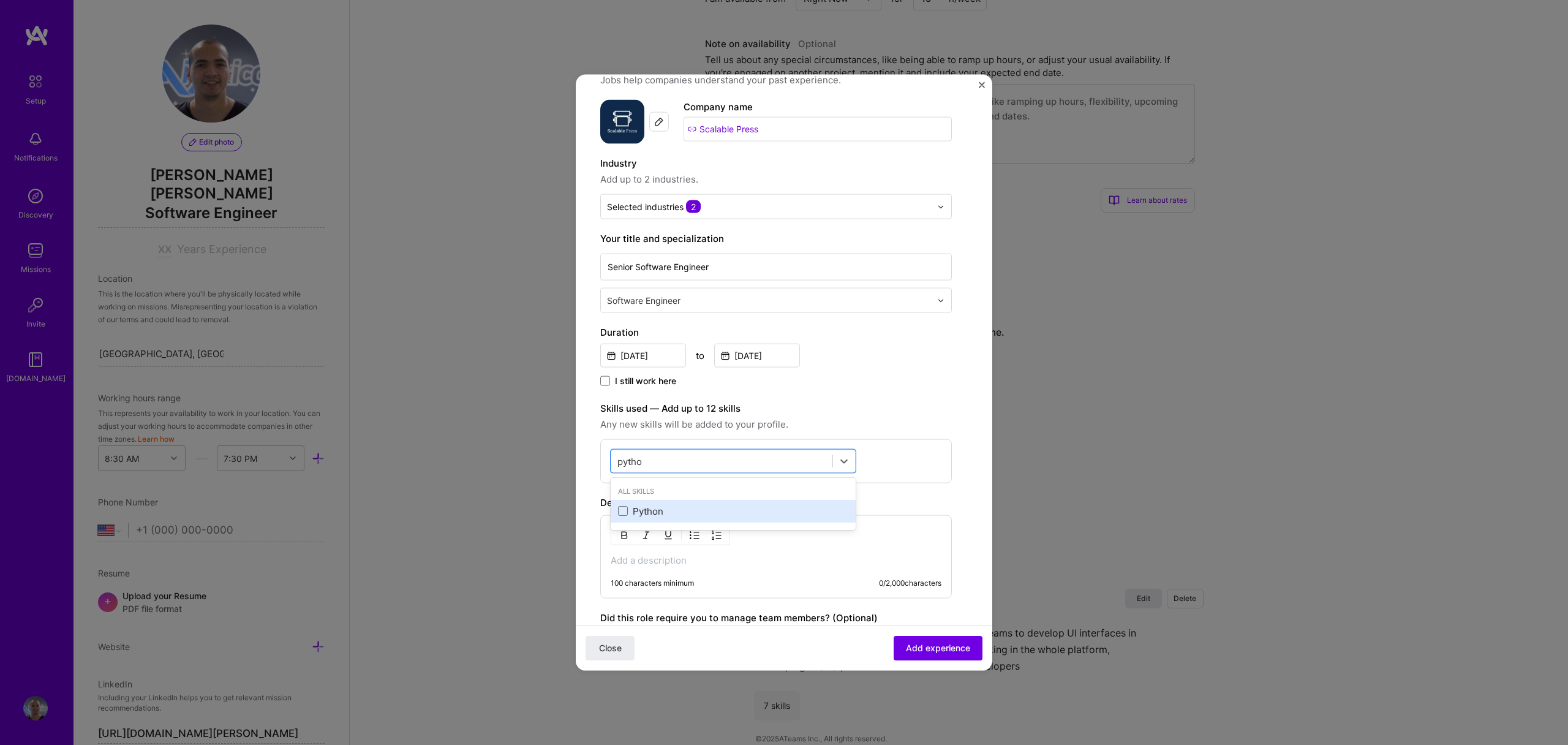
click at [681, 500] on div "Python" at bounding box center [733, 511] width 245 height 23
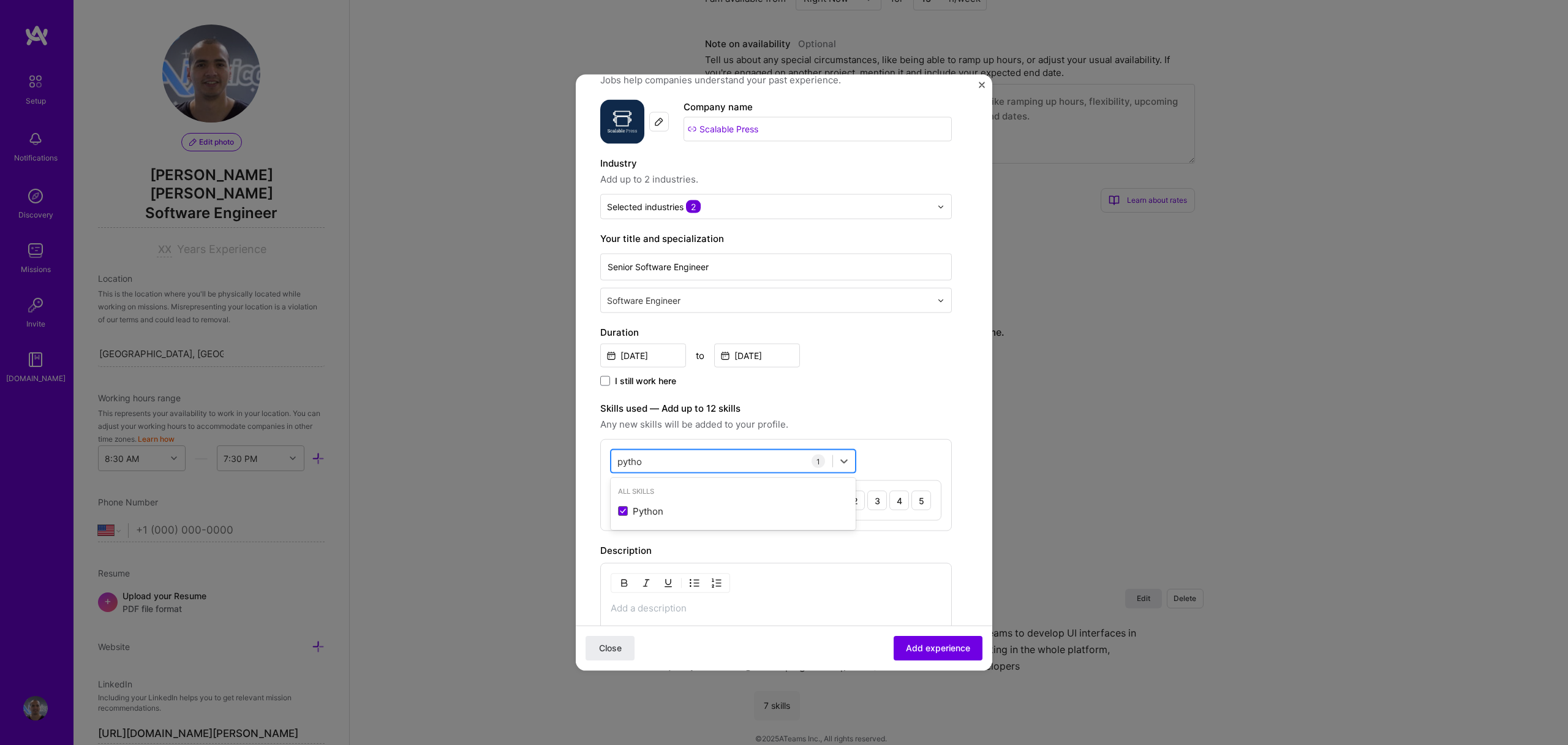
click at [706, 462] on div "pytho pytho" at bounding box center [722, 461] width 221 height 20
click at [890, 424] on span "Any new skills will be added to your profile." at bounding box center [776, 424] width 351 height 15
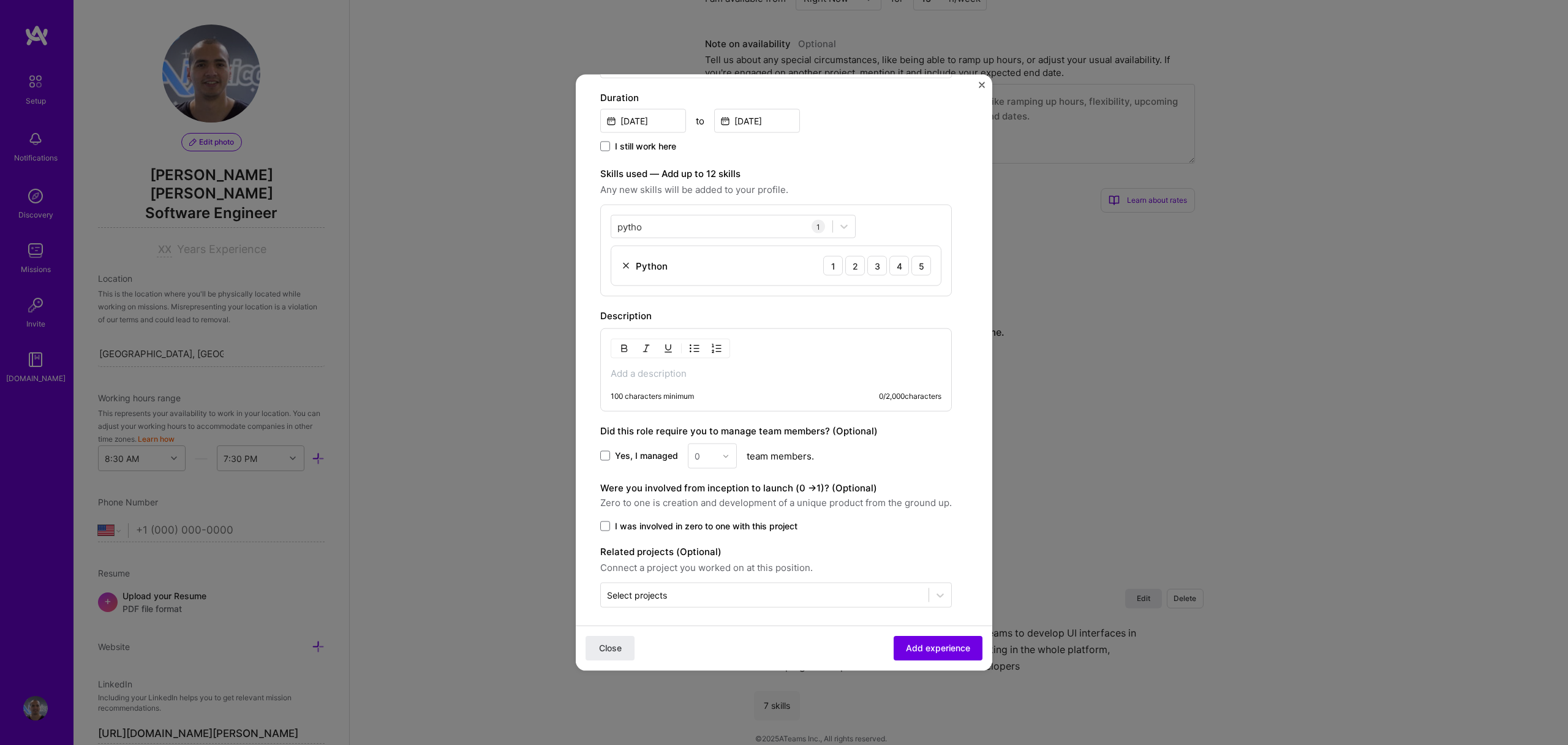
scroll to position [283, 0]
click at [707, 222] on div "pytho pytho" at bounding box center [722, 220] width 221 height 20
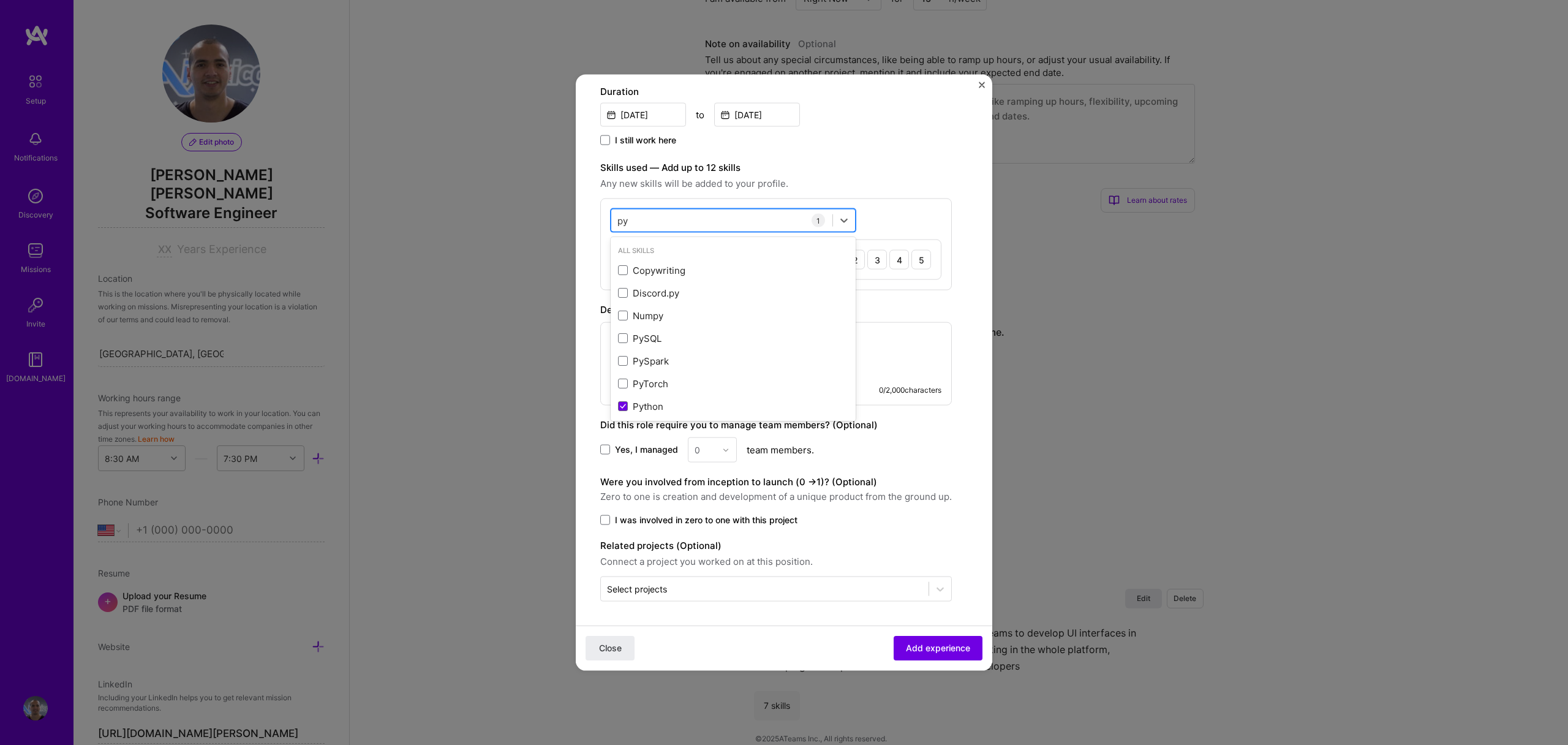
type input "p"
click at [749, 262] on div "React" at bounding box center [733, 270] width 245 height 23
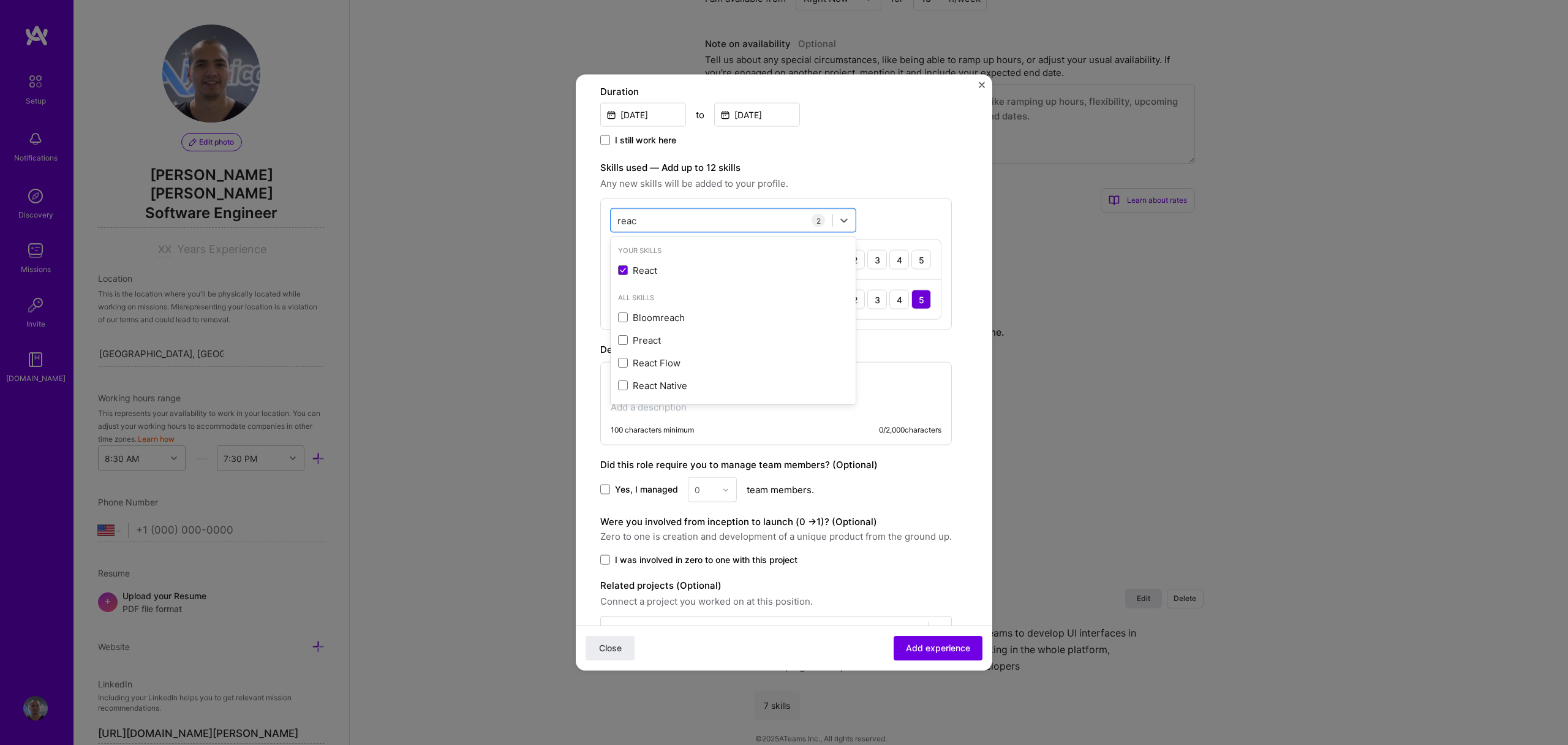
click at [893, 169] on label "Skills used — Add up to 12 skills" at bounding box center [776, 168] width 351 height 15
click at [741, 213] on div "reac reac" at bounding box center [722, 220] width 221 height 20
type input "r"
click at [720, 267] on div "TypeScript" at bounding box center [733, 270] width 231 height 13
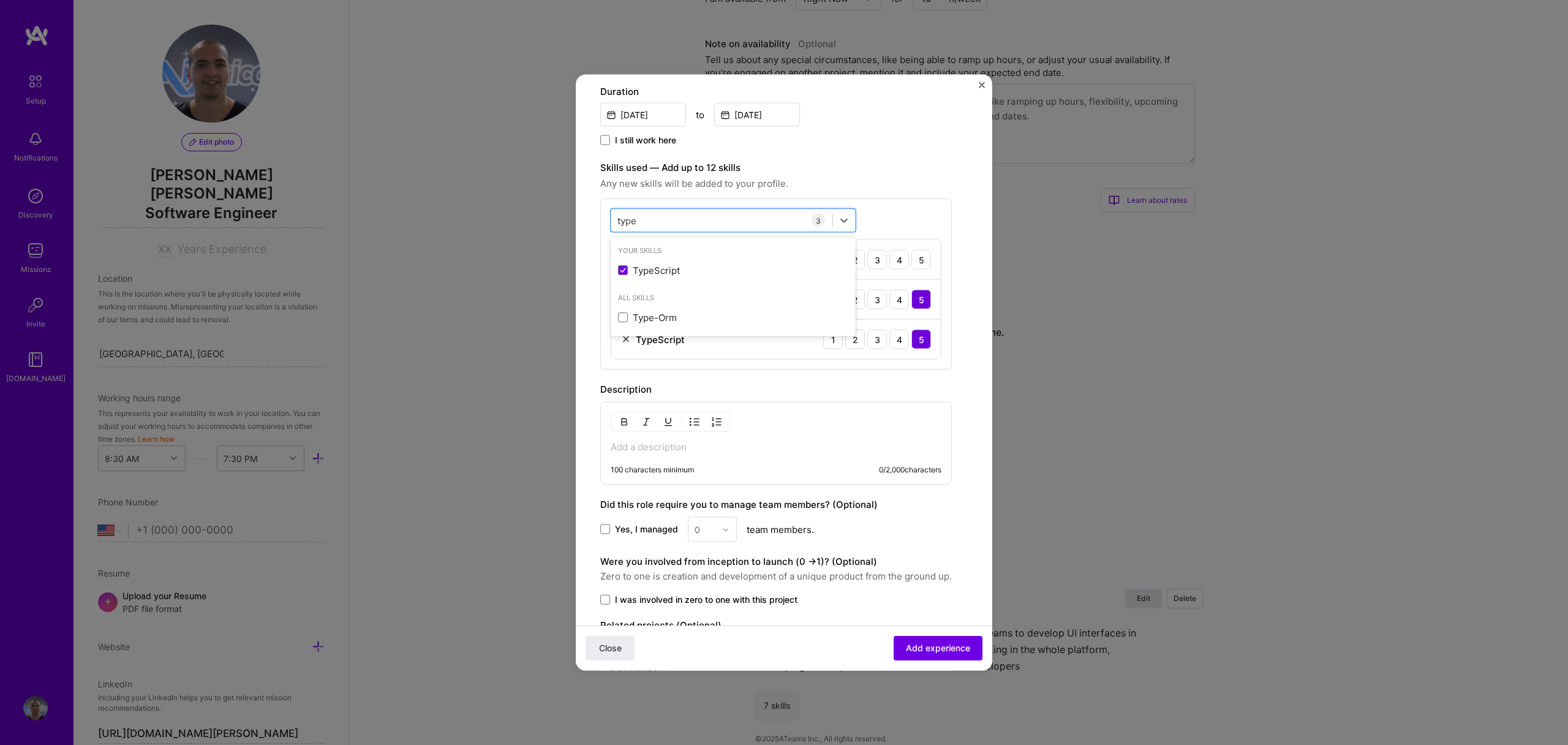
click at [890, 191] on span "Any new skills will be added to your profile." at bounding box center [776, 184] width 351 height 15
click at [750, 217] on div "type type" at bounding box center [722, 220] width 221 height 20
type input "t"
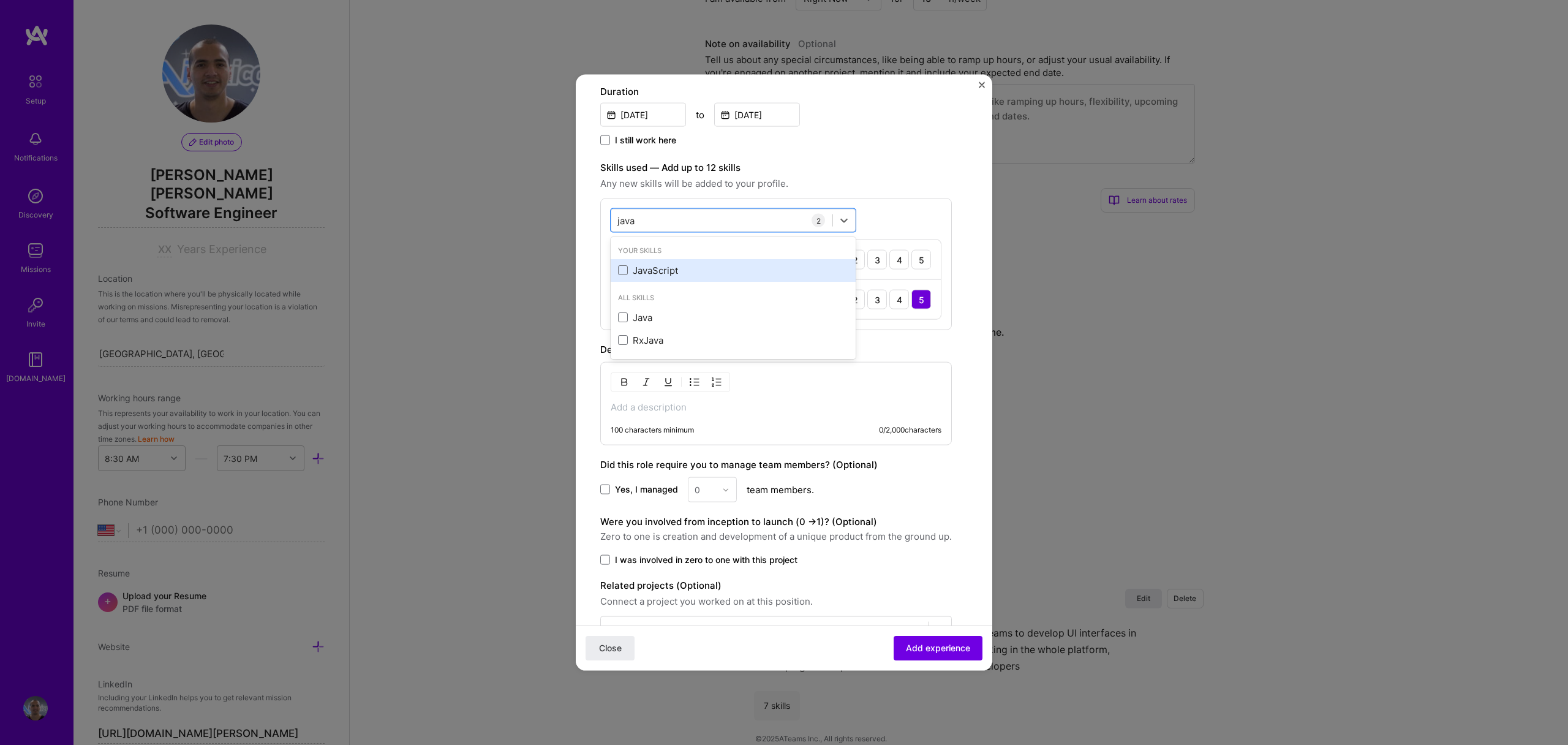
click at [664, 277] on div "JavaScript" at bounding box center [733, 270] width 245 height 23
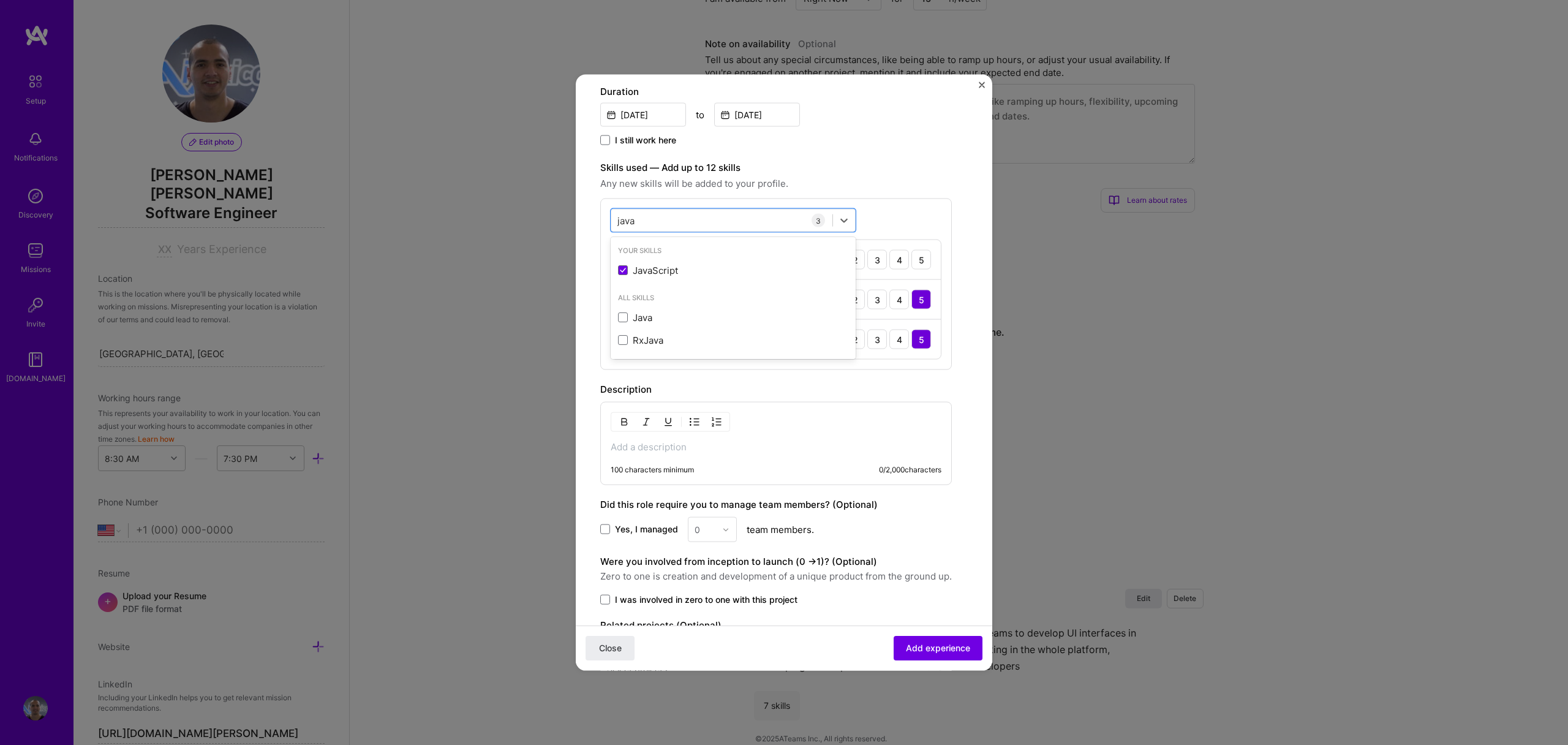
click at [870, 181] on span "Any new skills will be added to your profile." at bounding box center [776, 184] width 351 height 15
click at [879, 262] on div "3" at bounding box center [877, 260] width 20 height 20
click at [715, 223] on div "java java" at bounding box center [722, 220] width 221 height 20
type input "j"
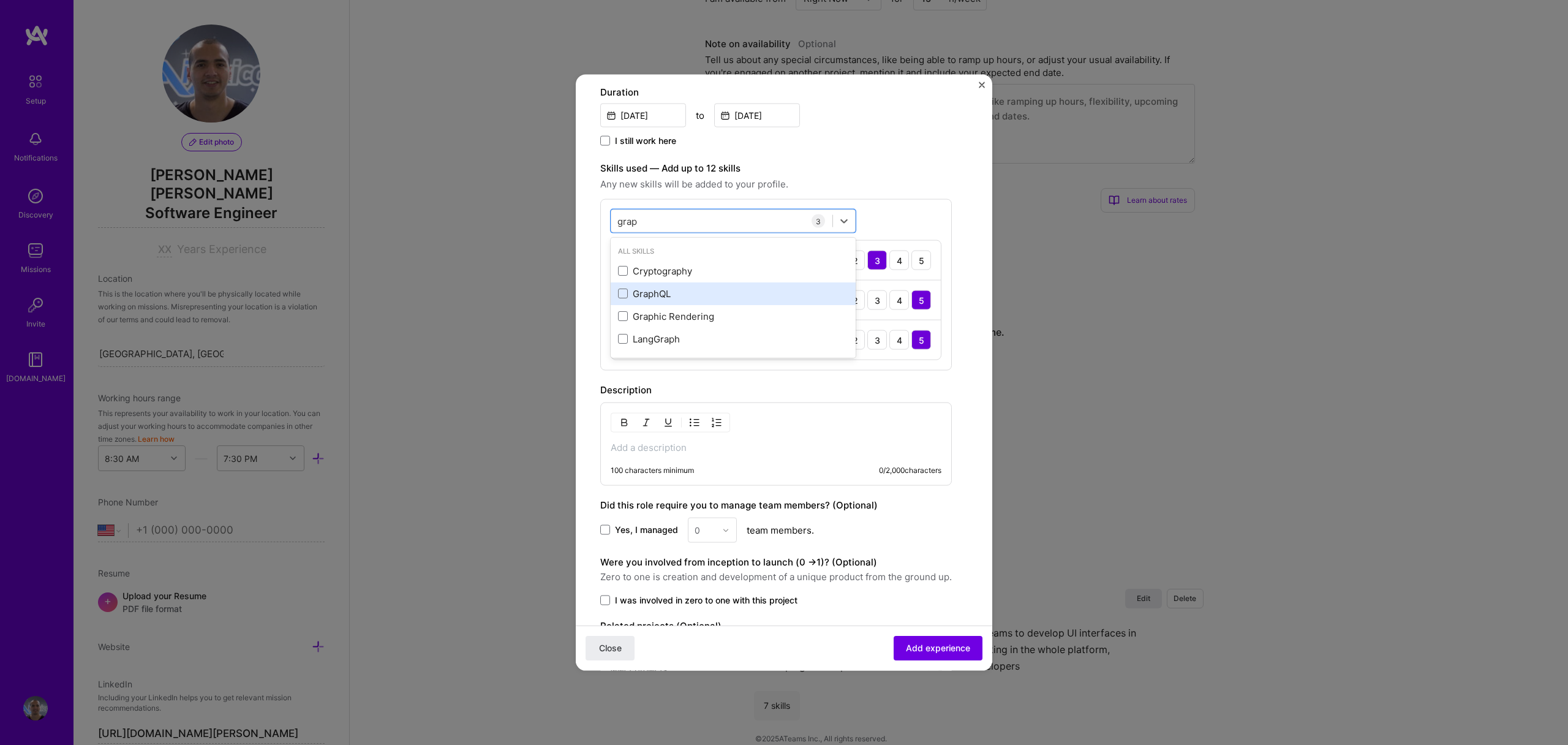
click at [689, 298] on div "GraphQL" at bounding box center [733, 293] width 231 height 13
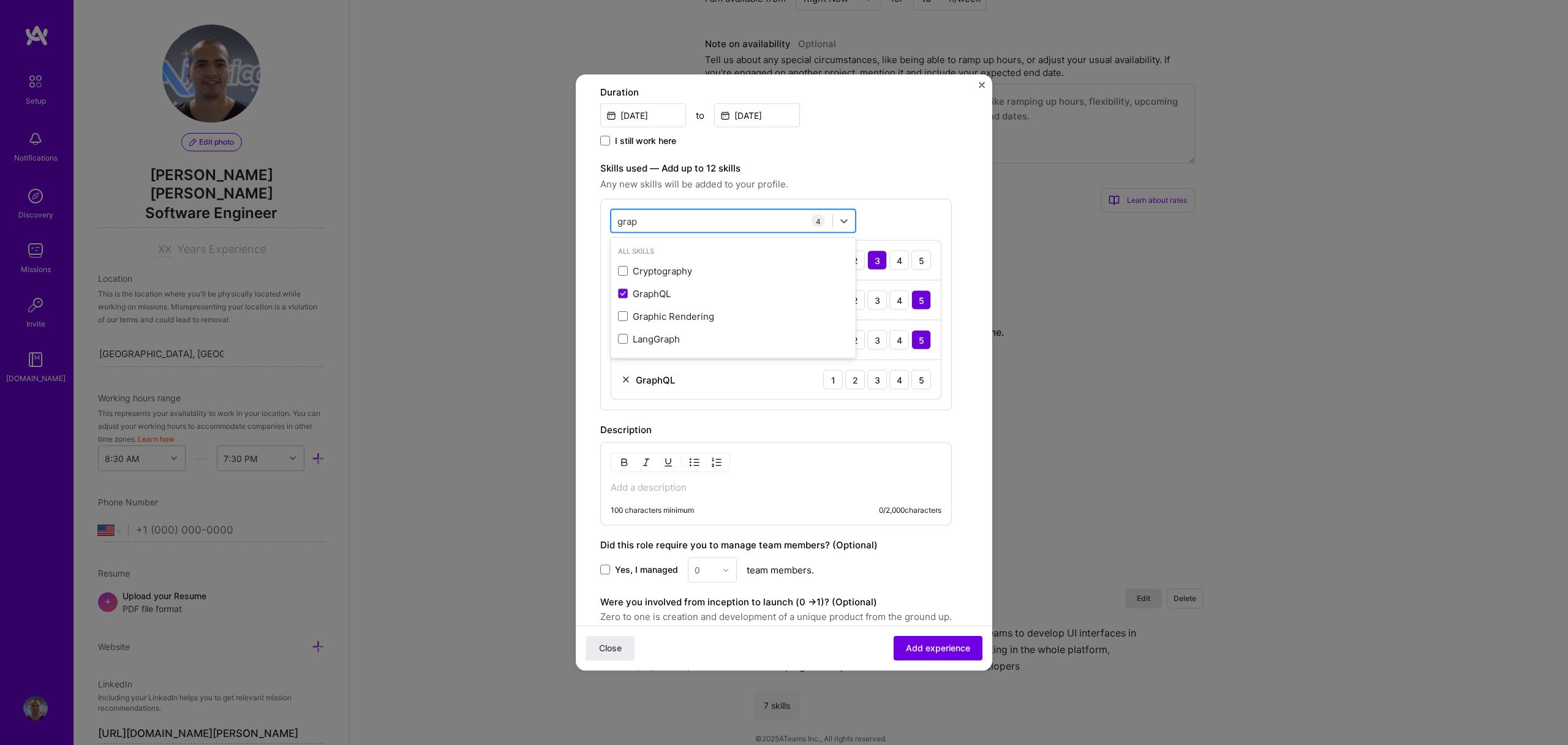
click at [760, 227] on div "grap grap" at bounding box center [722, 220] width 221 height 20
click at [881, 382] on div "3" at bounding box center [877, 380] width 20 height 20
click at [706, 217] on div "grap grap" at bounding box center [722, 220] width 221 height 20
type input "g"
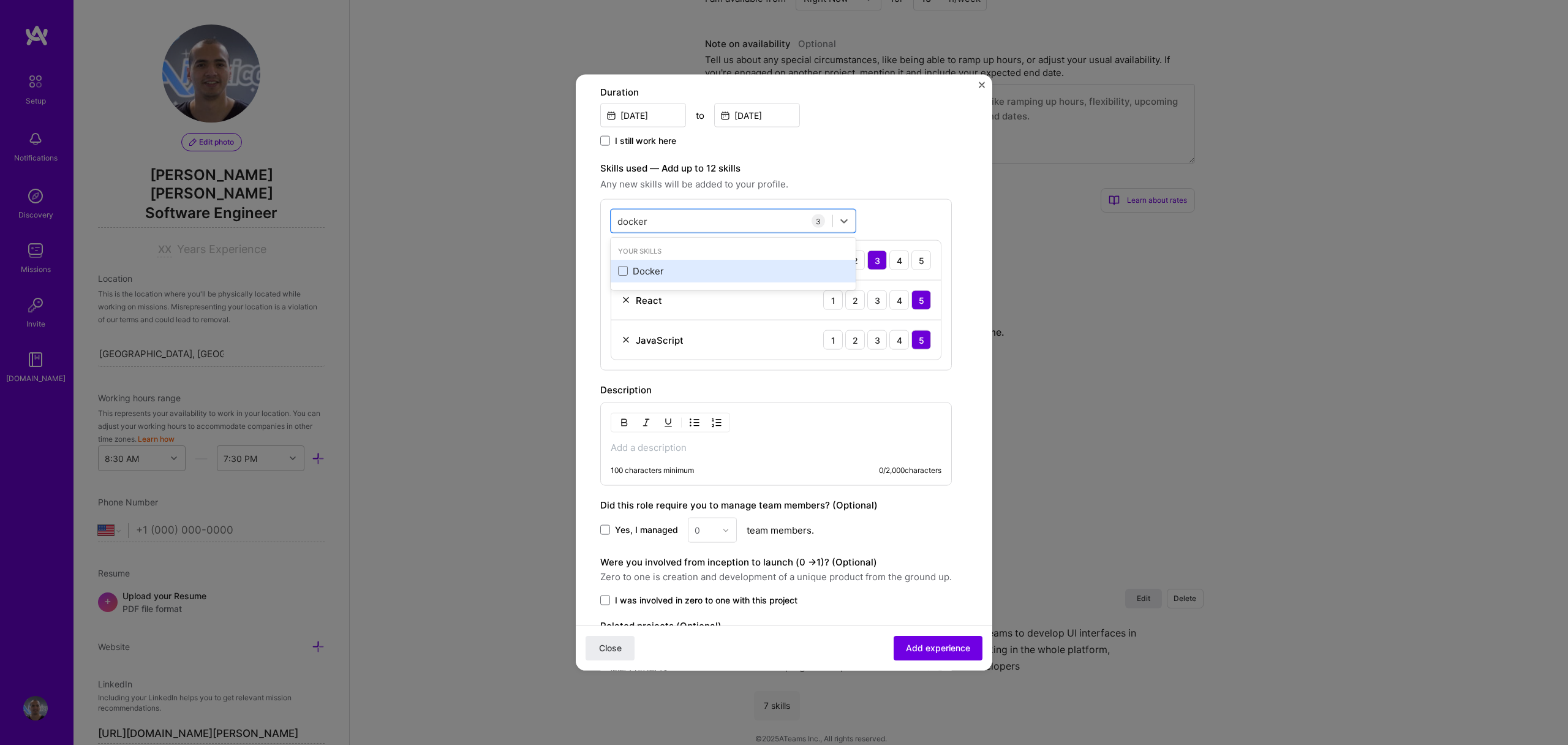
click at [683, 269] on div "Docker" at bounding box center [733, 270] width 231 height 13
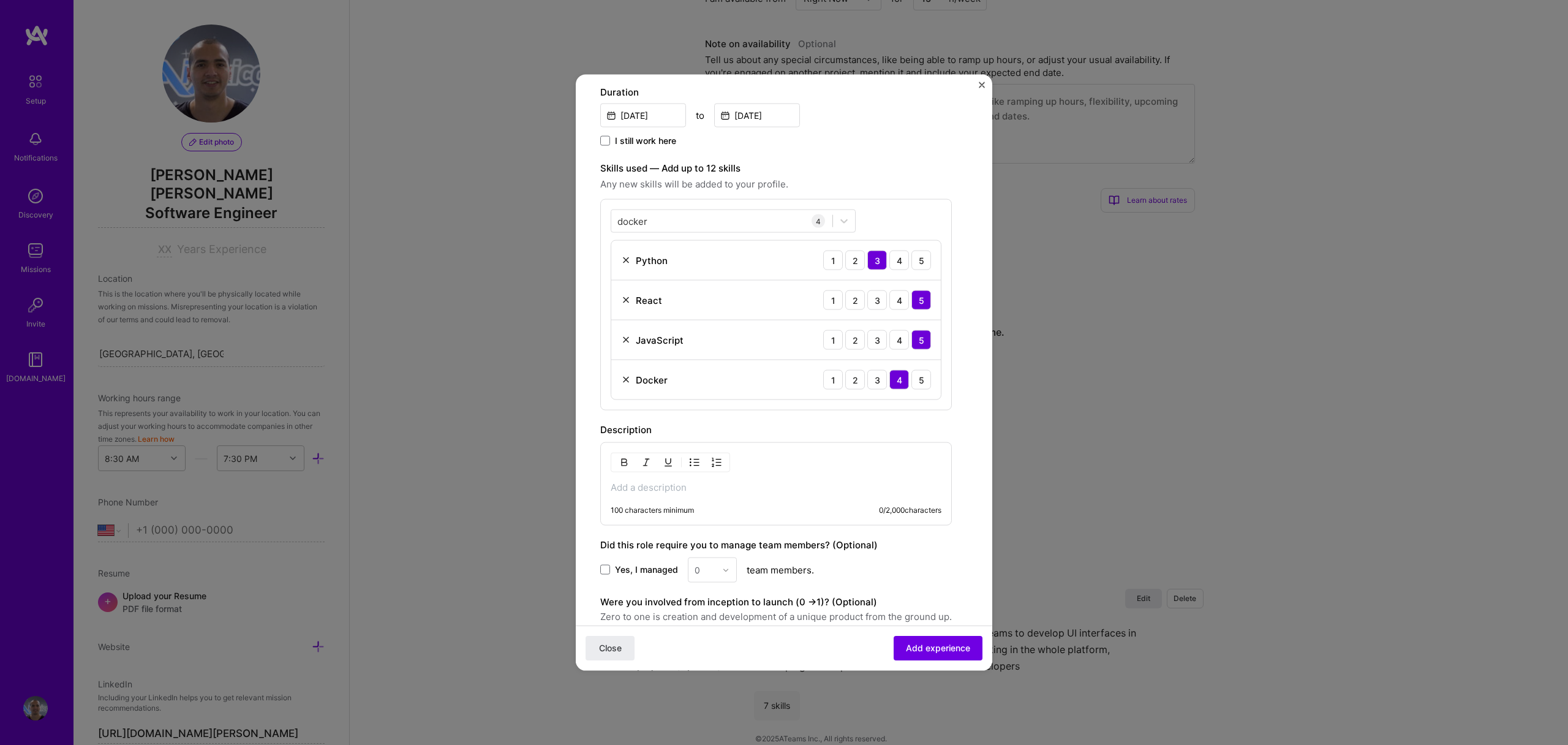
click at [820, 186] on span "Any new skills will be added to your profile." at bounding box center [776, 184] width 351 height 15
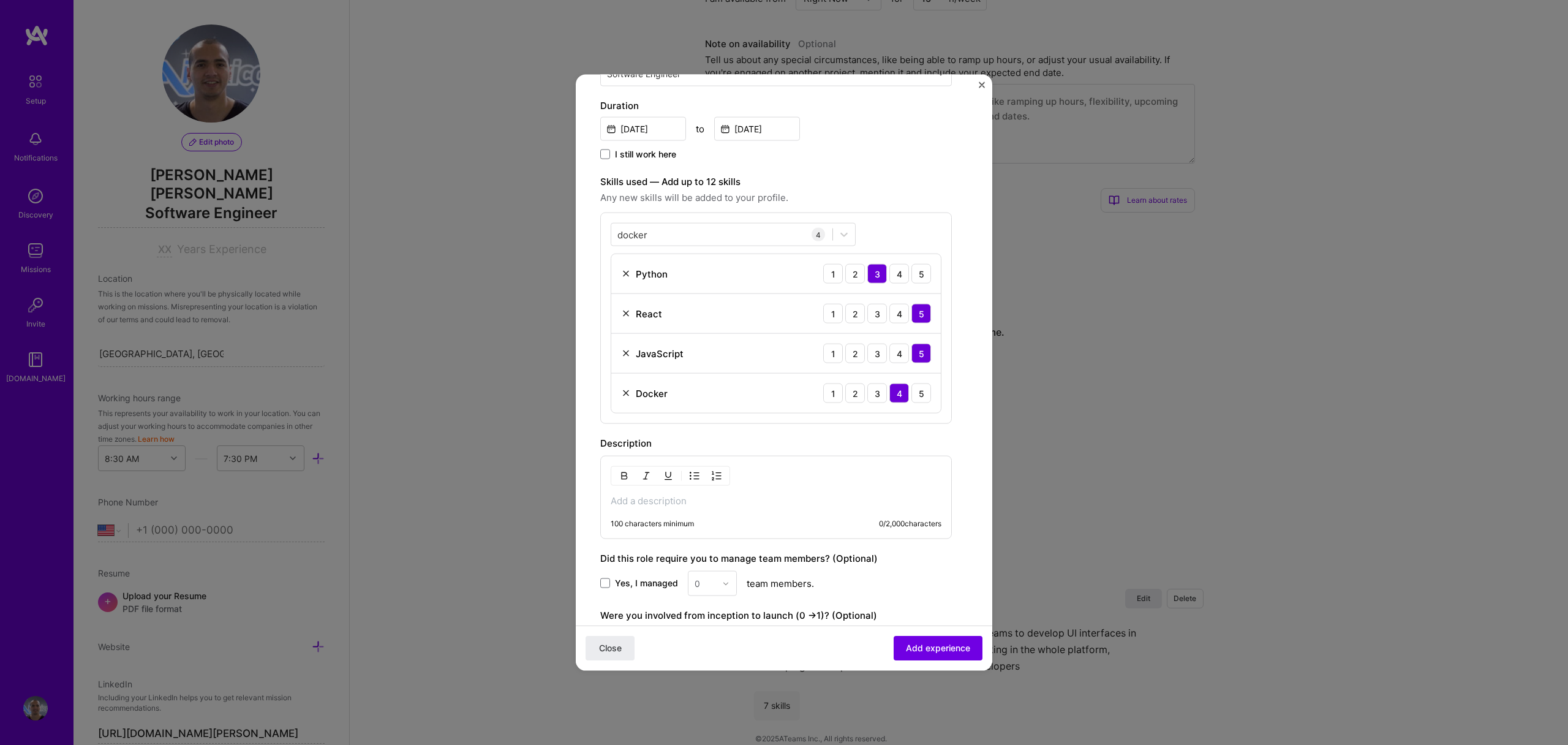
scroll to position [267, 0]
click at [732, 239] on div "docker docker" at bounding box center [722, 236] width 221 height 20
type input "d"
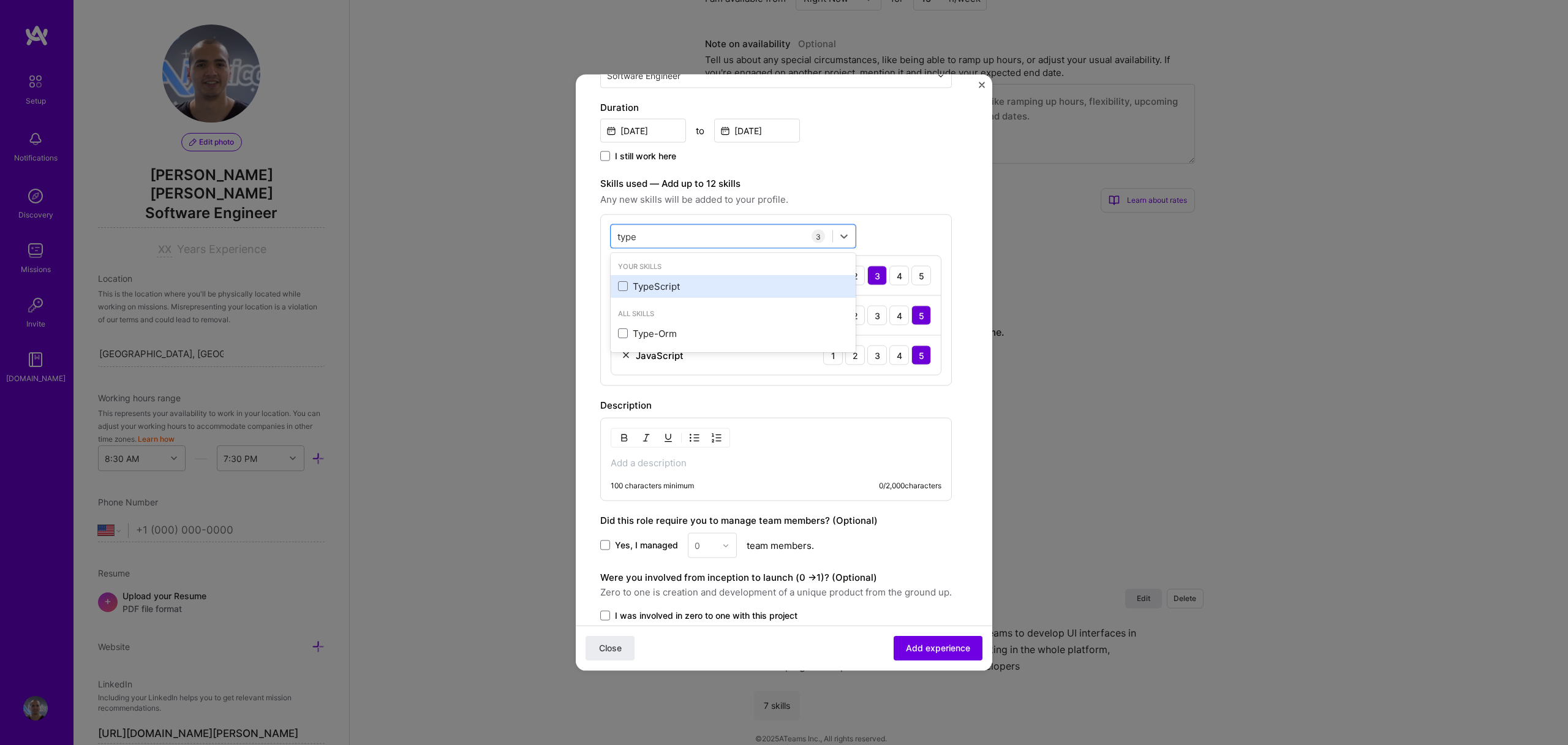
click at [689, 284] on div "TypeScript" at bounding box center [733, 285] width 231 height 13
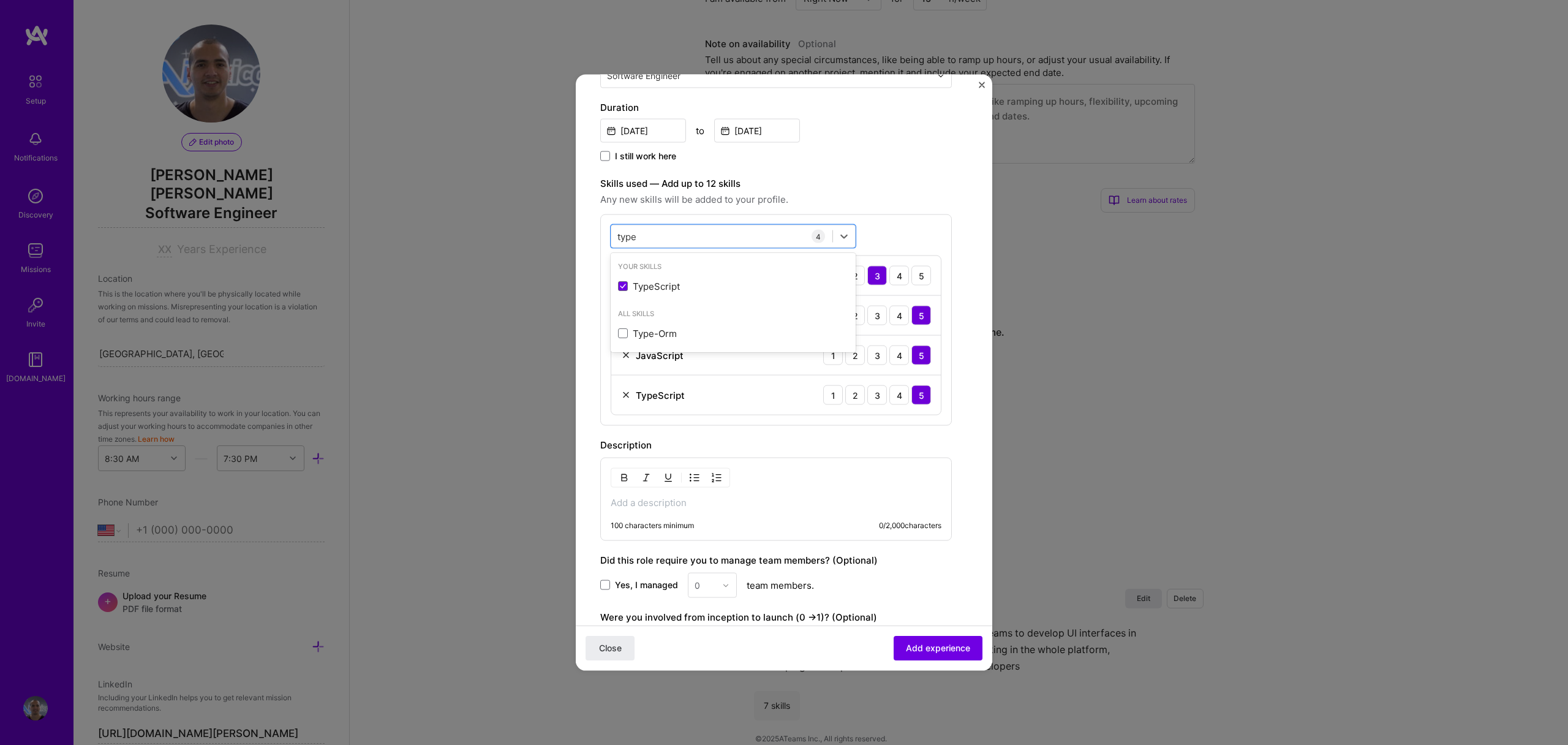
click at [861, 195] on span "Any new skills will be added to your profile." at bounding box center [776, 200] width 351 height 15
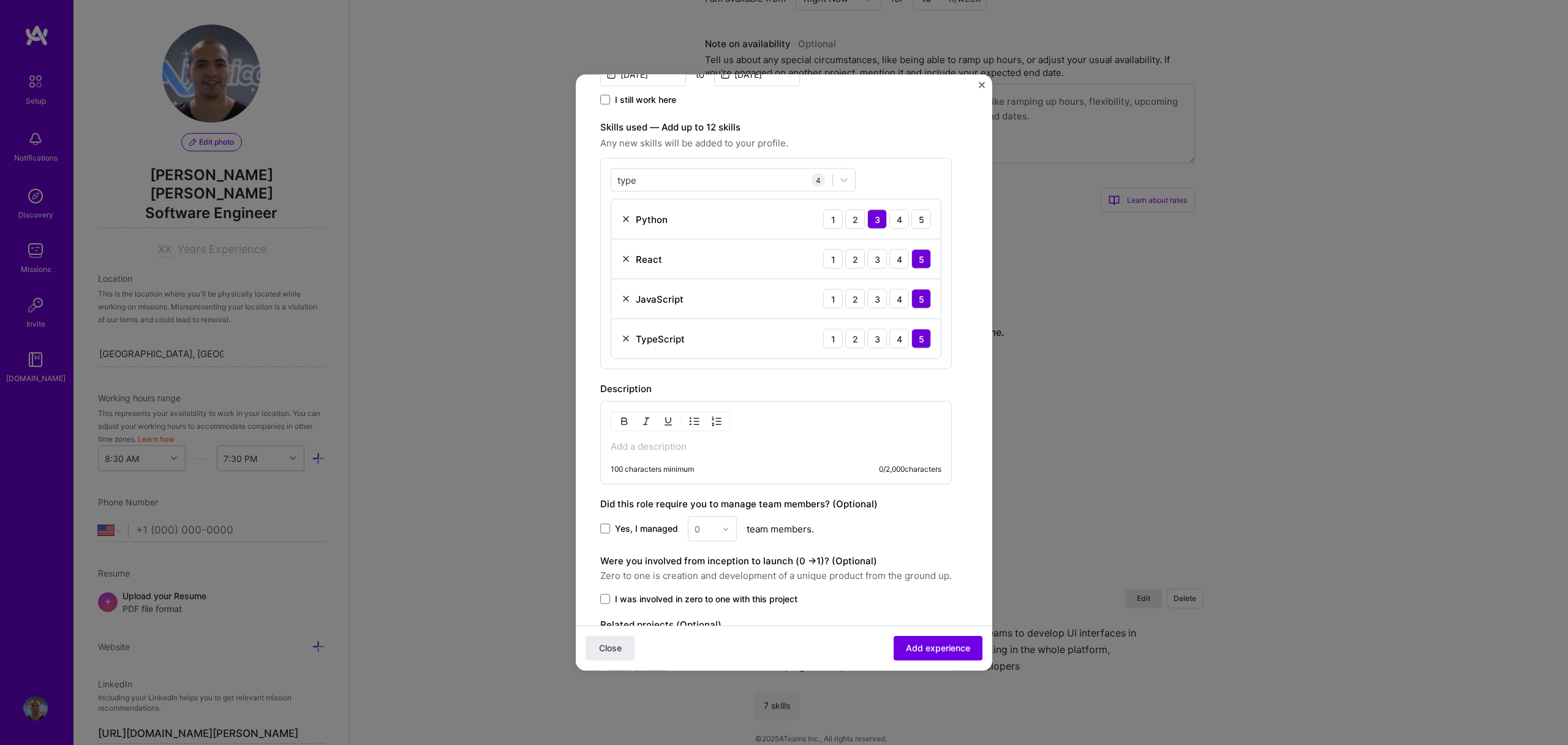
scroll to position [323, 0]
click at [622, 220] on img at bounding box center [625, 220] width 10 height 10
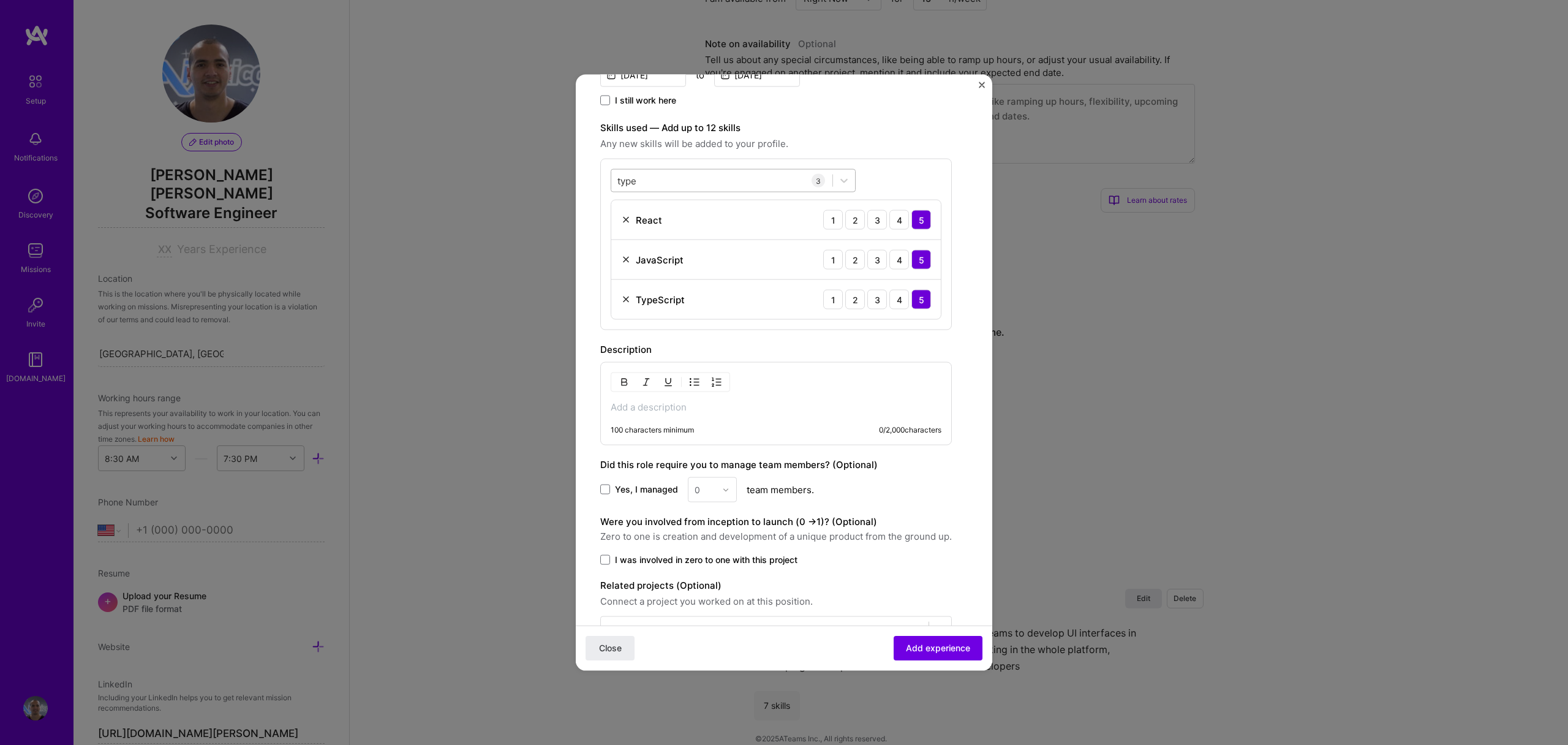
click at [682, 180] on div "type type" at bounding box center [722, 180] width 221 height 20
type input "t"
click at [620, 233] on span at bounding box center [622, 230] width 10 height 10
click at [0, 0] on input "checkbox" at bounding box center [0, 0] width 0 height 0
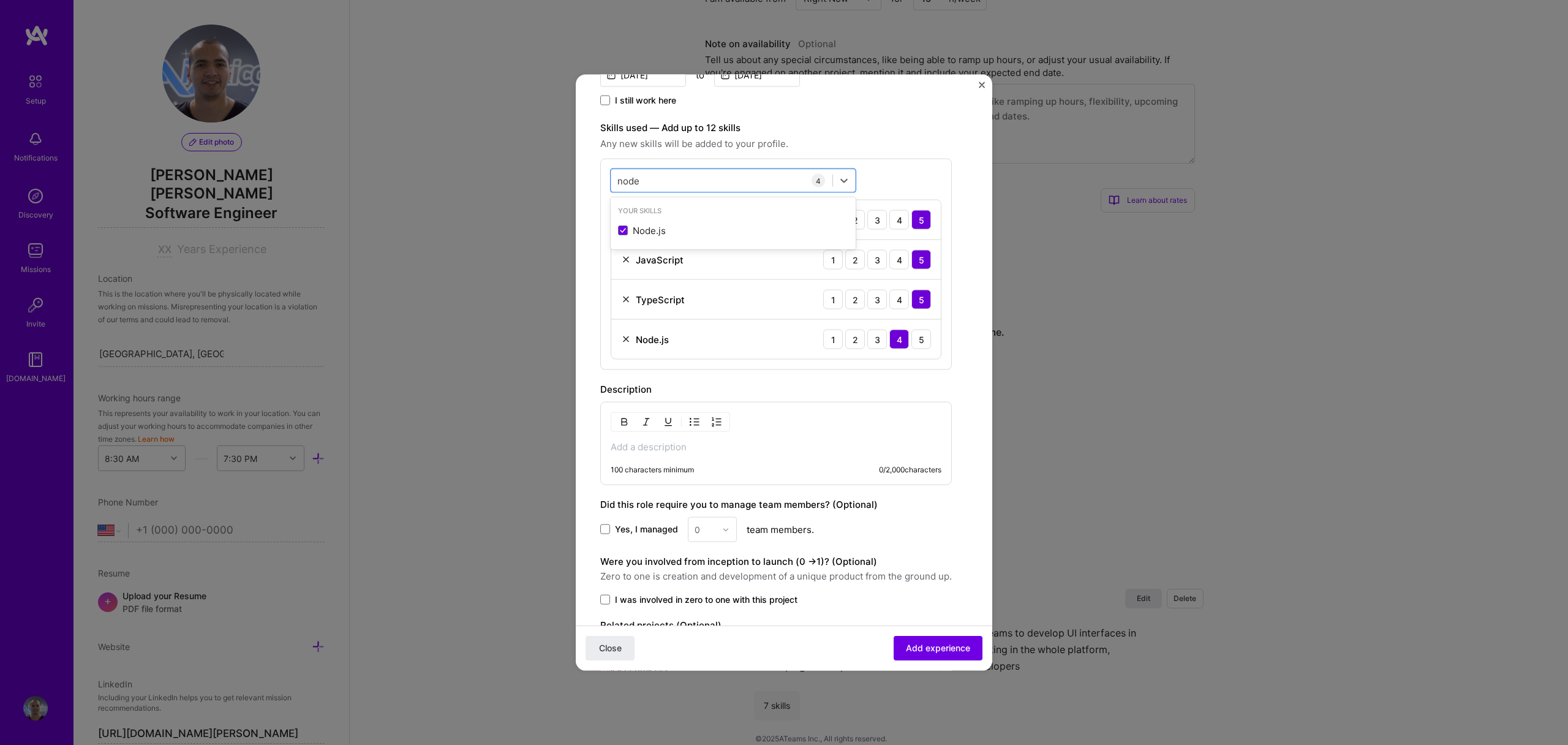
click at [822, 384] on div "Description" at bounding box center [776, 390] width 351 height 15
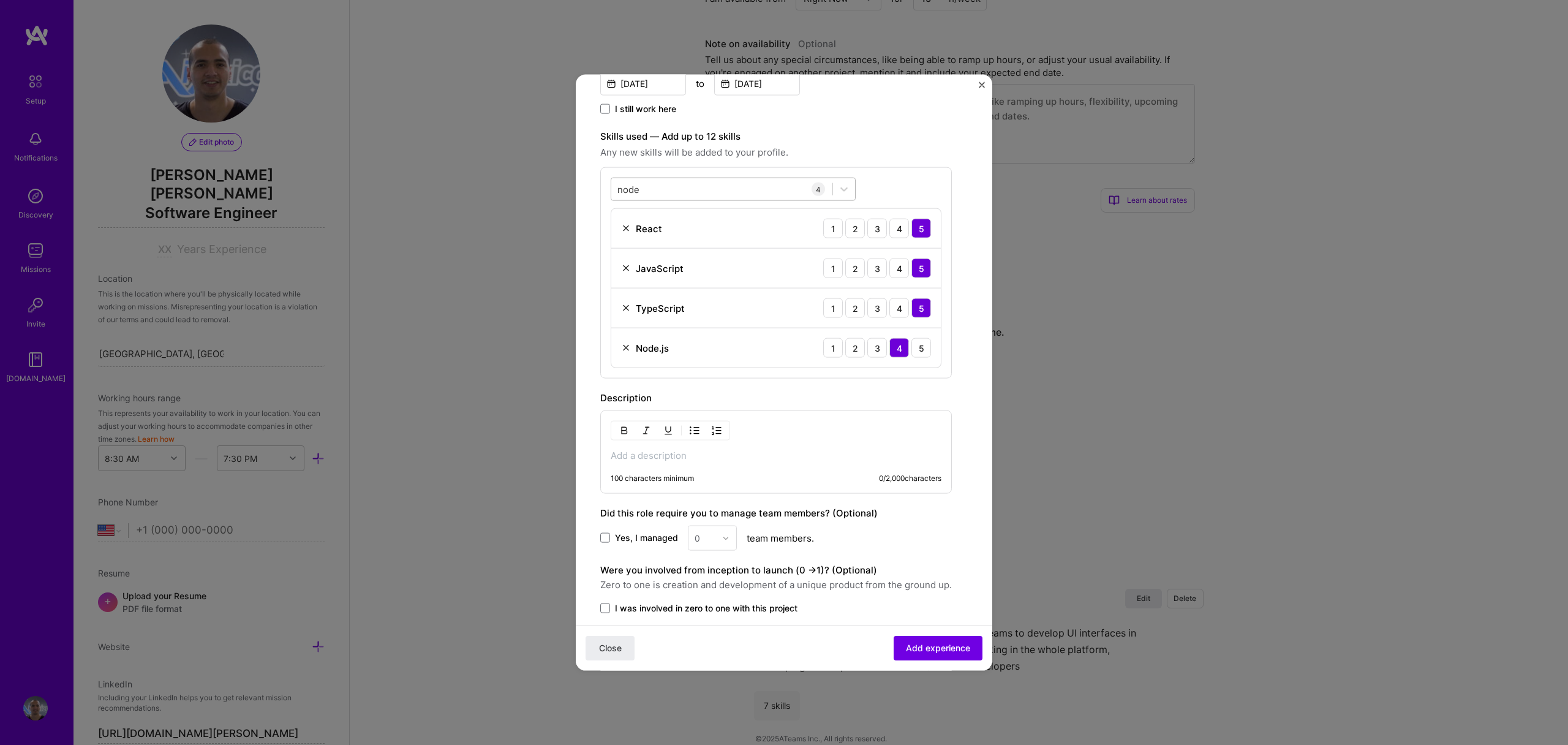
scroll to position [312, 0]
click at [690, 191] on div "node node" at bounding box center [722, 190] width 221 height 20
type input "n"
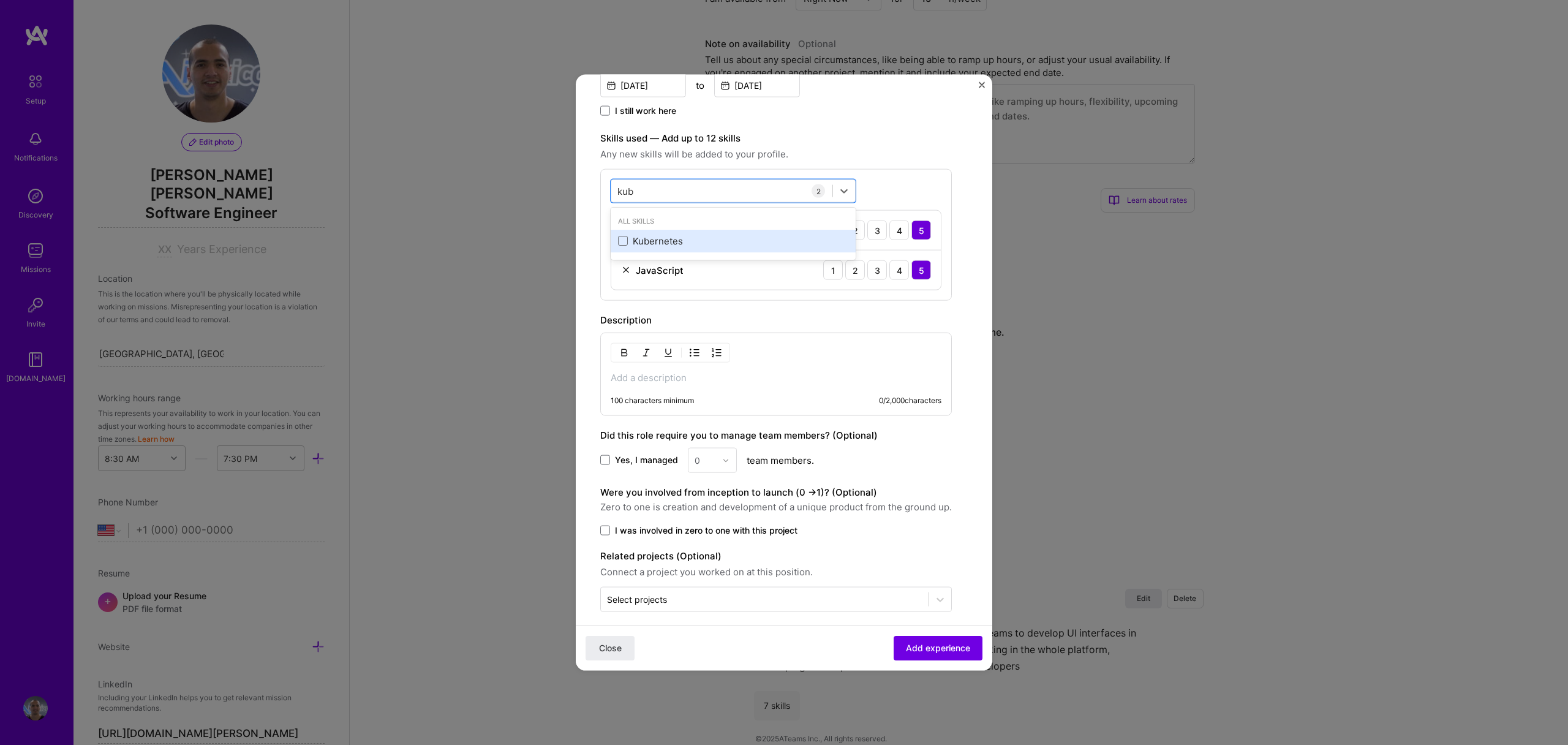
click at [664, 235] on div "Kubernetes" at bounding box center [733, 240] width 231 height 13
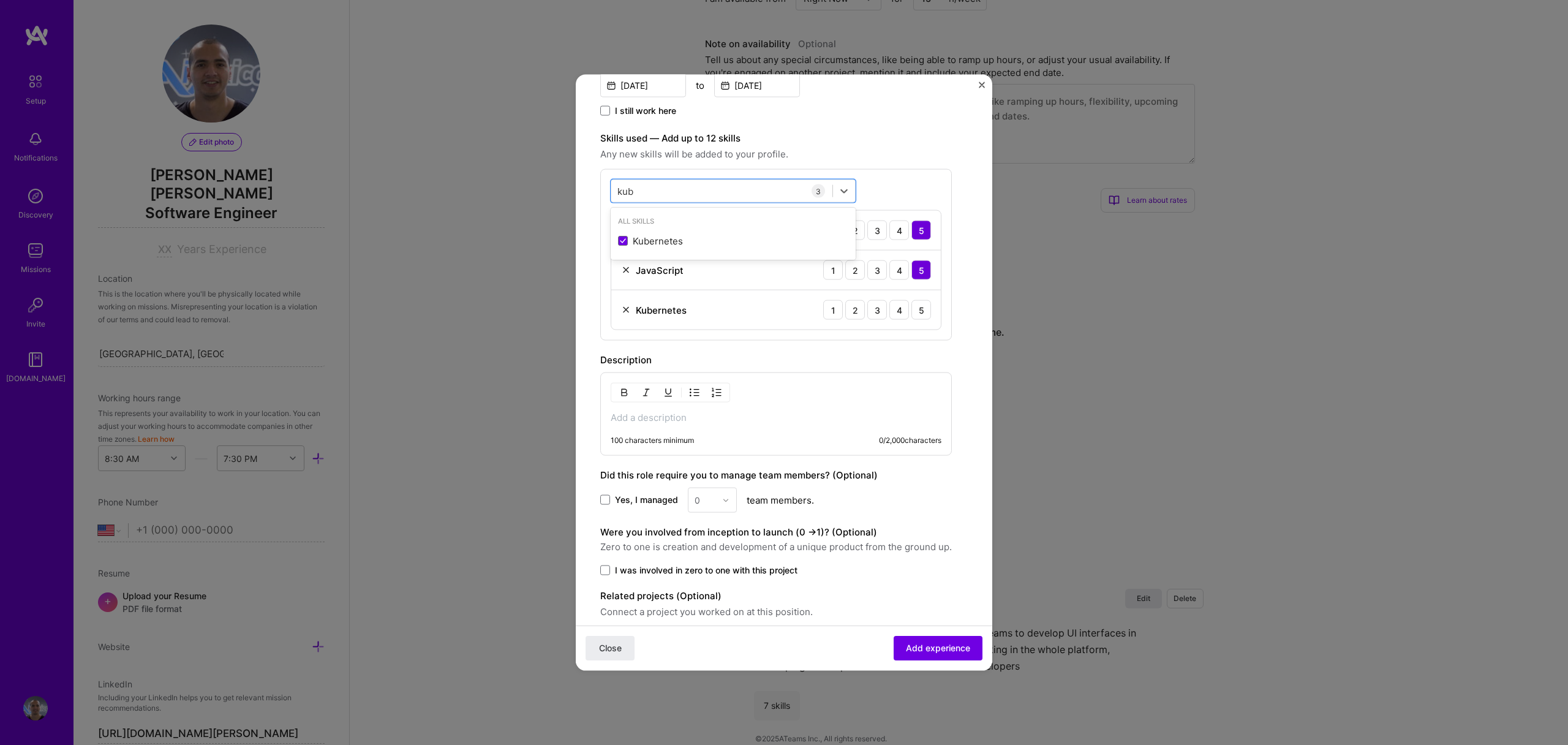
click at [1010, 146] on div "Create a job experience Jobs help companies understand your past experience. Co…" at bounding box center [784, 372] width 1568 height 745
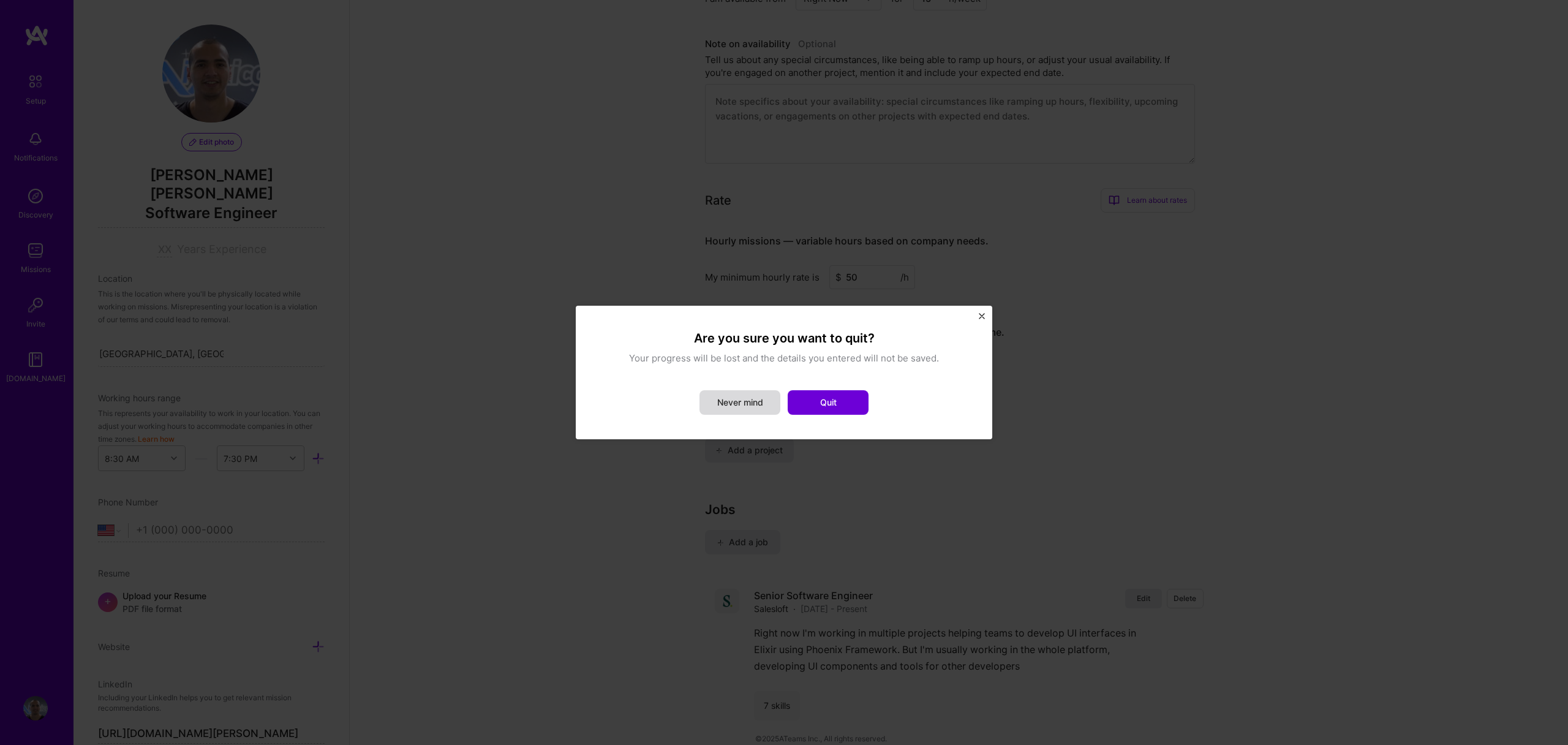
click at [750, 396] on button "Never mind" at bounding box center [740, 402] width 81 height 24
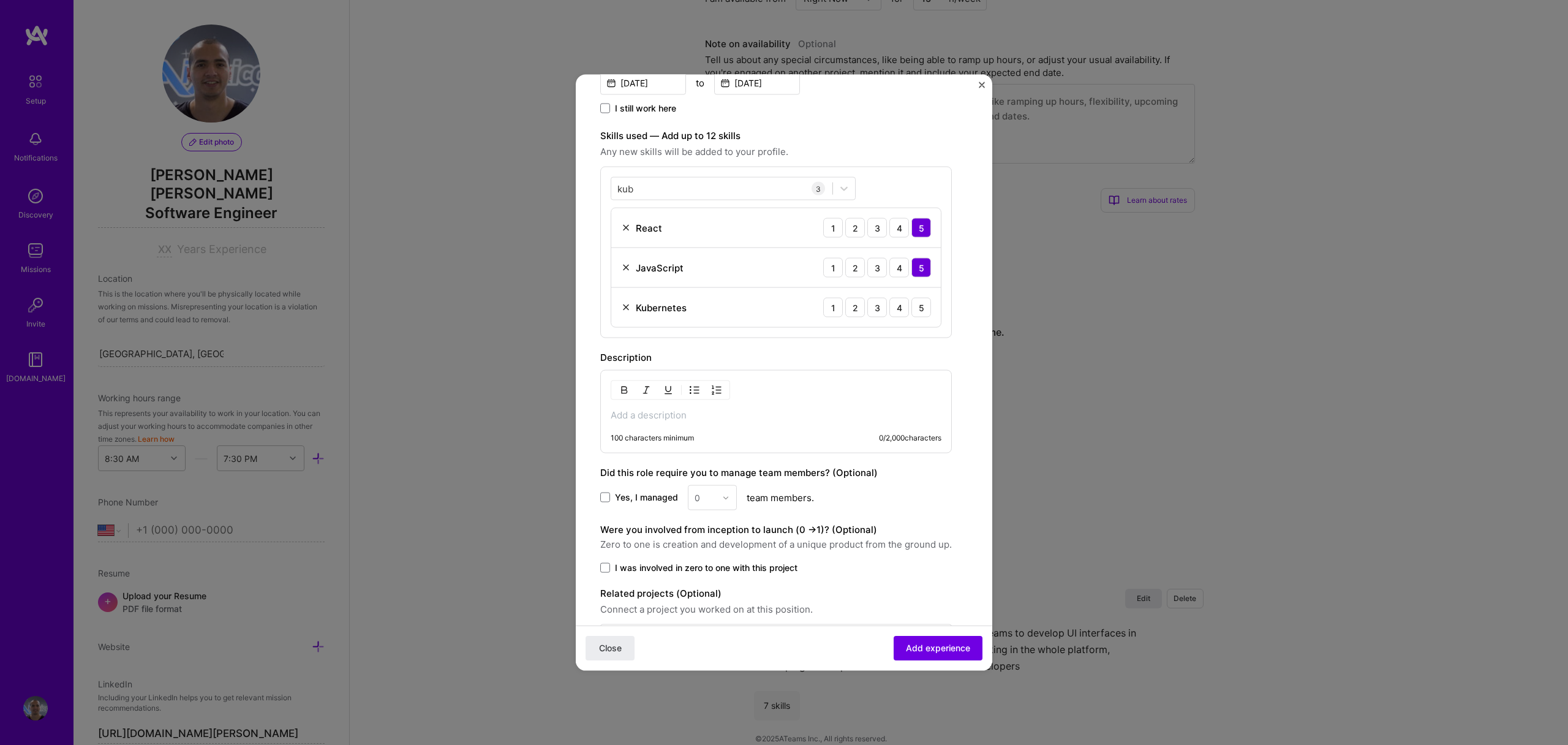
scroll to position [315, 0]
click at [746, 186] on div "kub kub" at bounding box center [722, 189] width 221 height 20
click at [734, 189] on div "kub kub" at bounding box center [722, 189] width 221 height 20
click at [630, 270] on img at bounding box center [625, 268] width 10 height 10
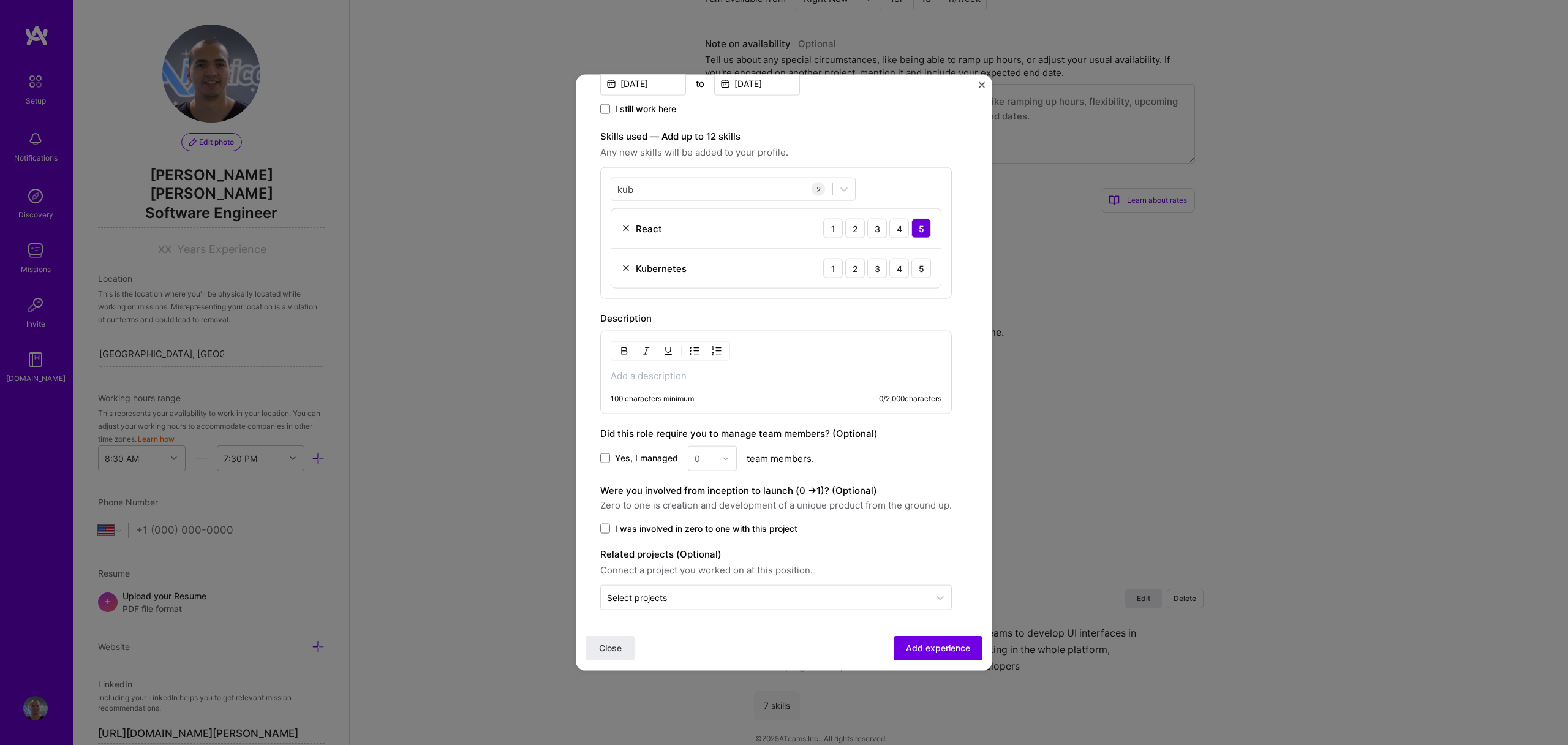
click at [625, 222] on div "React" at bounding box center [641, 228] width 41 height 13
click at [636, 220] on div "React 1 2 3 4 5" at bounding box center [776, 229] width 329 height 40
click at [628, 224] on img at bounding box center [625, 228] width 10 height 10
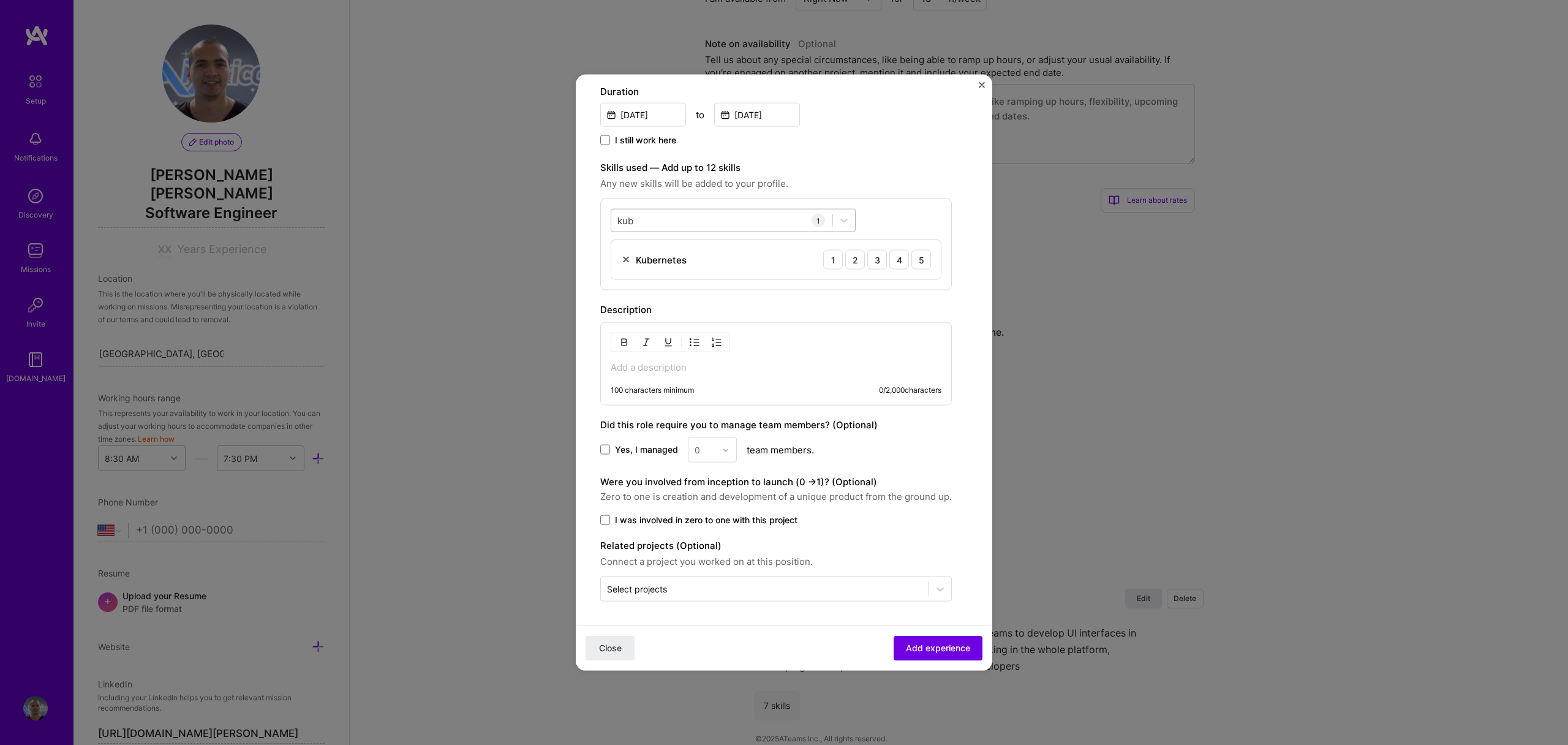
click at [654, 220] on div "kub kub" at bounding box center [722, 220] width 221 height 20
click at [899, 248] on div "Kubernetes 1 2 3 4 5" at bounding box center [776, 259] width 329 height 39
click at [902, 257] on div "4" at bounding box center [899, 259] width 20 height 20
click at [760, 220] on div "kub kub" at bounding box center [722, 220] width 221 height 20
type input "k"
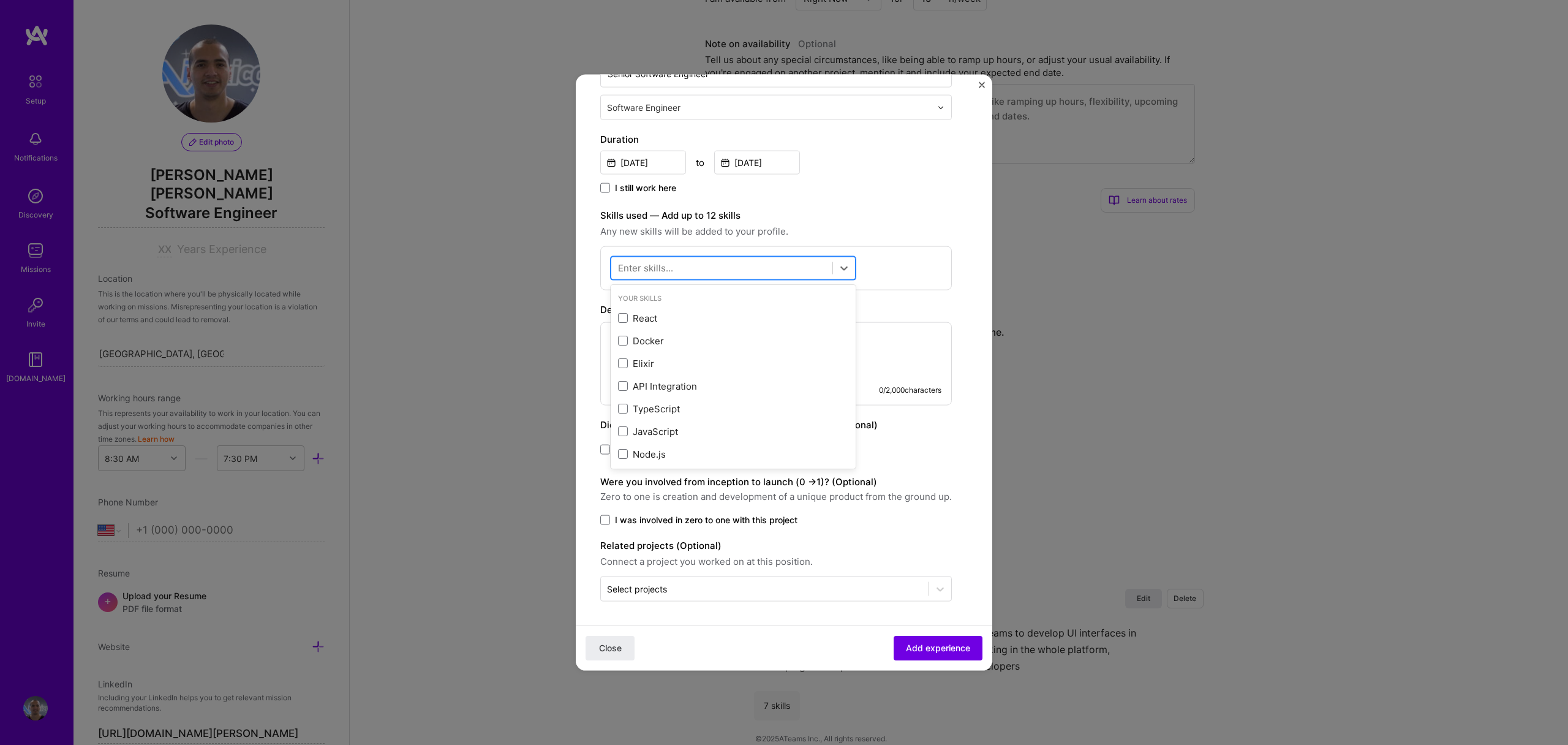
scroll to position [235, 0]
click at [710, 310] on div "Docker" at bounding box center [733, 318] width 245 height 23
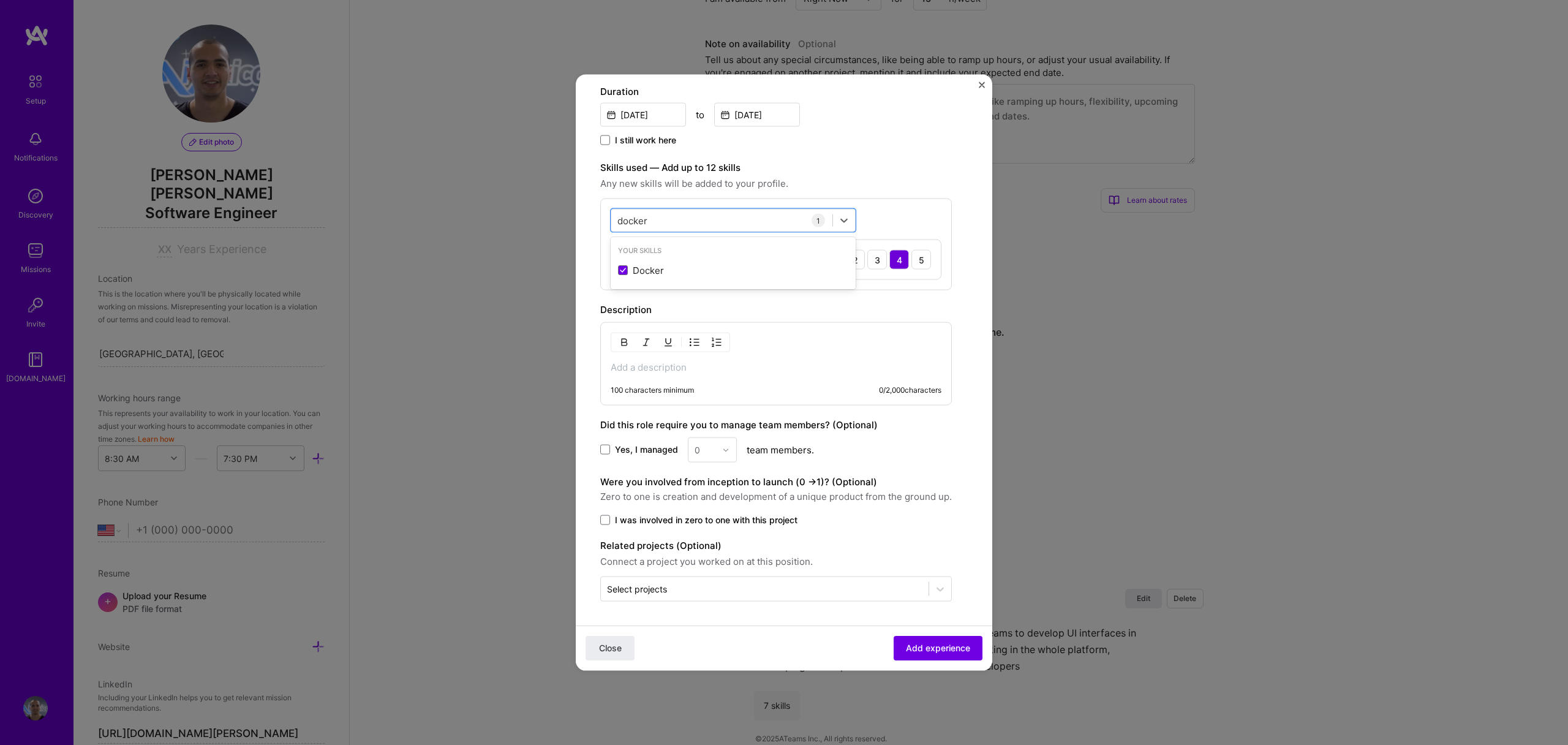
click at [890, 200] on div "option Docker, selected. option Docker selected, 0 of 2. 1 result available for…" at bounding box center [776, 244] width 351 height 92
click at [779, 219] on div "docker docker" at bounding box center [722, 220] width 221 height 20
type input "d"
click at [941, 183] on span "Any new skills will be added to your profile." at bounding box center [776, 184] width 351 height 15
click at [752, 220] on div at bounding box center [722, 220] width 221 height 20
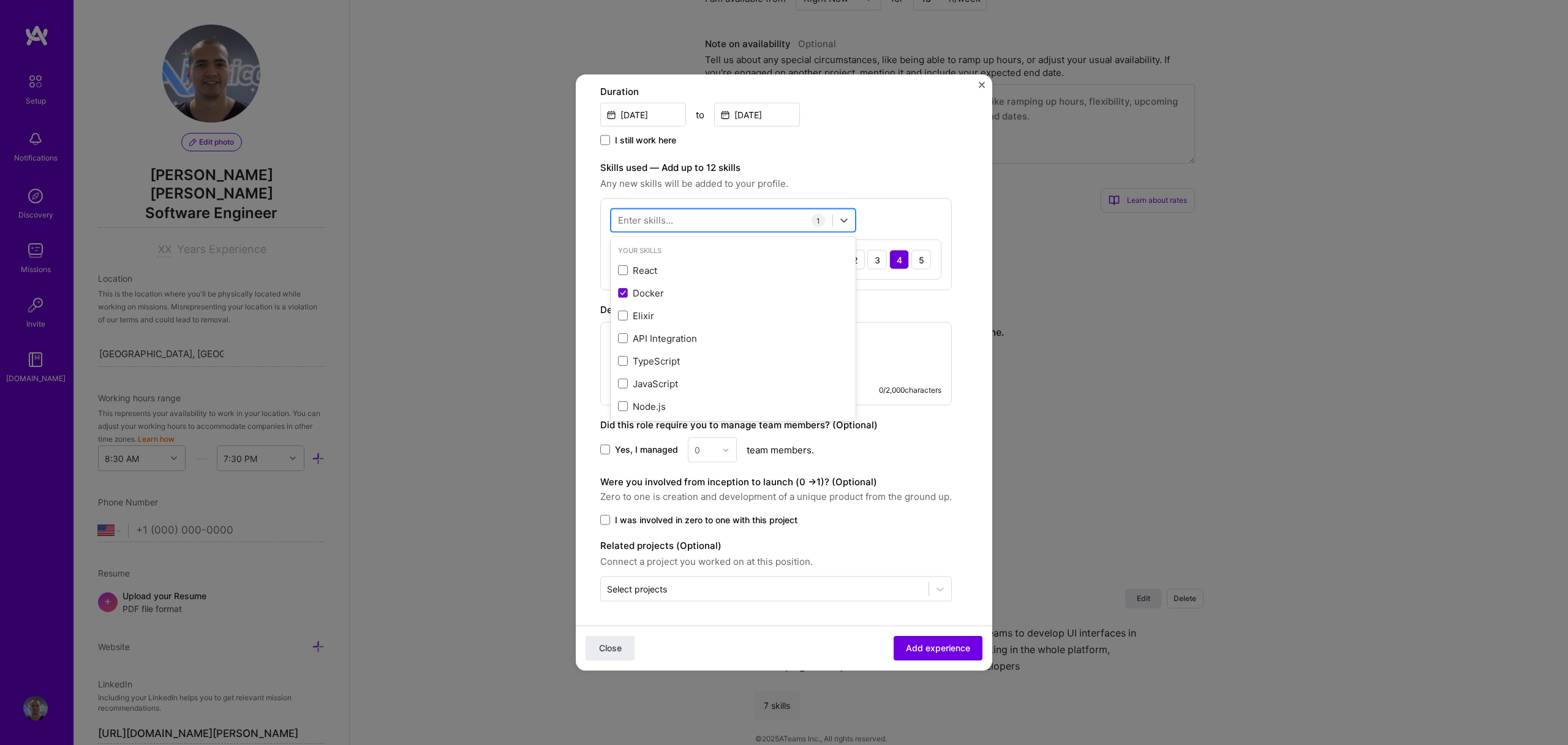
type input "j"
click at [700, 270] on div "Kubernetes" at bounding box center [733, 270] width 231 height 13
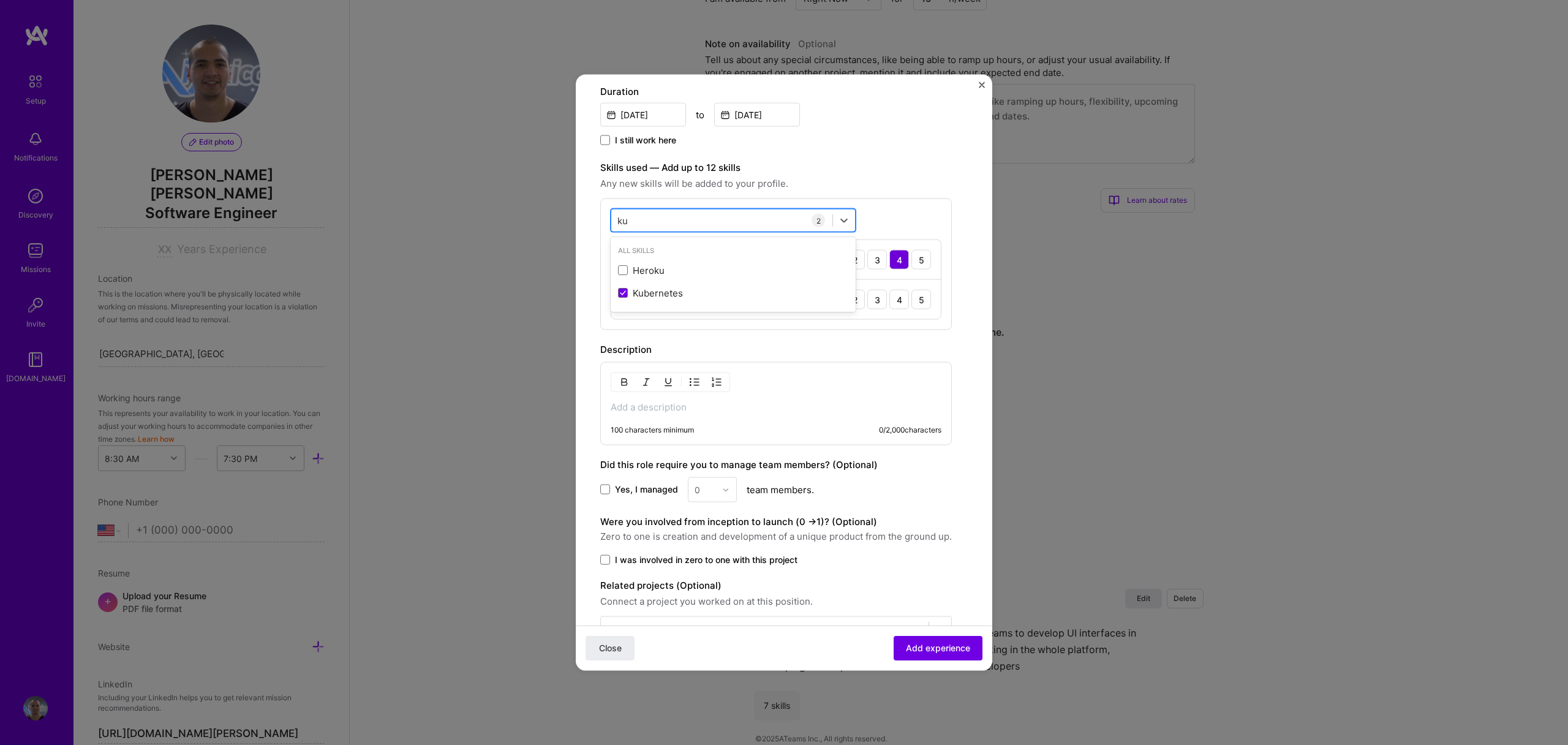
type input "k"
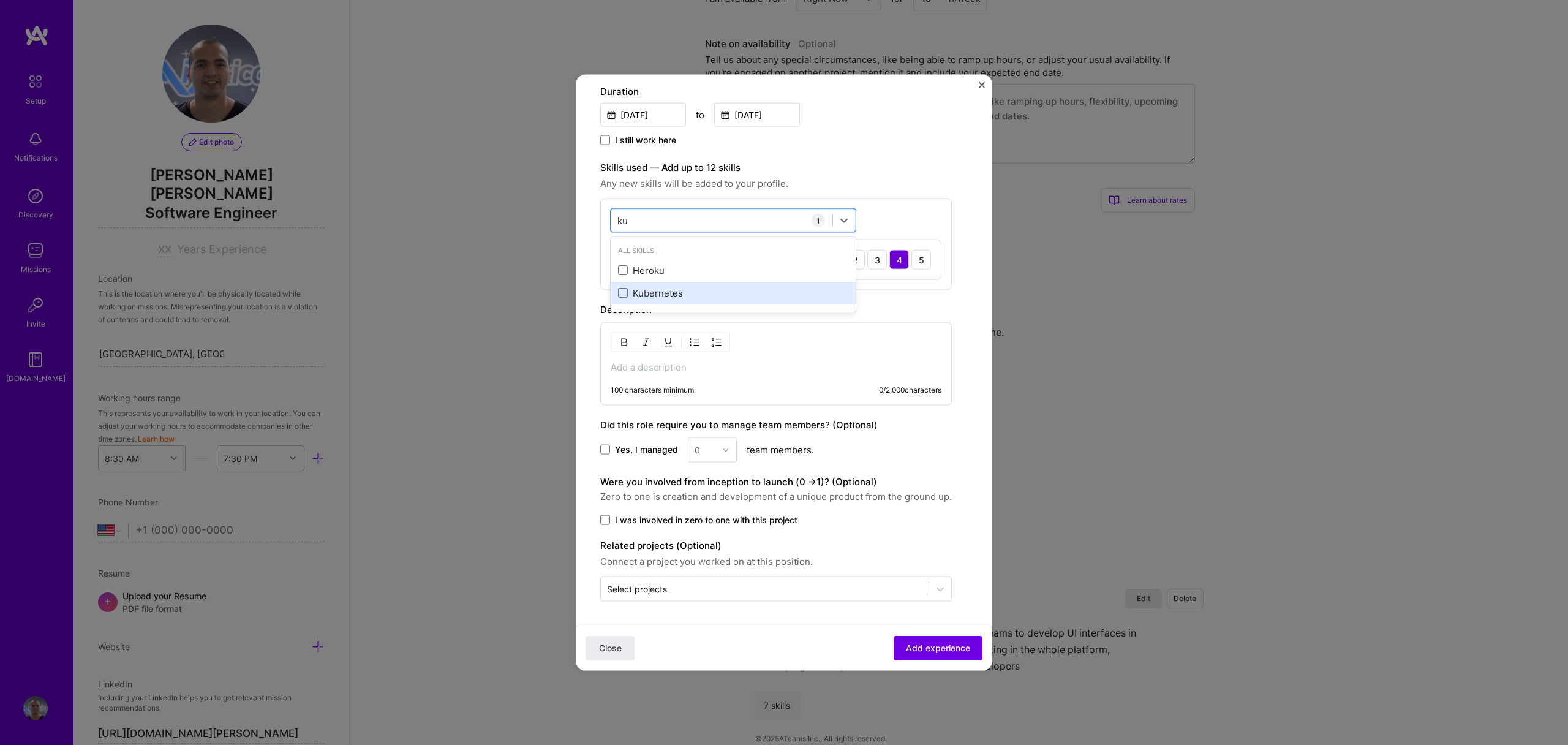
click at [671, 292] on div "Kubernetes" at bounding box center [733, 292] width 231 height 13
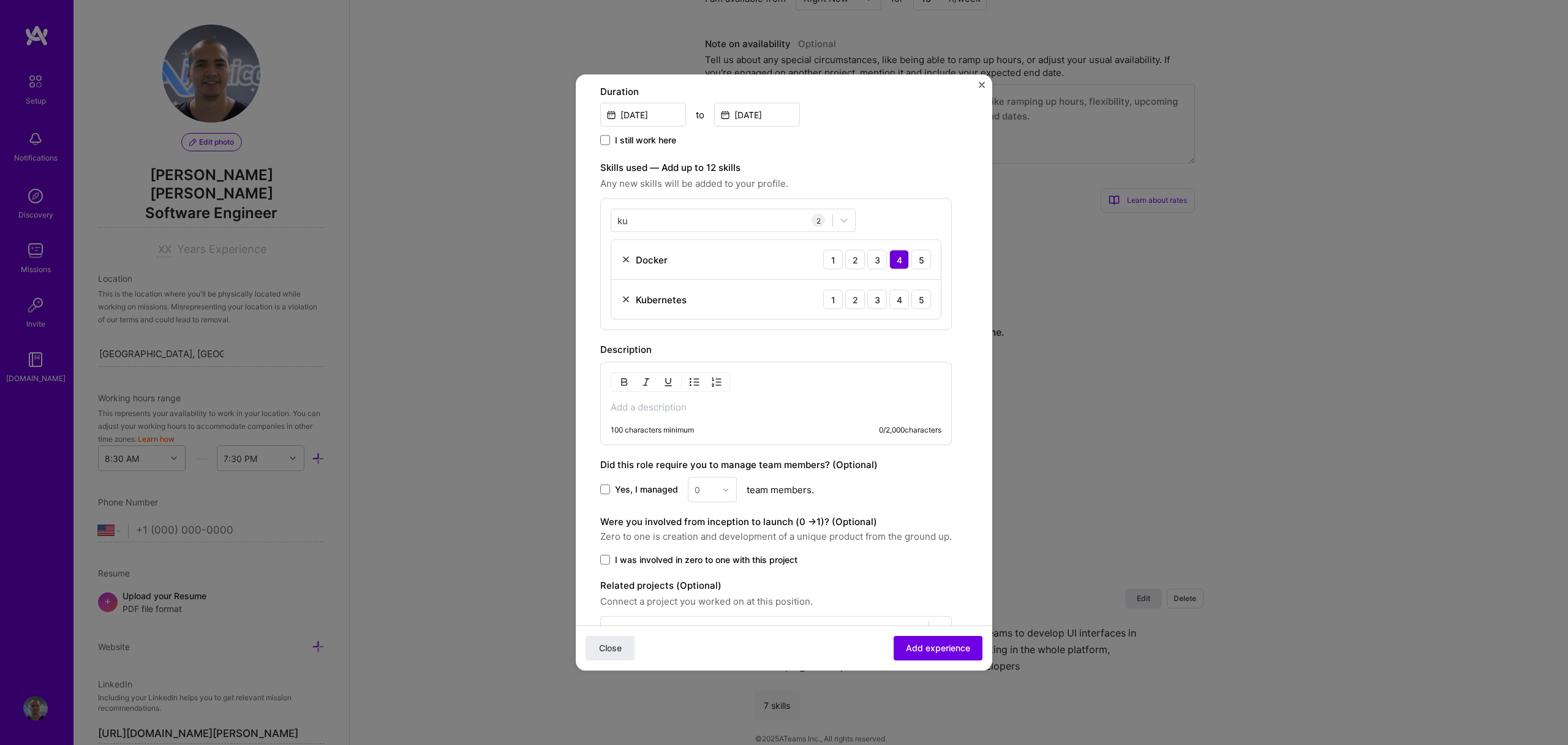
click at [818, 187] on span "Any new skills will be added to your profile." at bounding box center [776, 184] width 351 height 15
click at [730, 215] on div "ku ku" at bounding box center [722, 220] width 221 height 20
type input "k"
click at [840, 186] on span "Any new skills will be added to your profile." at bounding box center [776, 184] width 351 height 15
click at [902, 299] on div "4" at bounding box center [899, 299] width 20 height 20
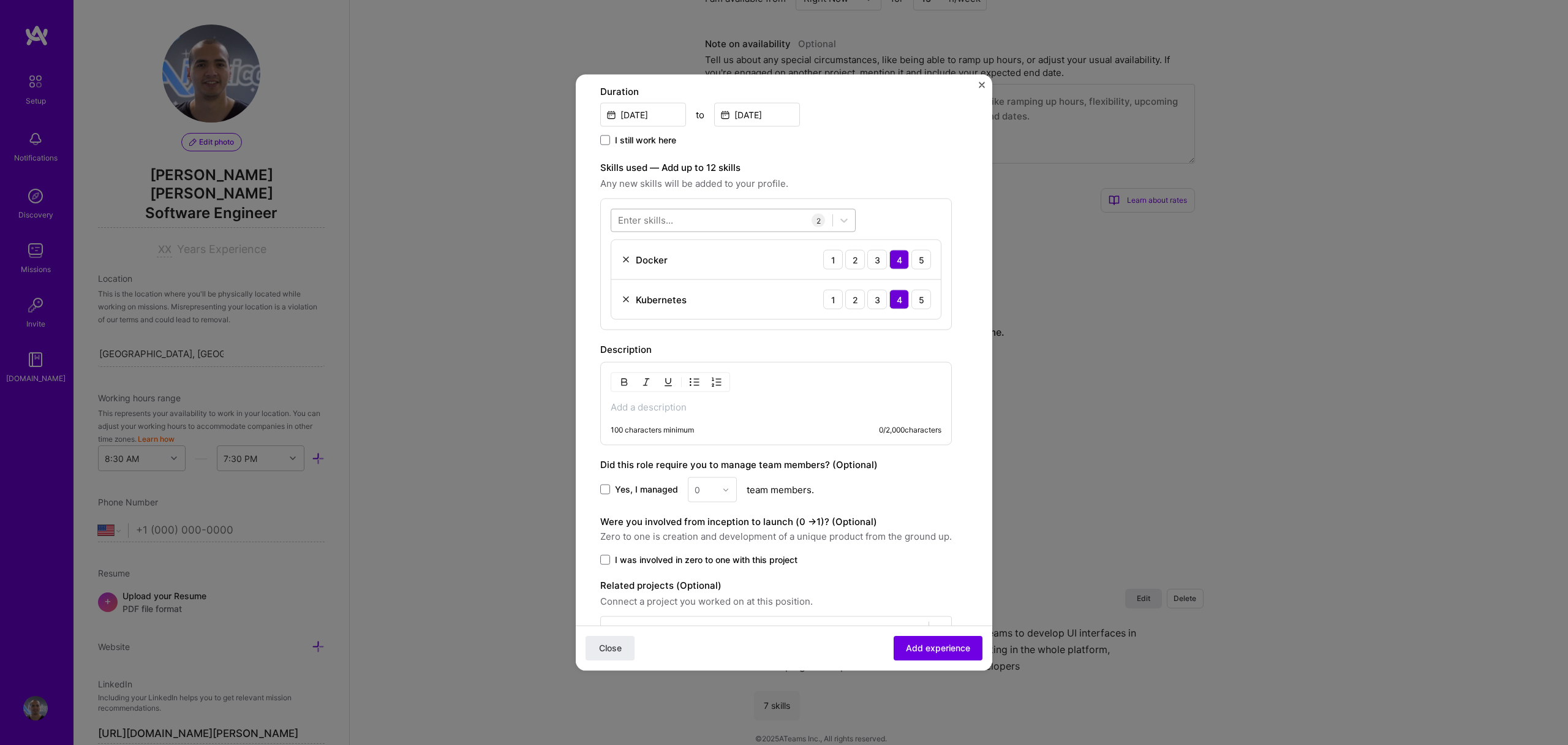
click at [714, 218] on div at bounding box center [722, 220] width 221 height 20
click at [739, 264] on div "Node.js" at bounding box center [733, 270] width 231 height 13
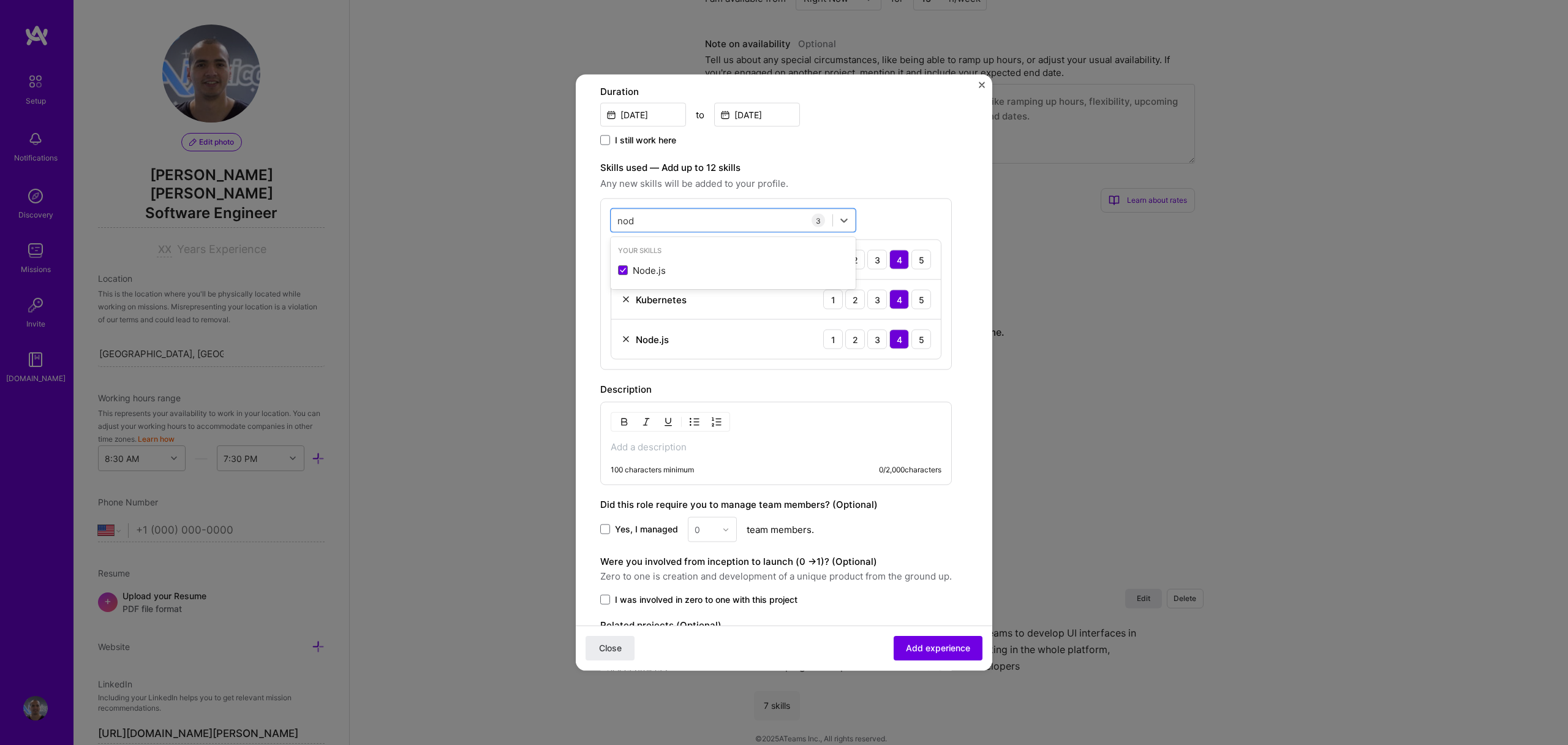
click at [835, 172] on label "Skills used — Add up to 12 skills" at bounding box center [776, 168] width 351 height 15
click at [705, 220] on div "nod nod" at bounding box center [722, 220] width 221 height 20
type input "n"
click at [693, 265] on div "React" at bounding box center [733, 270] width 231 height 13
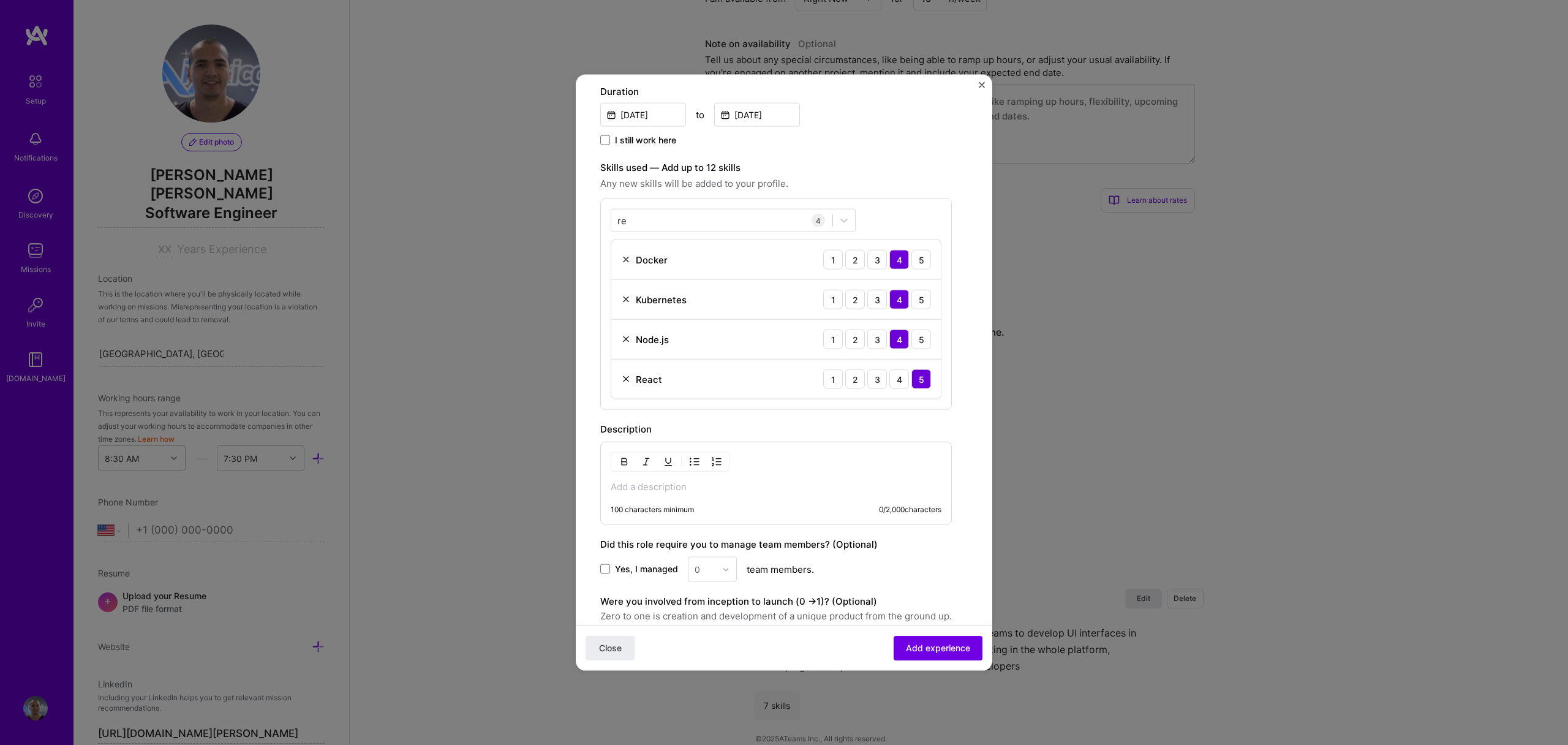
click at [829, 189] on span "Any new skills will be added to your profile." at bounding box center [776, 184] width 351 height 15
click at [731, 222] on div "re re" at bounding box center [722, 220] width 221 height 20
type input "r"
click at [686, 271] on div "TypeScript" at bounding box center [733, 270] width 231 height 13
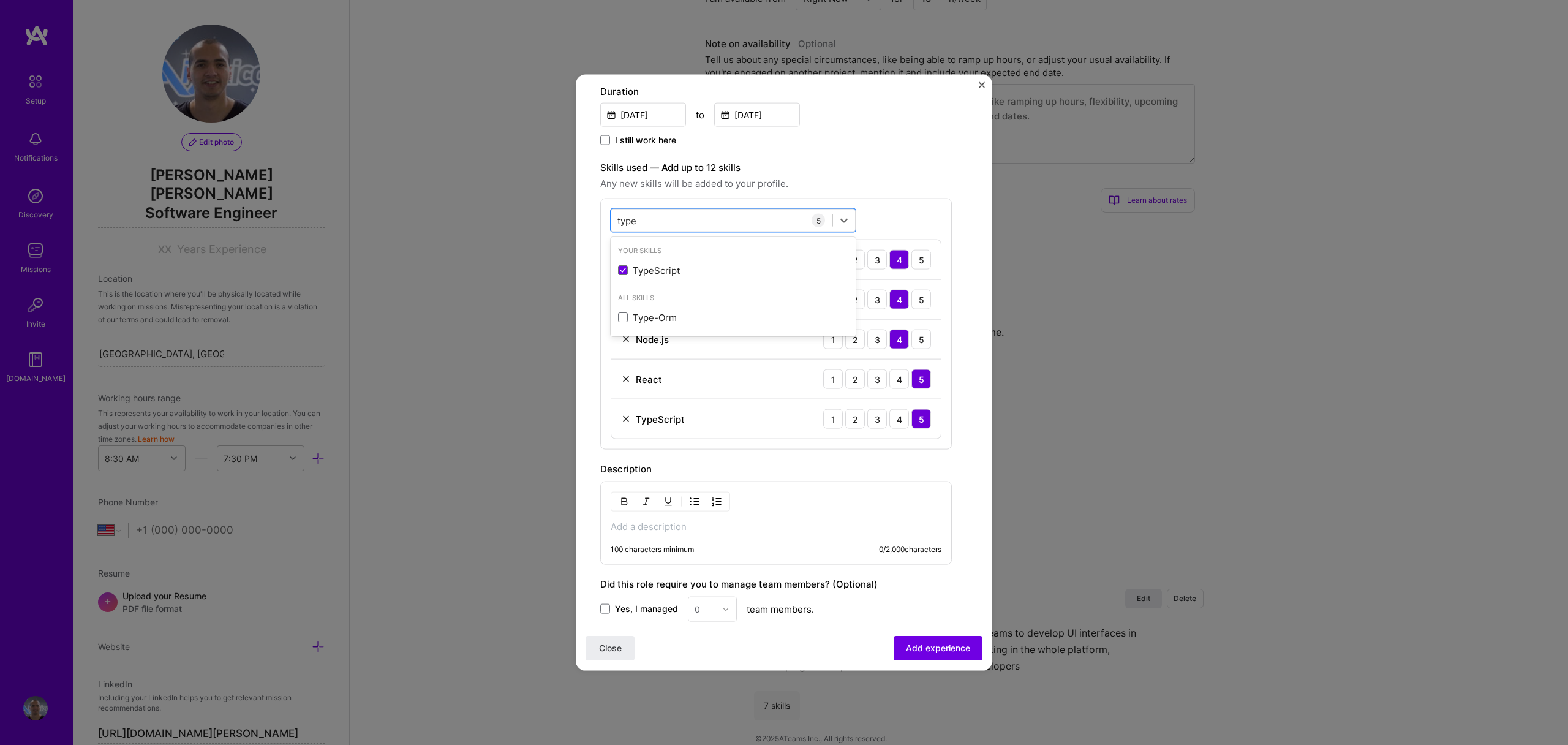
type input "type"
click at [820, 184] on span "Any new skills will be added to your profile." at bounding box center [776, 184] width 351 height 15
